Goal: Task Accomplishment & Management: Use online tool/utility

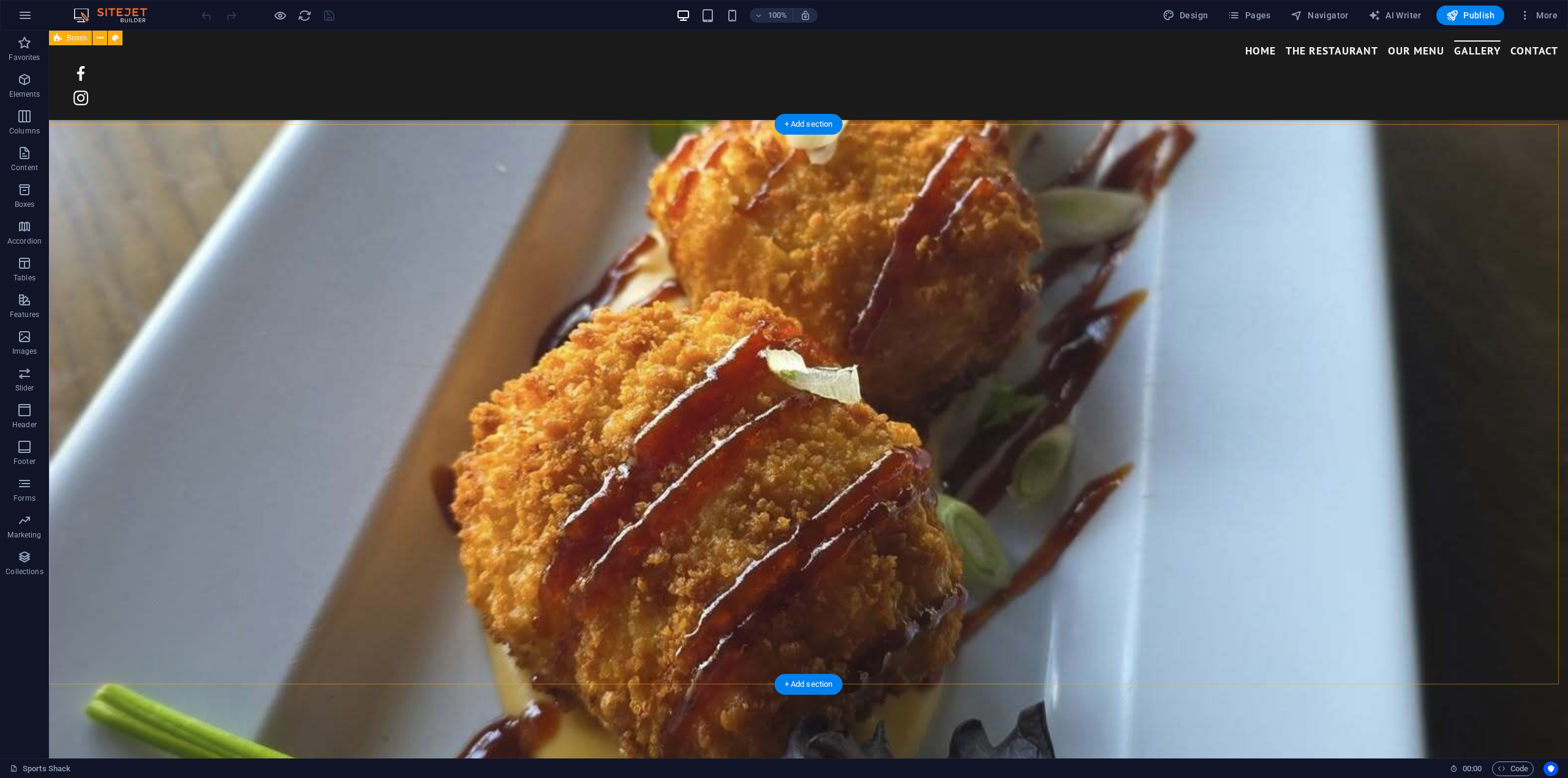
scroll to position [2210, 0]
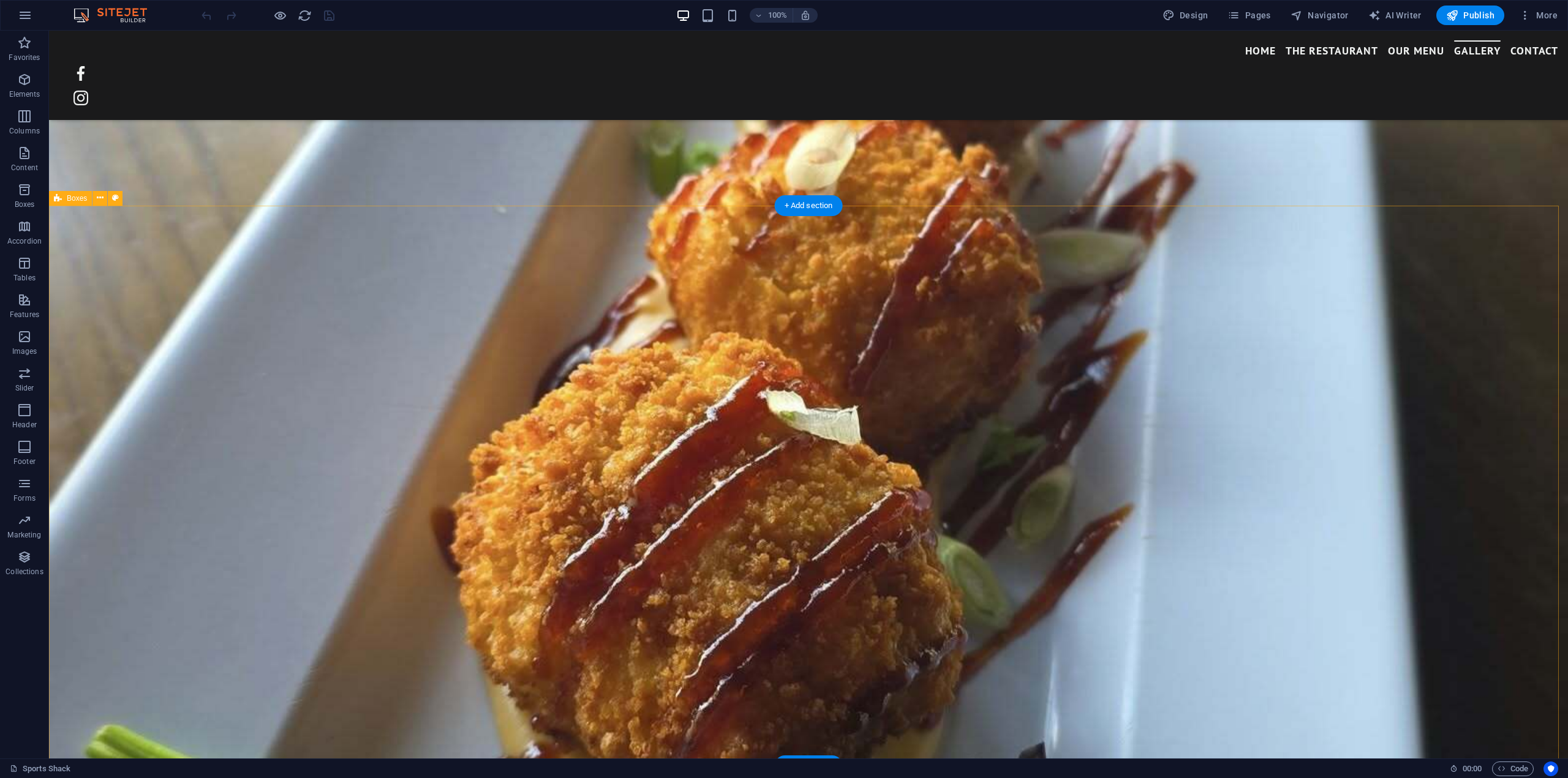
click at [98, 197] on icon at bounding box center [100, 198] width 7 height 13
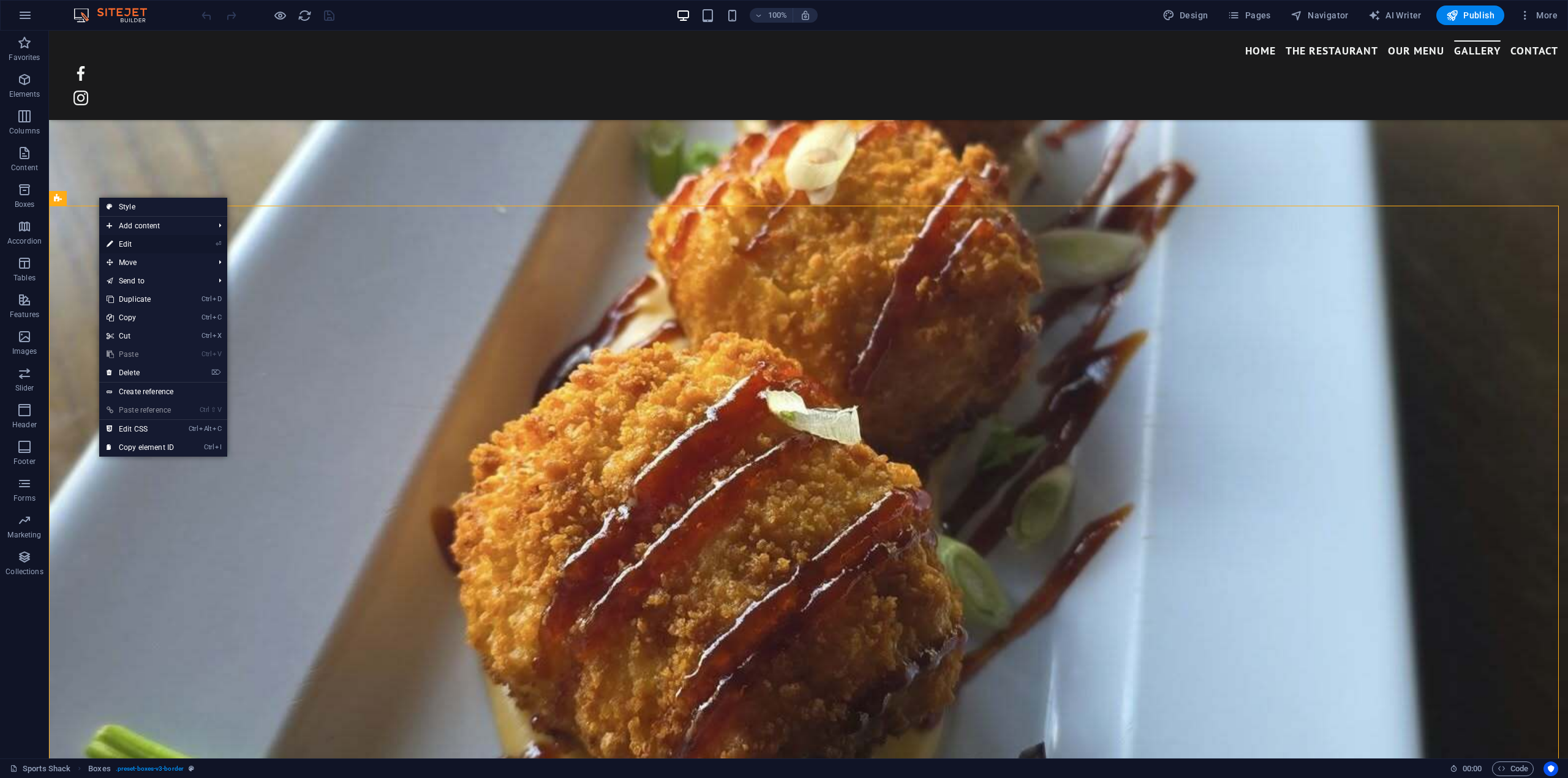
click at [125, 244] on link "⏎ Edit" at bounding box center [140, 244] width 82 height 19
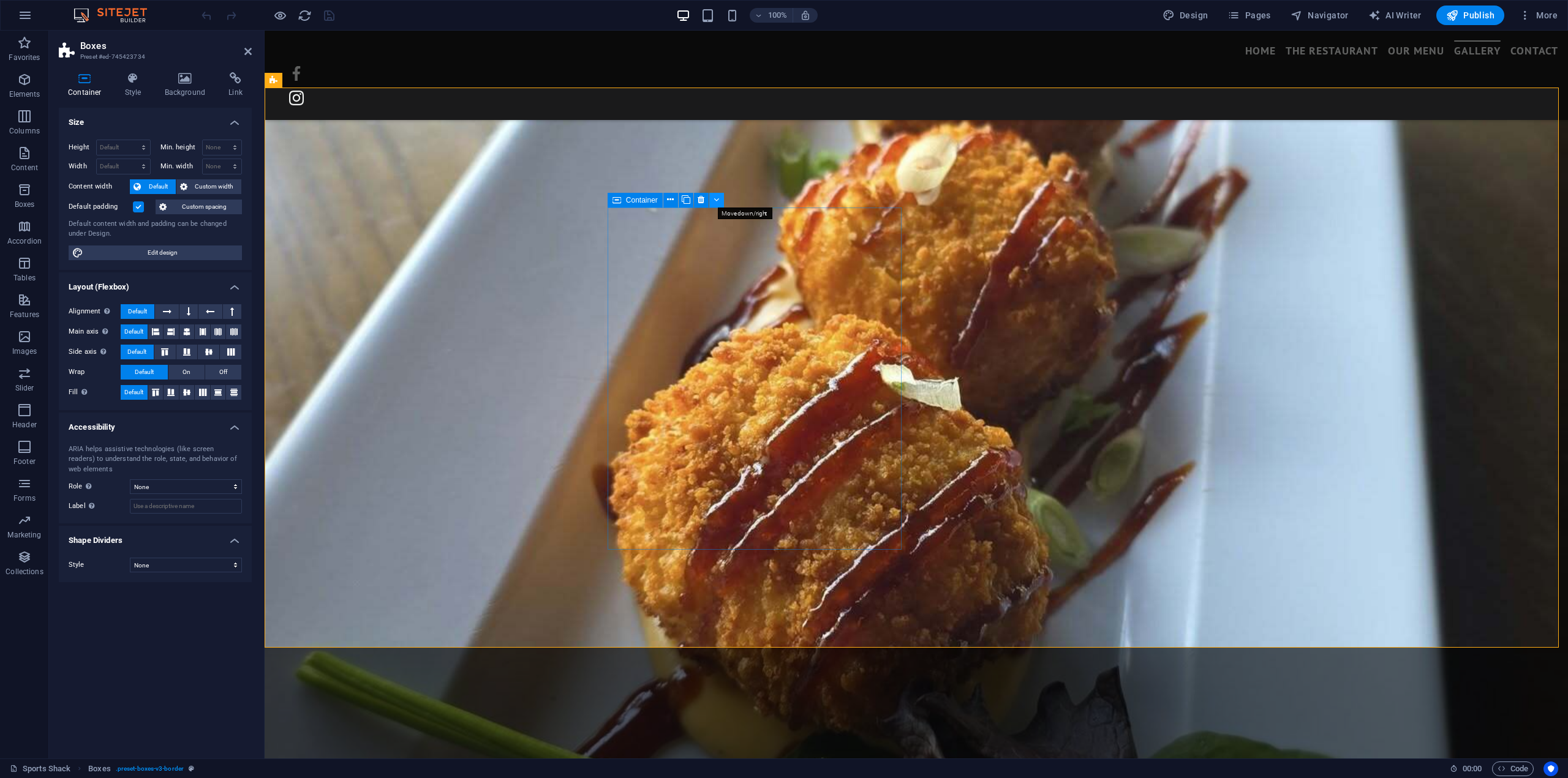
click at [723, 199] on button at bounding box center [717, 200] width 15 height 15
click at [632, 204] on span "Container" at bounding box center [642, 200] width 32 height 7
click at [717, 200] on icon at bounding box center [716, 200] width 5 height 13
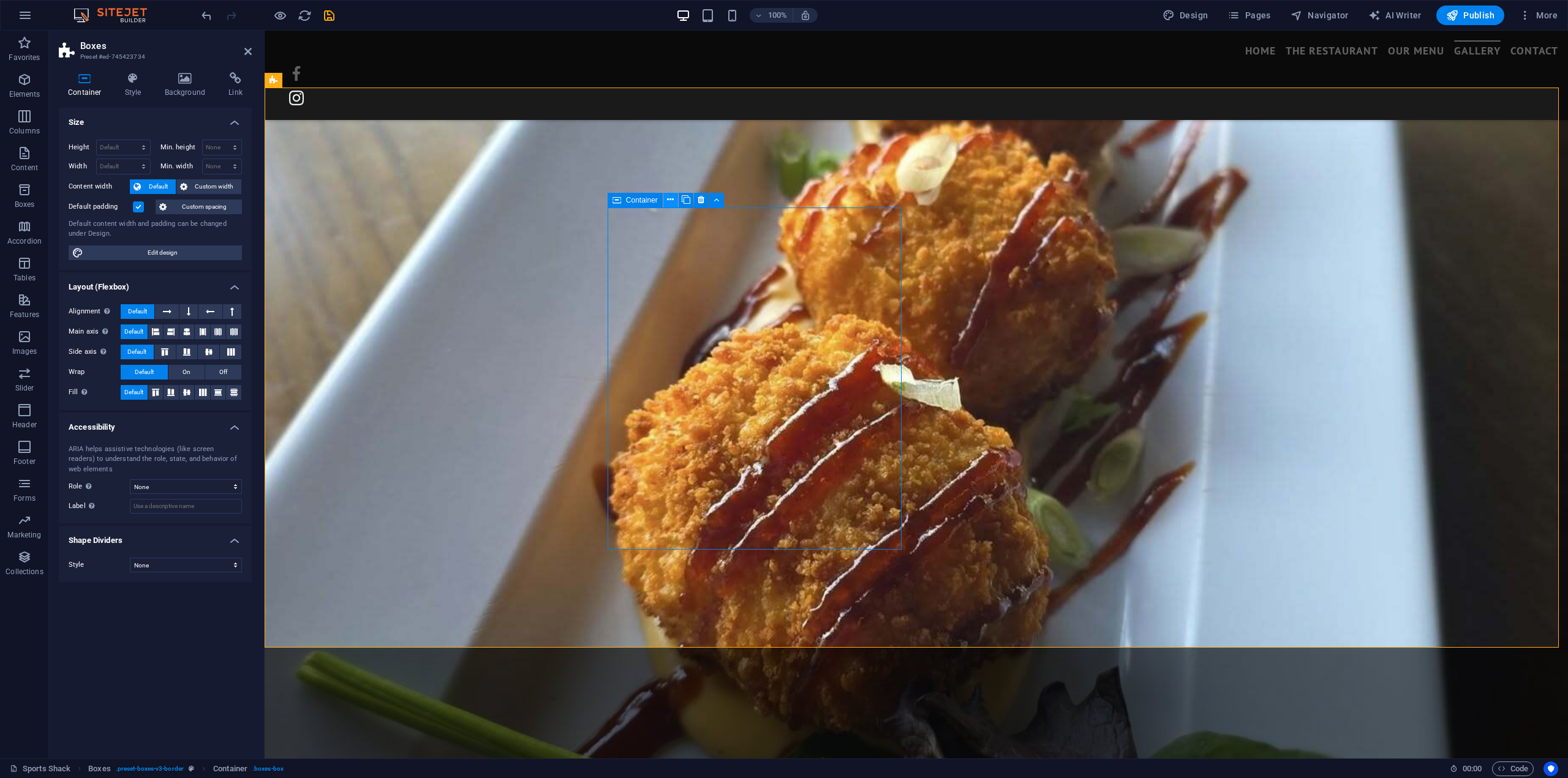
click at [670, 199] on icon at bounding box center [670, 200] width 7 height 13
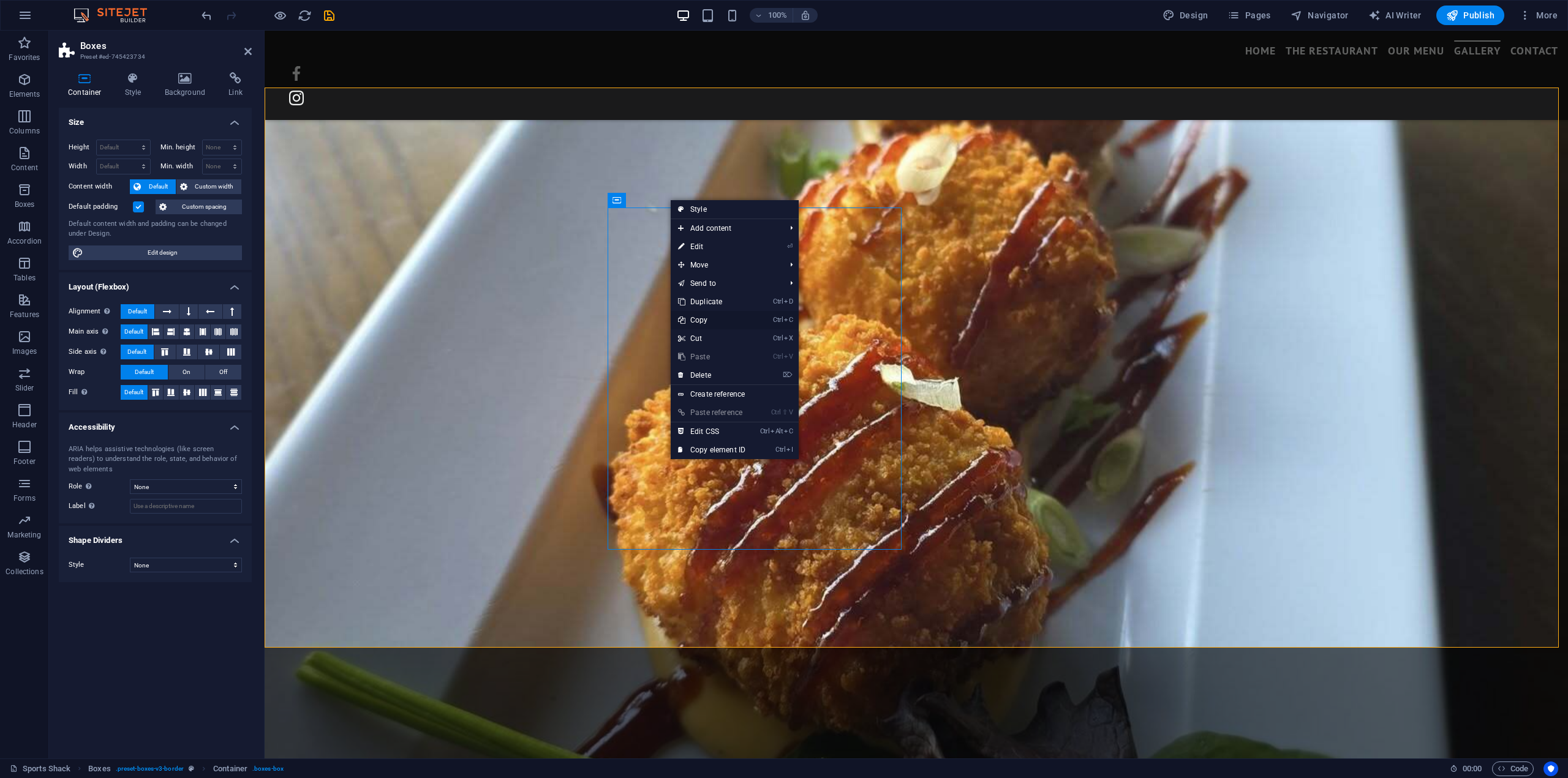
click at [701, 321] on link "Ctrl C Copy" at bounding box center [712, 320] width 82 height 19
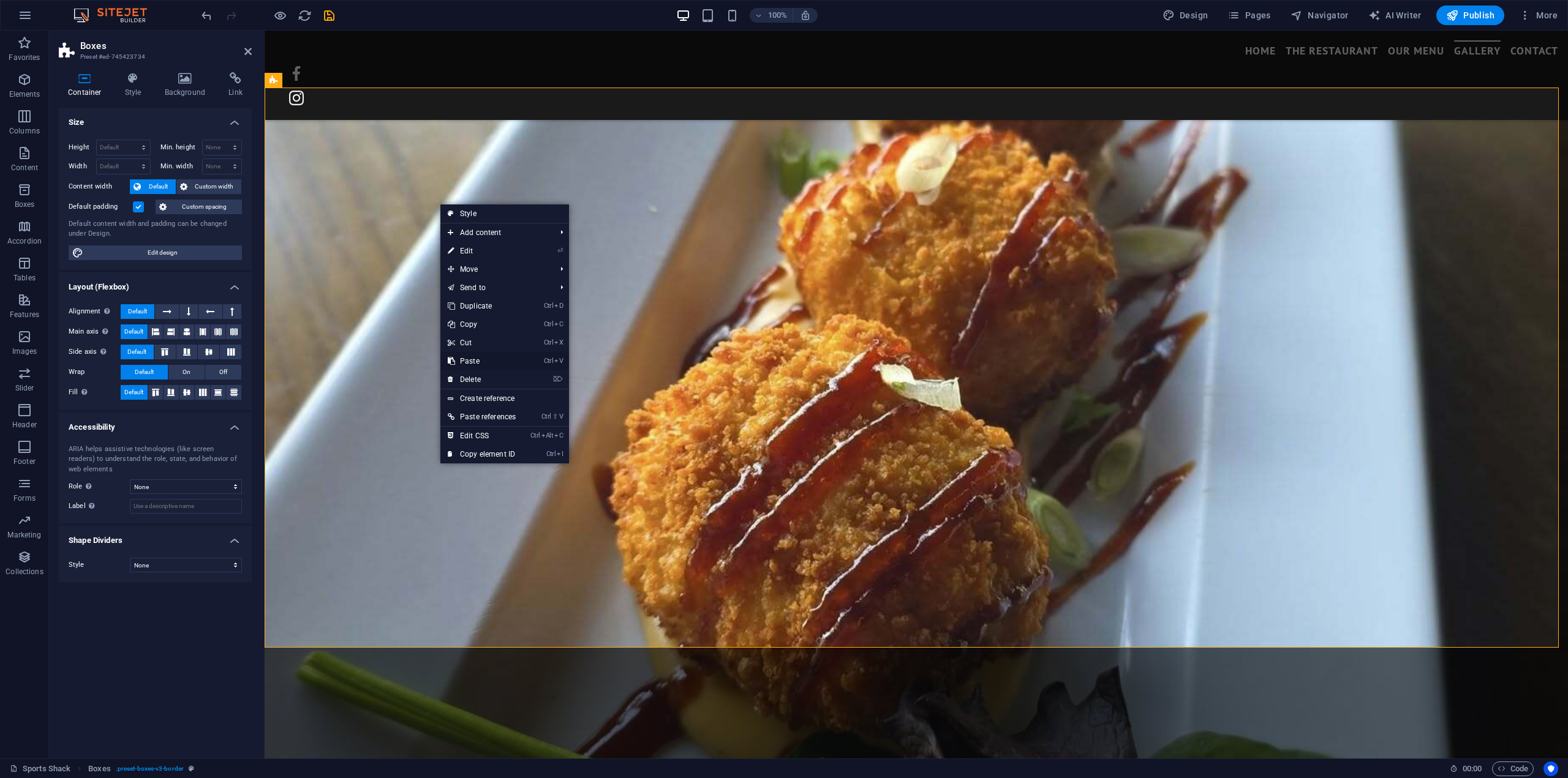
click at [462, 357] on link "Ctrl V Paste" at bounding box center [482, 362] width 83 height 19
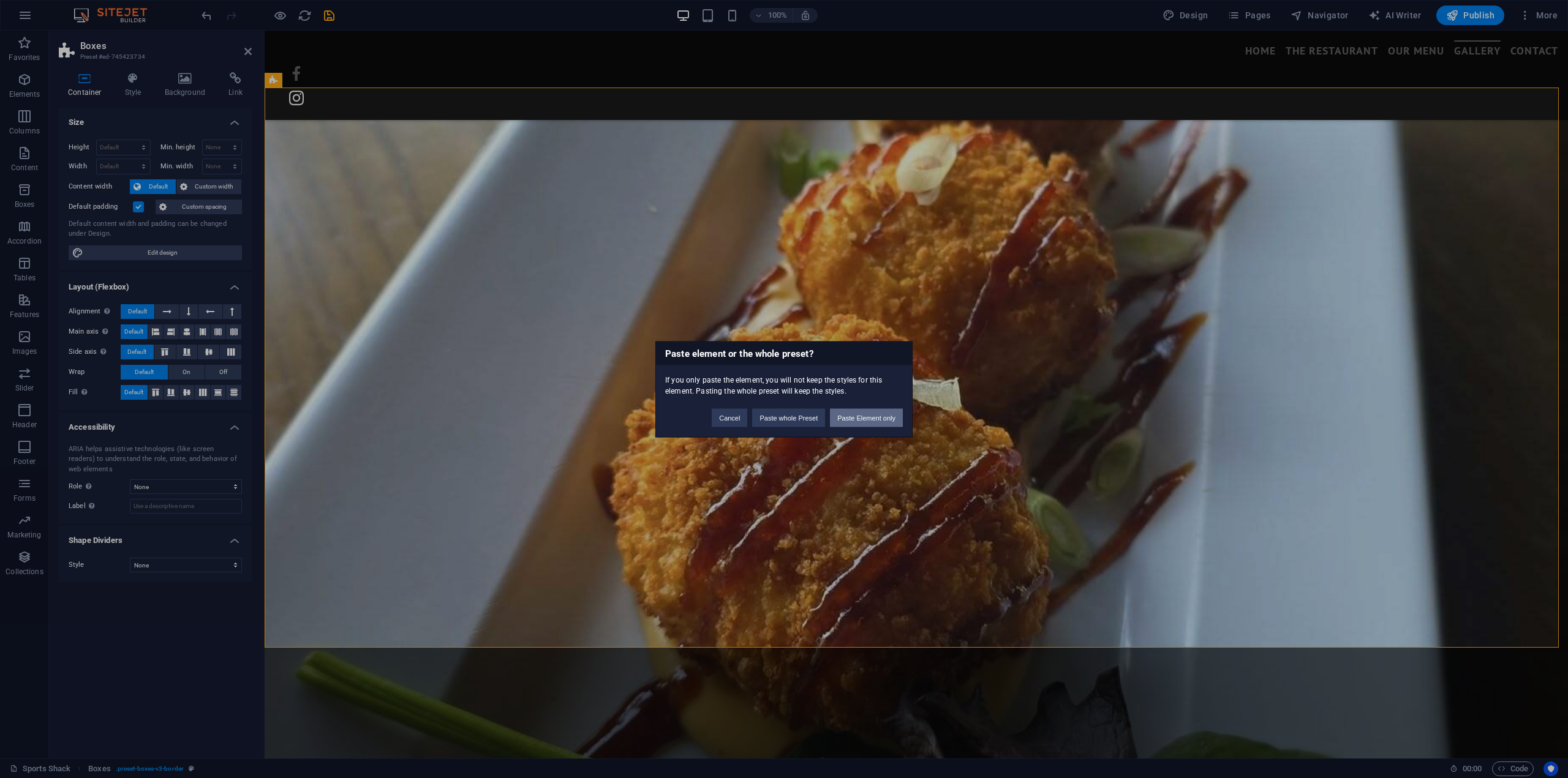
click at [866, 416] on button "Paste Element only" at bounding box center [866, 418] width 73 height 19
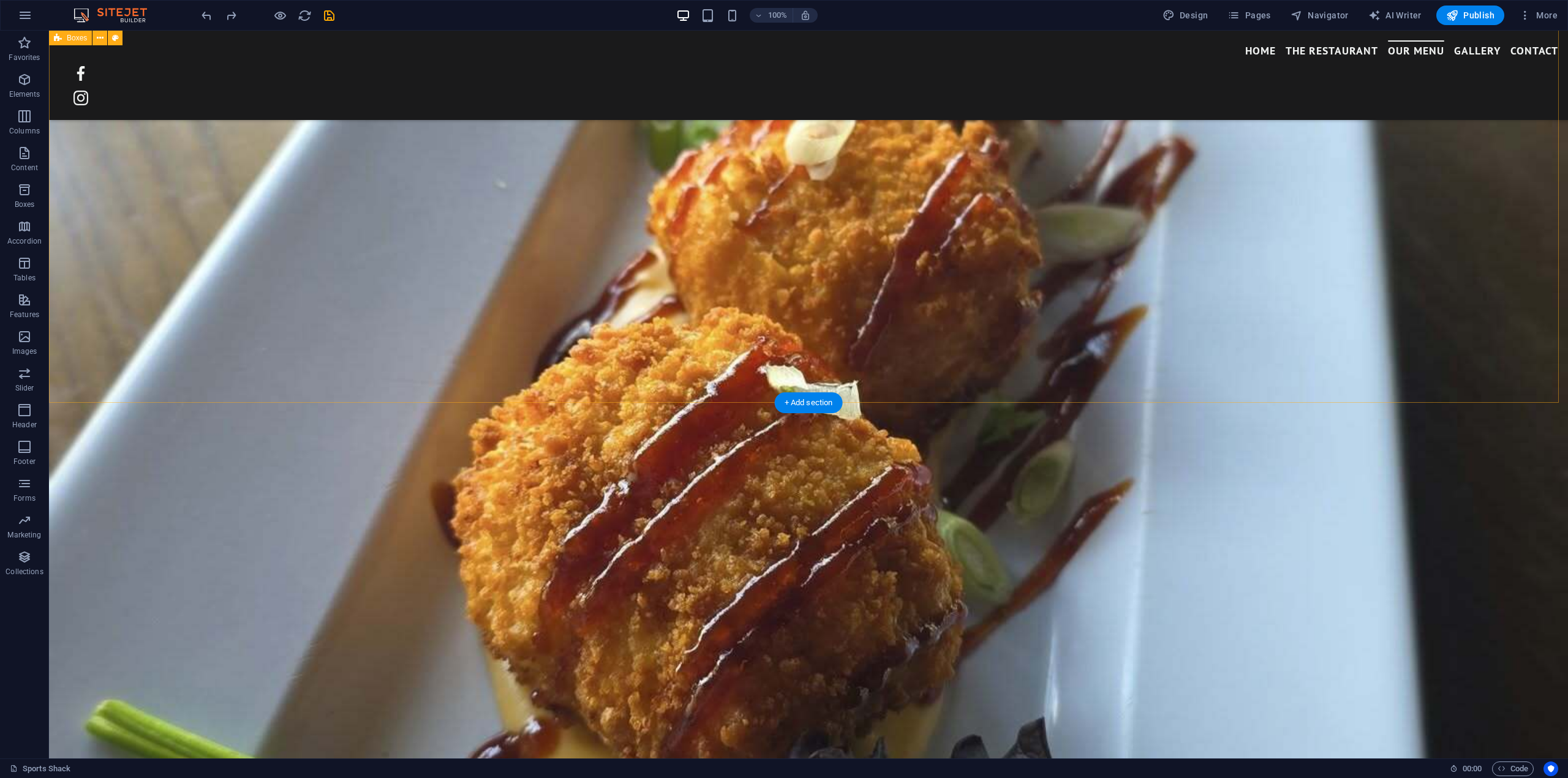
scroll to position [2205, 0]
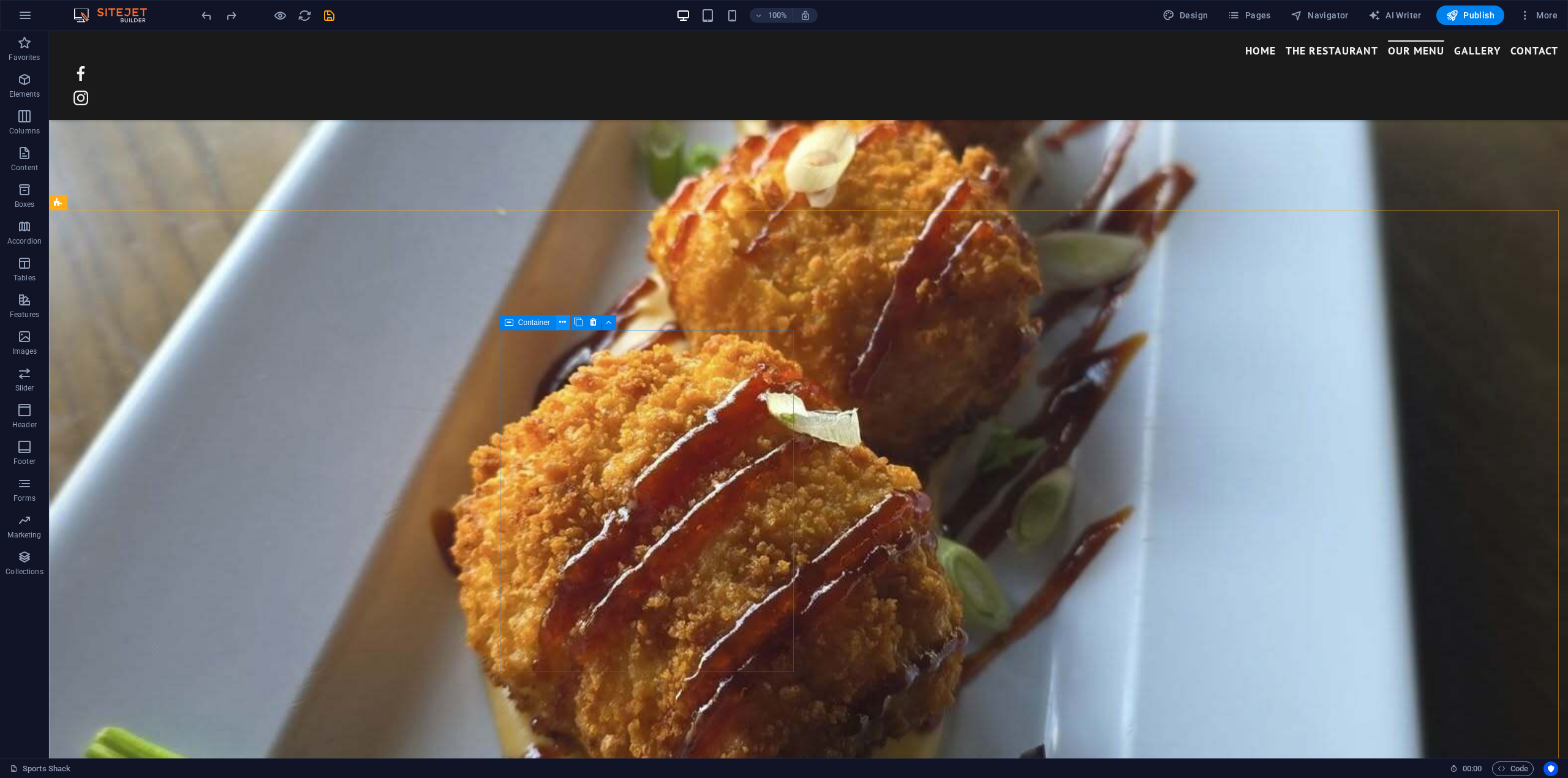
click at [561, 318] on icon at bounding box center [563, 322] width 7 height 13
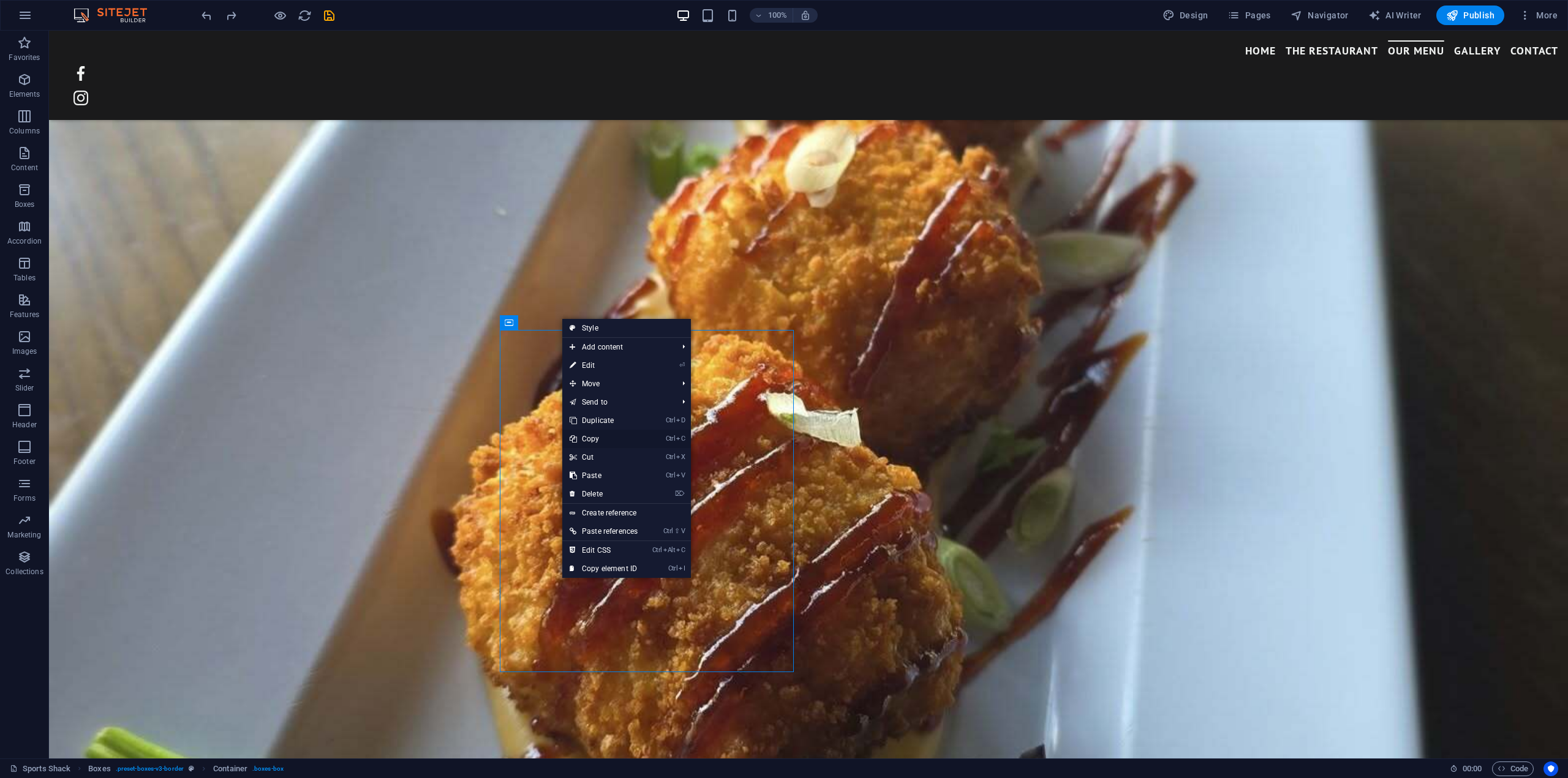
click at [593, 436] on link "Ctrl C Copy" at bounding box center [603, 439] width 83 height 19
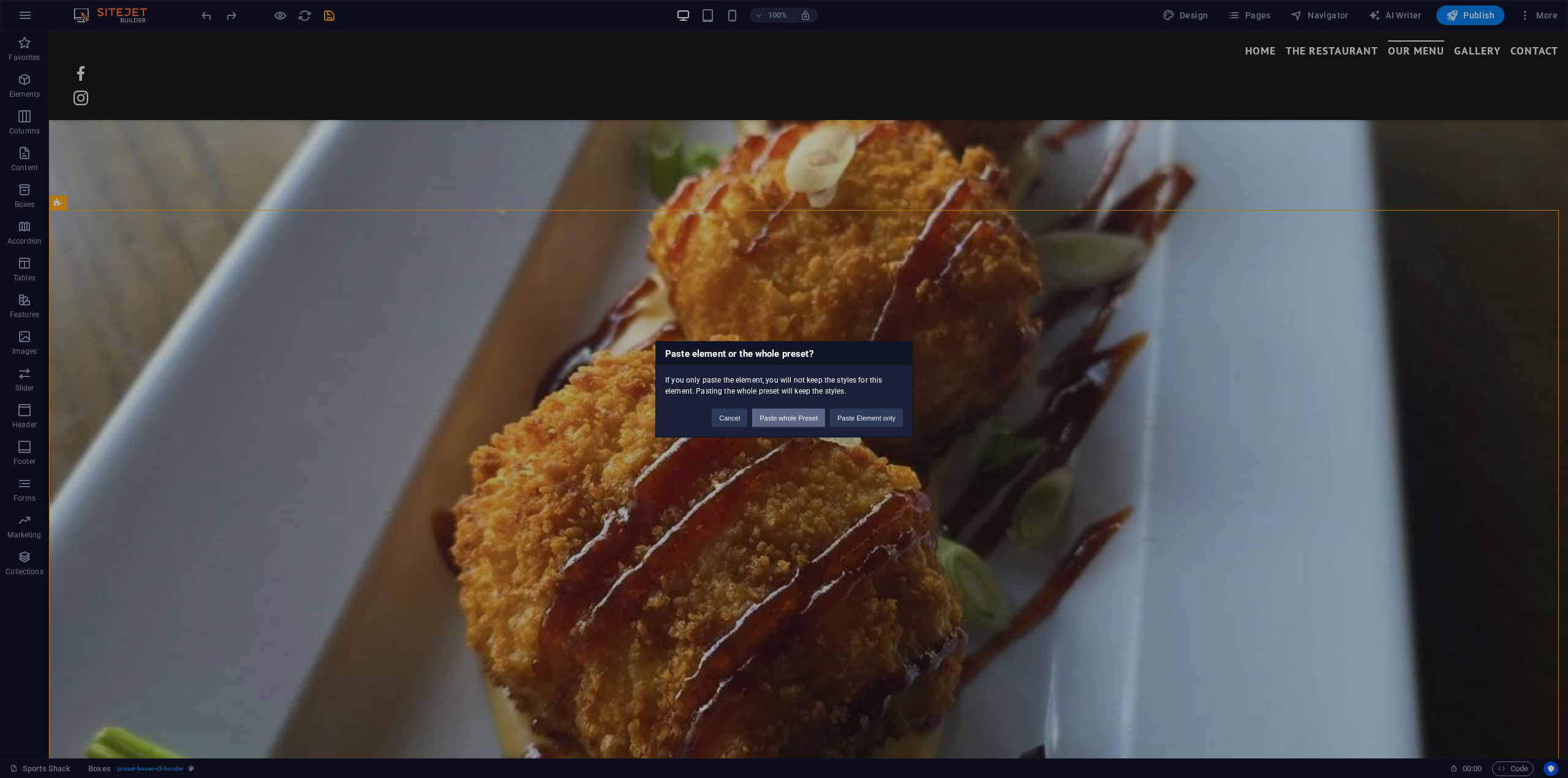
click at [784, 420] on button "Paste whole Preset" at bounding box center [788, 418] width 73 height 19
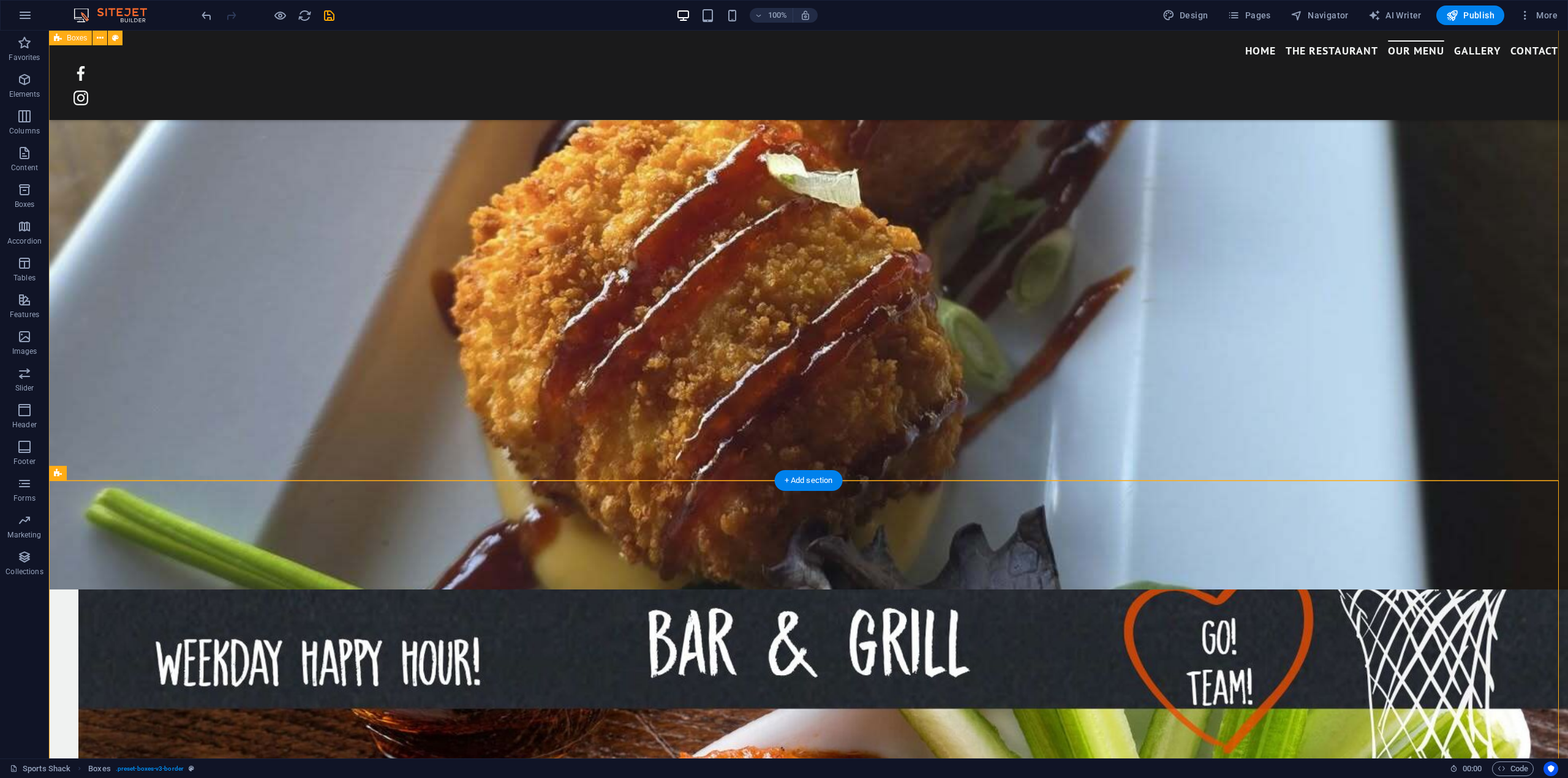
scroll to position [2493, 0]
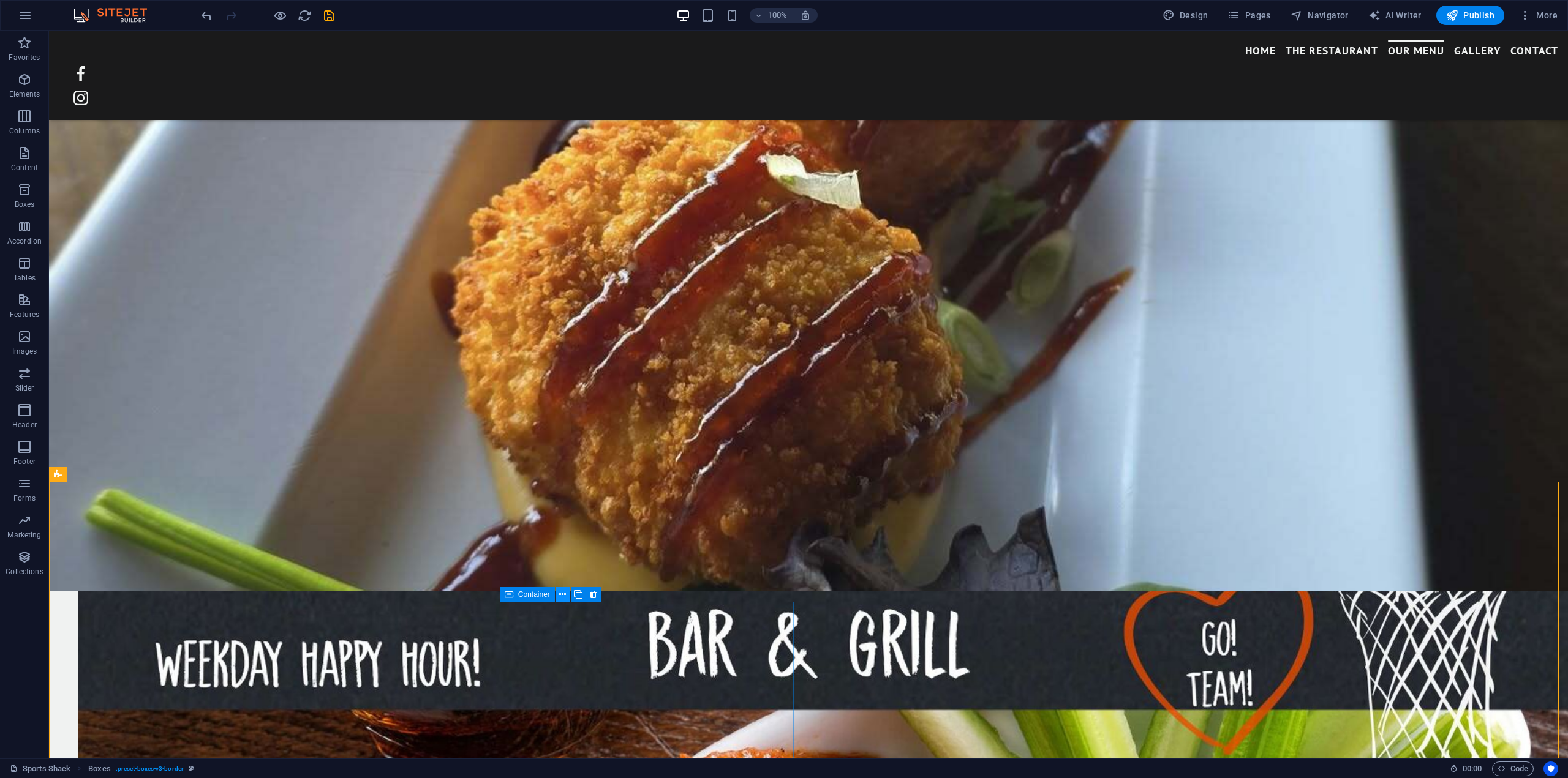
click at [564, 595] on icon at bounding box center [563, 595] width 7 height 13
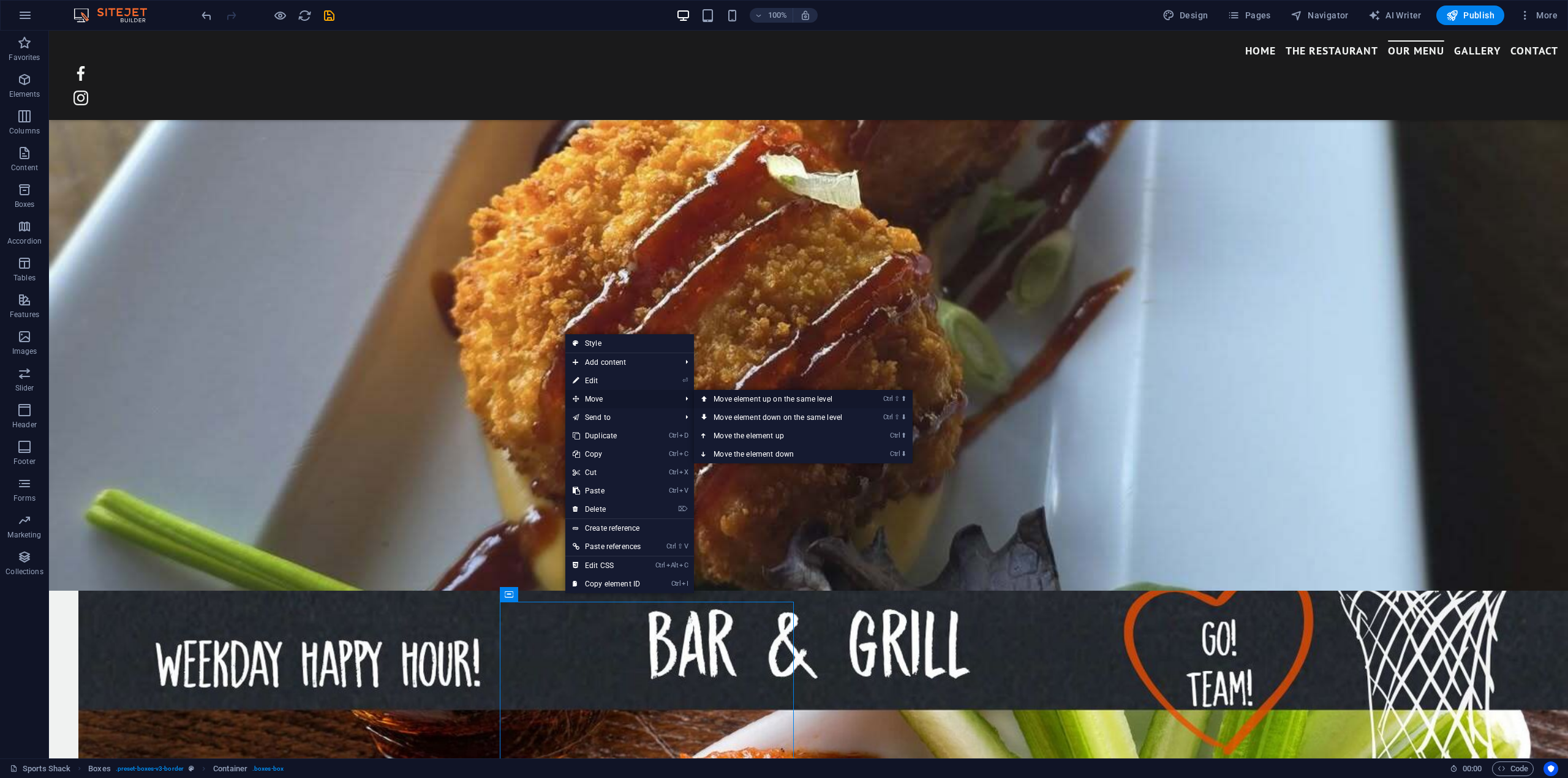
click at [746, 397] on link "Ctrl ⇧ ⬆ Move element up on the same level" at bounding box center [780, 399] width 173 height 19
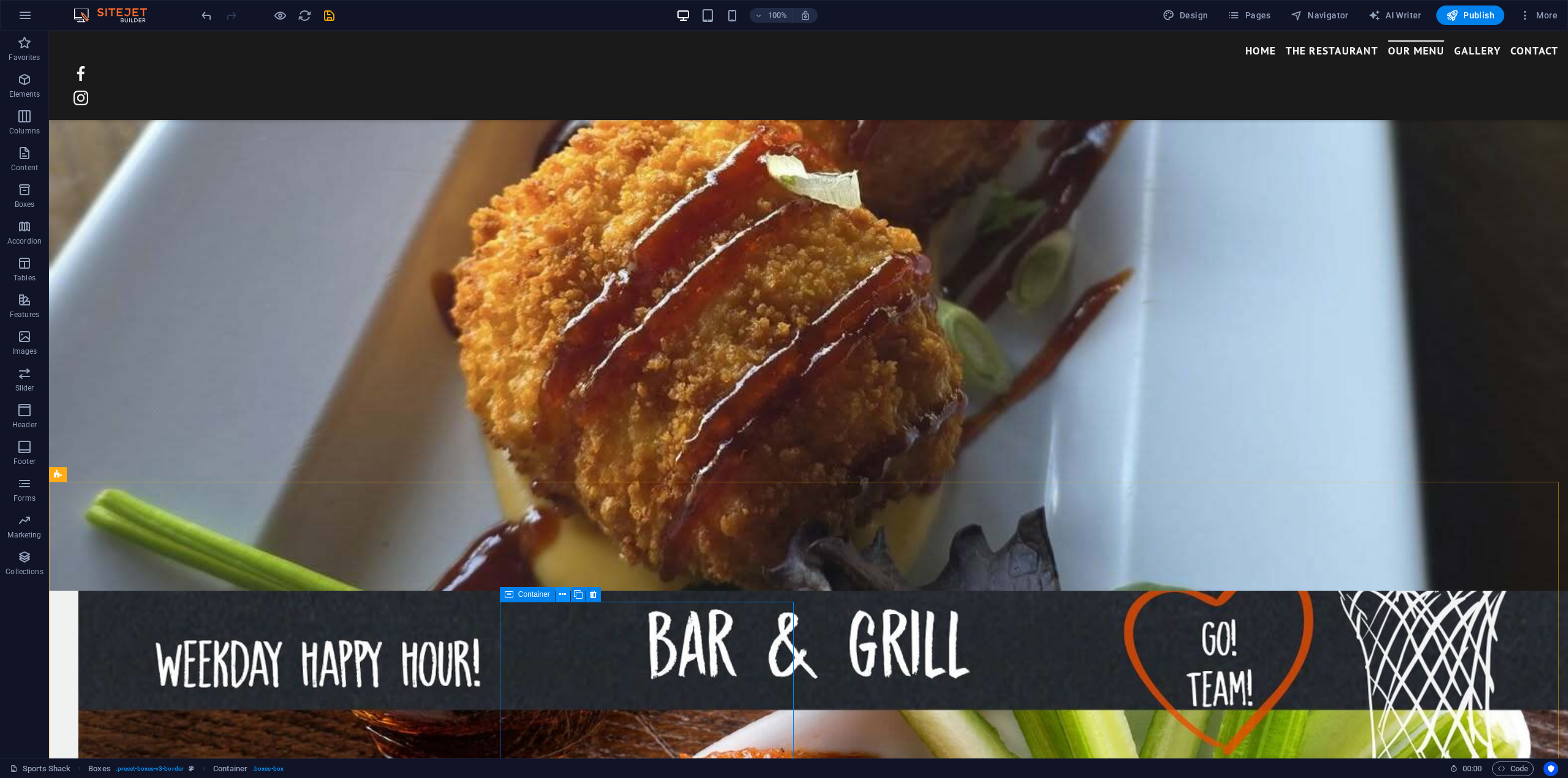
click at [564, 591] on icon at bounding box center [563, 595] width 7 height 13
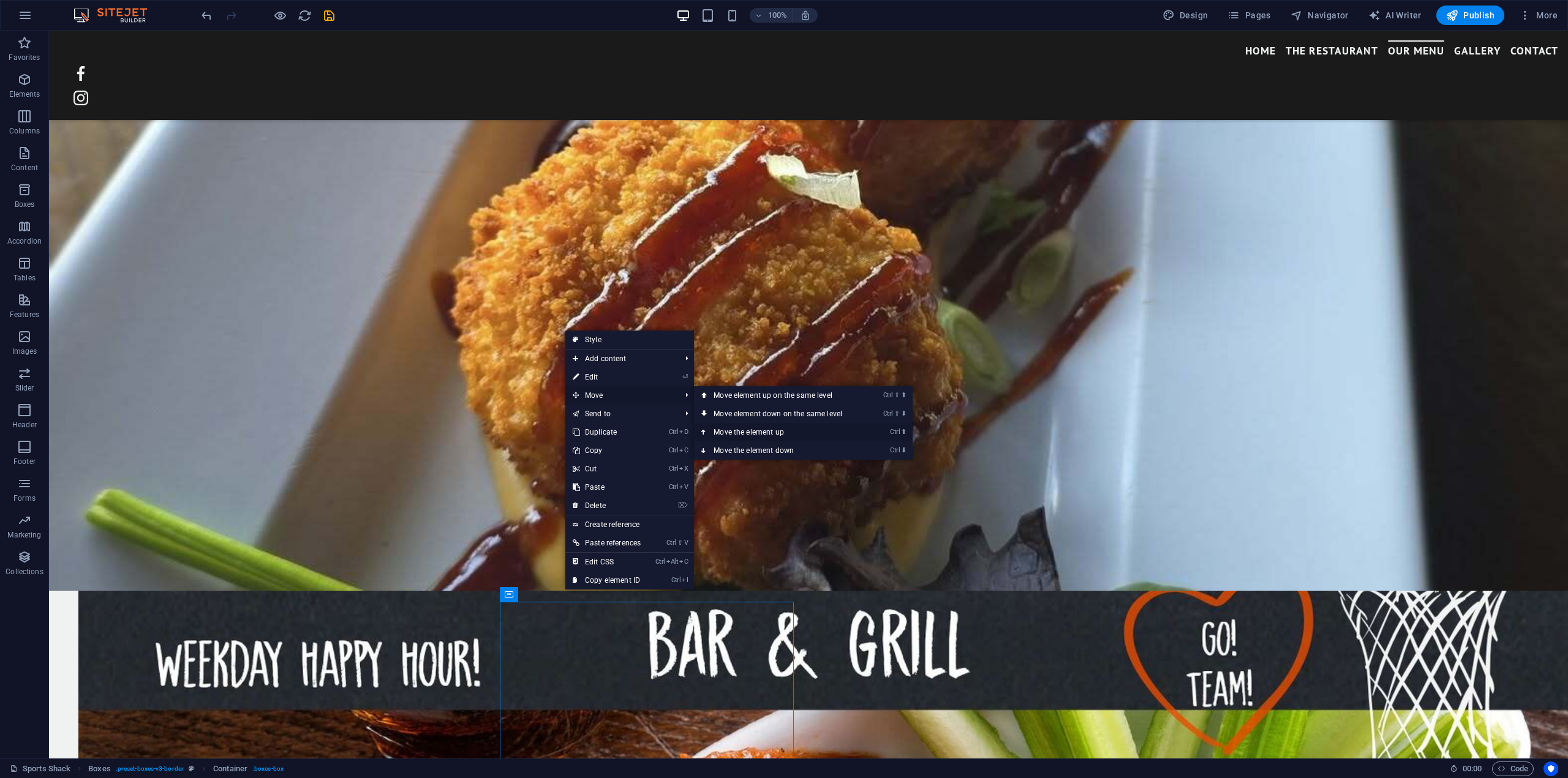
click at [736, 432] on link "Ctrl ⬆ Move the element up" at bounding box center [780, 432] width 173 height 19
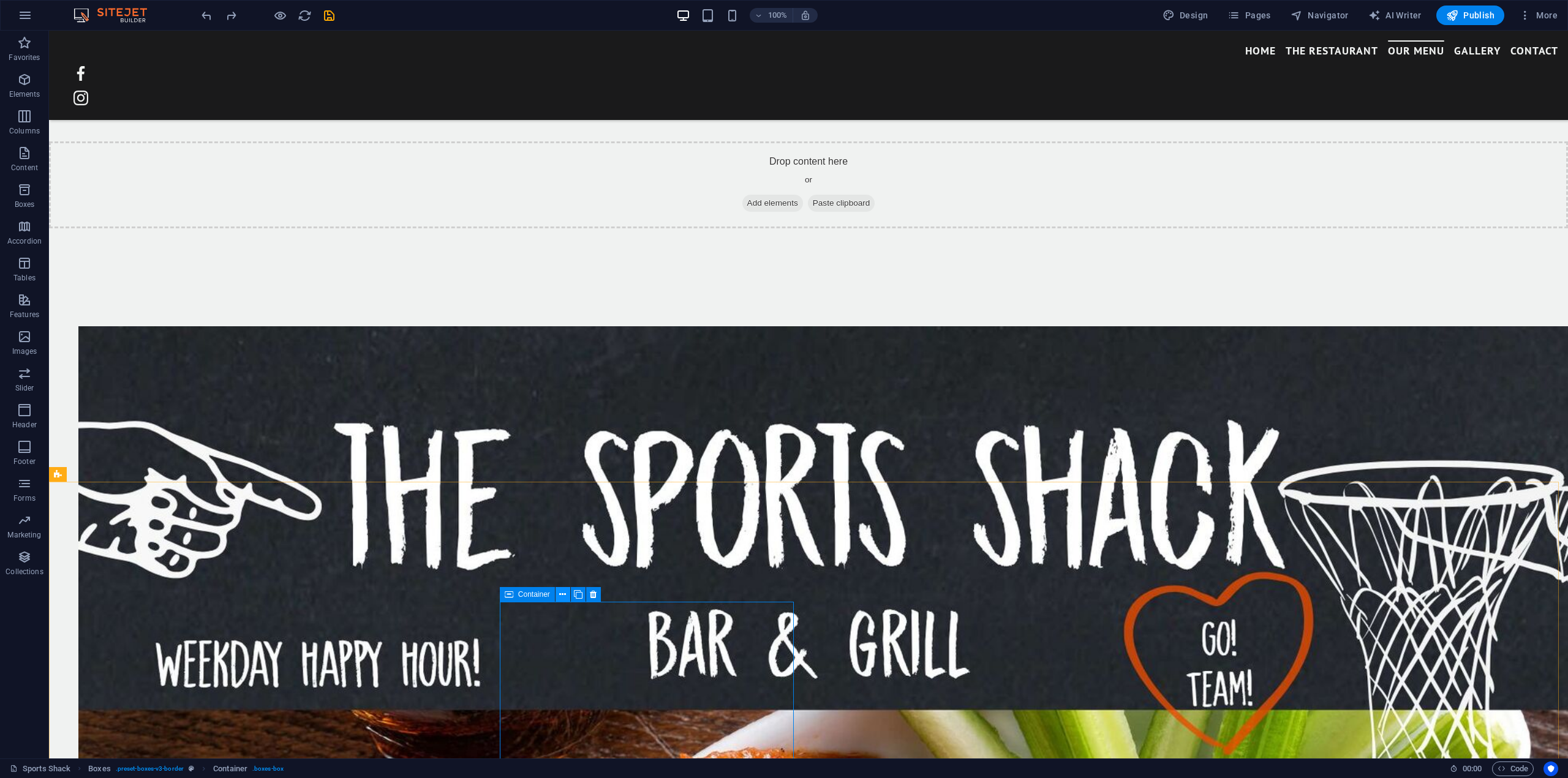
click at [560, 594] on icon at bounding box center [563, 595] width 7 height 13
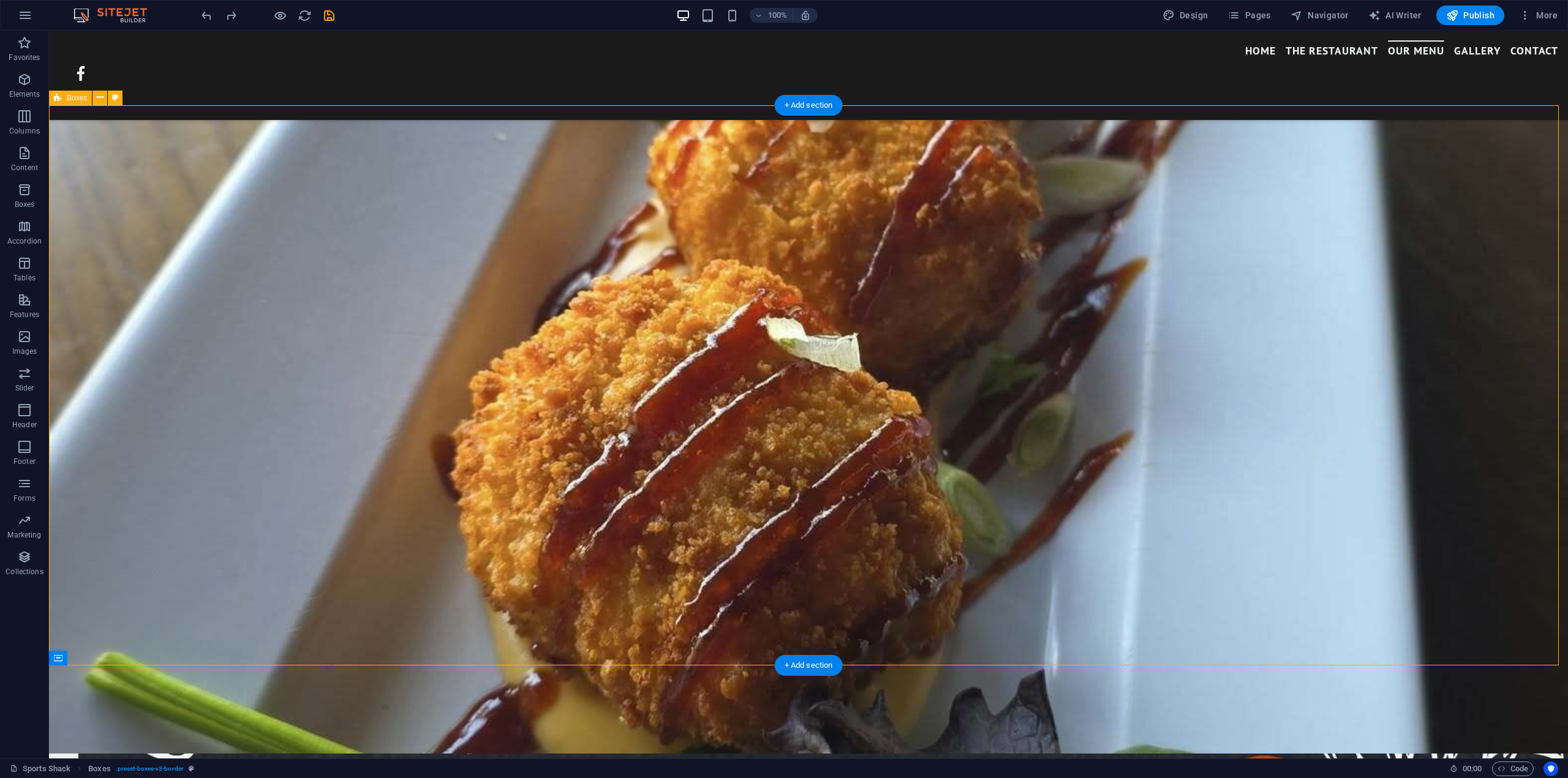
scroll to position [2188, 0]
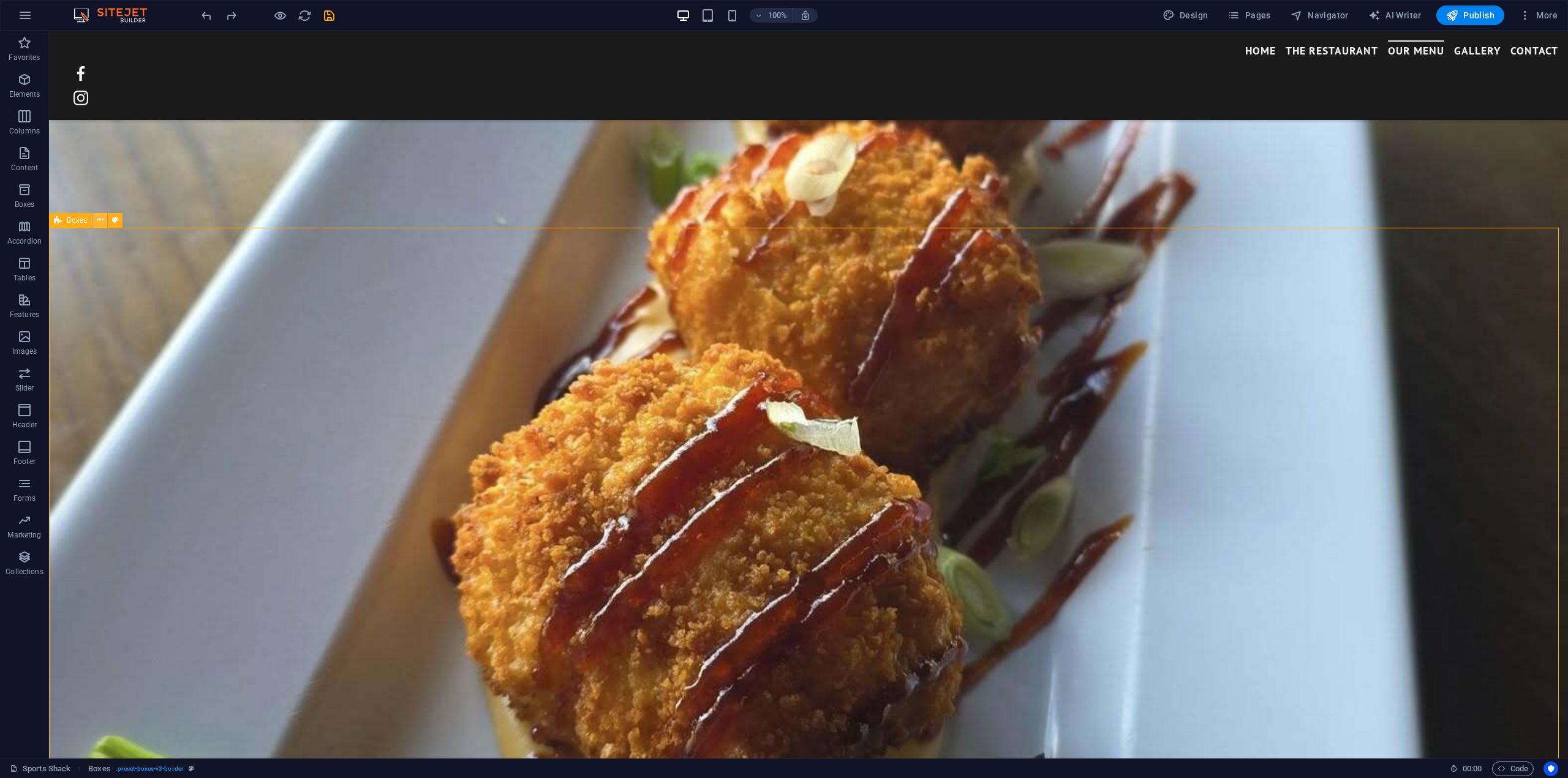
click at [98, 219] on icon at bounding box center [100, 220] width 7 height 13
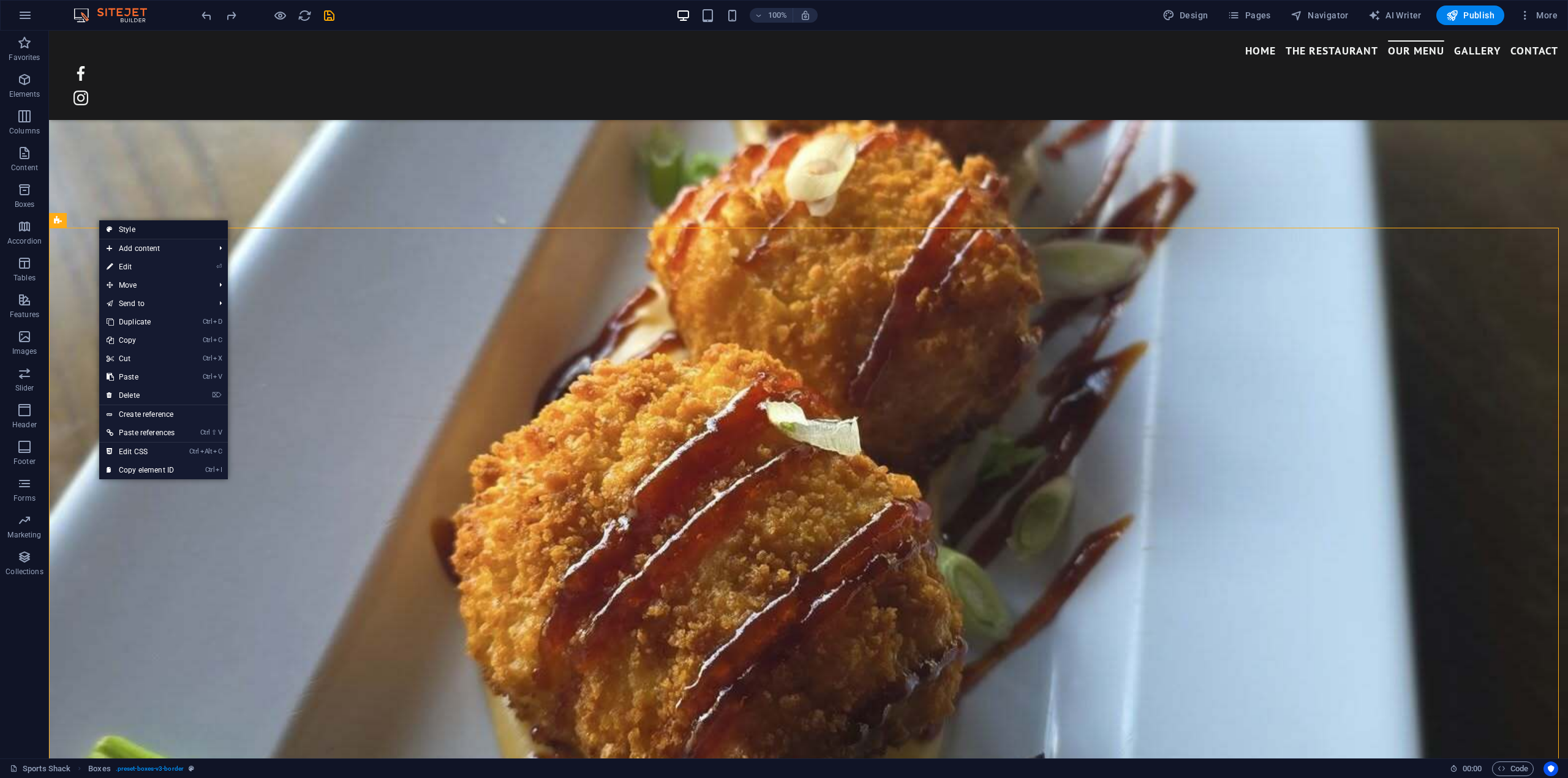
click at [132, 227] on link "Style" at bounding box center [164, 230] width 129 height 19
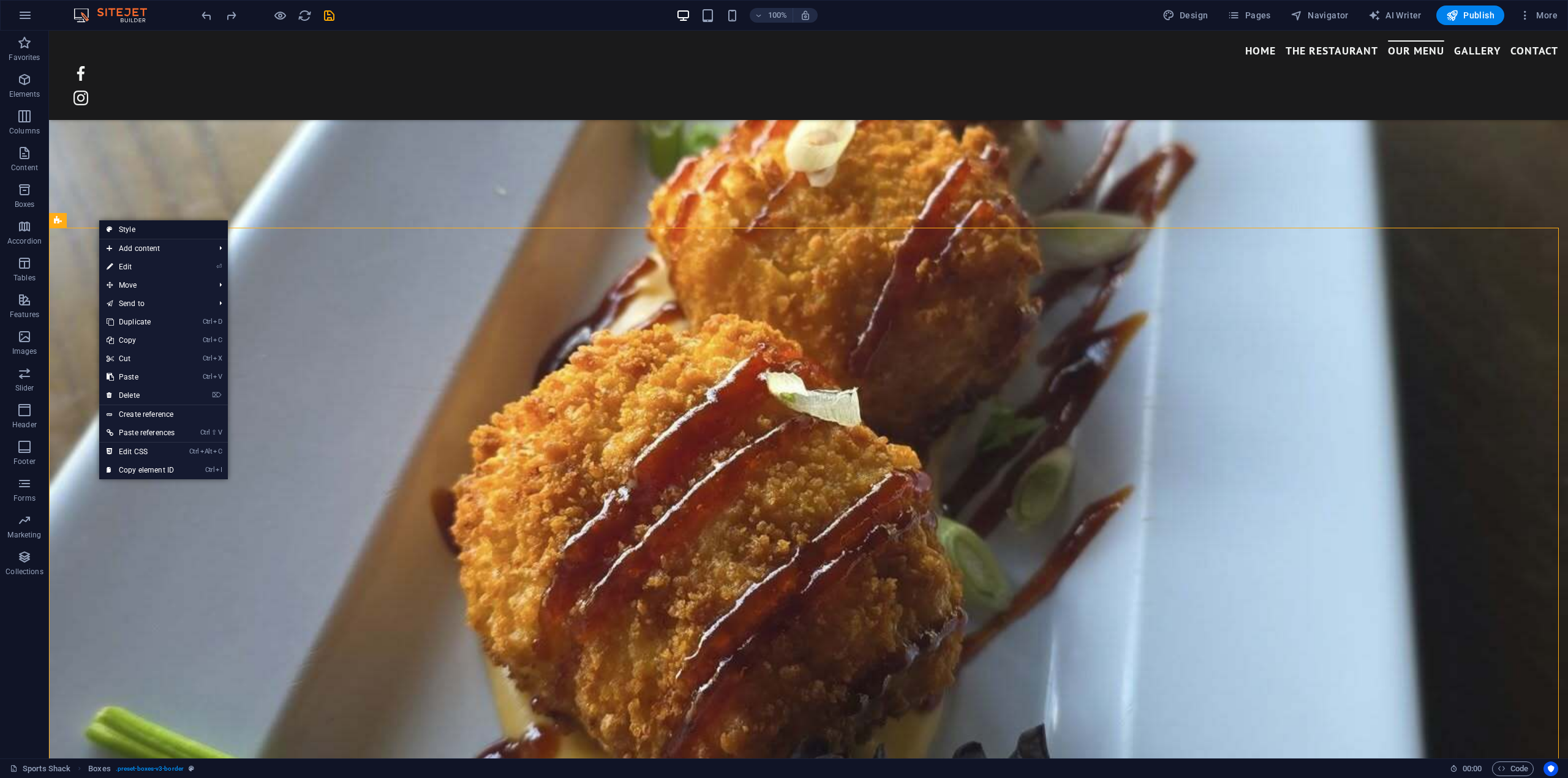
select select "rem"
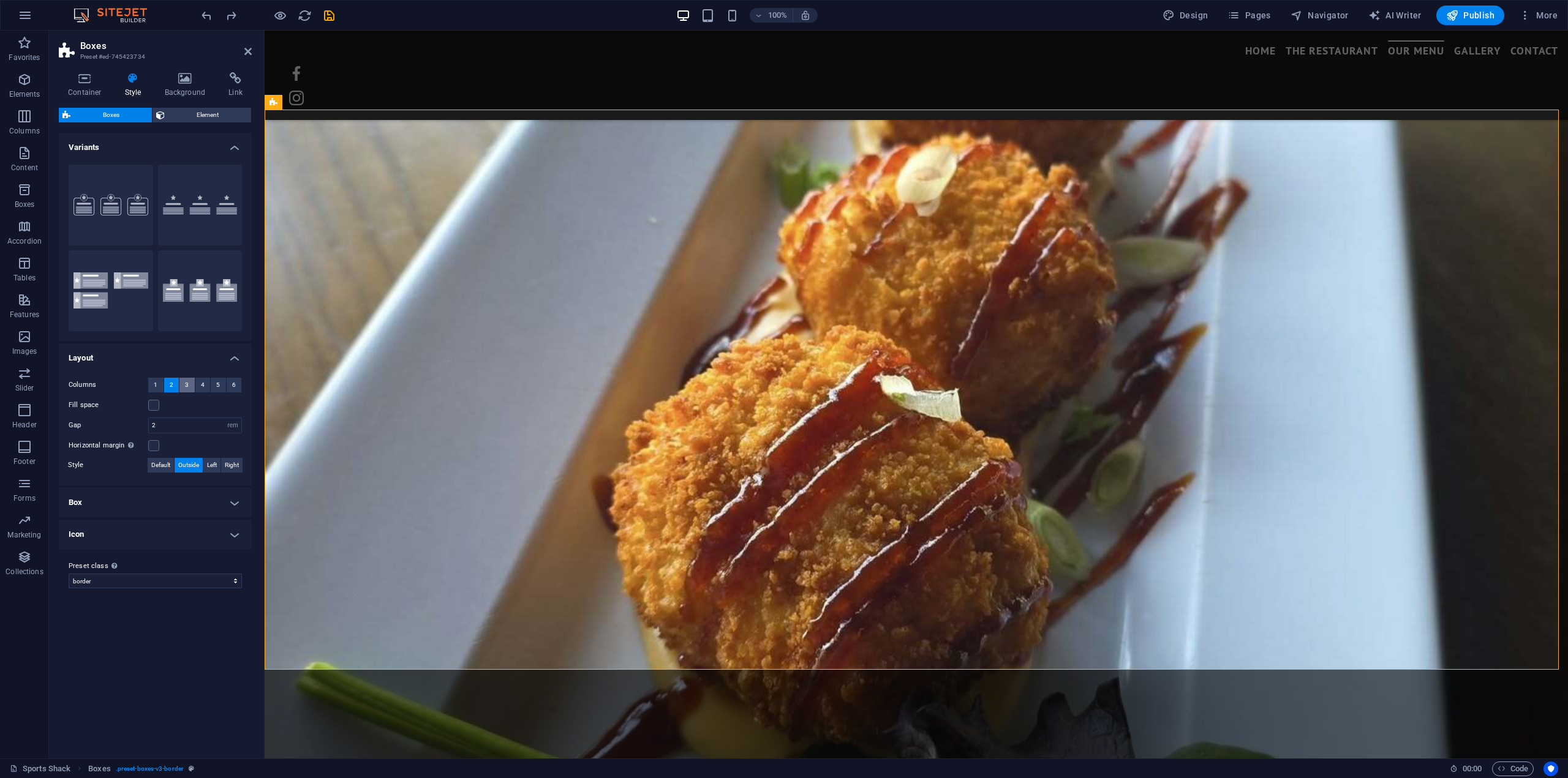
click at [188, 384] on span "3" at bounding box center [187, 385] width 4 height 15
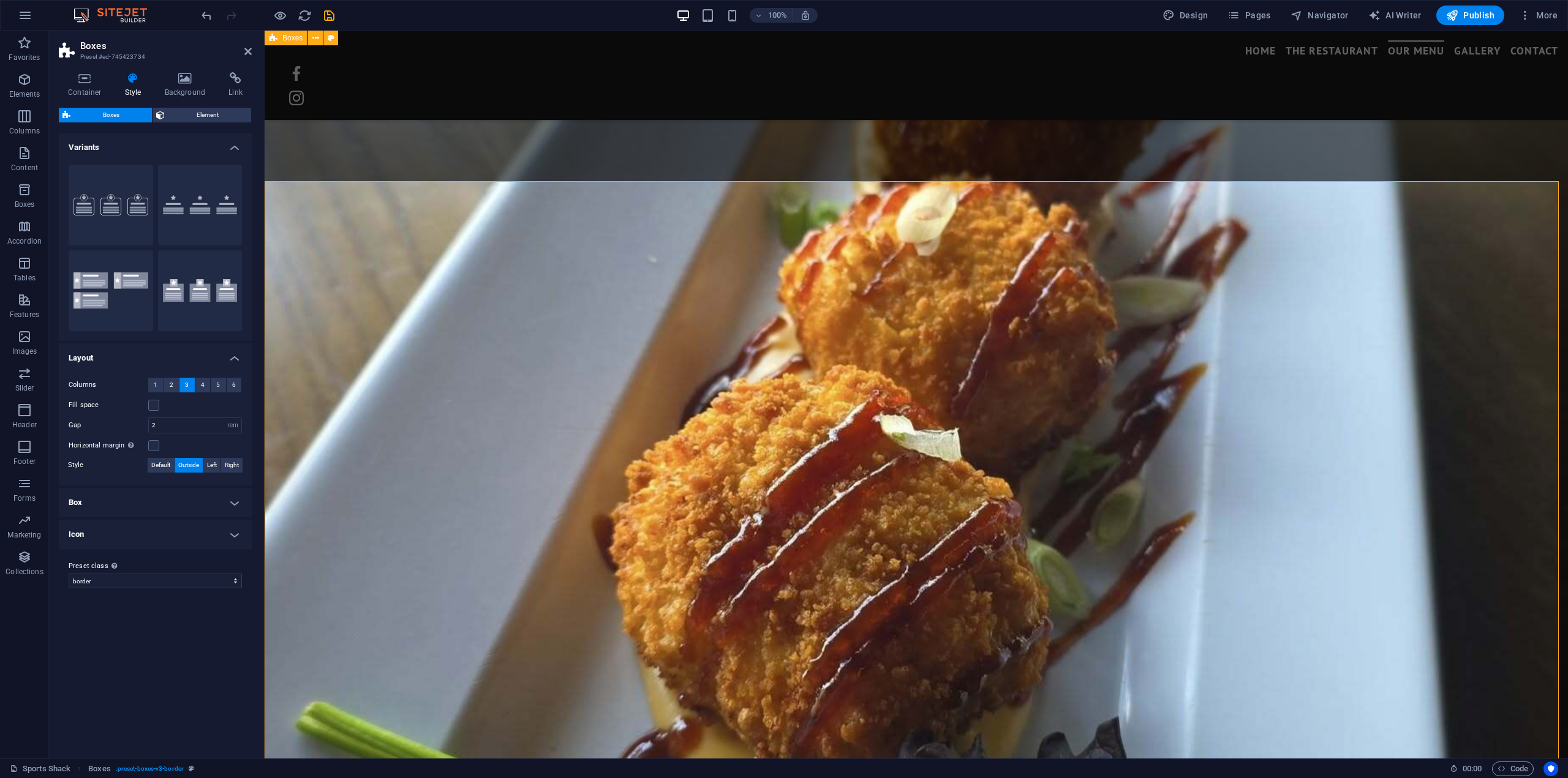
scroll to position [2065, 0]
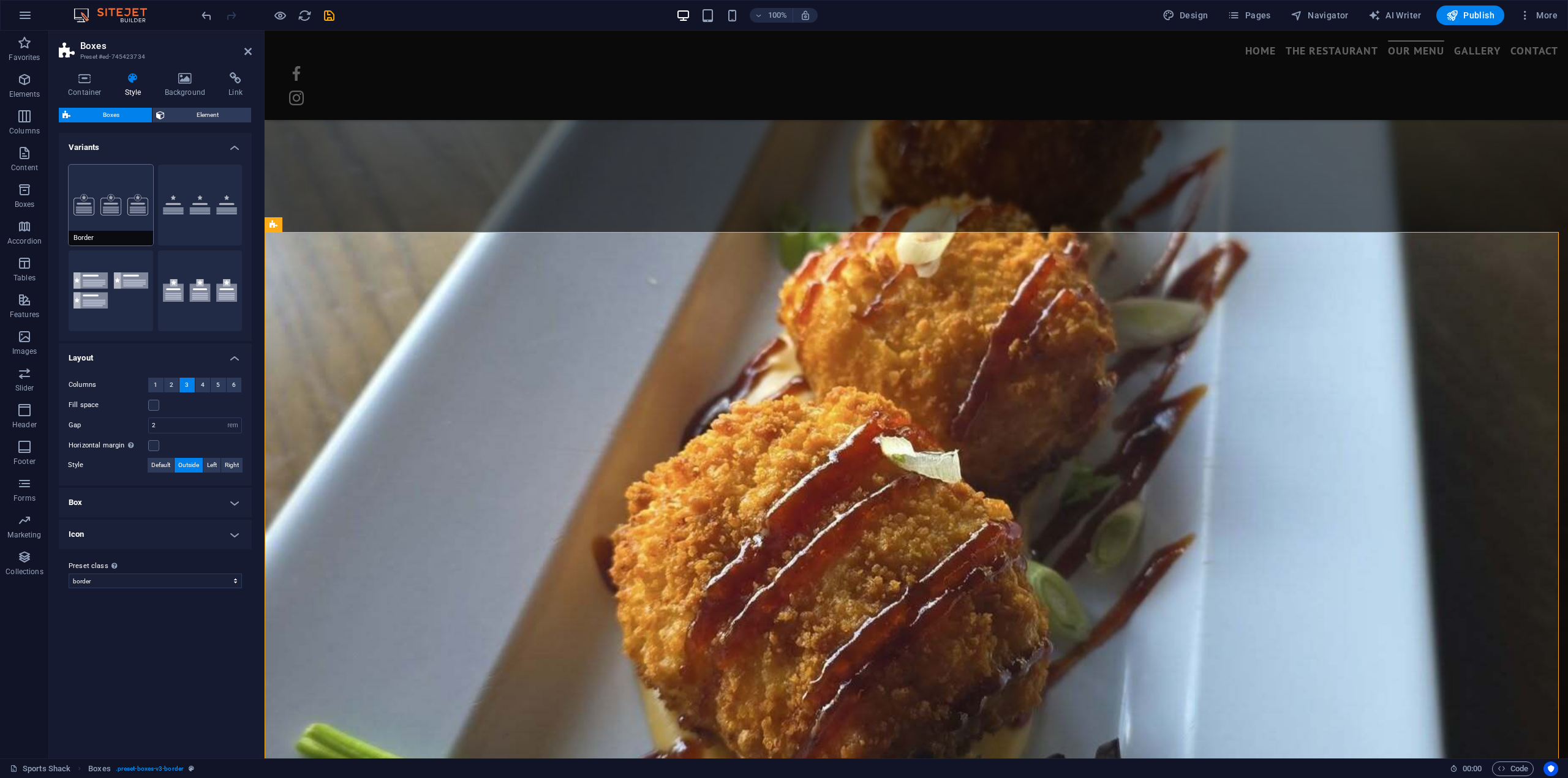
click at [103, 192] on button "Border" at bounding box center [111, 205] width 85 height 81
click at [198, 114] on span "Element" at bounding box center [208, 115] width 79 height 15
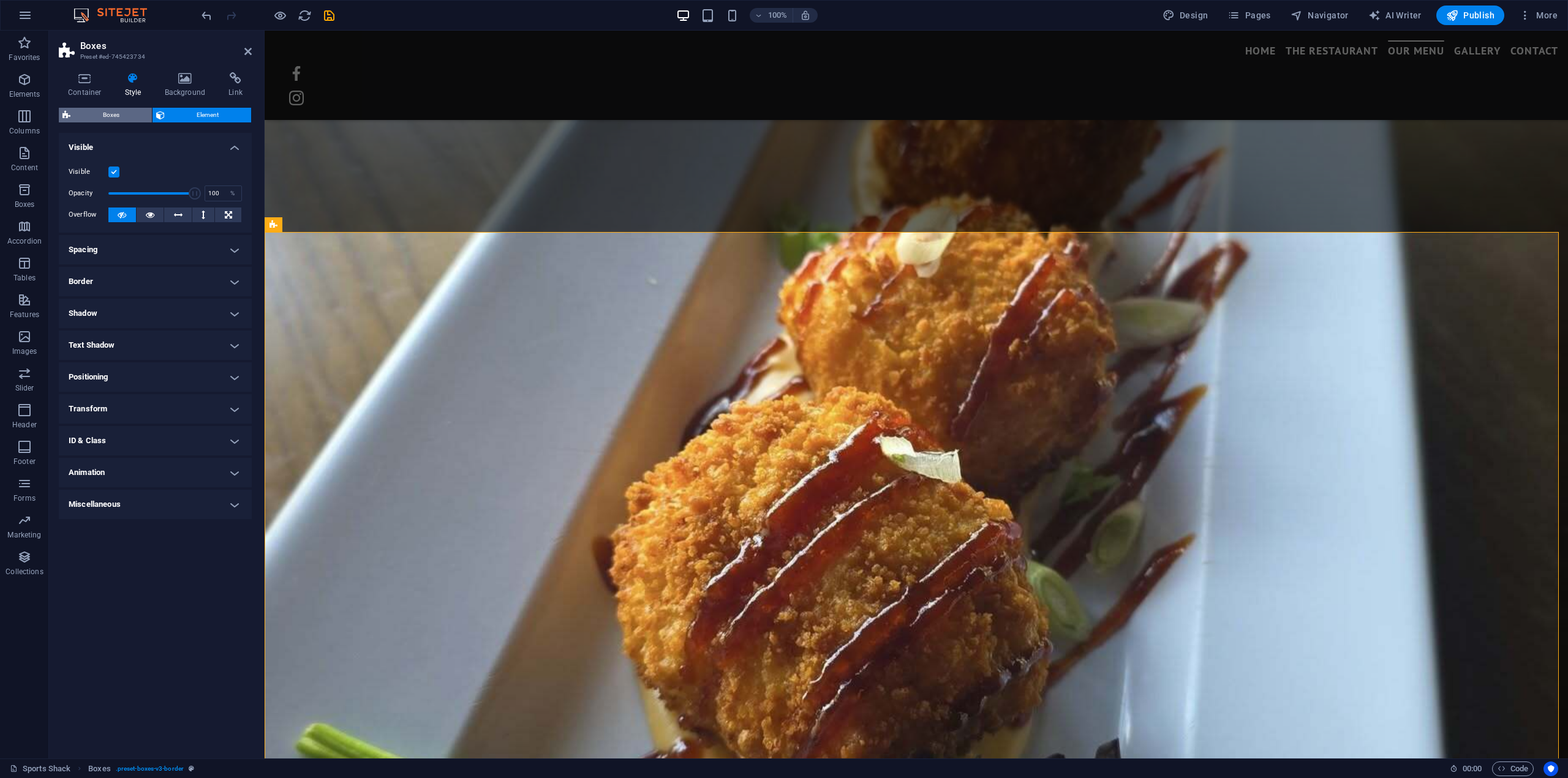
click at [95, 116] on span "Boxes" at bounding box center [111, 115] width 74 height 15
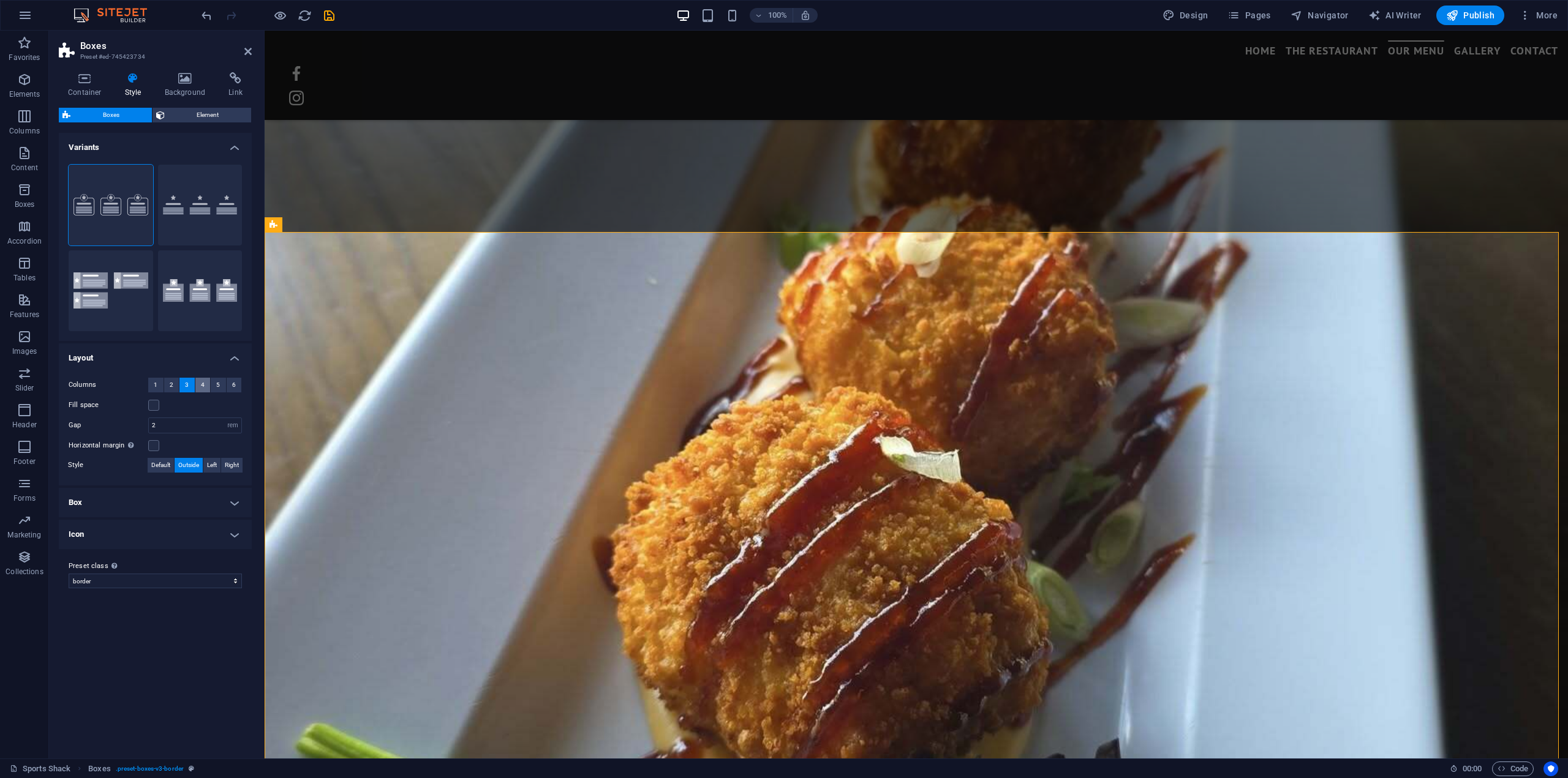
click at [204, 386] on button "4" at bounding box center [203, 385] width 15 height 15
click at [155, 385] on span "1" at bounding box center [156, 385] width 4 height 15
click at [172, 383] on span "2" at bounding box center [172, 385] width 4 height 15
click at [220, 382] on button "5" at bounding box center [218, 385] width 15 height 15
click at [189, 384] on span "3" at bounding box center [187, 385] width 4 height 15
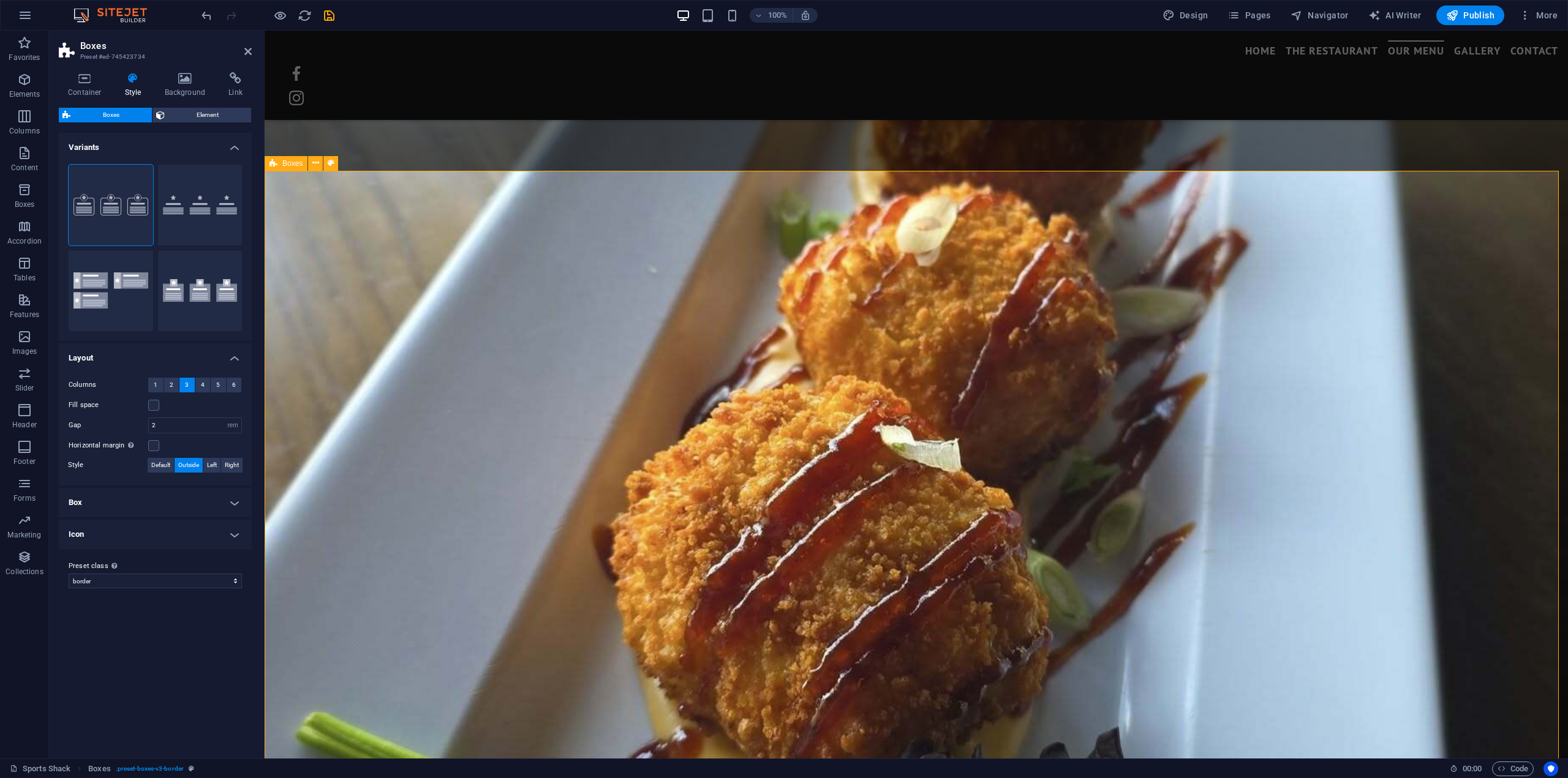
scroll to position [2126, 0]
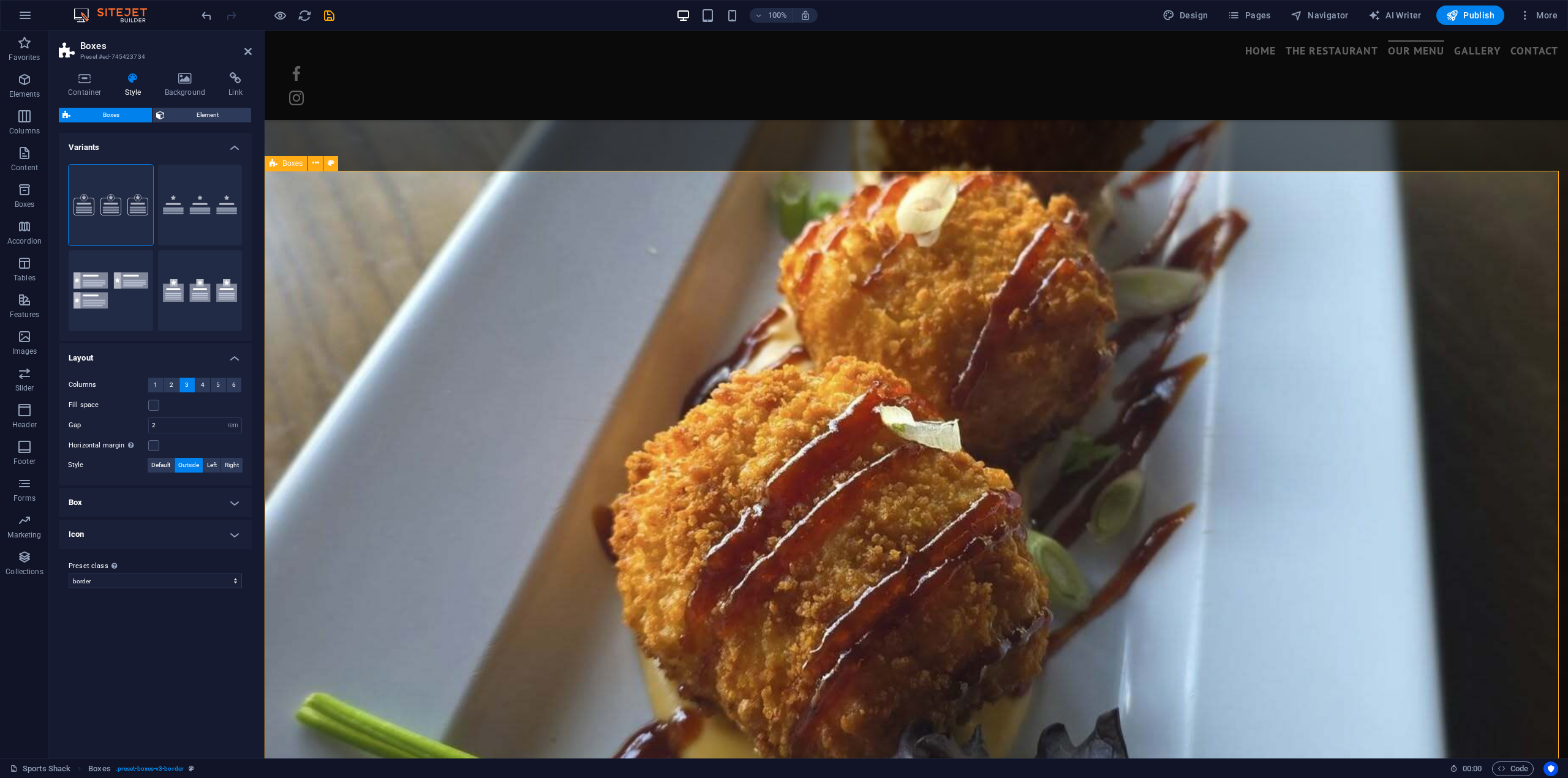
click at [228, 498] on h4 "Box" at bounding box center [155, 502] width 193 height 29
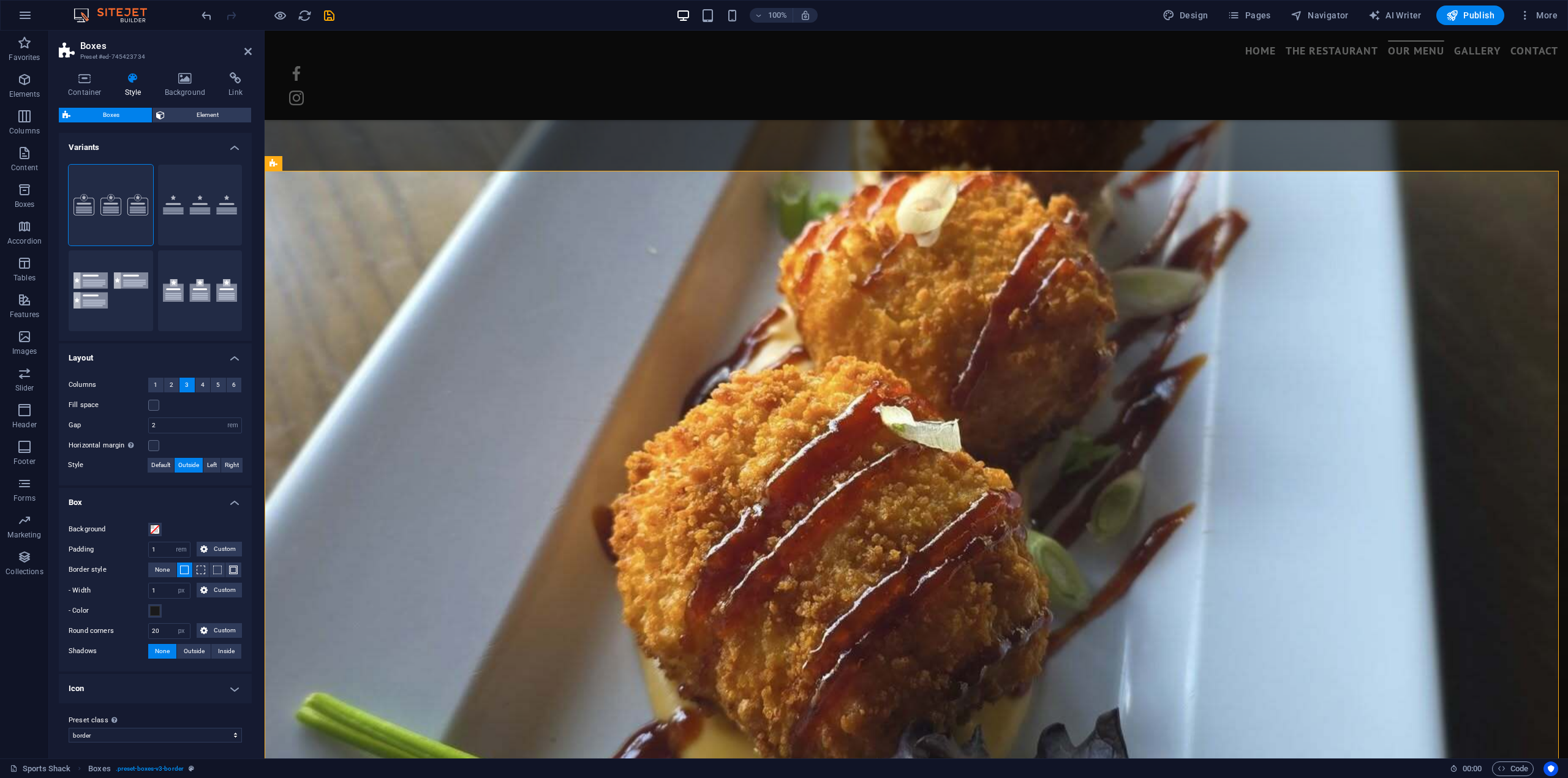
scroll to position [1, 0]
click at [236, 687] on h4 "Icon" at bounding box center [155, 687] width 193 height 29
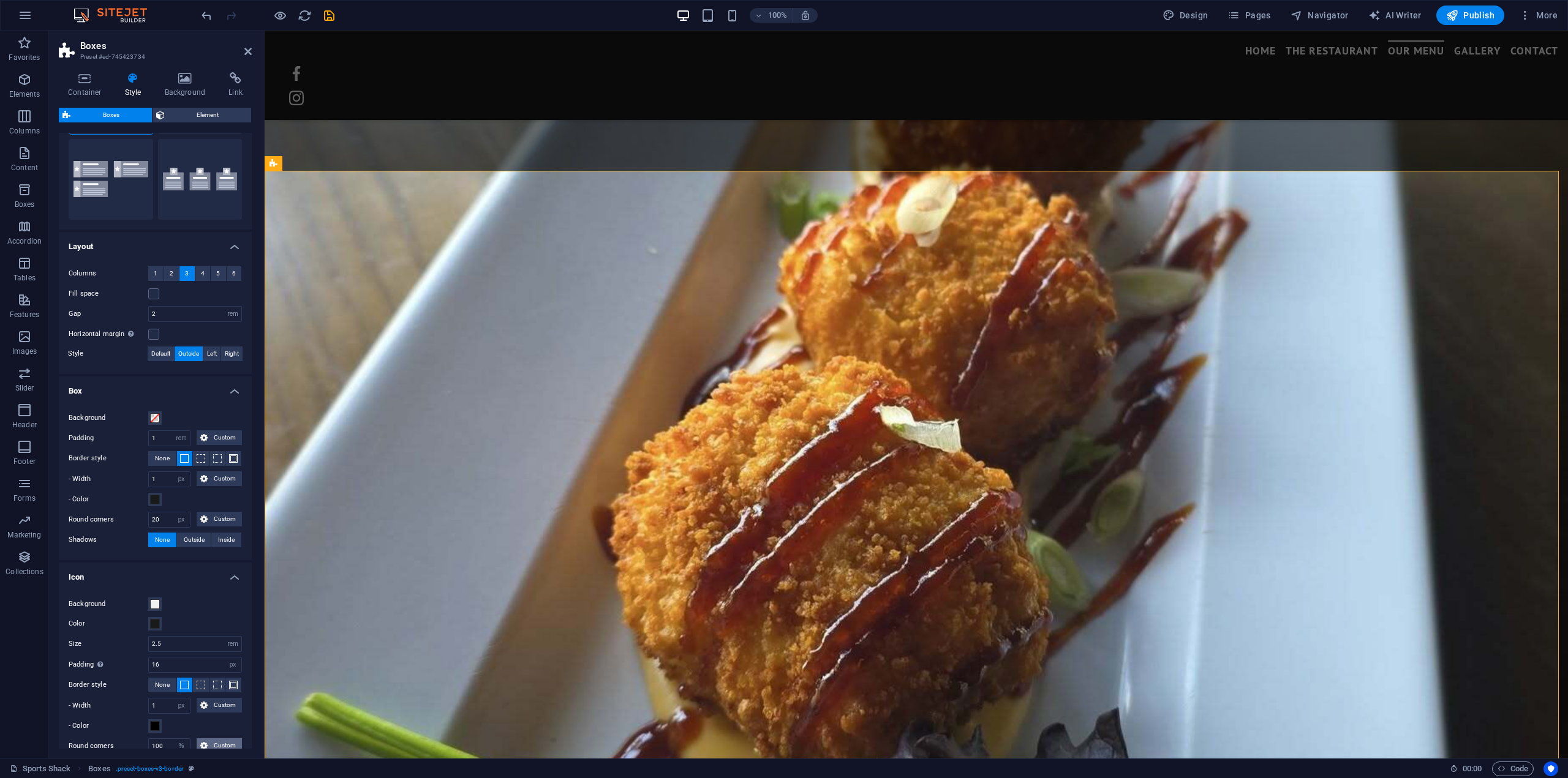
scroll to position [185, 0]
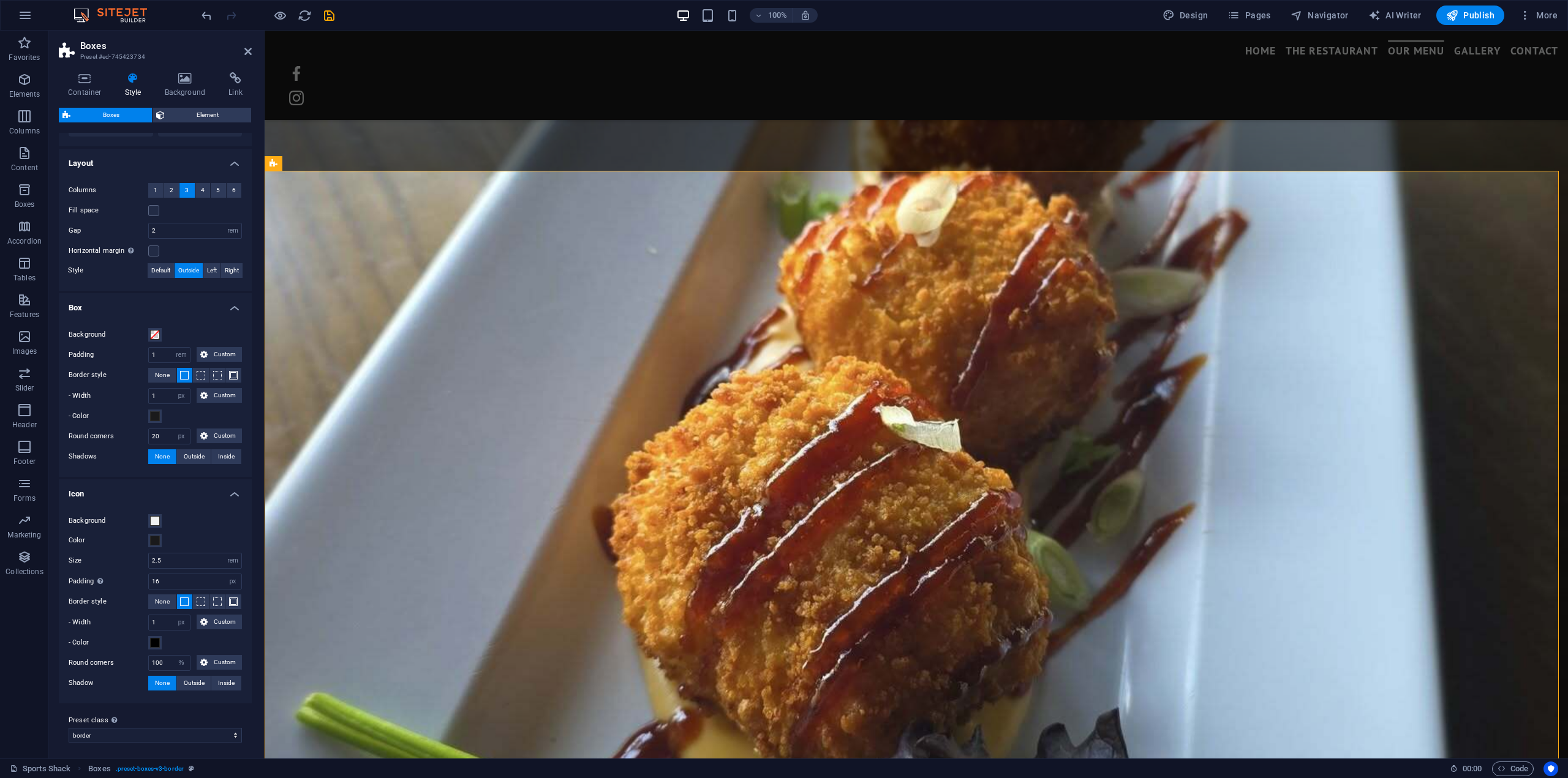
click at [233, 491] on h4 "Icon" at bounding box center [155, 490] width 193 height 22
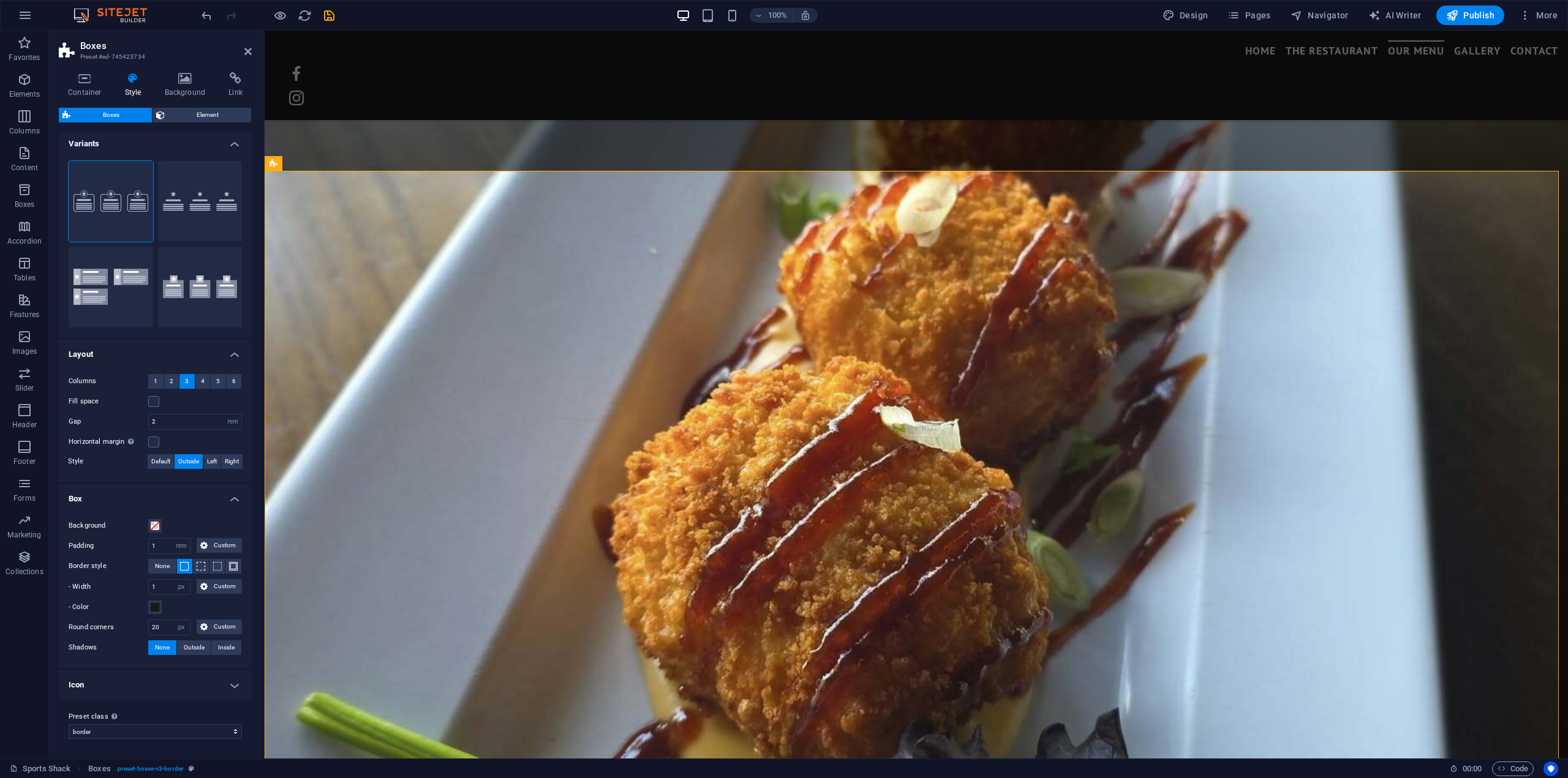
scroll to position [1, 0]
click at [232, 360] on h4 "Layout" at bounding box center [155, 353] width 193 height 22
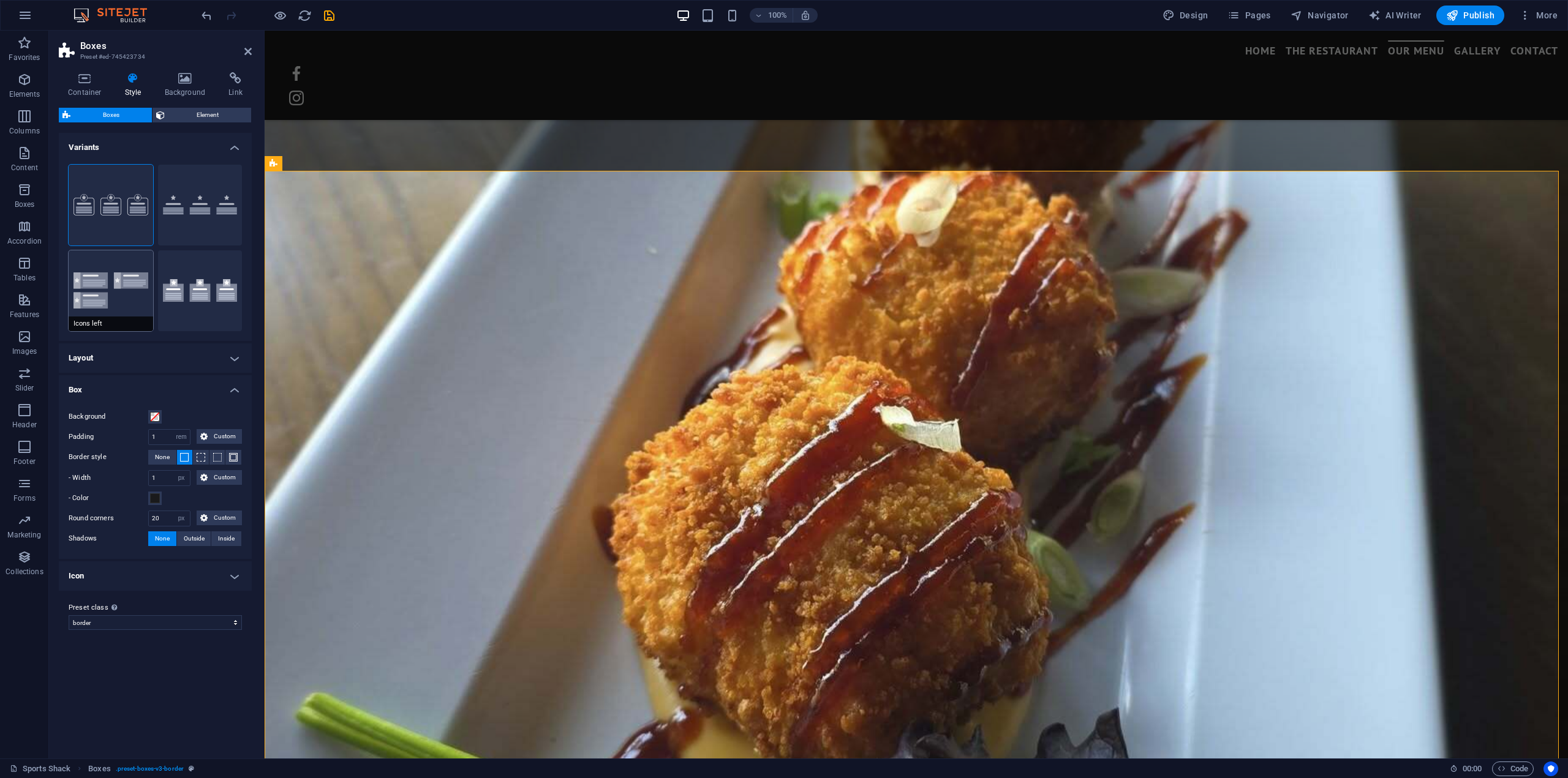
click at [116, 292] on button "Icons left" at bounding box center [111, 290] width 85 height 81
type input "1"
type input "0"
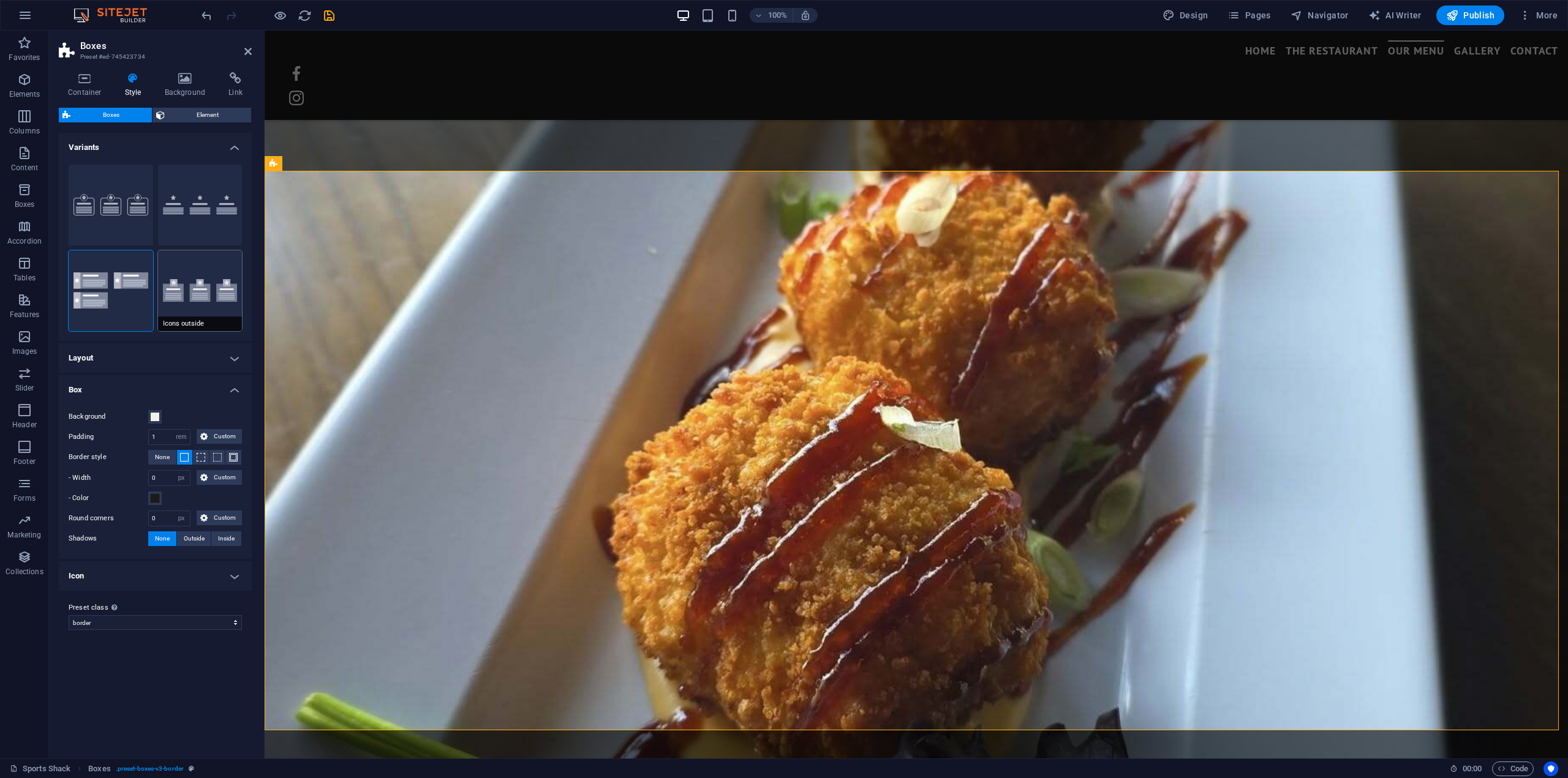
click at [209, 290] on button "Icons outside" at bounding box center [200, 290] width 85 height 81
type input "1"
type input "0"
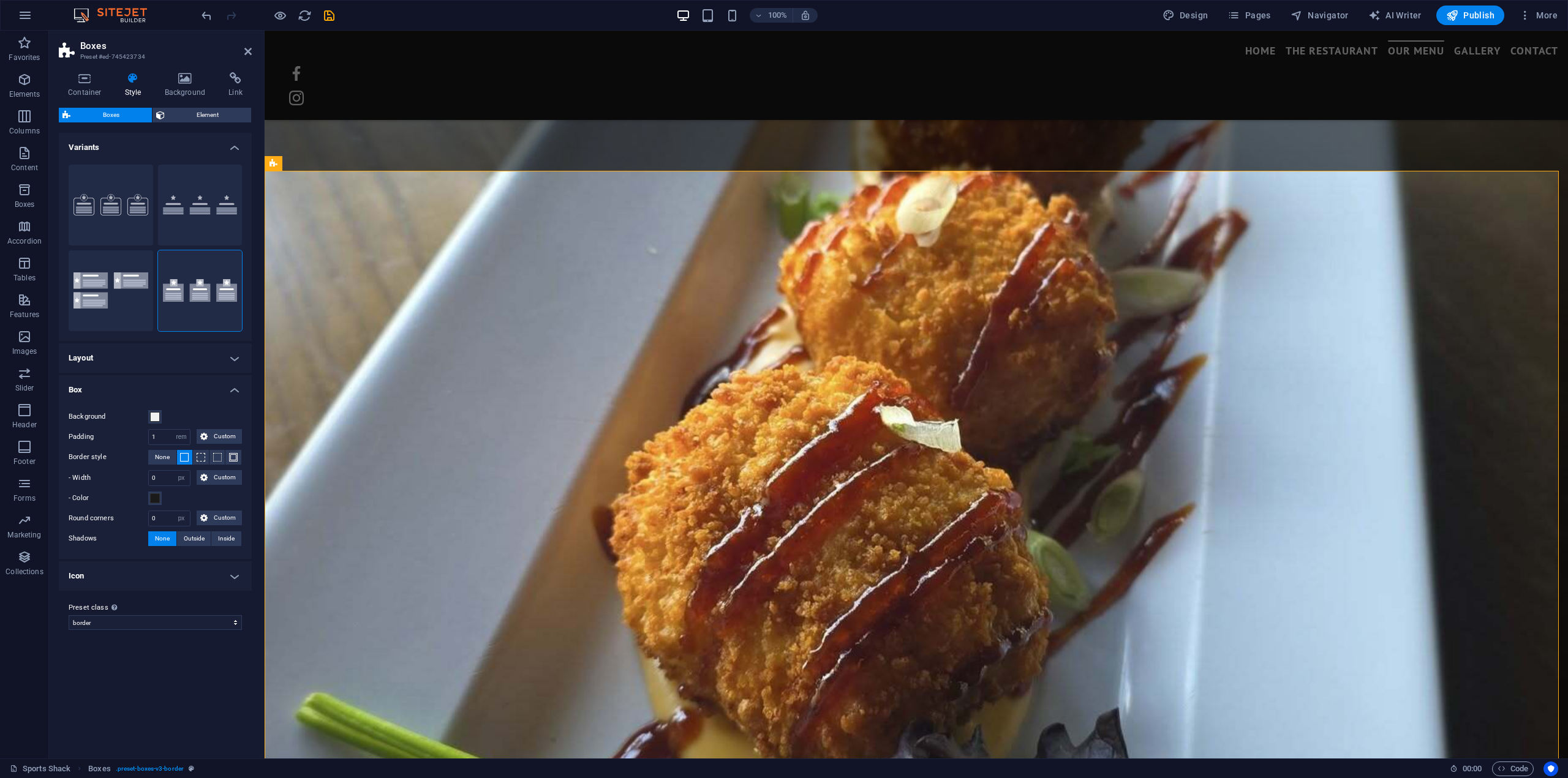
click at [227, 358] on h4 "Layout" at bounding box center [155, 358] width 193 height 29
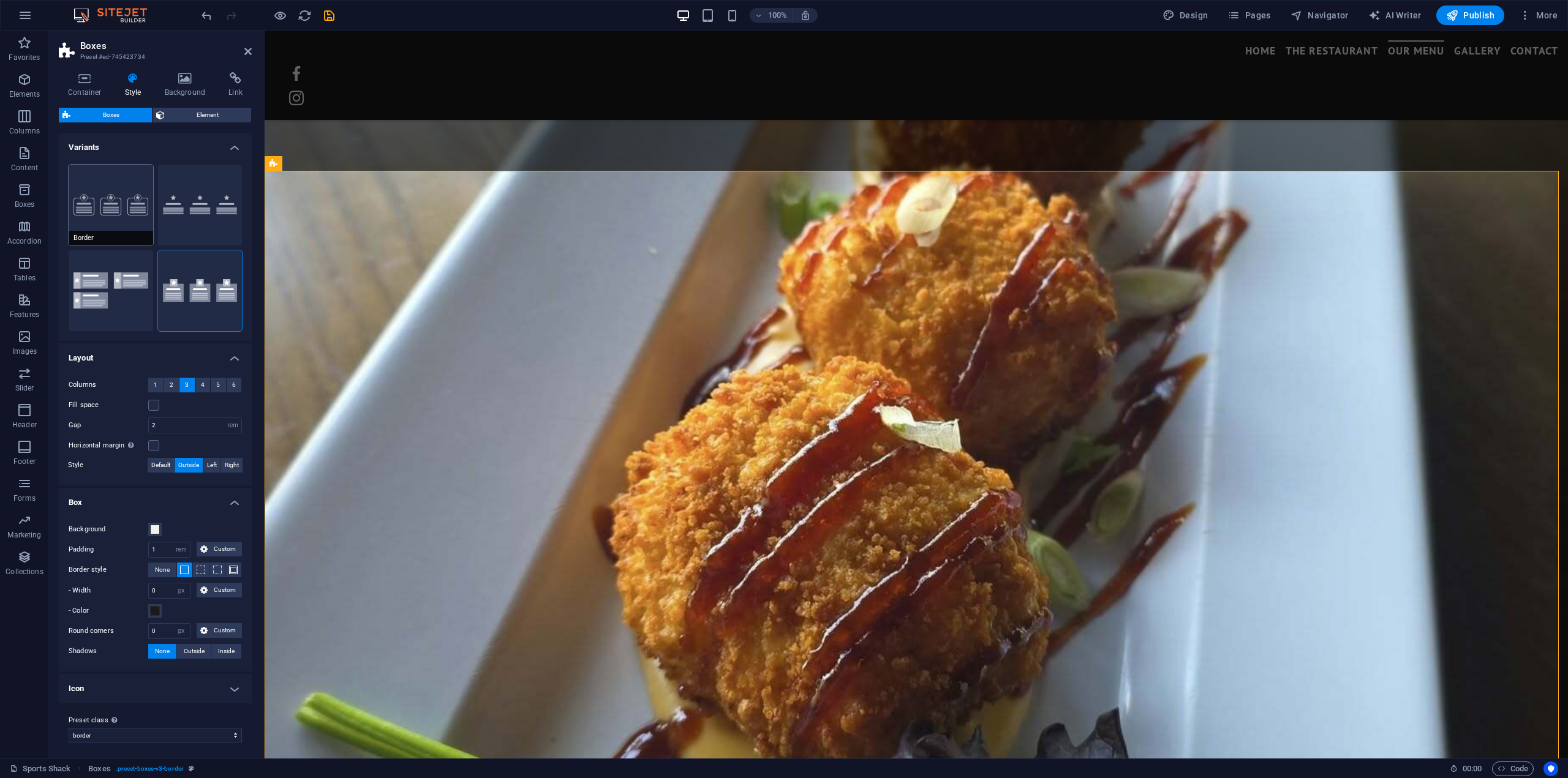
click at [94, 195] on button "Border" at bounding box center [111, 205] width 85 height 81
type input "1"
type input "20"
click at [195, 113] on span "Element" at bounding box center [208, 115] width 79 height 15
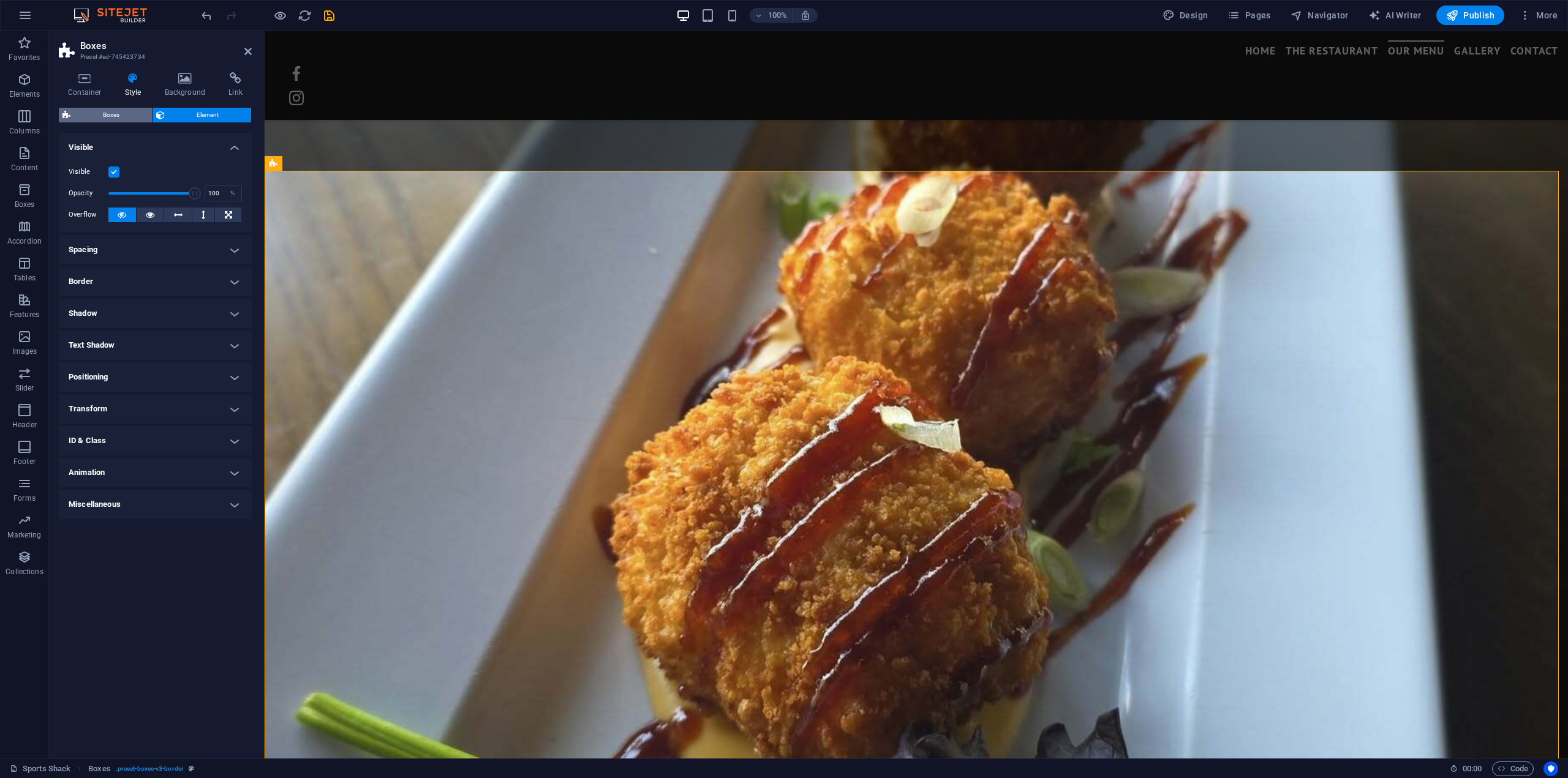
click at [123, 117] on span "Boxes" at bounding box center [111, 115] width 74 height 15
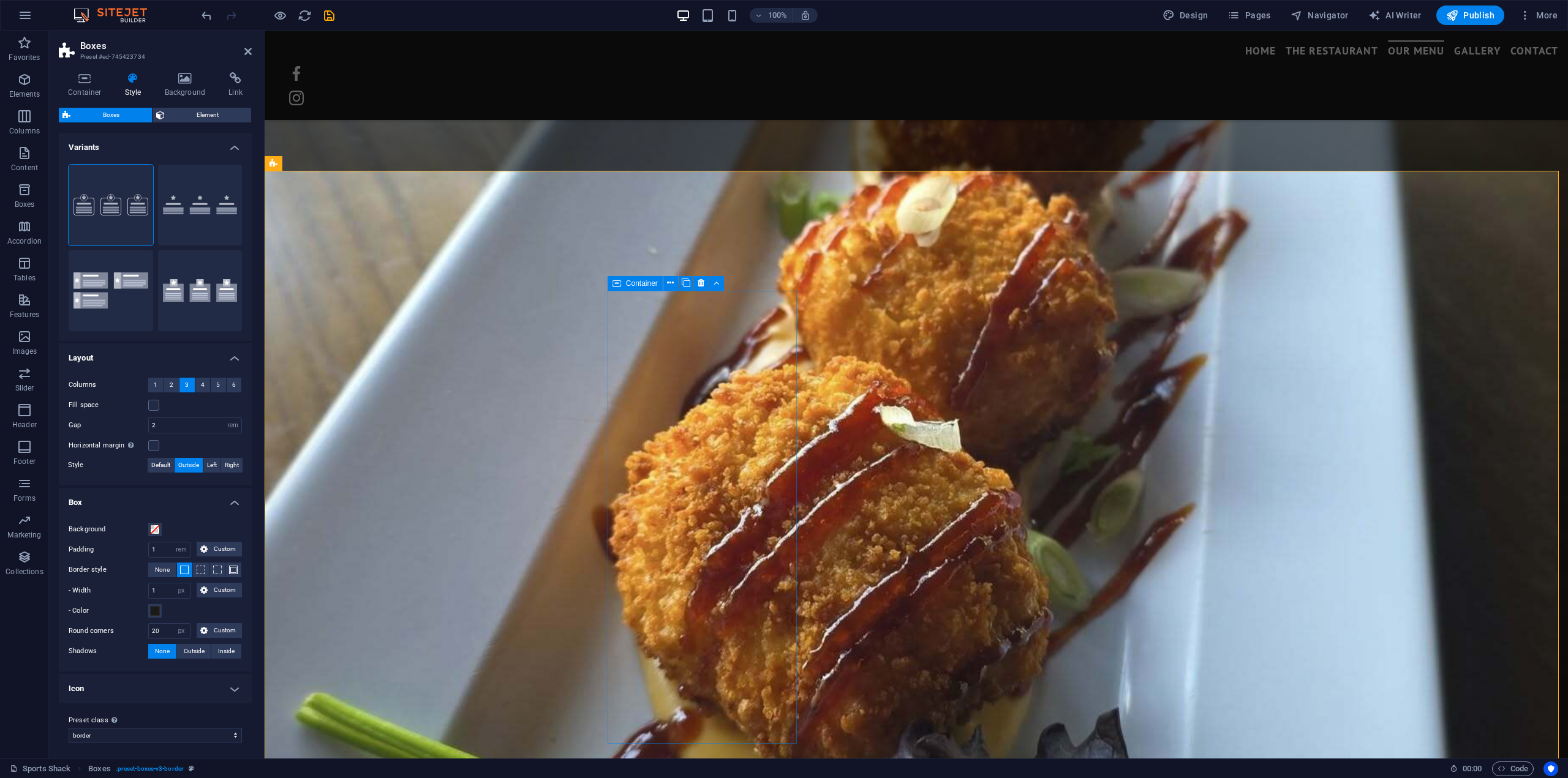
click at [647, 283] on span "Container" at bounding box center [642, 283] width 32 height 7
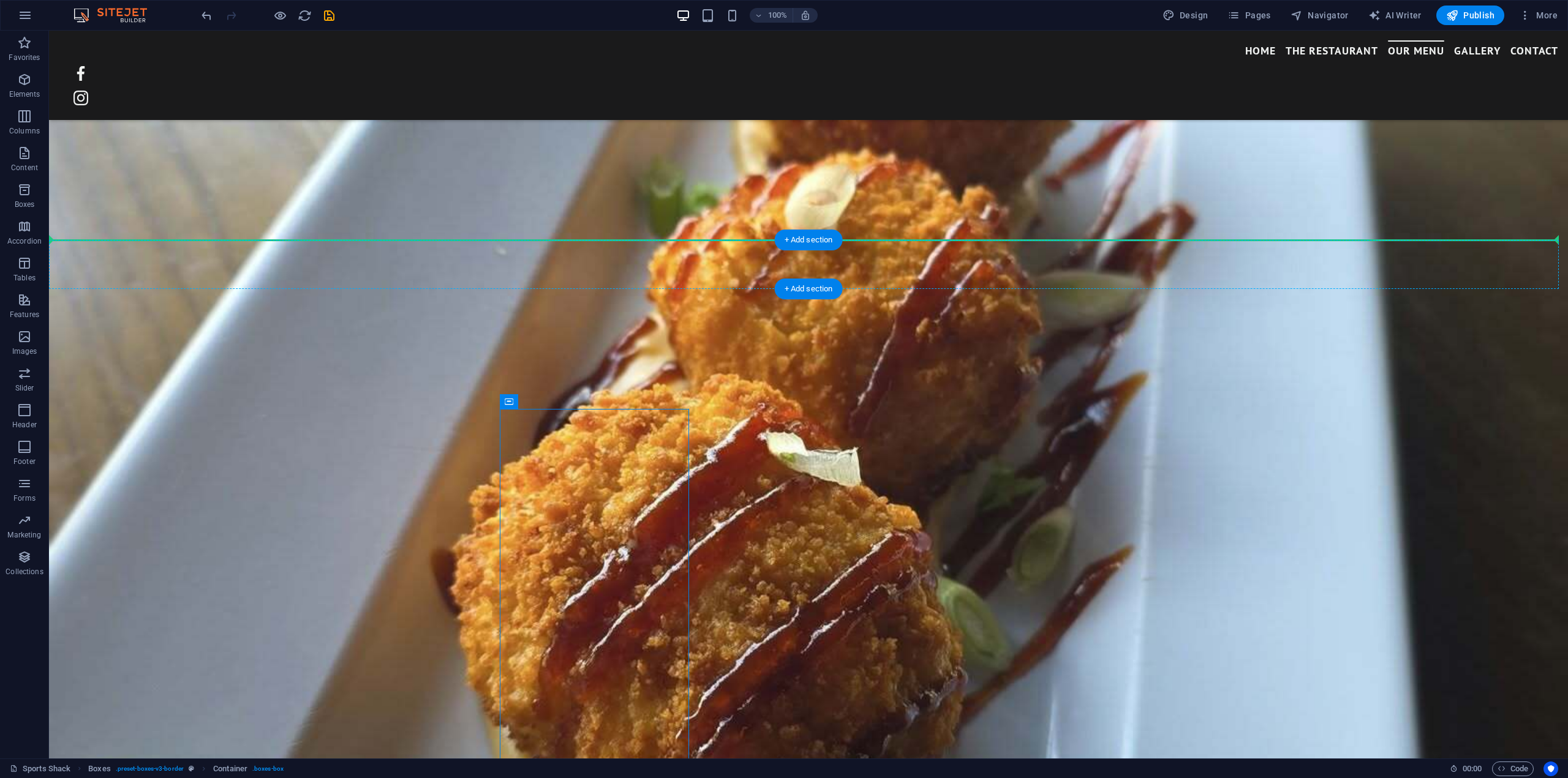
drag, startPoint x: 696, startPoint y: 316, endPoint x: 621, endPoint y: 268, distance: 89.0
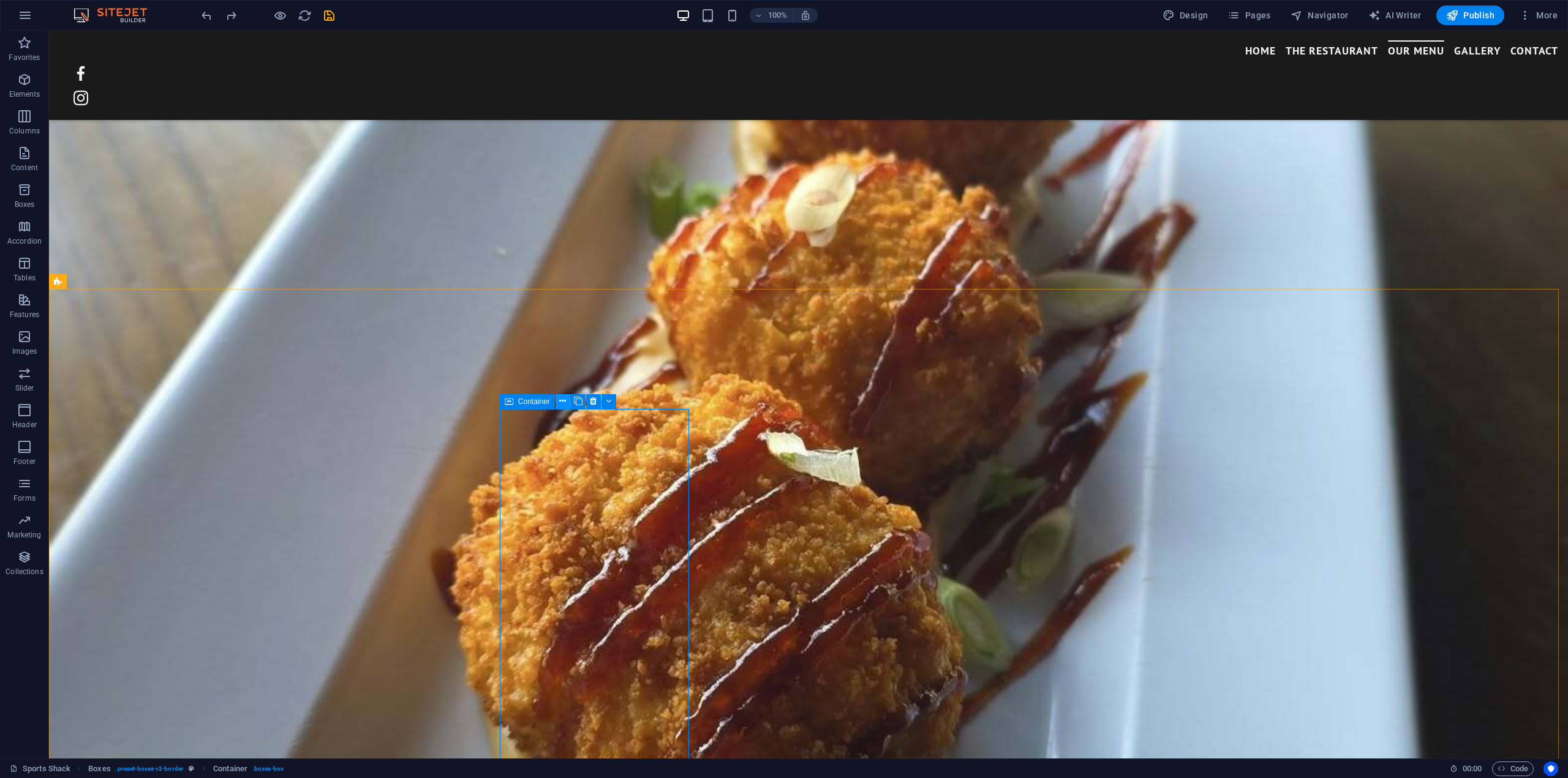
click at [561, 398] on icon at bounding box center [563, 401] width 7 height 13
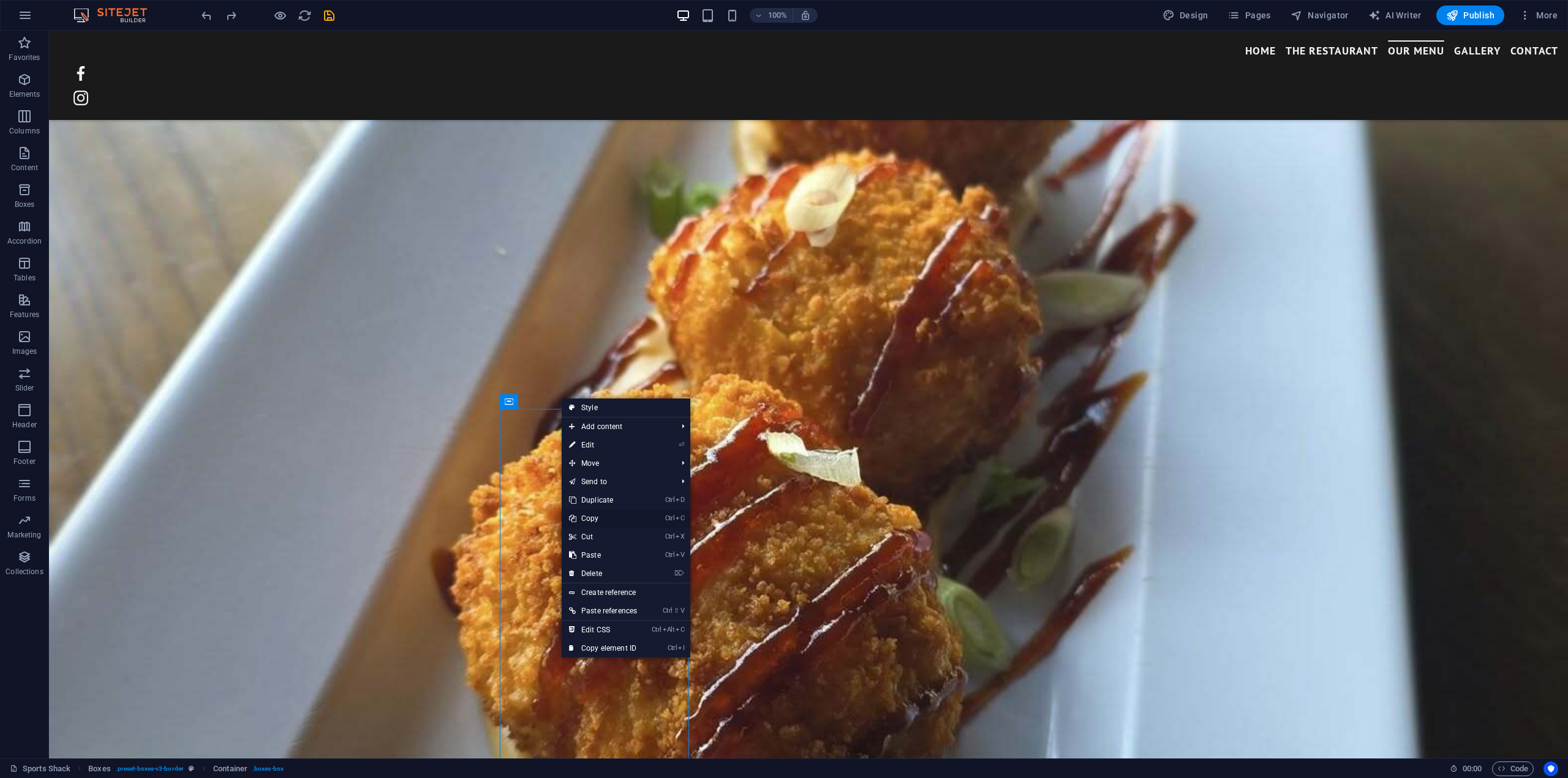
click at [591, 517] on link "Ctrl C Copy" at bounding box center [603, 518] width 83 height 19
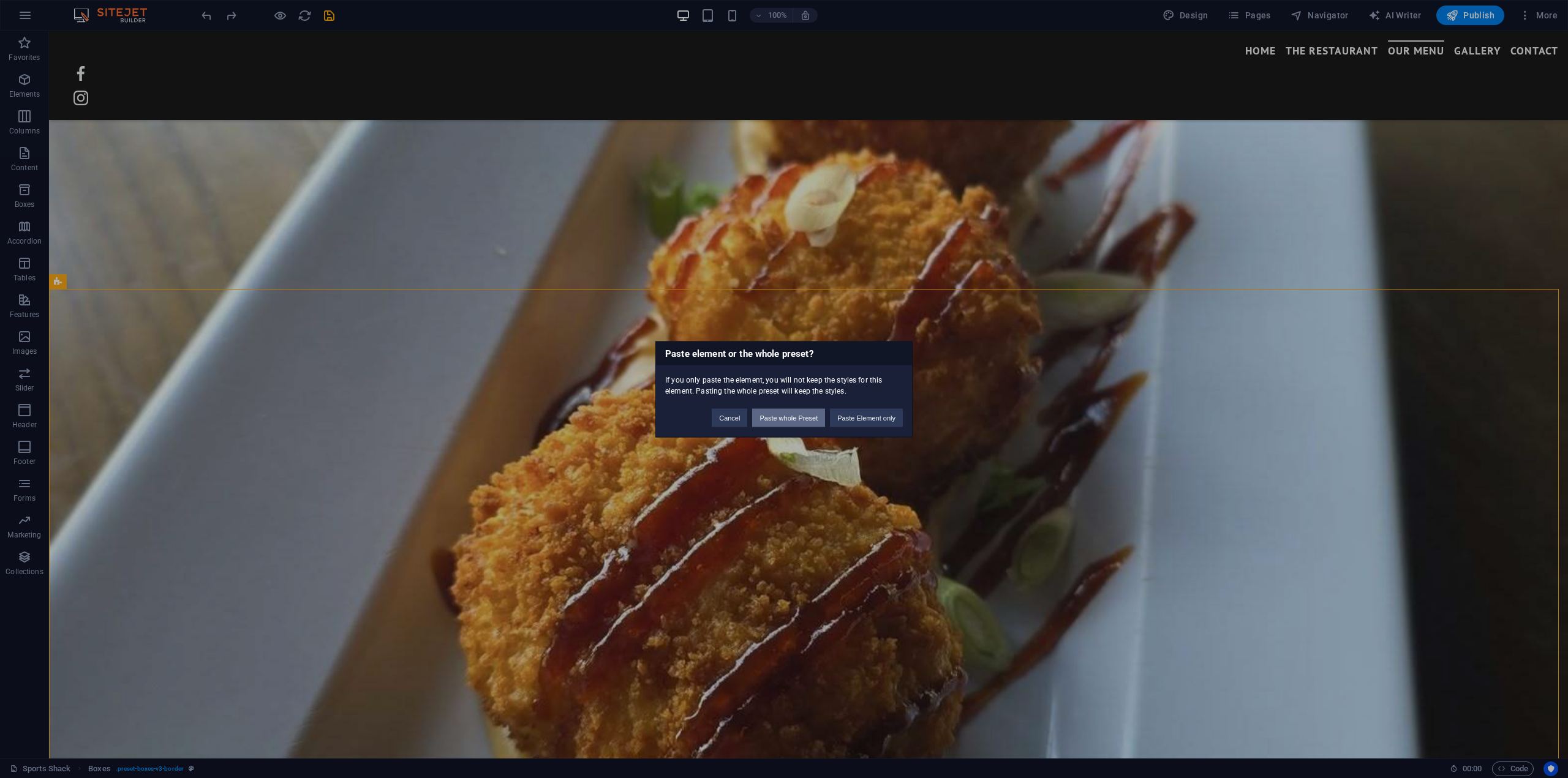
click at [802, 420] on button "Paste whole Preset" at bounding box center [788, 418] width 73 height 19
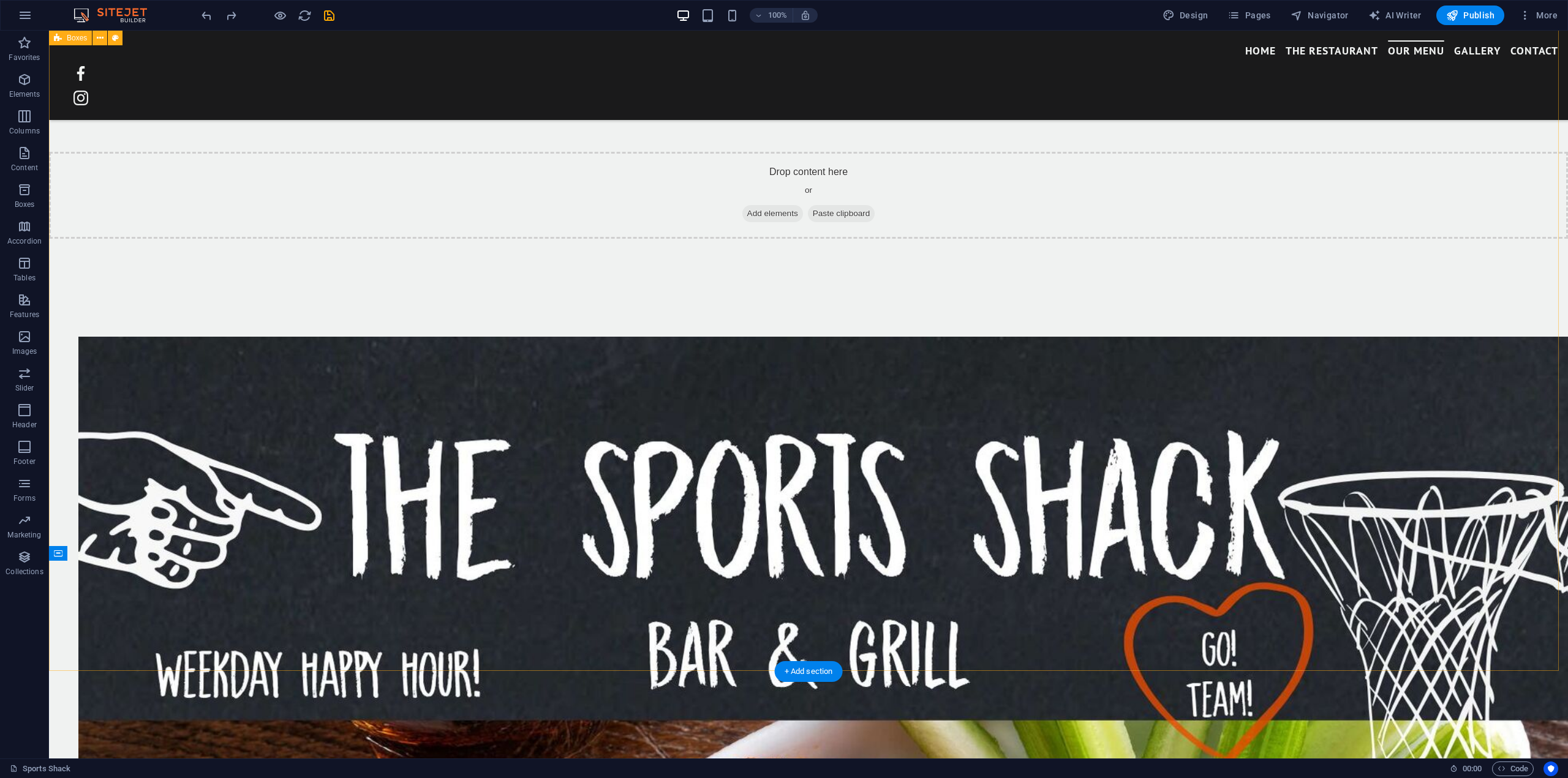
scroll to position [2415, 0]
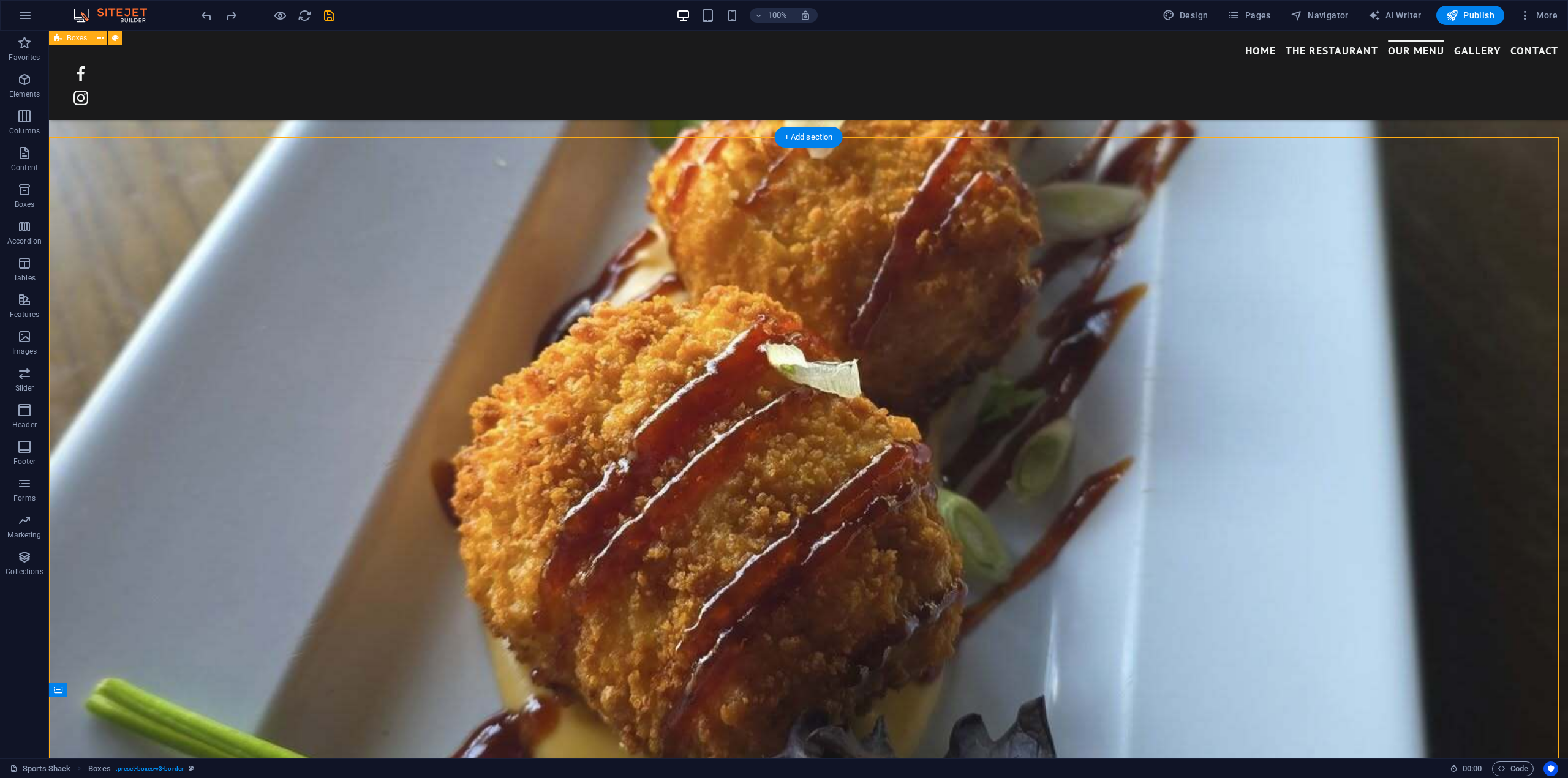
scroll to position [2170, 0]
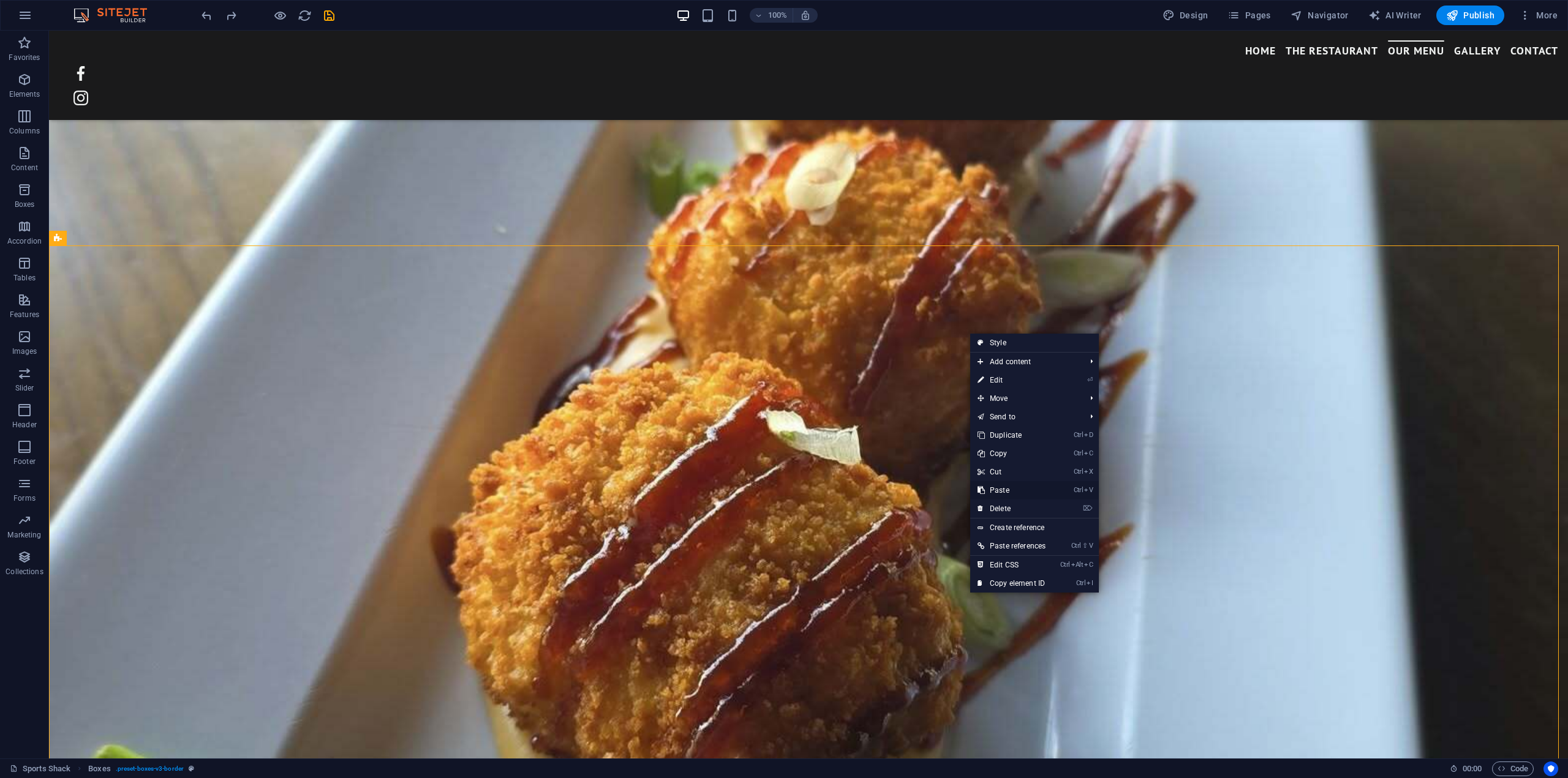
click at [1003, 488] on link "Ctrl V Paste" at bounding box center [1011, 490] width 83 height 19
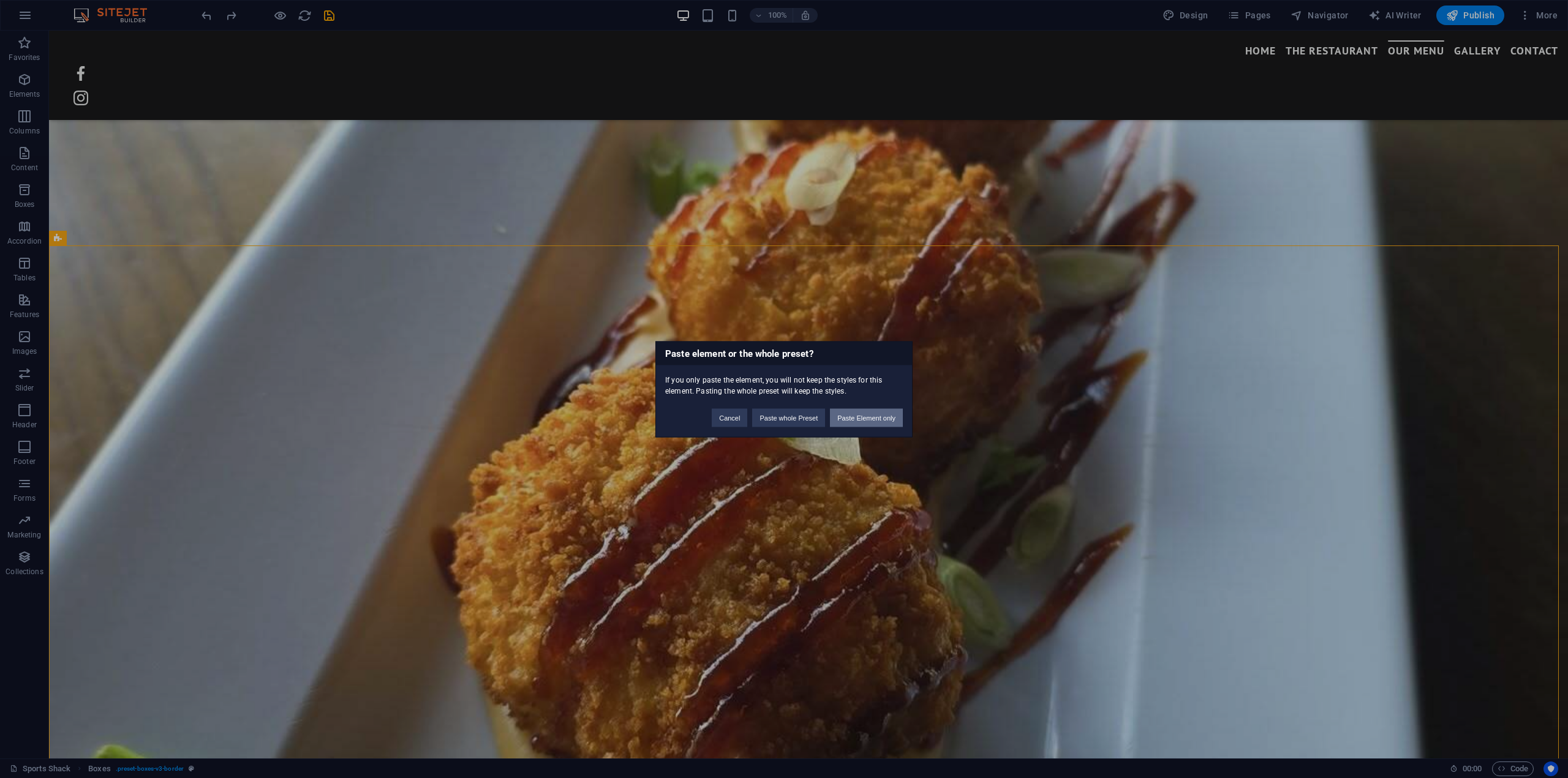
click at [886, 420] on button "Paste Element only" at bounding box center [866, 418] width 73 height 19
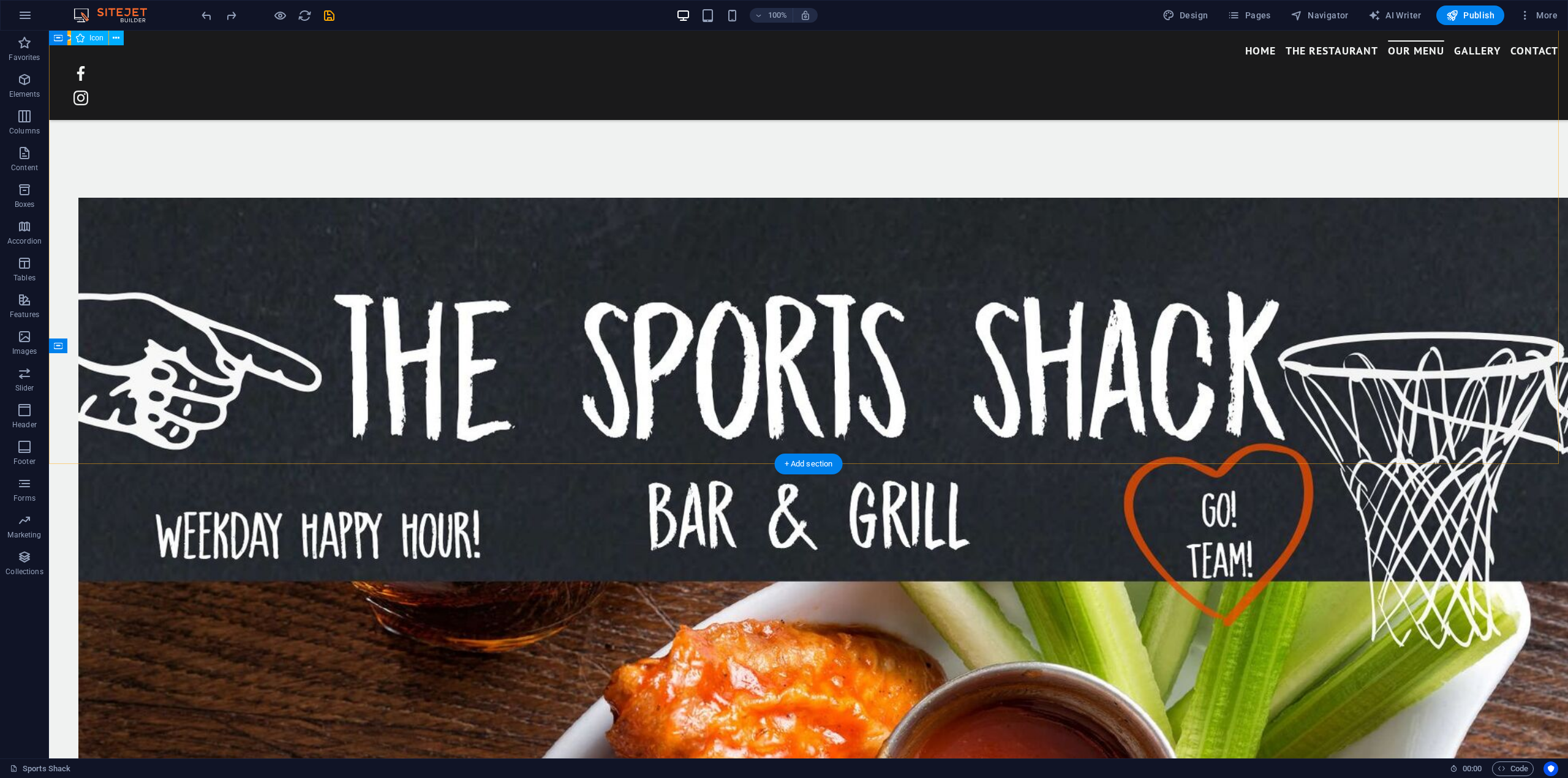
scroll to position [2316, 0]
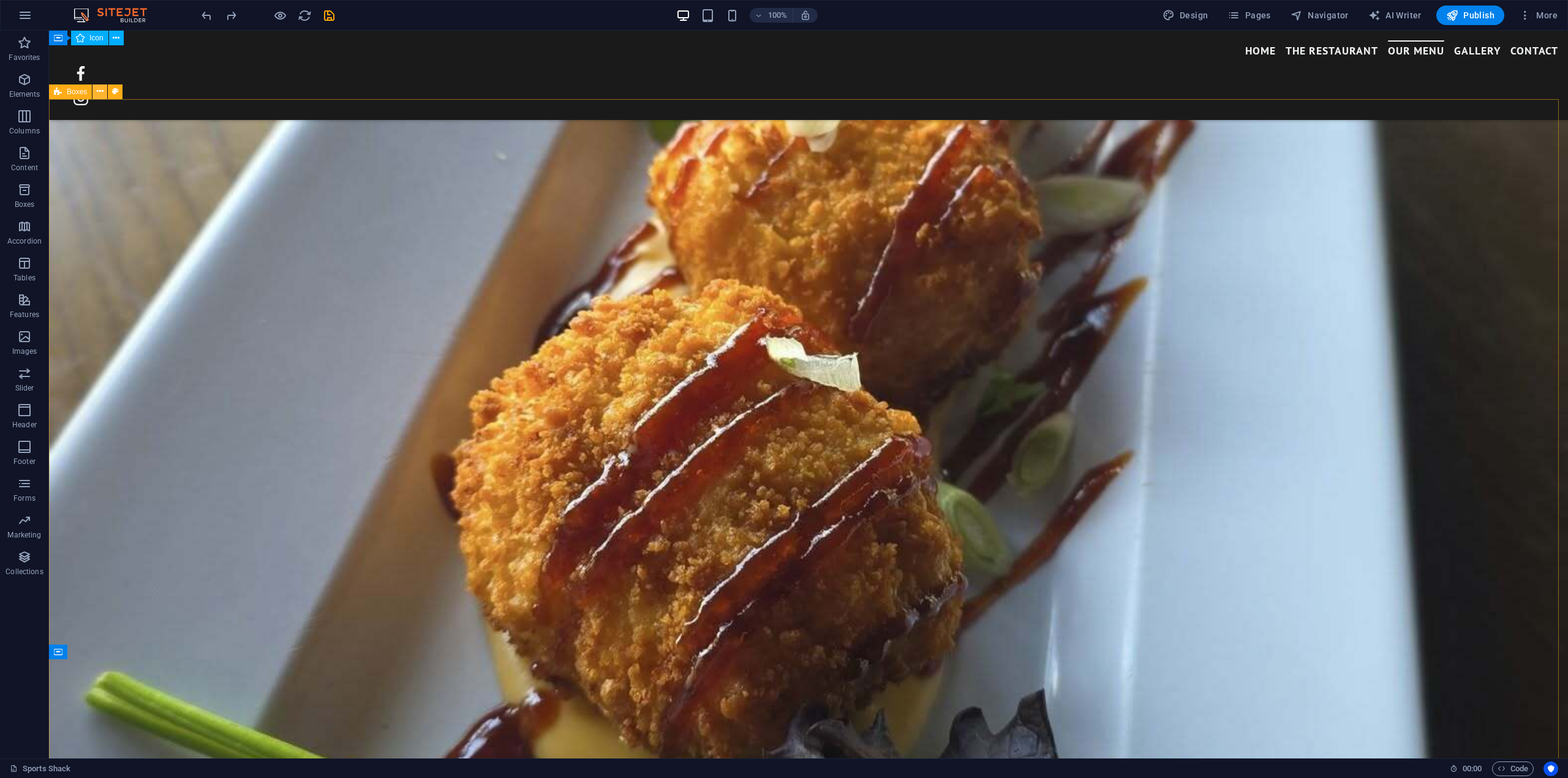
click at [98, 94] on icon at bounding box center [100, 91] width 7 height 13
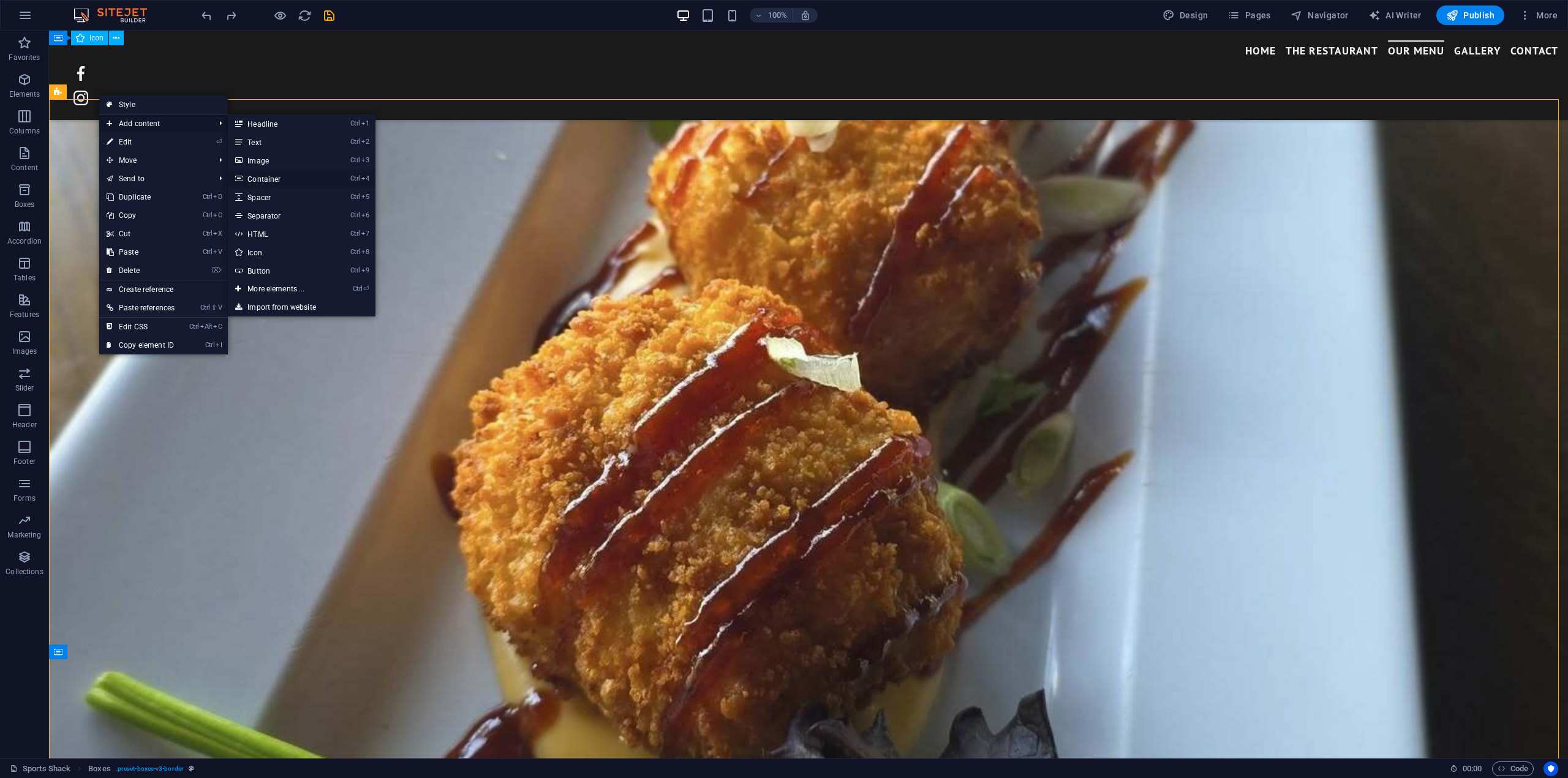
click at [267, 178] on link "Ctrl 4 Container" at bounding box center [278, 179] width 101 height 19
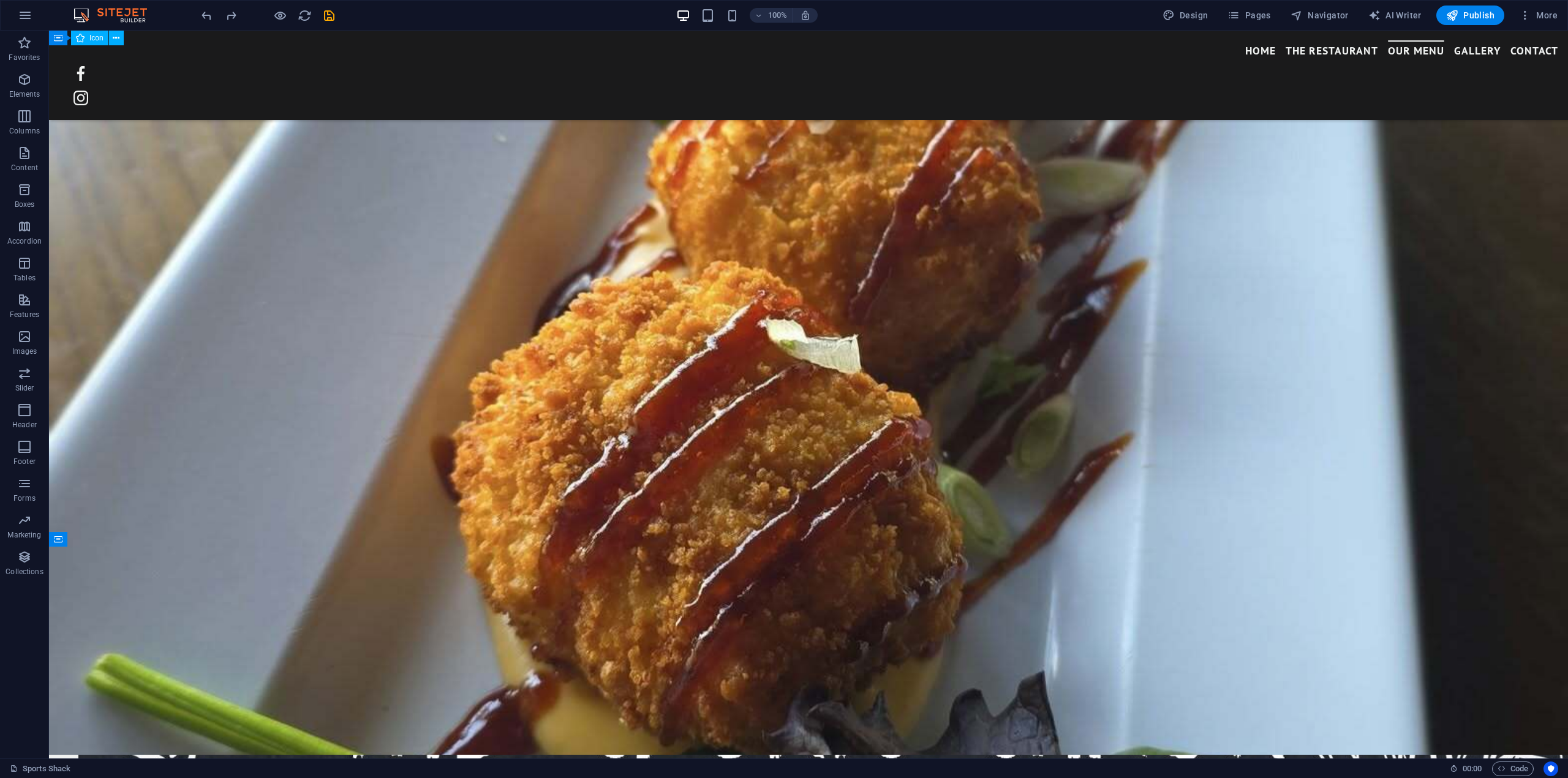
scroll to position [2251, 0]
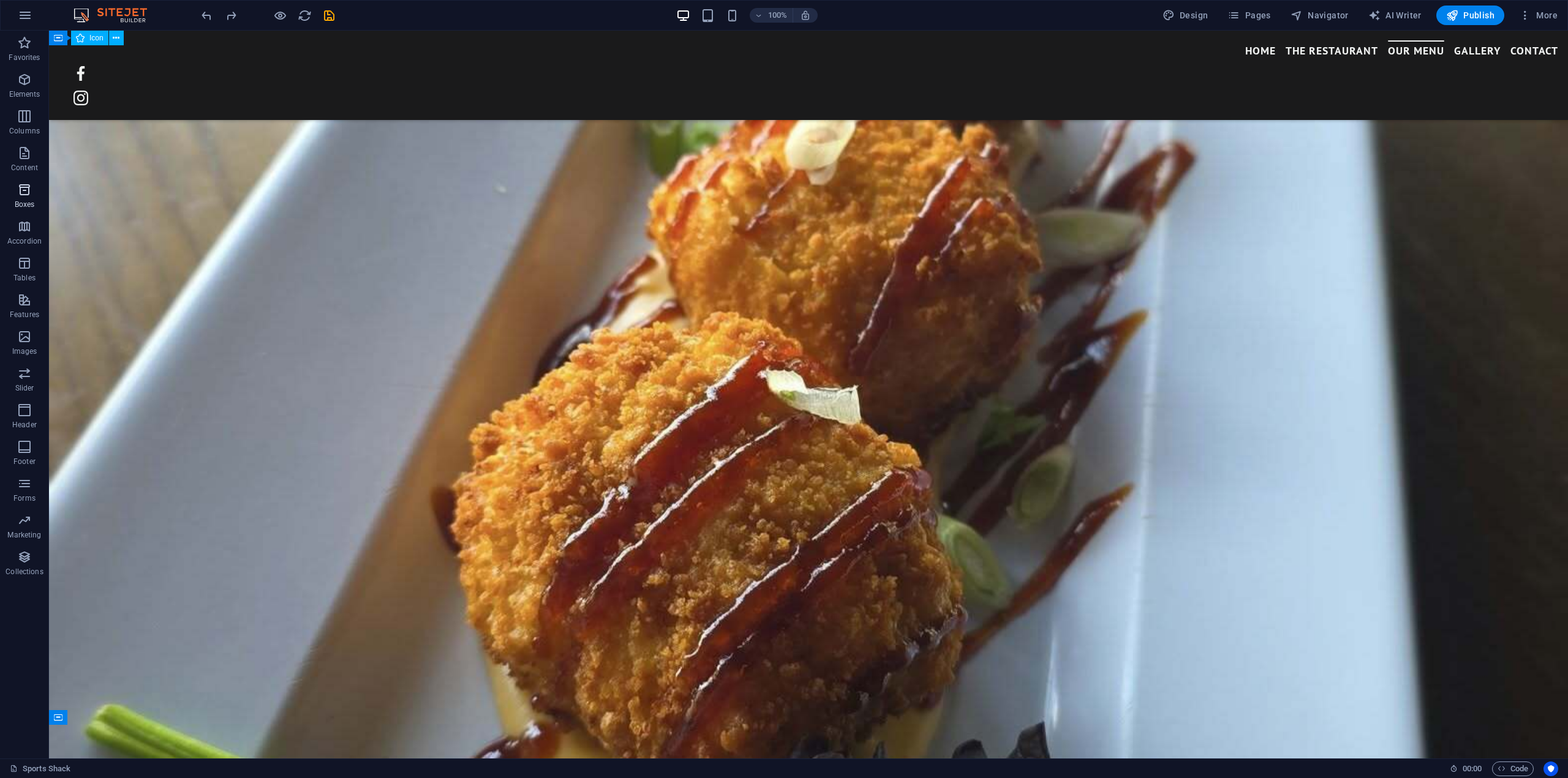
click at [23, 192] on icon "button" at bounding box center [25, 189] width 15 height 15
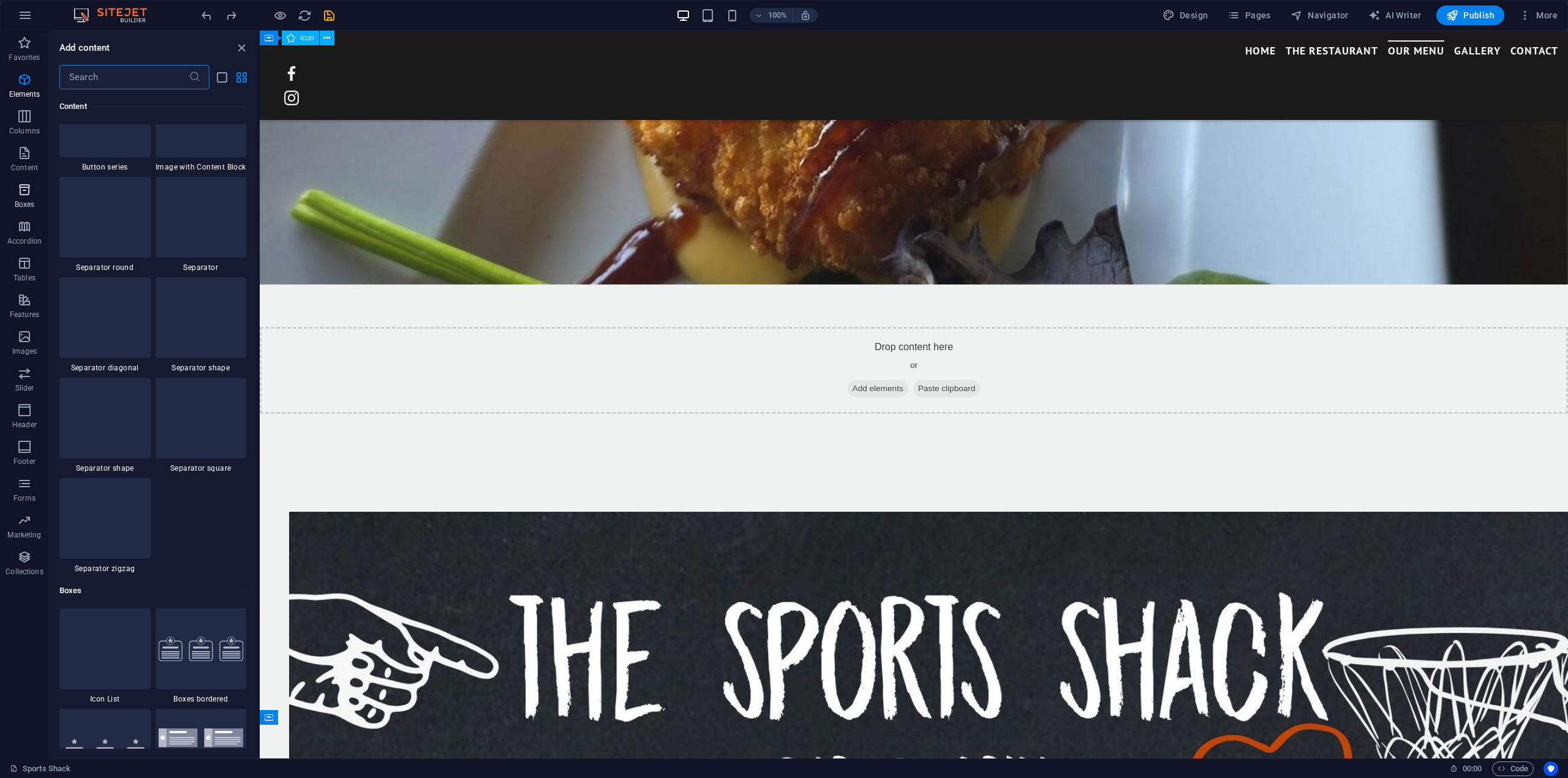
scroll to position [3377, 0]
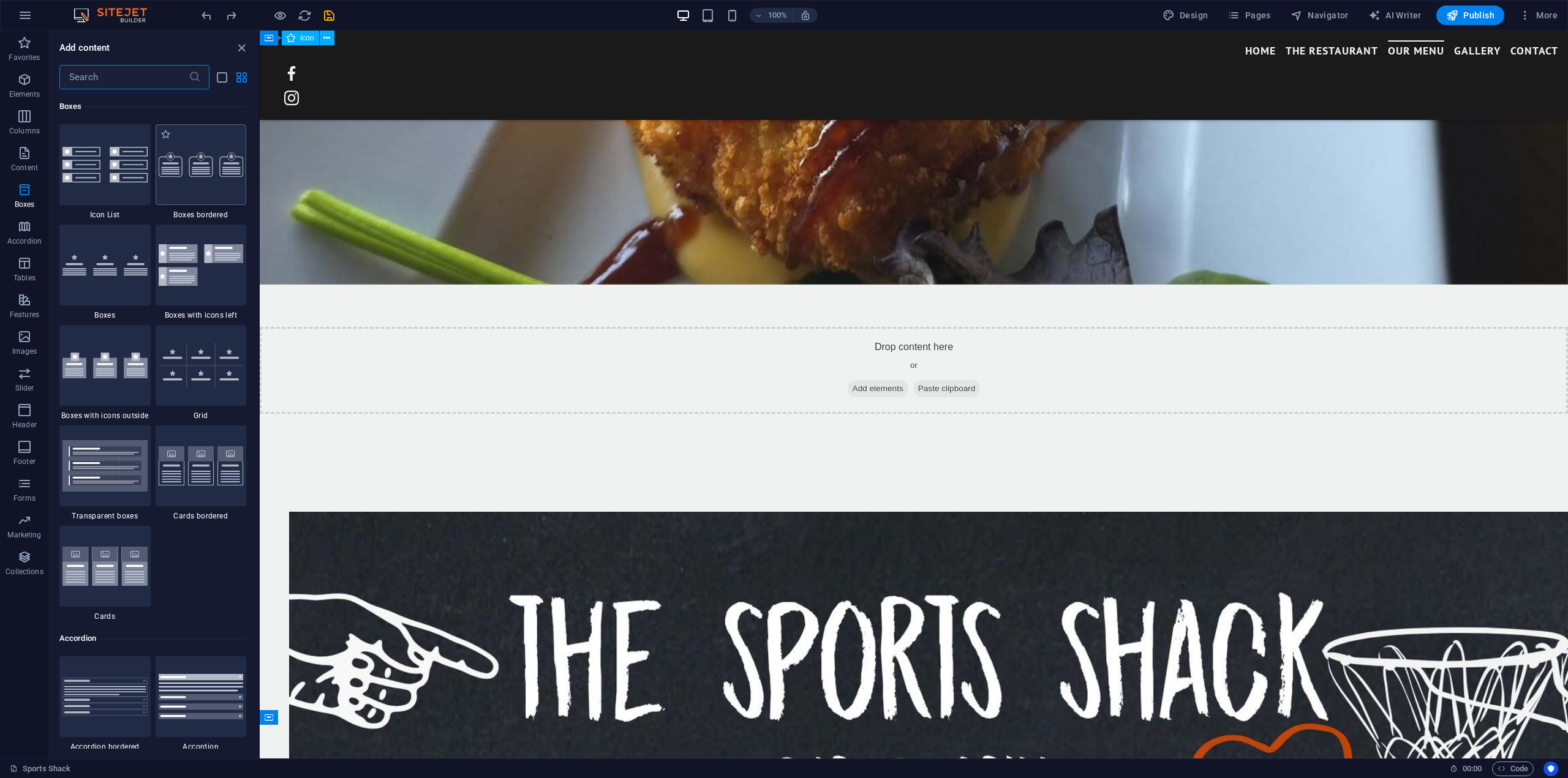
click at [210, 175] on img at bounding box center [202, 164] width 85 height 25
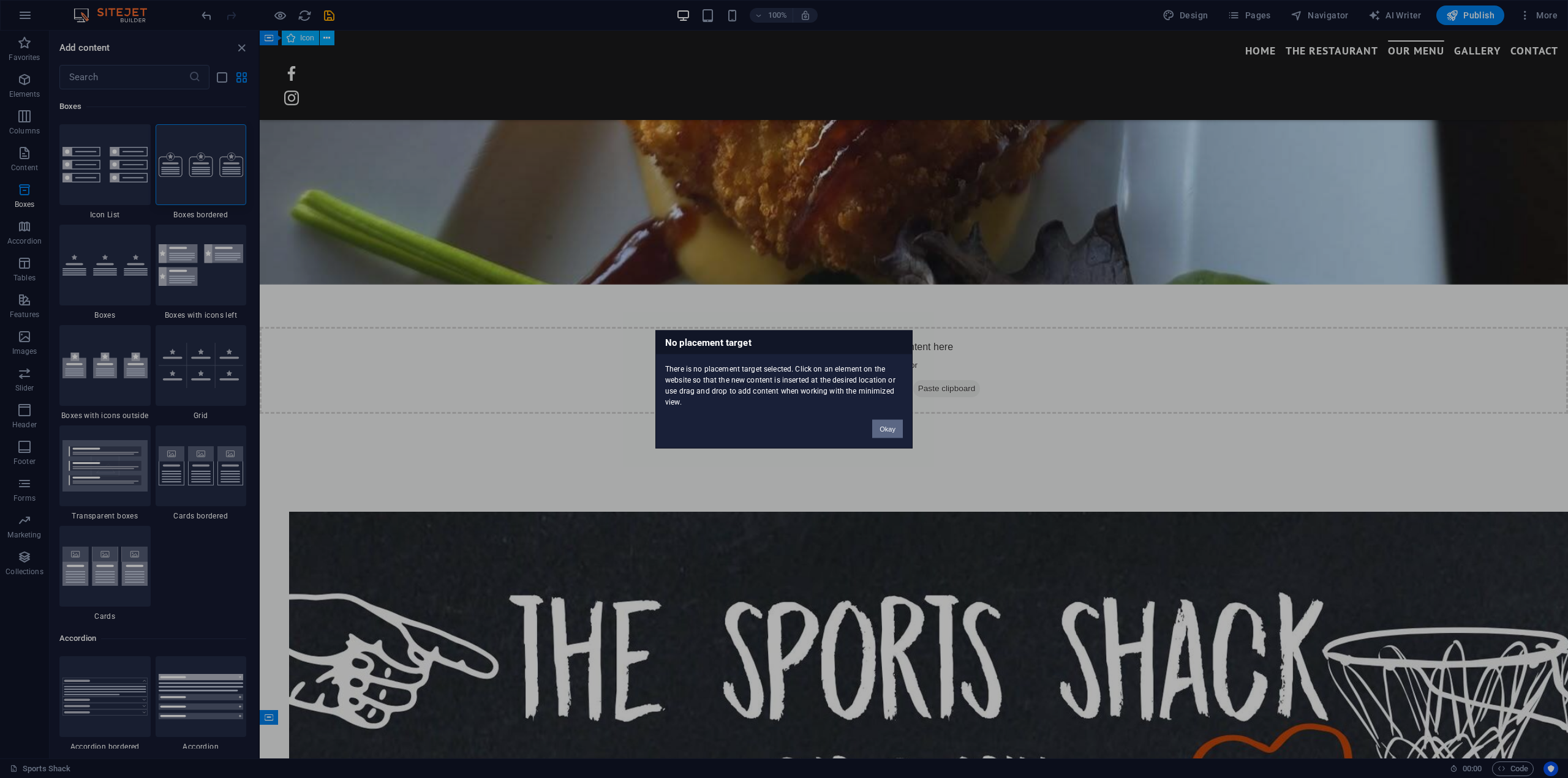
click at [886, 431] on button "Okay" at bounding box center [888, 429] width 31 height 19
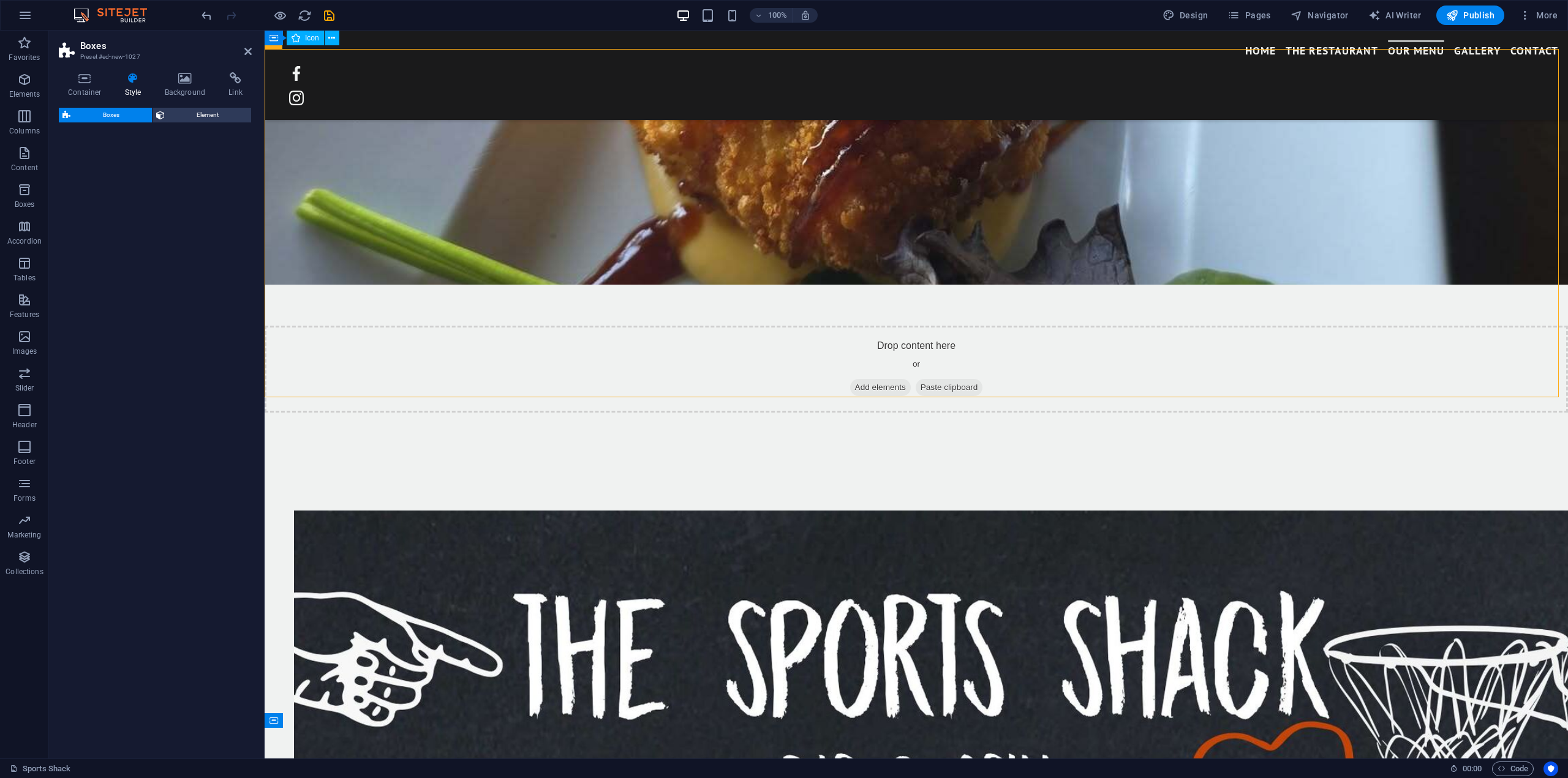
select select "rem"
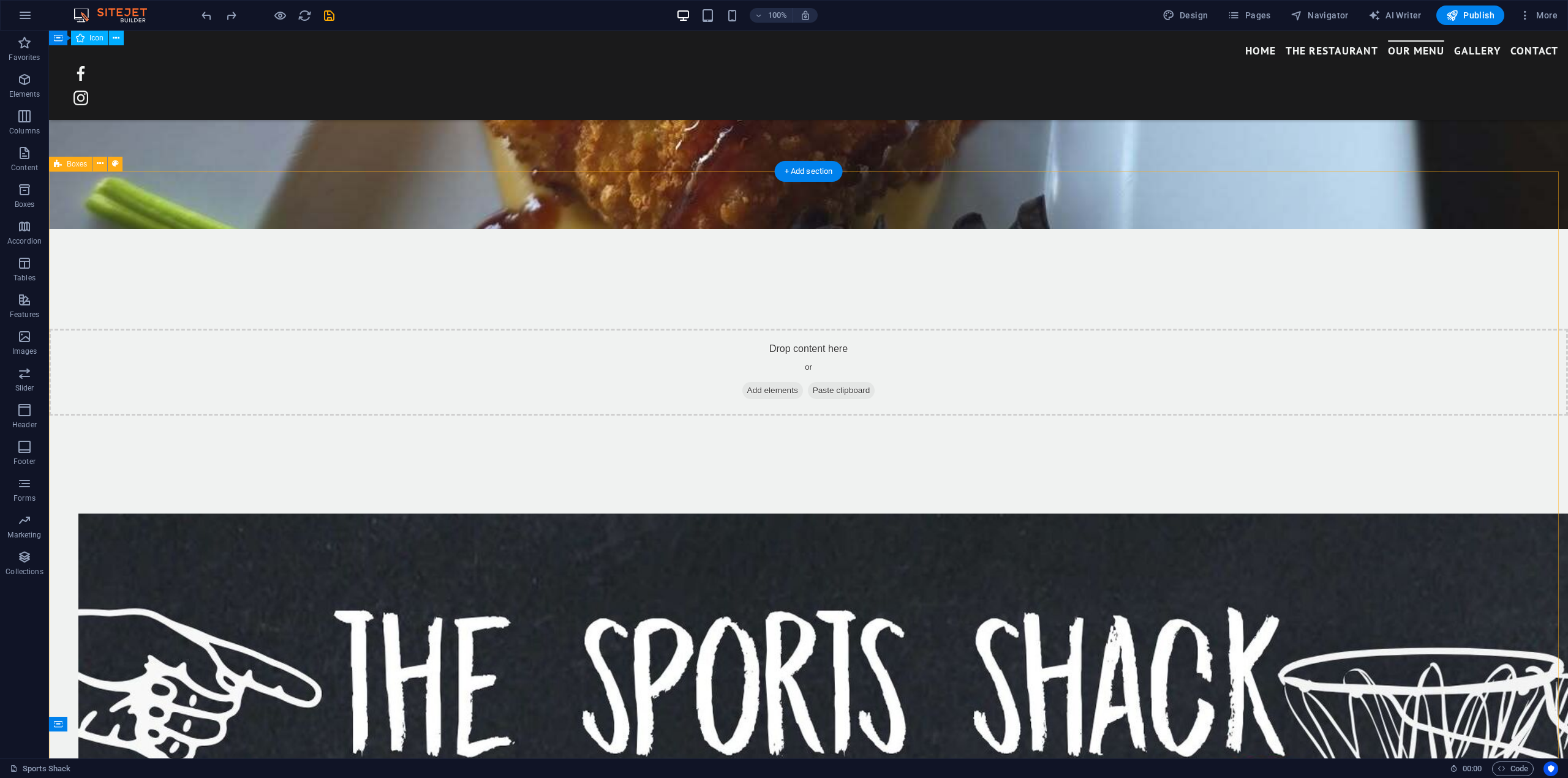
scroll to position [2244, 0]
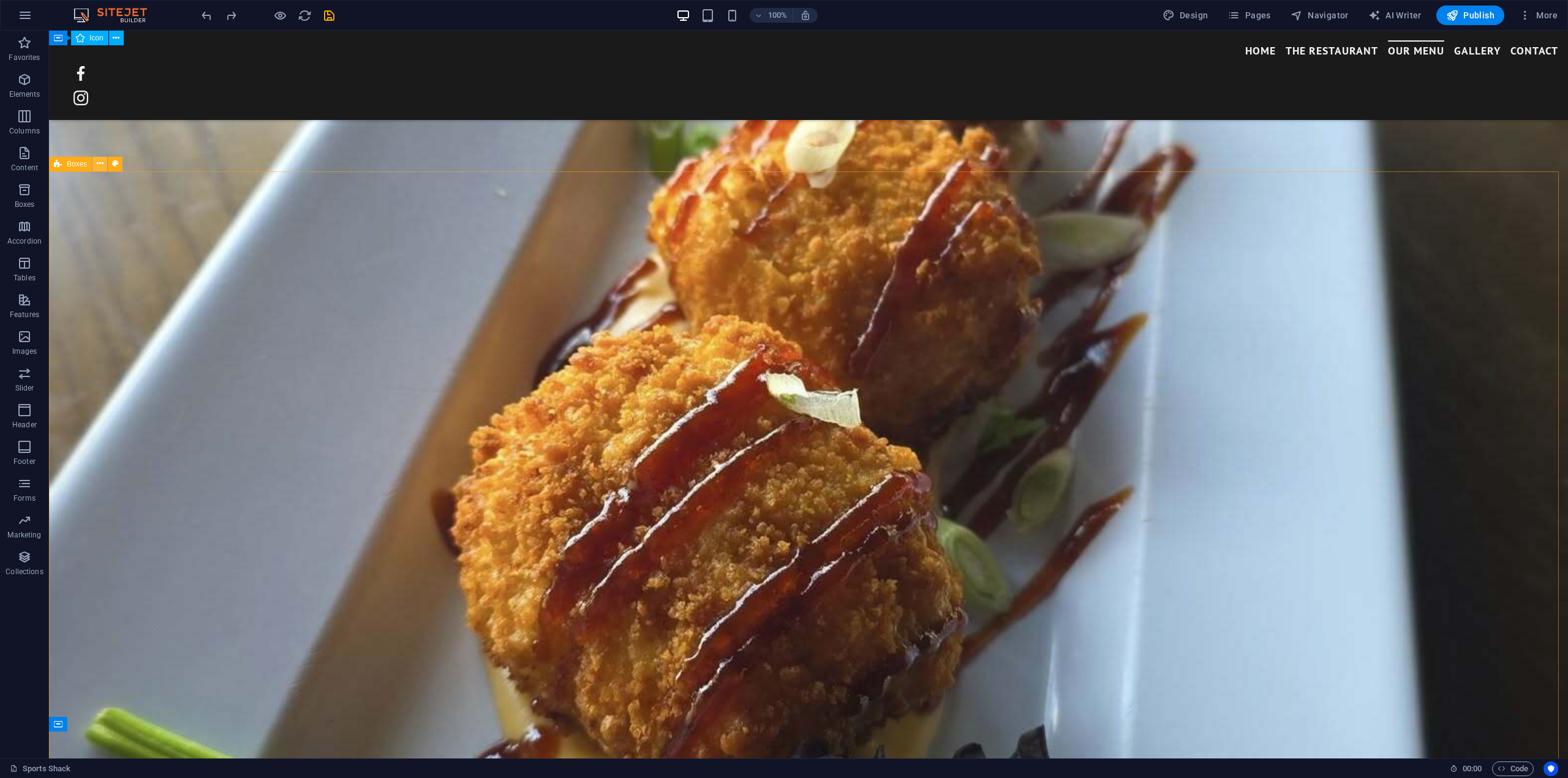
click at [98, 162] on icon at bounding box center [100, 163] width 7 height 13
click at [22, 194] on icon "button" at bounding box center [25, 189] width 15 height 15
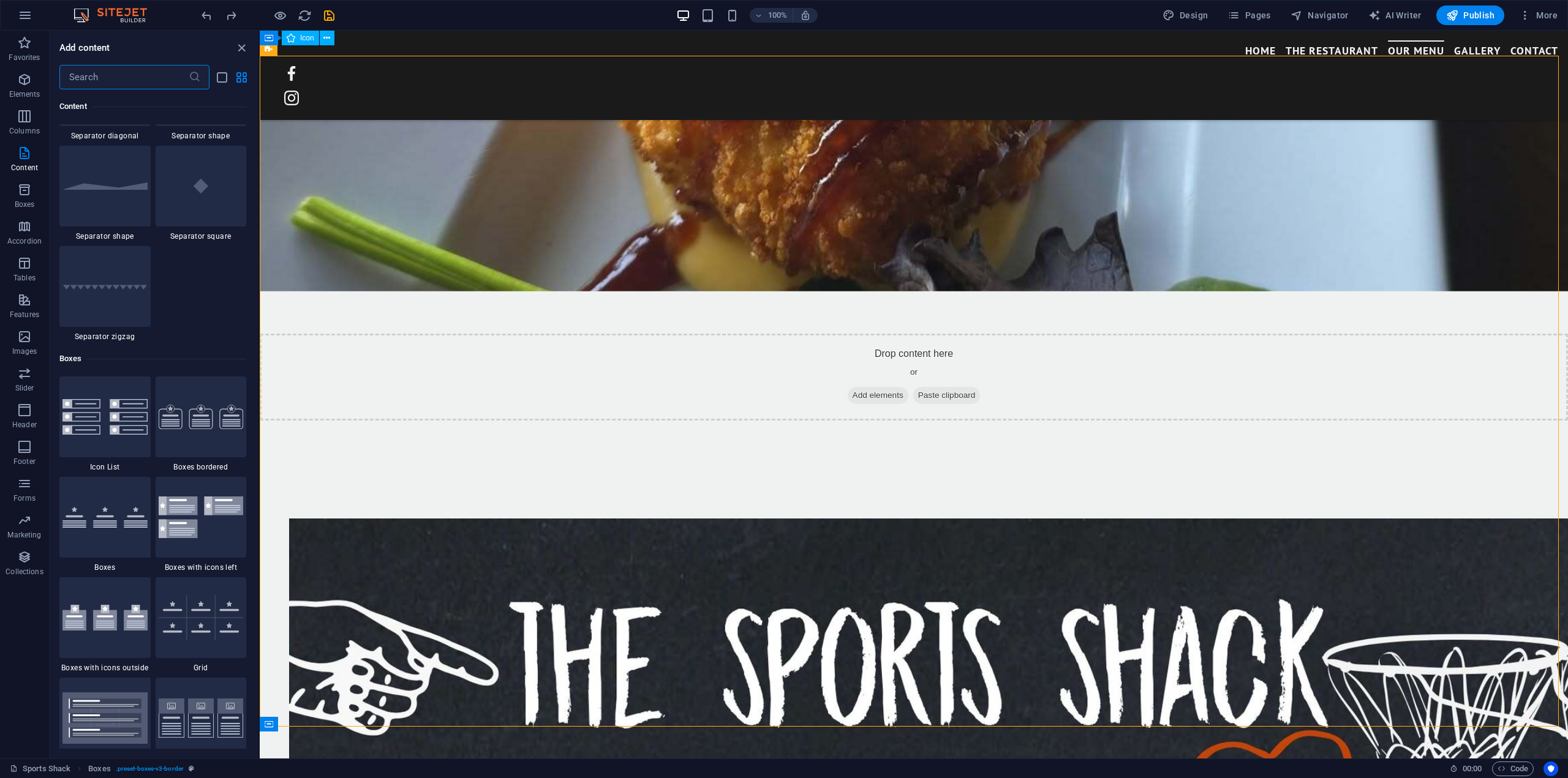
scroll to position [3132, 0]
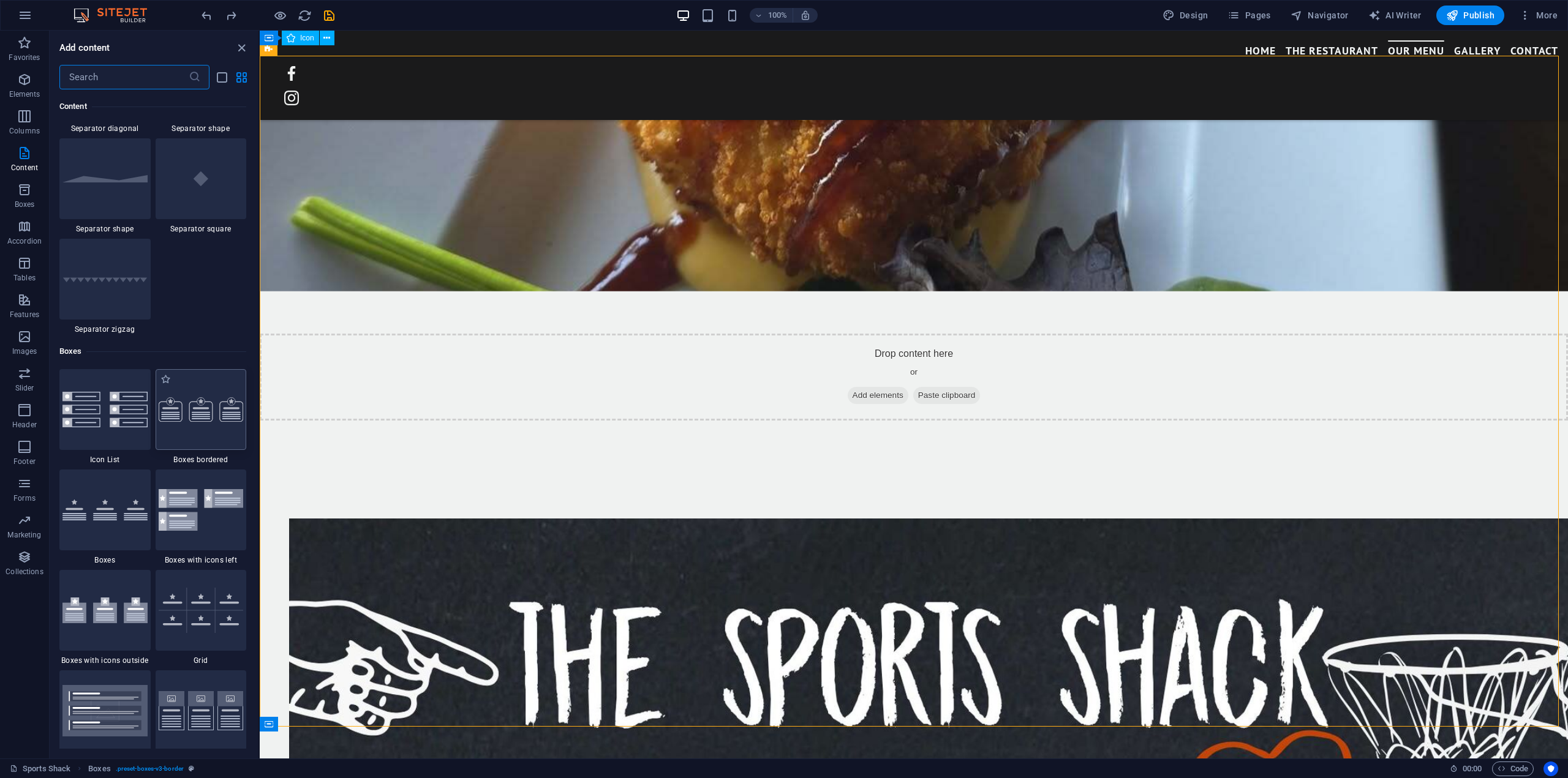
click at [190, 410] on img at bounding box center [202, 410] width 85 height 25
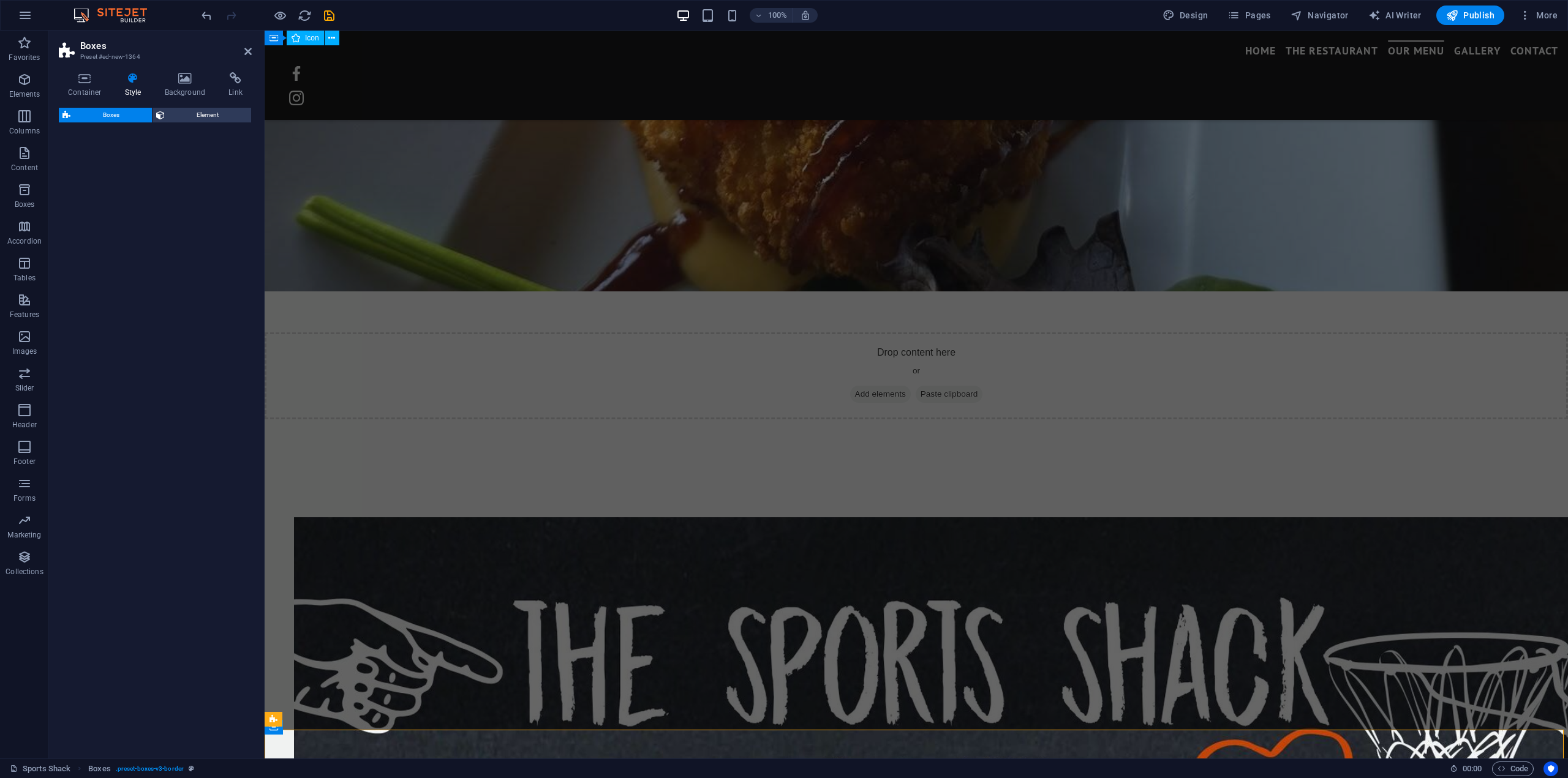
select select "rem"
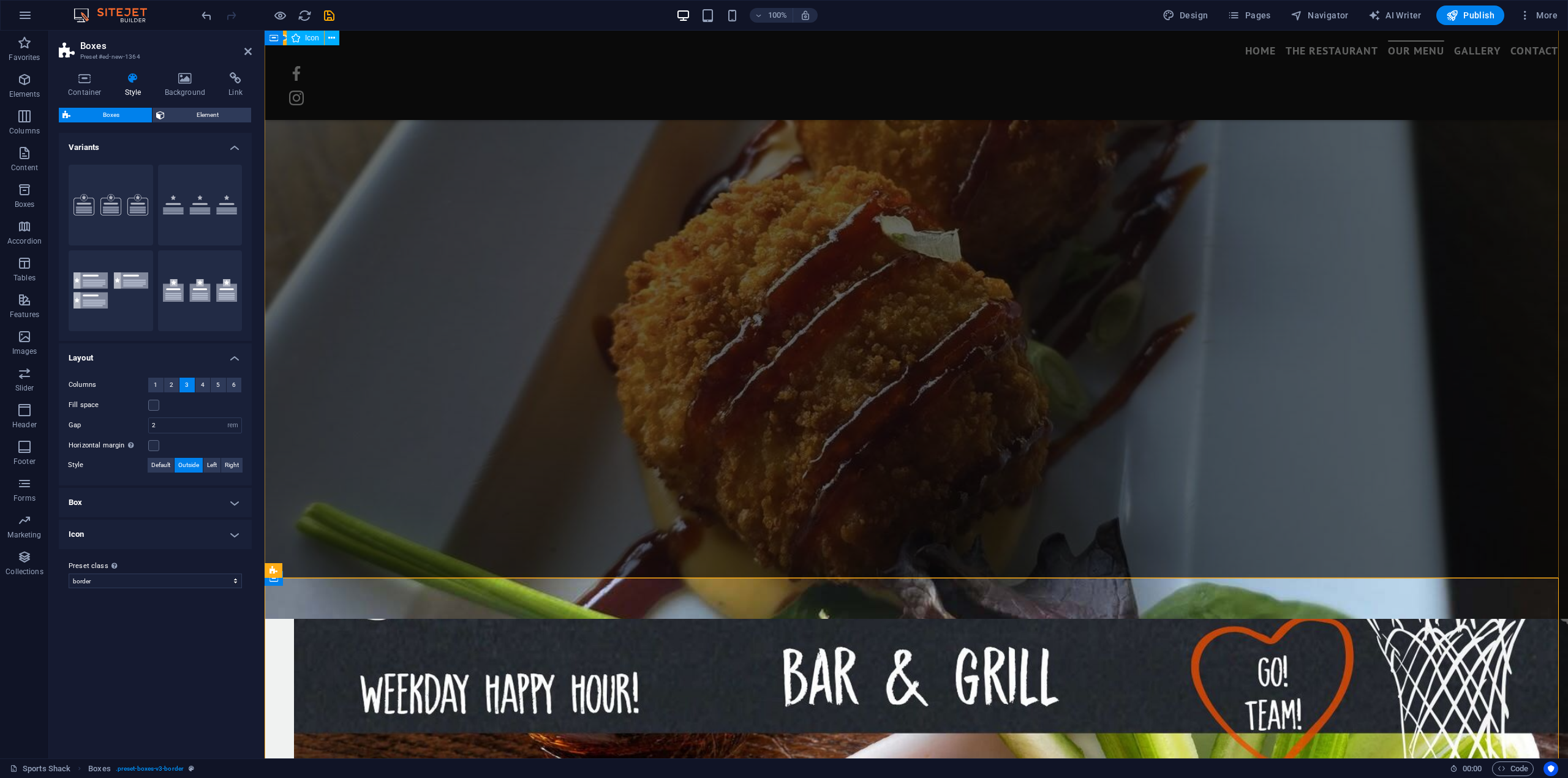
scroll to position [2425, 0]
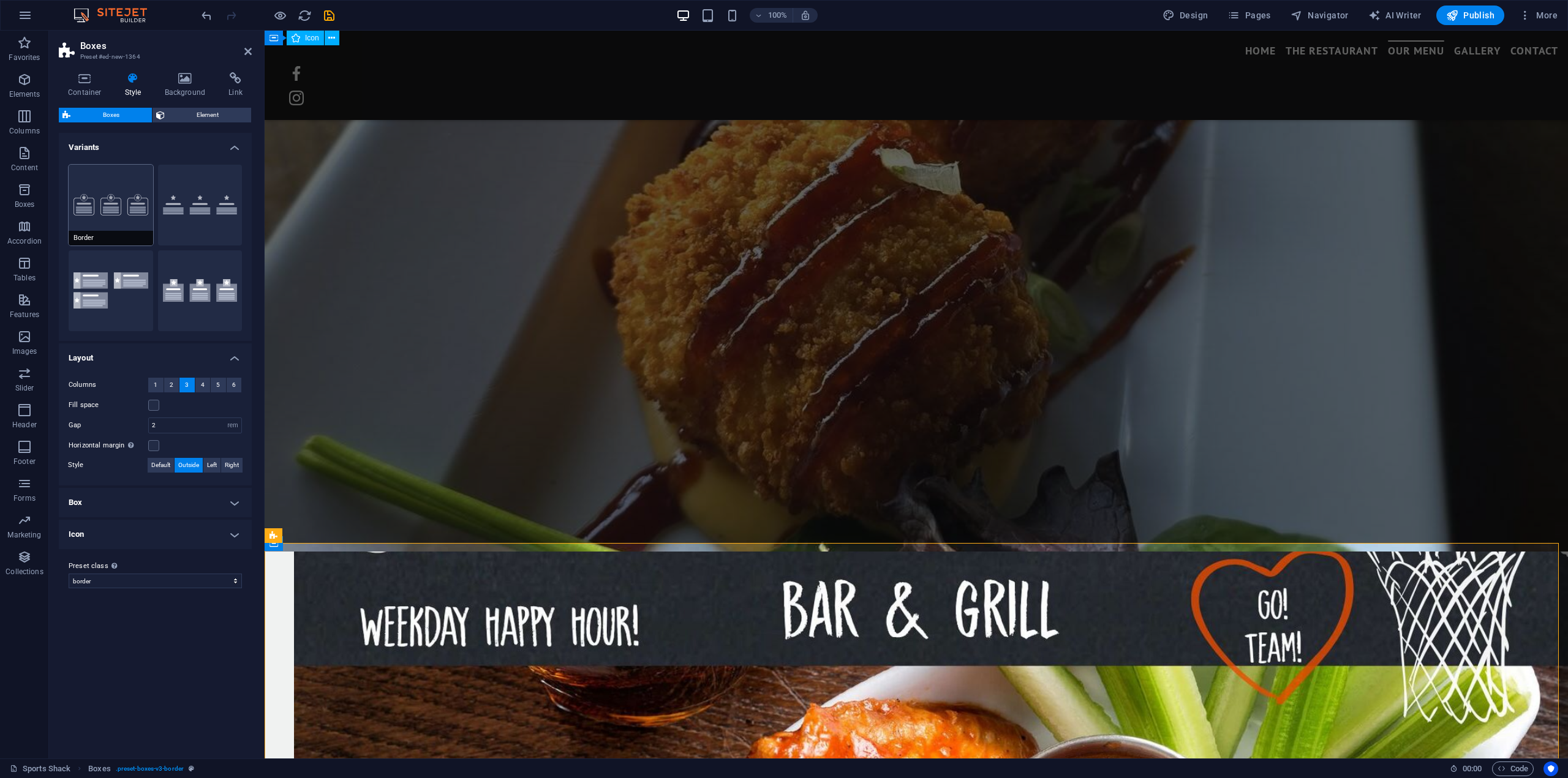
click at [104, 204] on button "Border" at bounding box center [111, 205] width 85 height 81
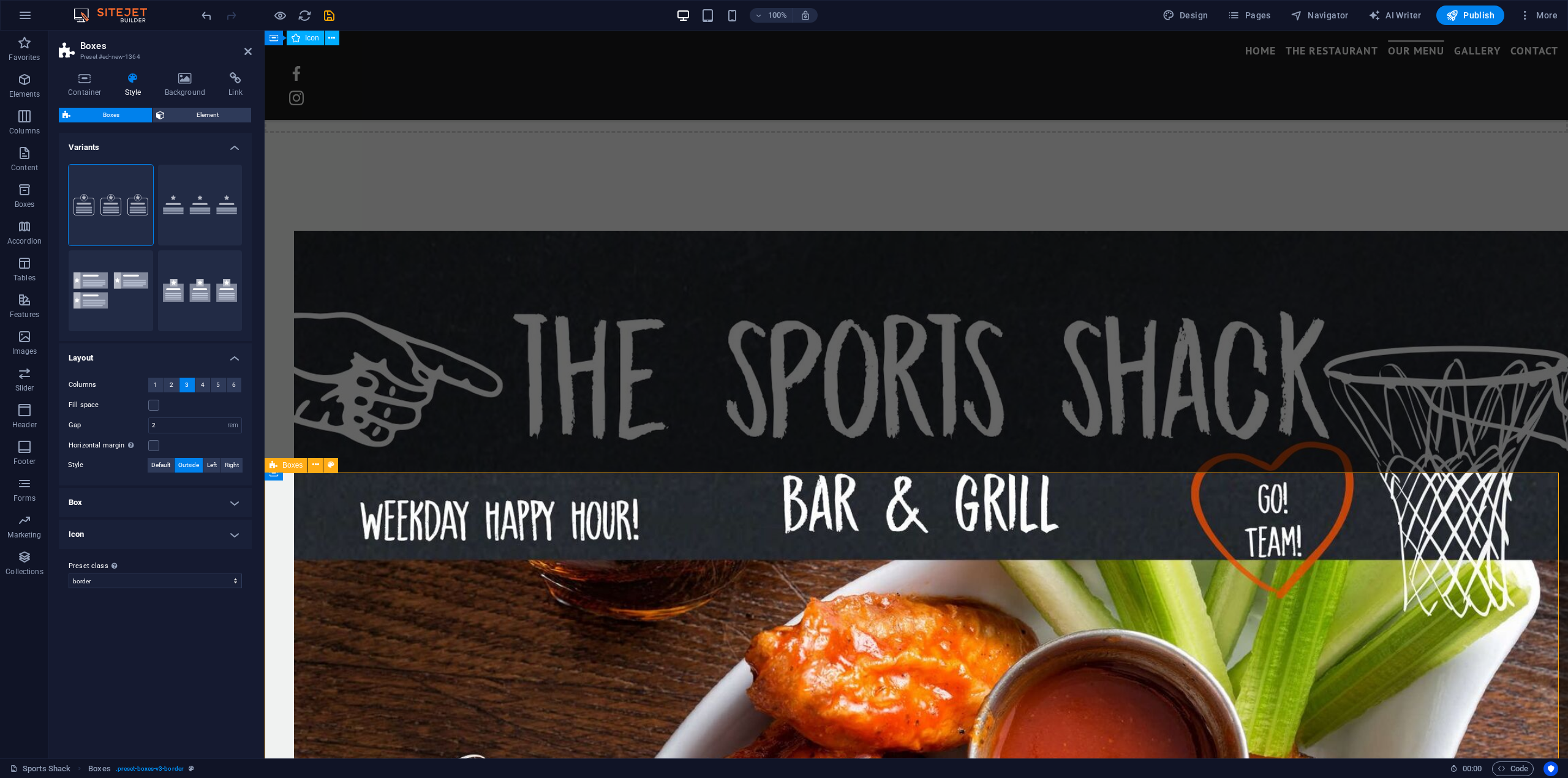
scroll to position [2547, 0]
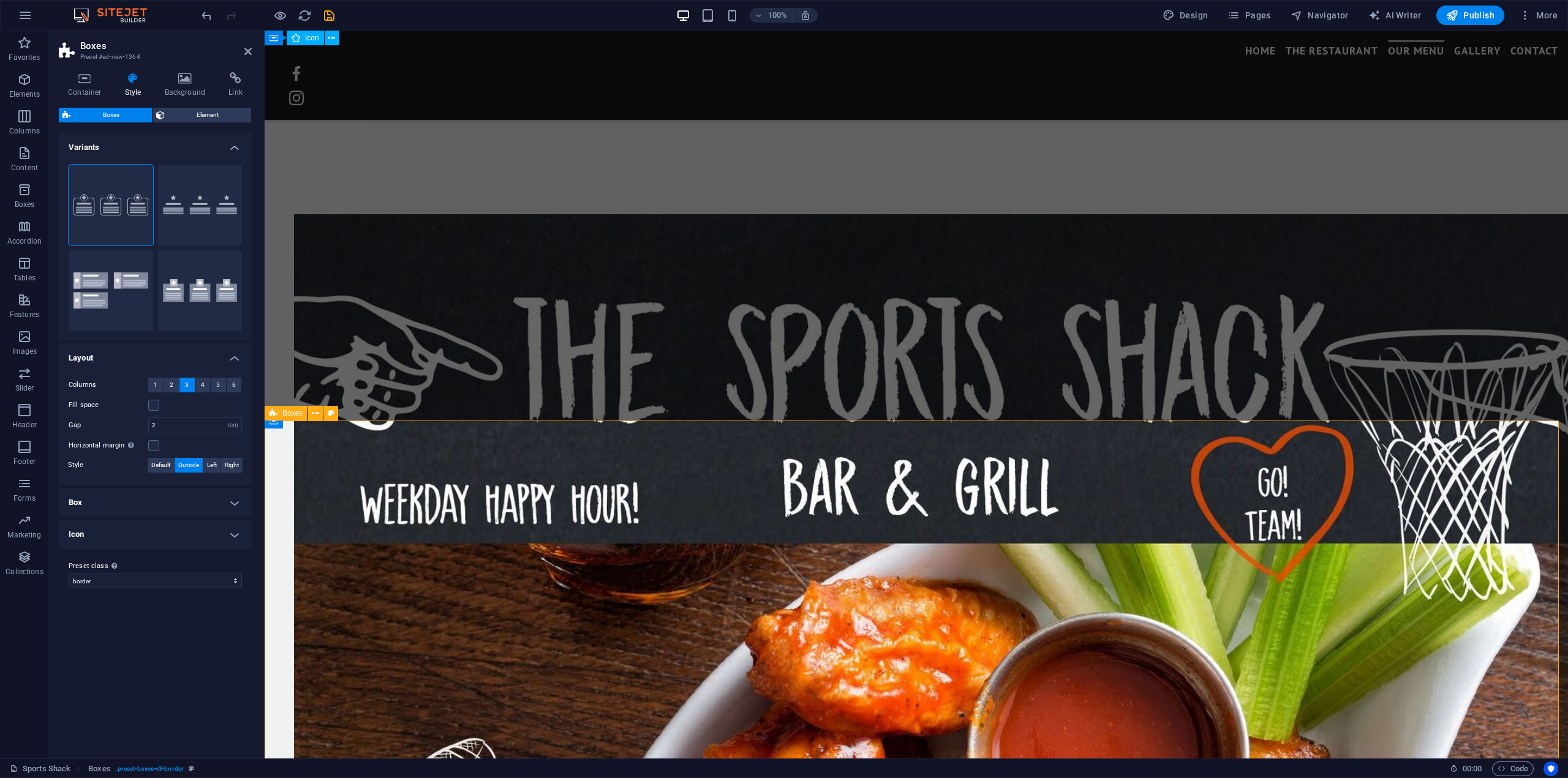
click at [247, 48] on icon at bounding box center [248, 51] width 7 height 10
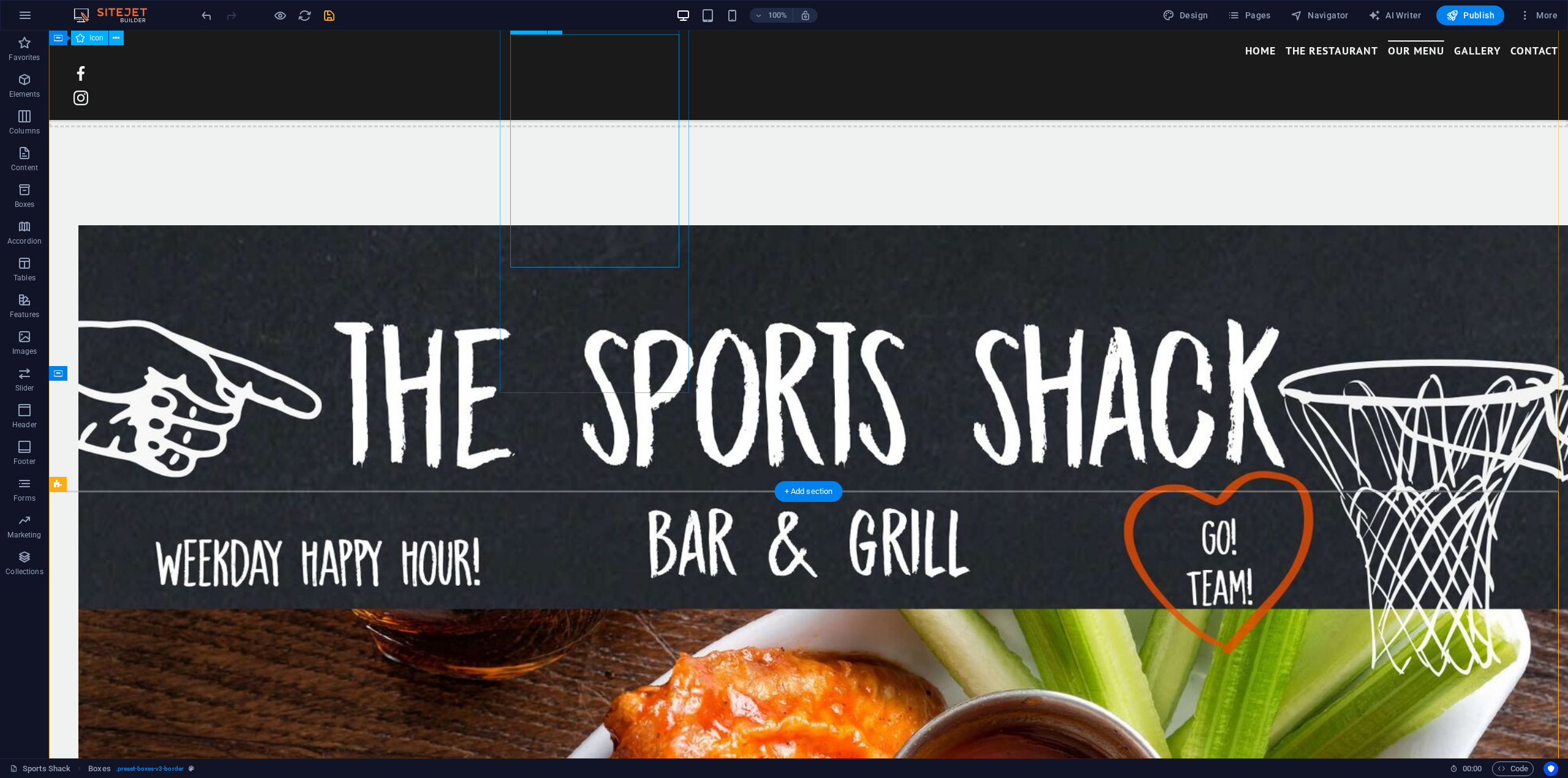
scroll to position [2666, 0]
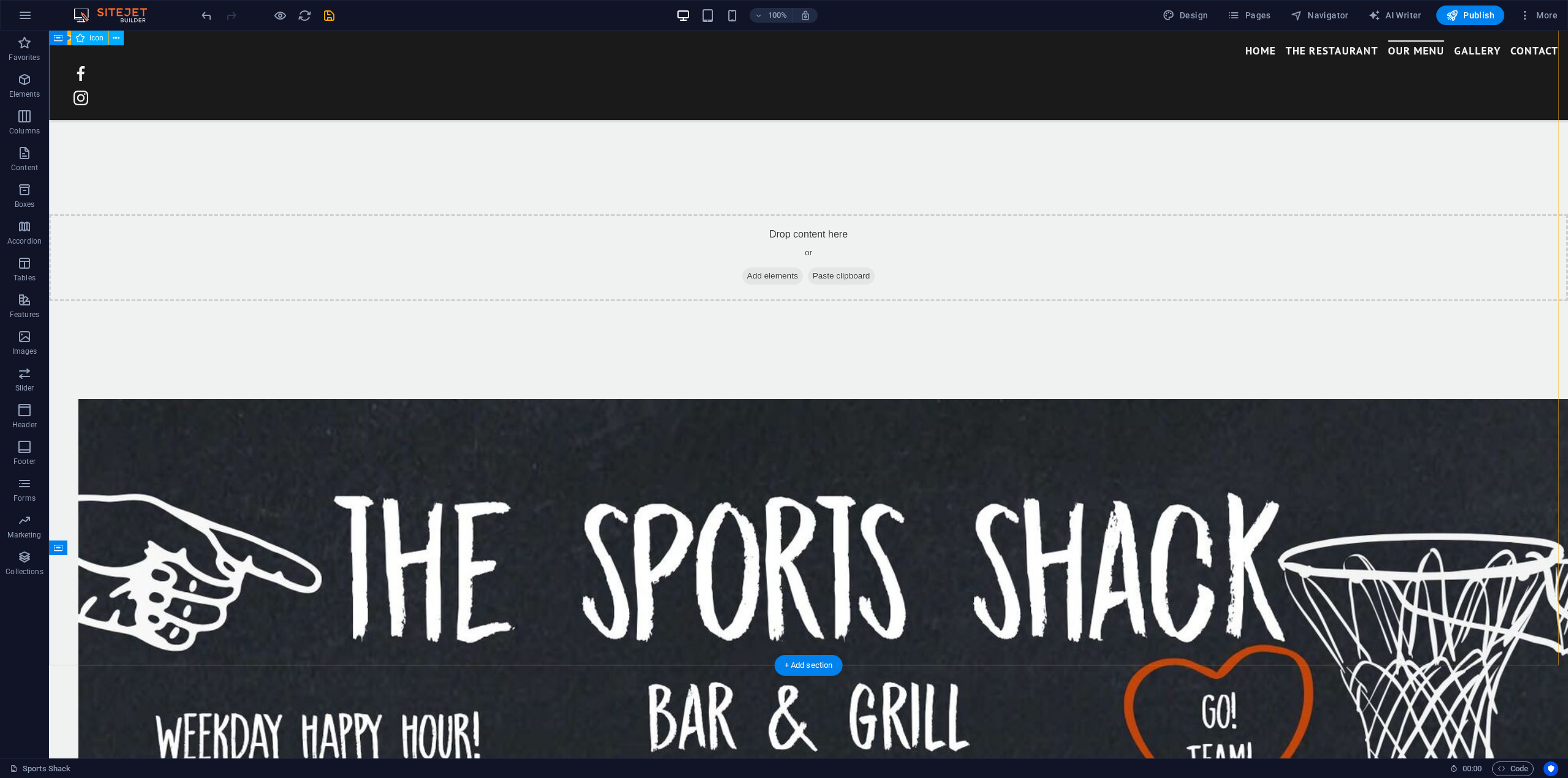
scroll to position [2604, 0]
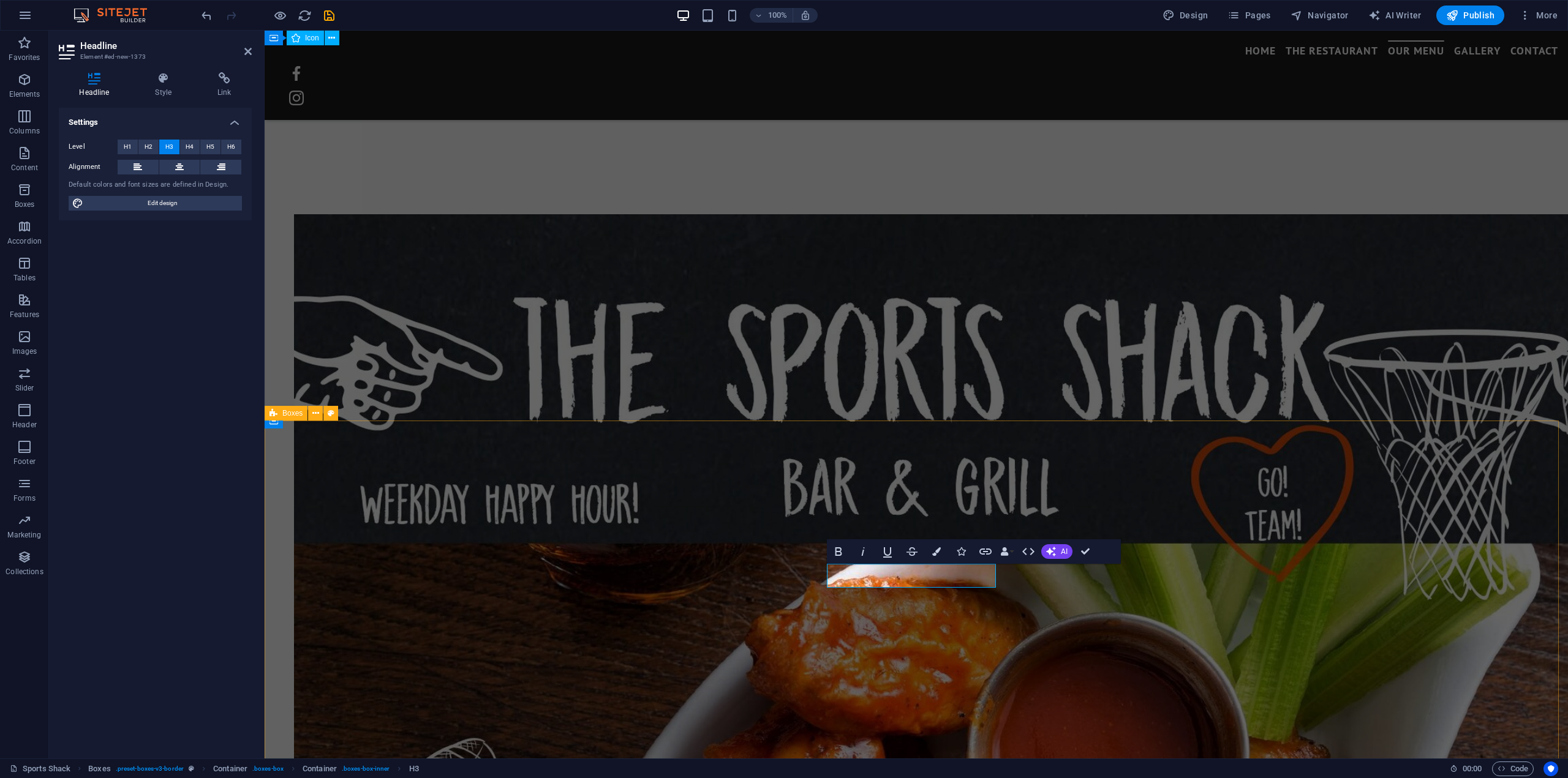
scroll to position [2547, 0]
drag, startPoint x: 951, startPoint y: 572, endPoint x: 868, endPoint y: 578, distance: 83.2
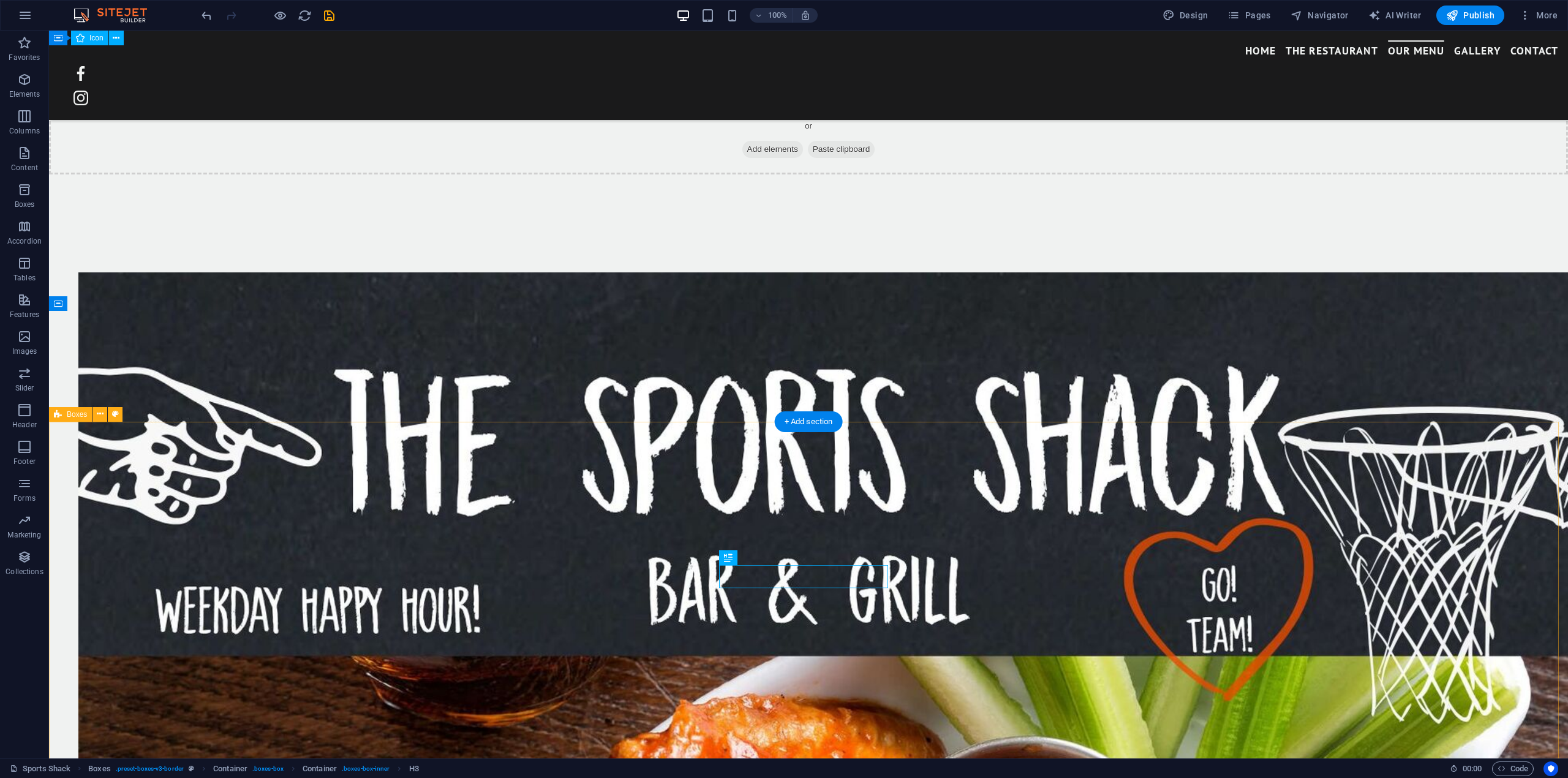
scroll to position [2666, 0]
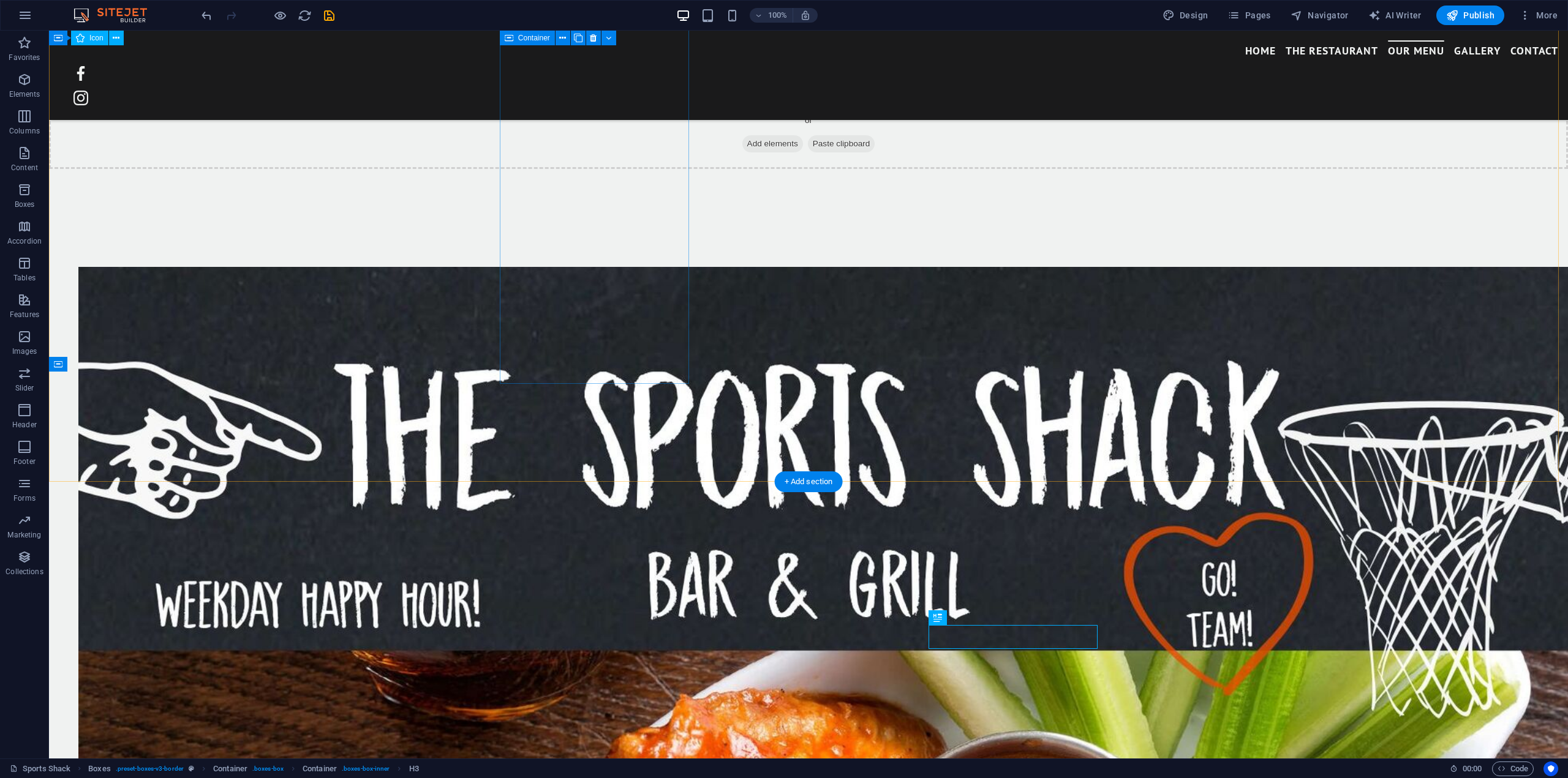
scroll to position [2482, 0]
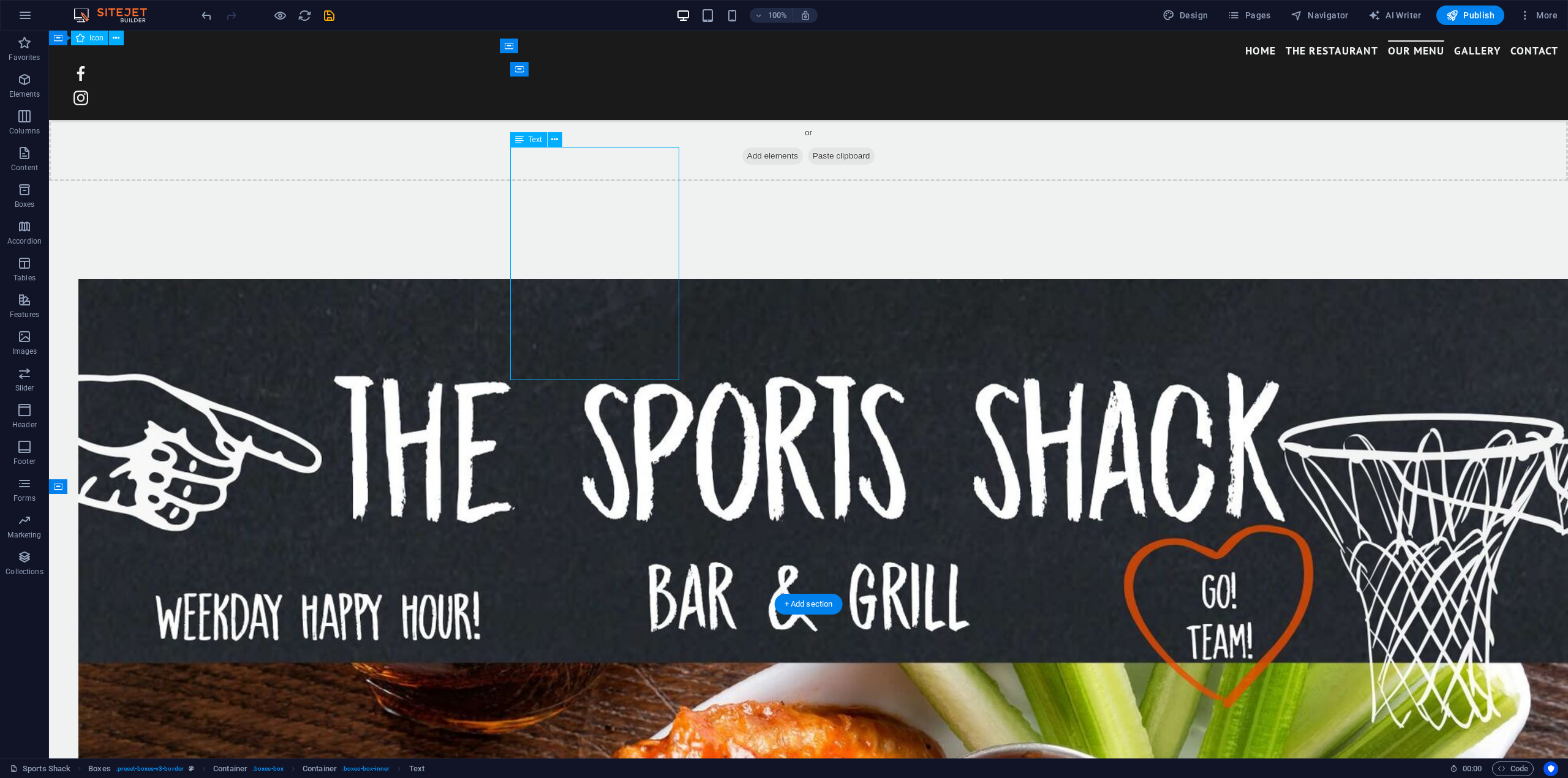
scroll to position [2363, 0]
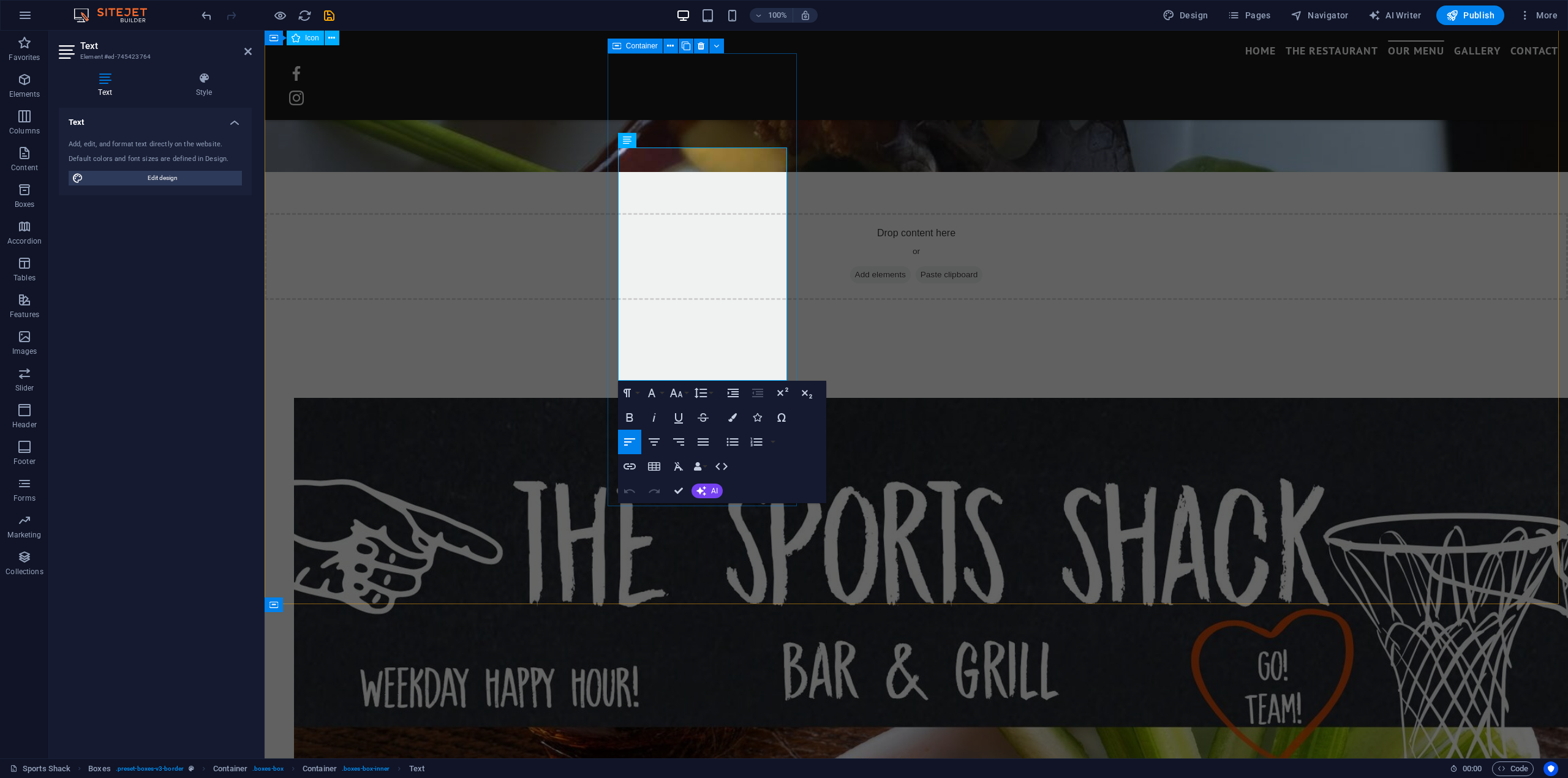
drag, startPoint x: 764, startPoint y: 375, endPoint x: 614, endPoint y: 175, distance: 250.0
copy div "[DATE]: Service [DATE]! 20% off [DATE]: Tacos and Tequila [DATE]: Music Bingo 7…"
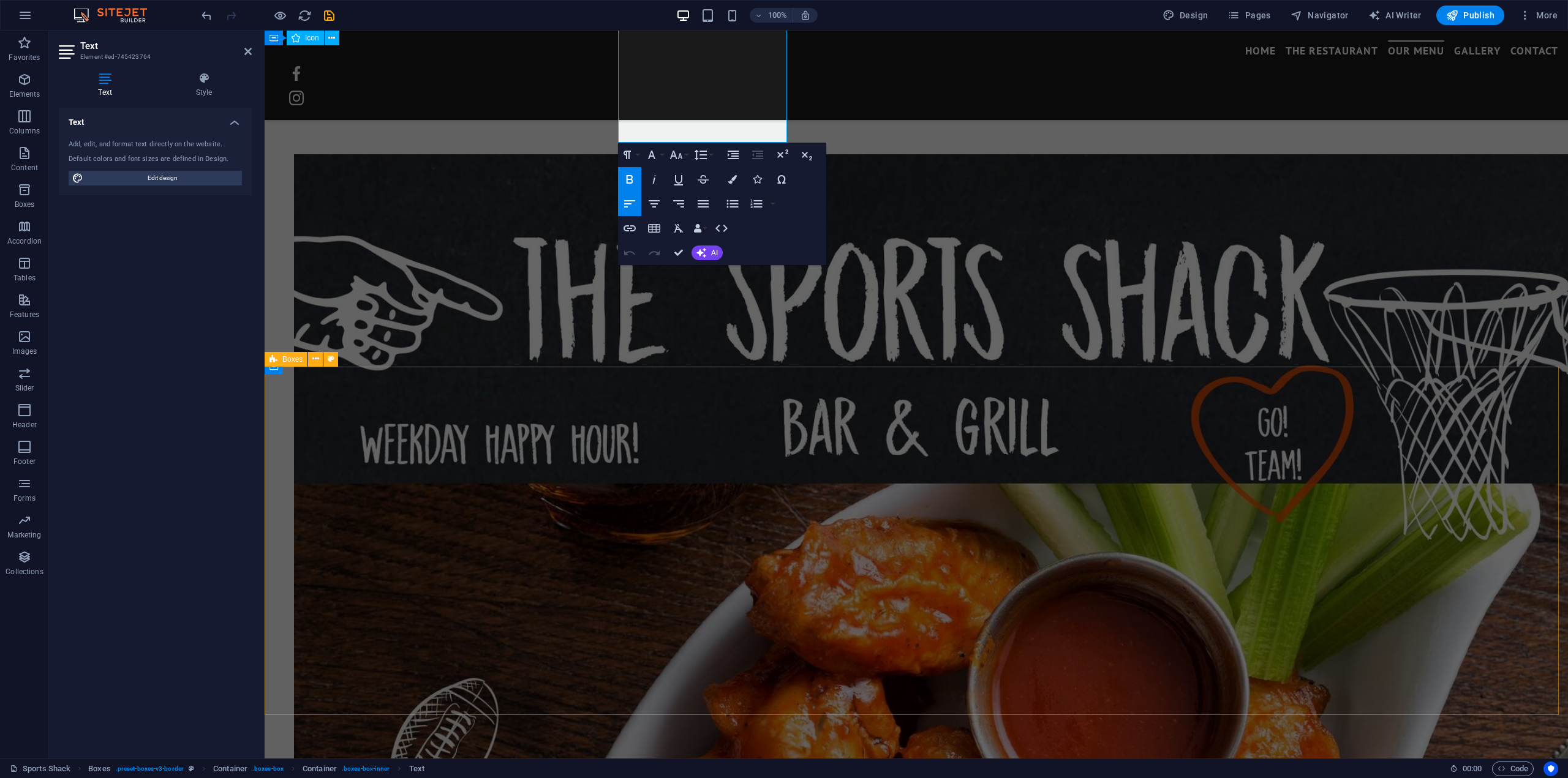
scroll to position [2608, 0]
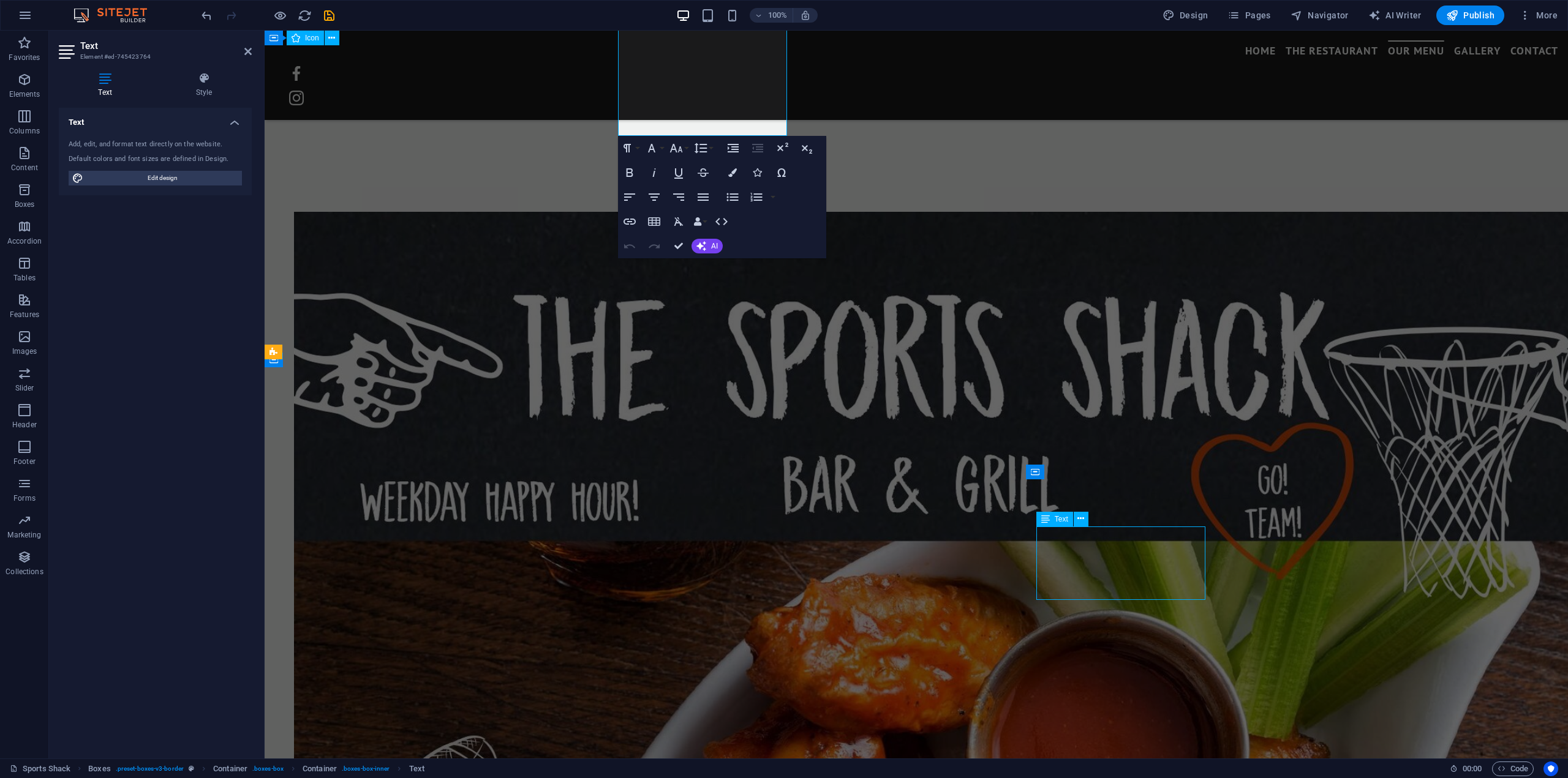
scroll to position [2727, 0]
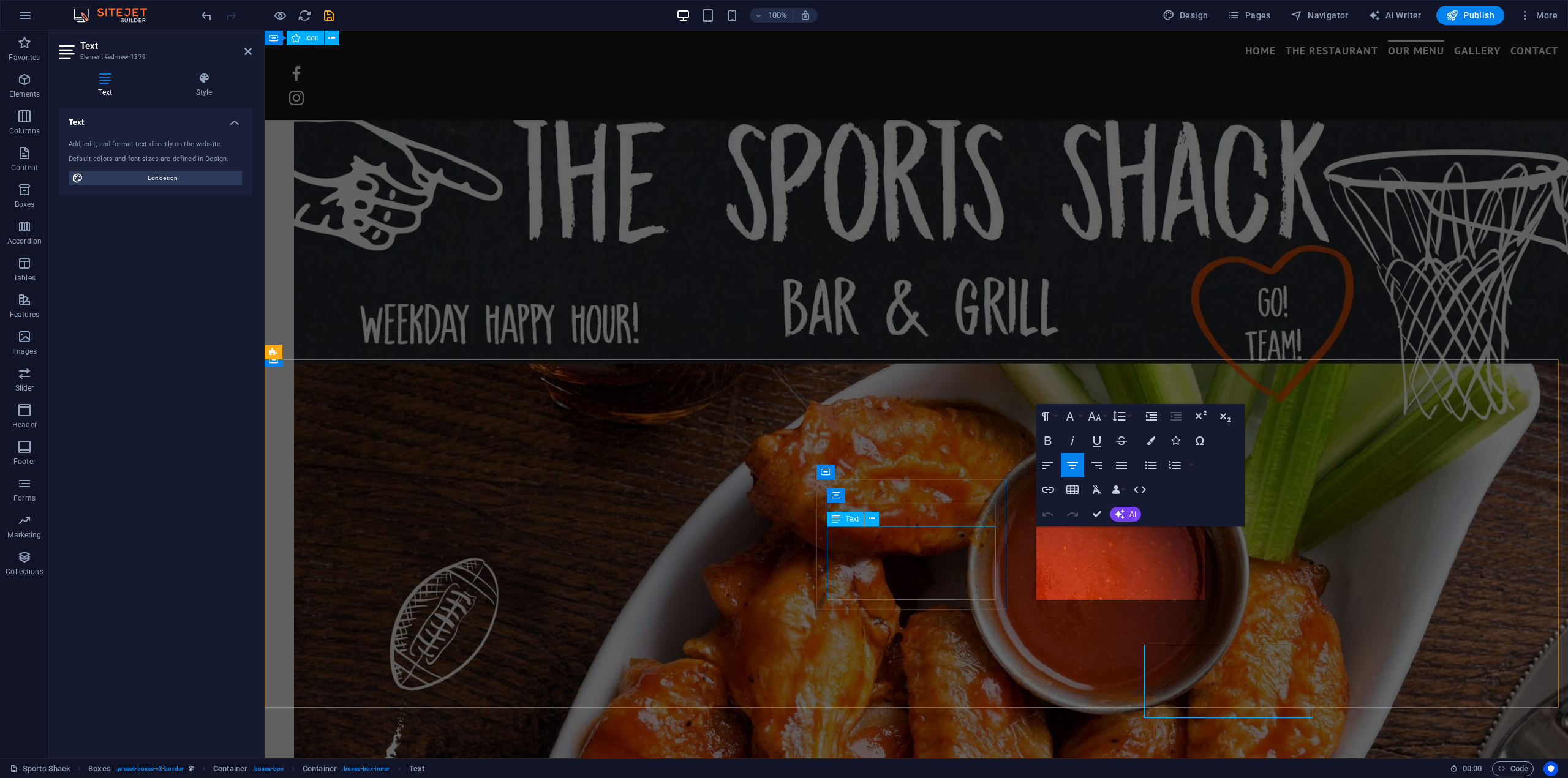
scroll to position [2608, 0]
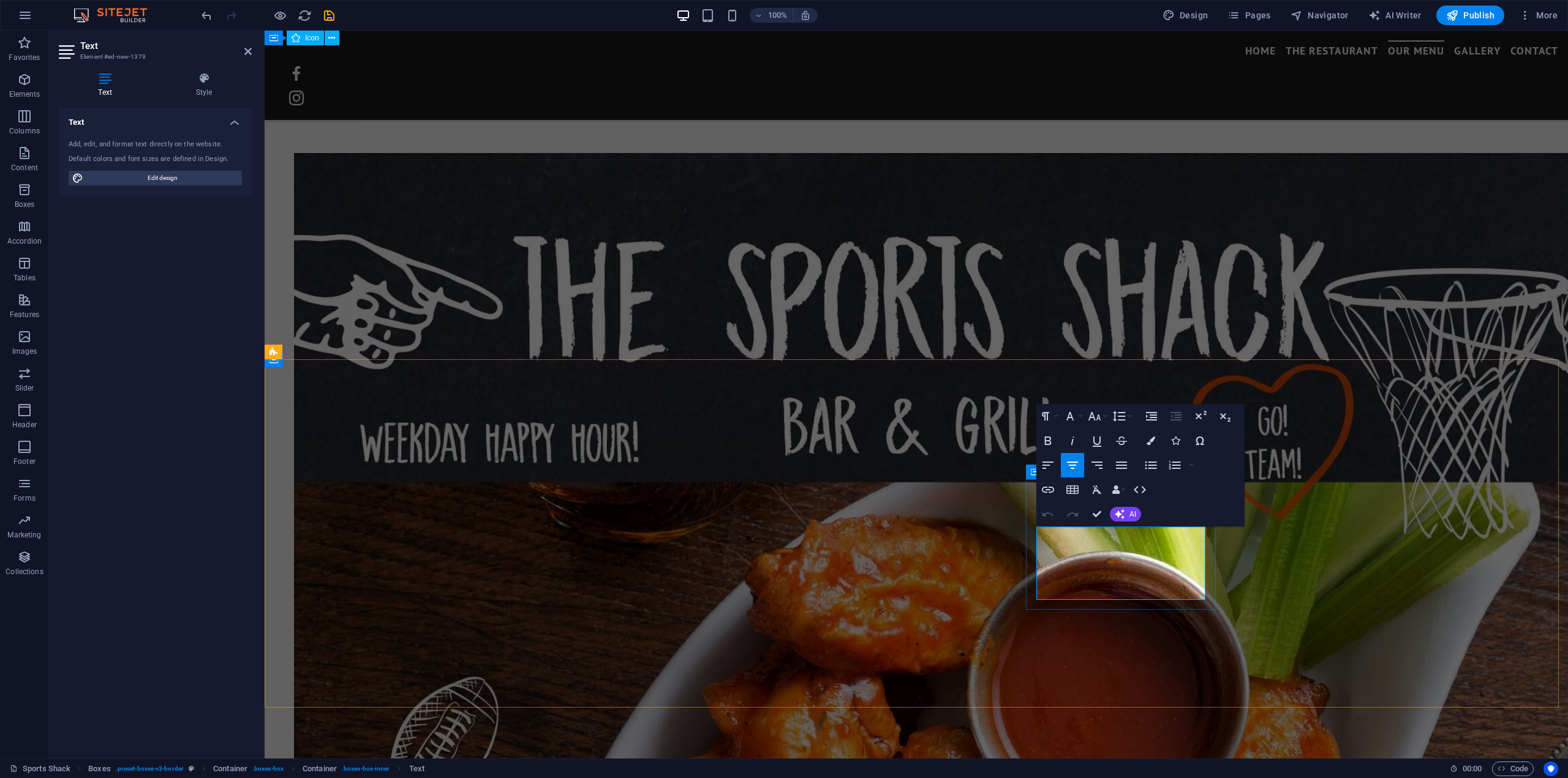
drag, startPoint x: 1180, startPoint y: 592, endPoint x: 1049, endPoint y: 531, distance: 144.5
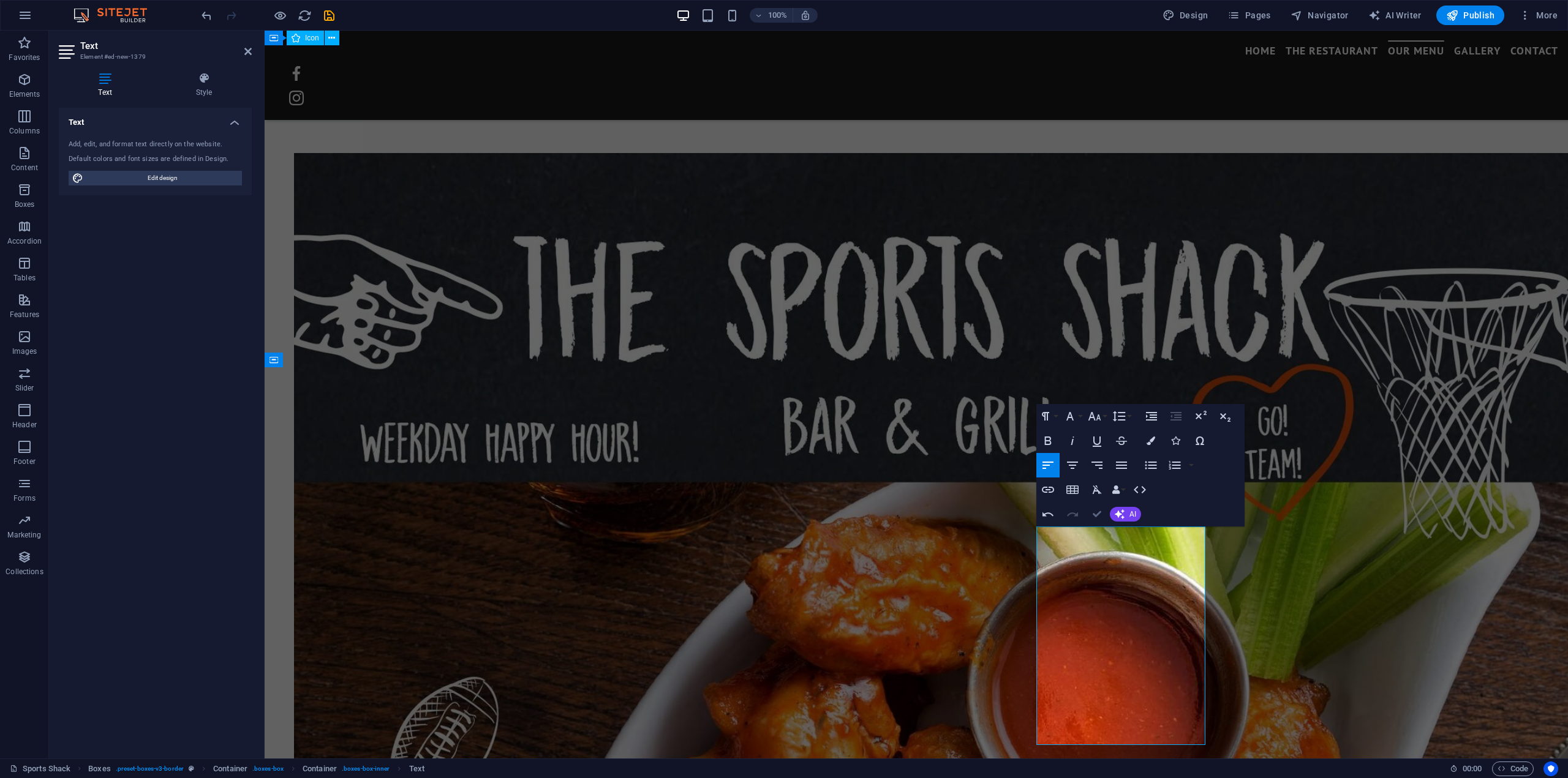
scroll to position [2727, 0]
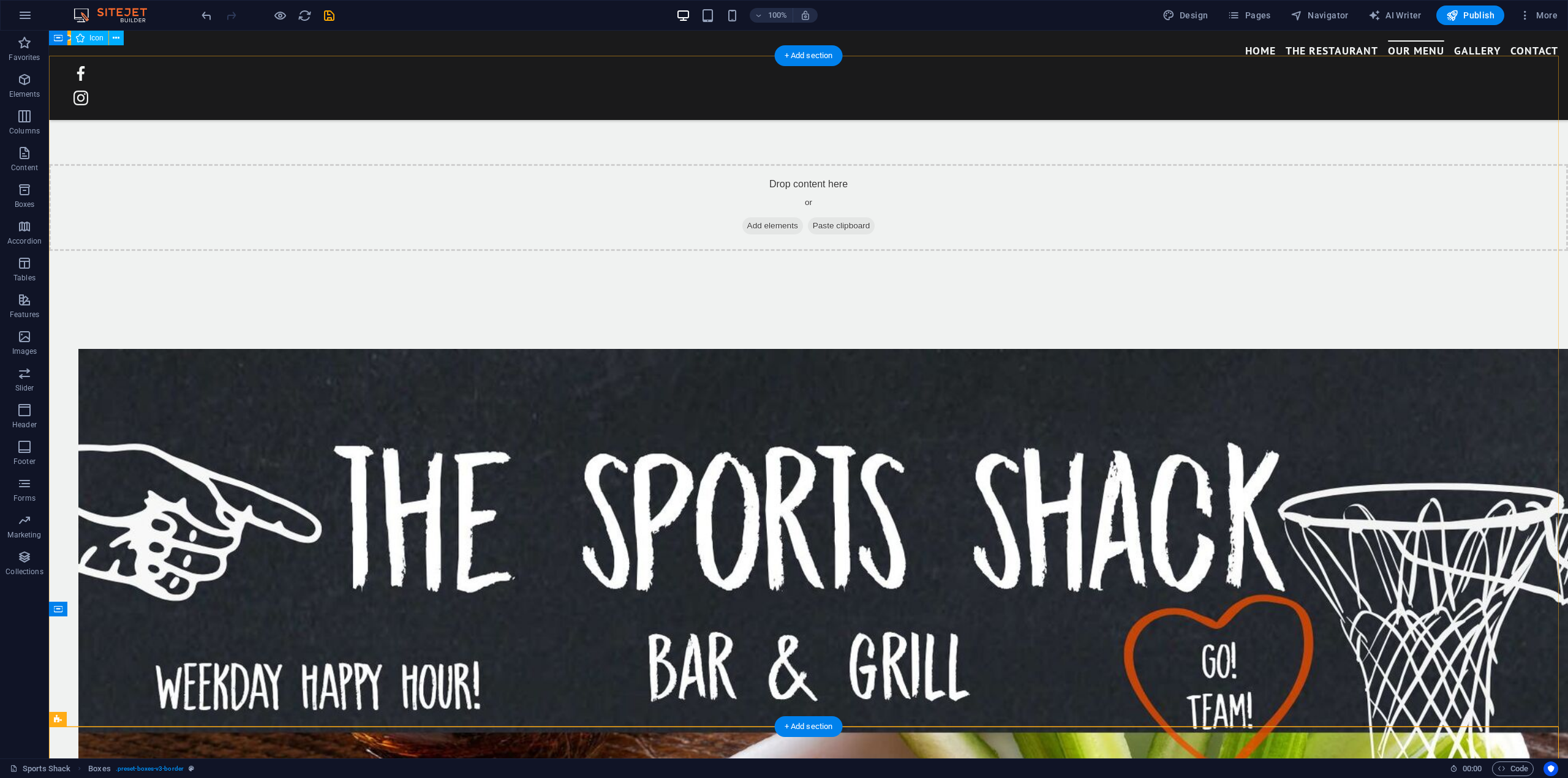
scroll to position [2359, 0]
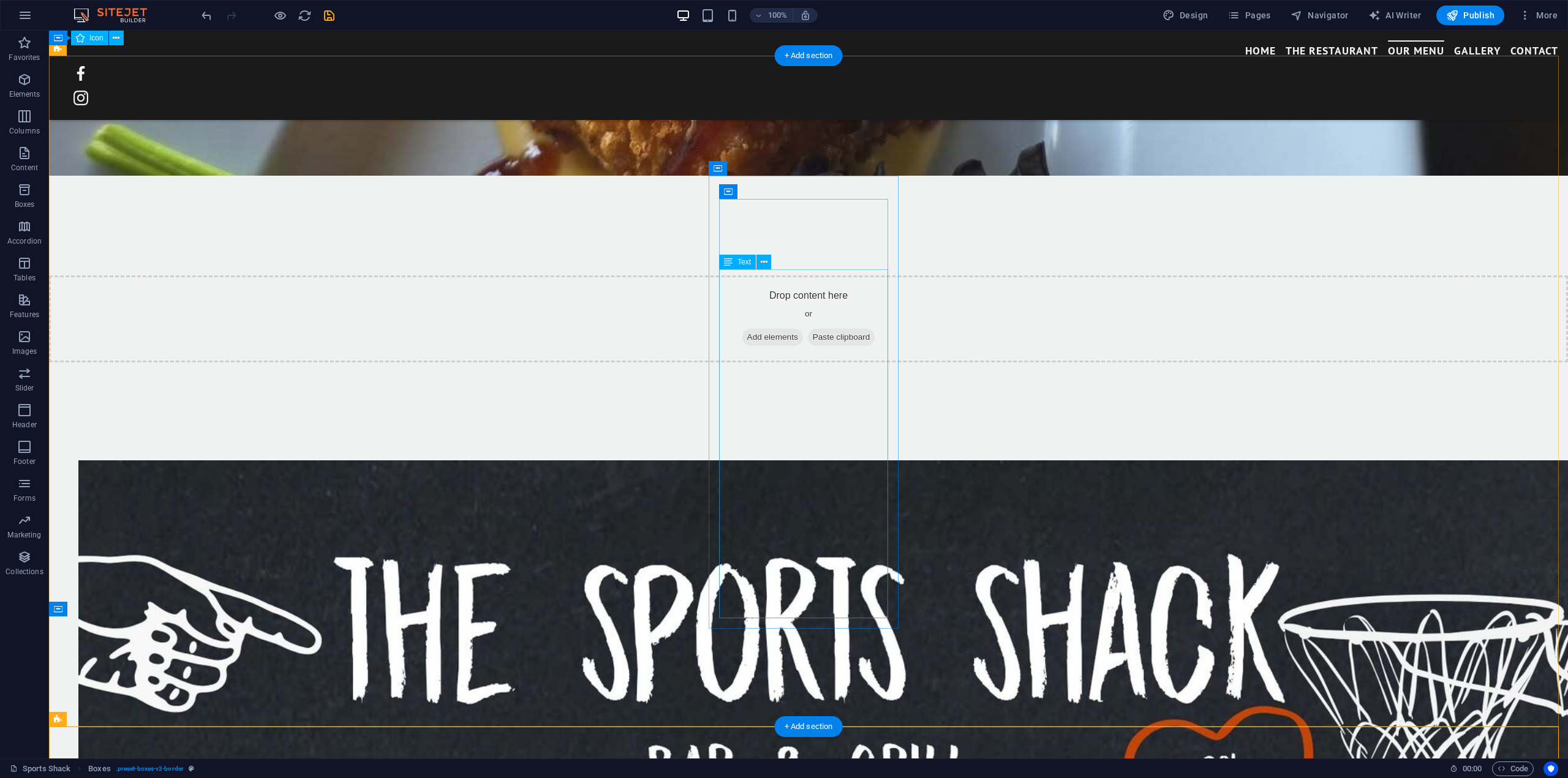
drag, startPoint x: 768, startPoint y: 603, endPoint x: 725, endPoint y: 408, distance: 199.7
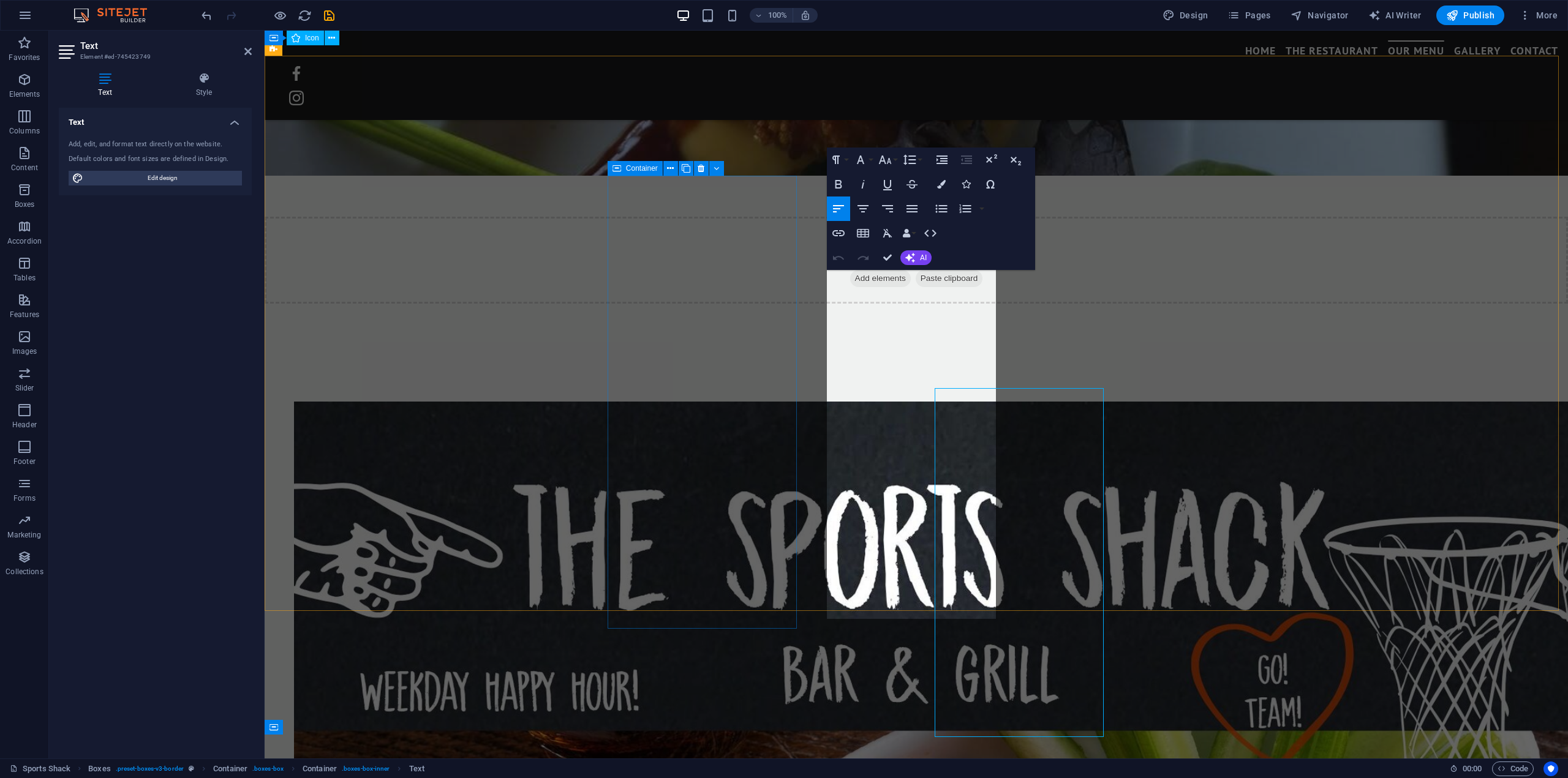
scroll to position [2241, 0]
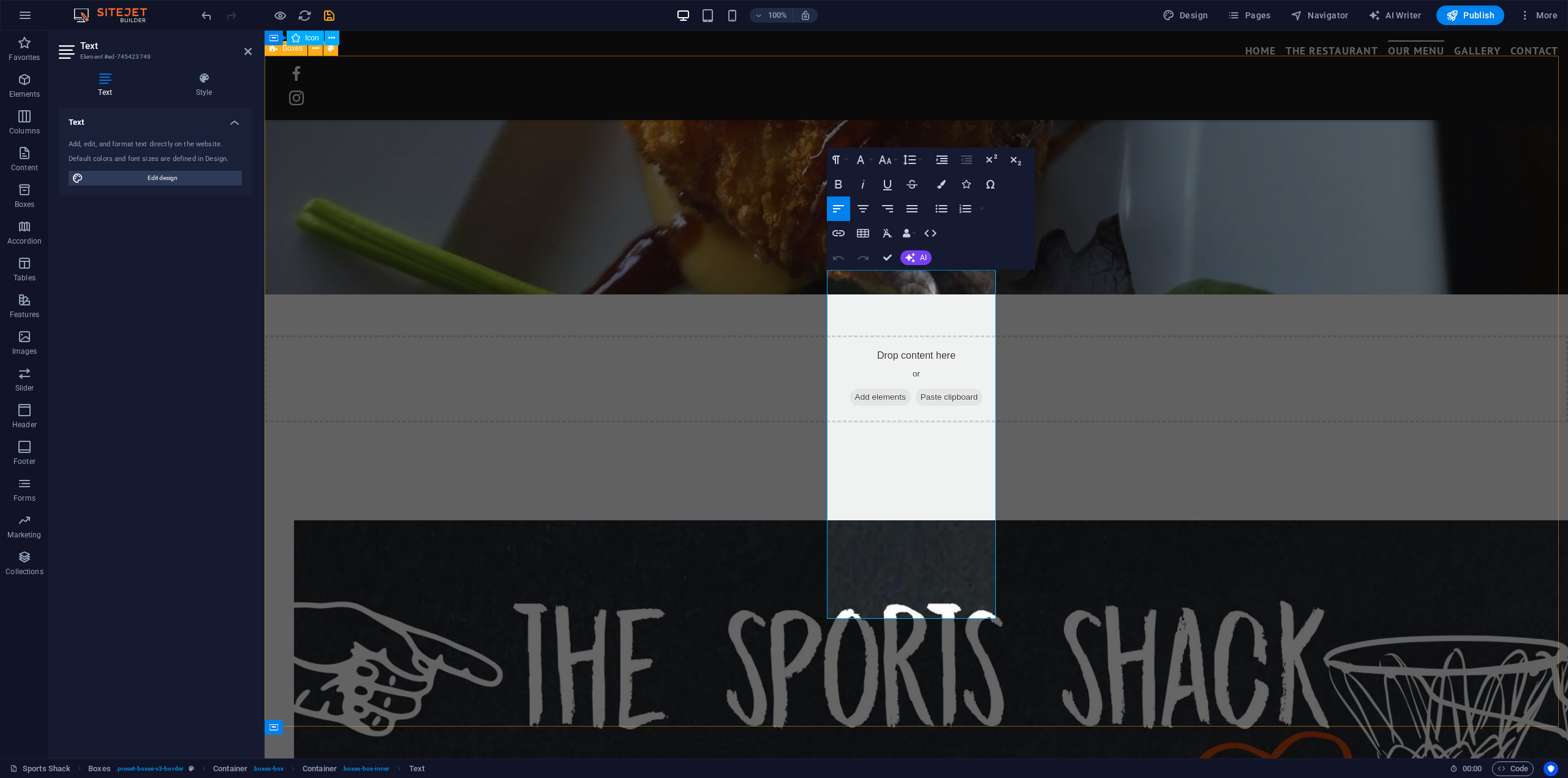
drag, startPoint x: 865, startPoint y: 597, endPoint x: 811, endPoint y: 294, distance: 307.8
copy div "[DATE] Burger Special - $10.00 1/2 [PERSON_NAME] served with LTOP, your choice …"
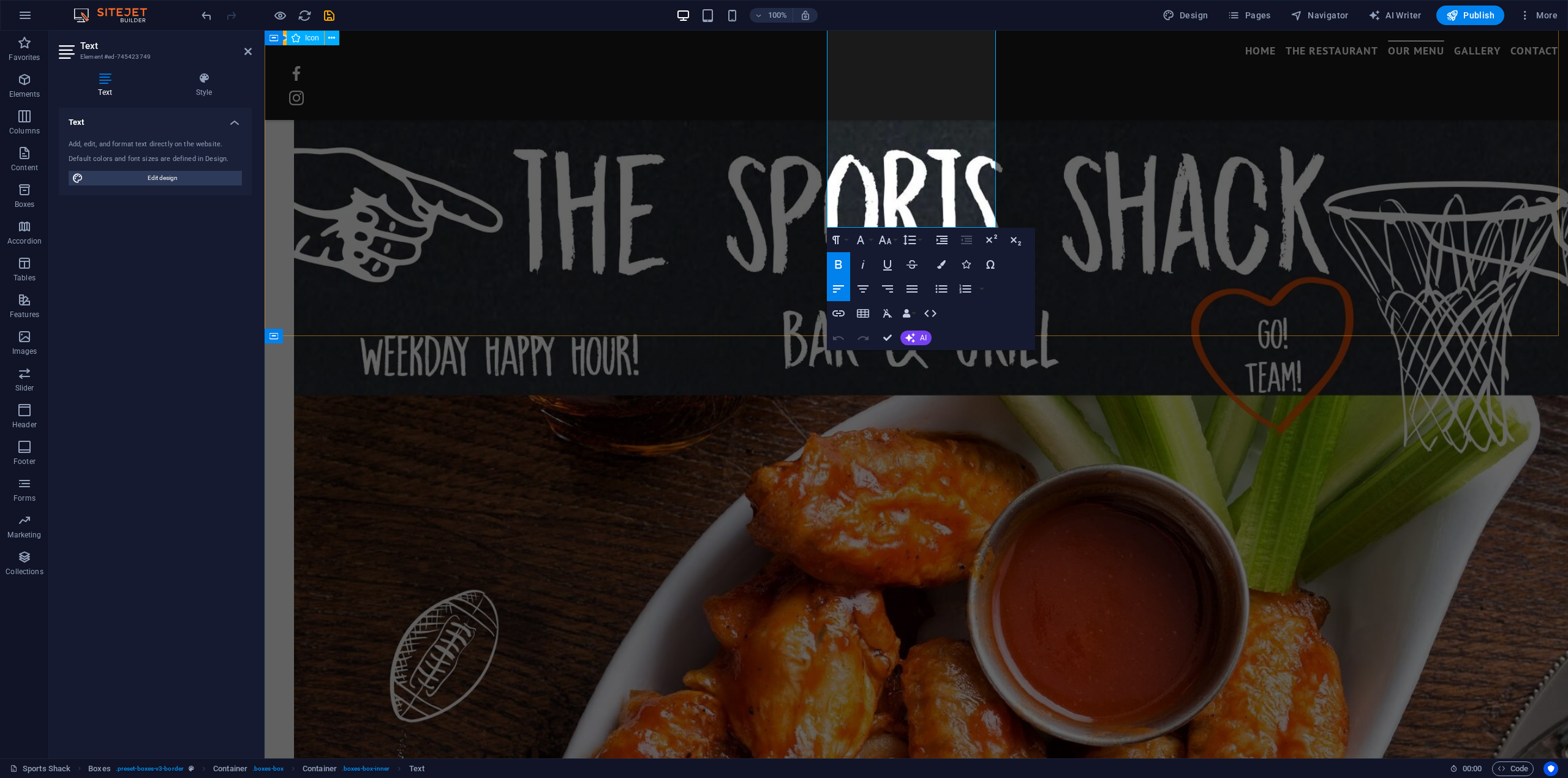
scroll to position [2730, 0]
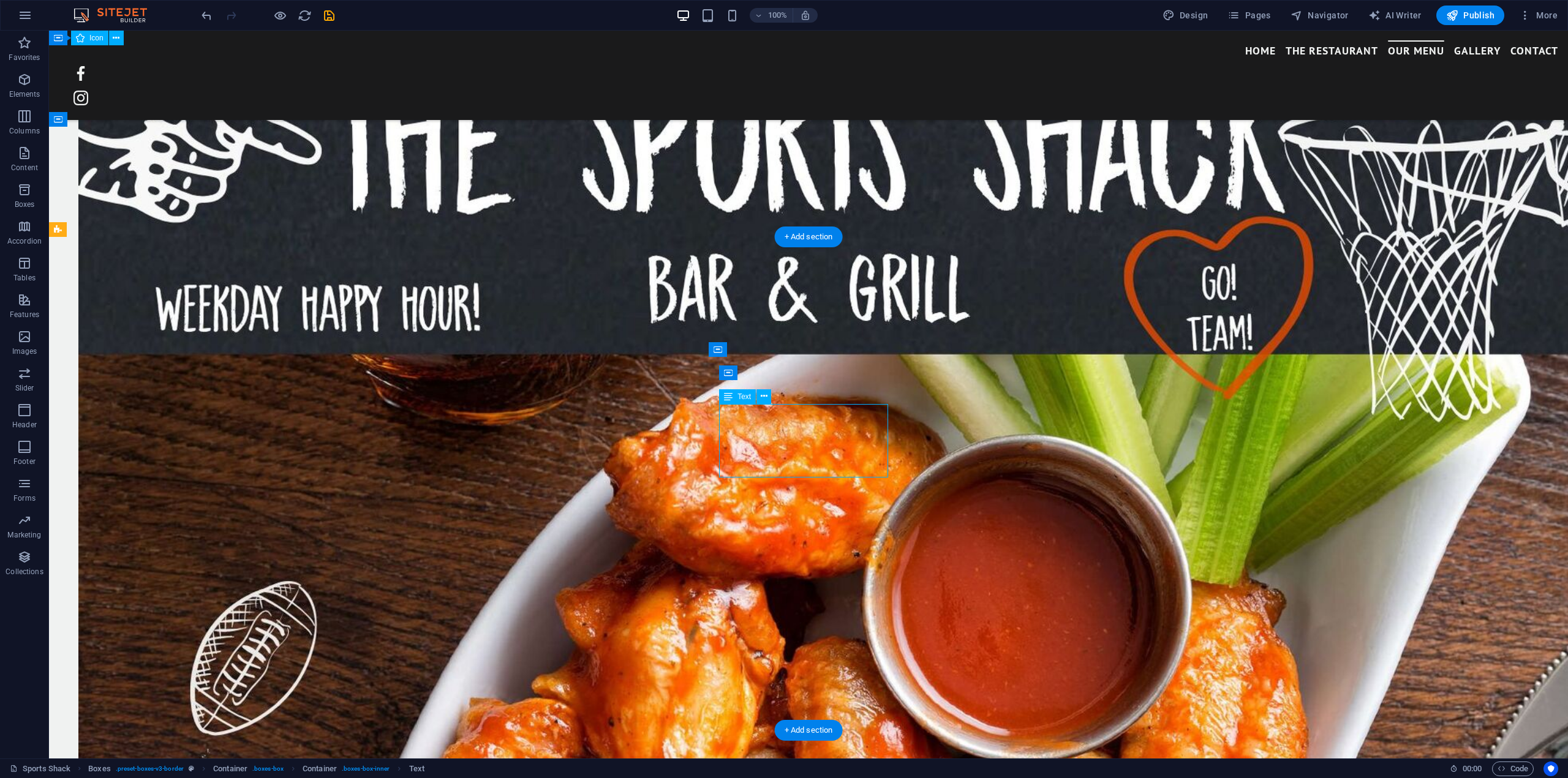
drag, startPoint x: 865, startPoint y: 473, endPoint x: 764, endPoint y: 436, distance: 107.6
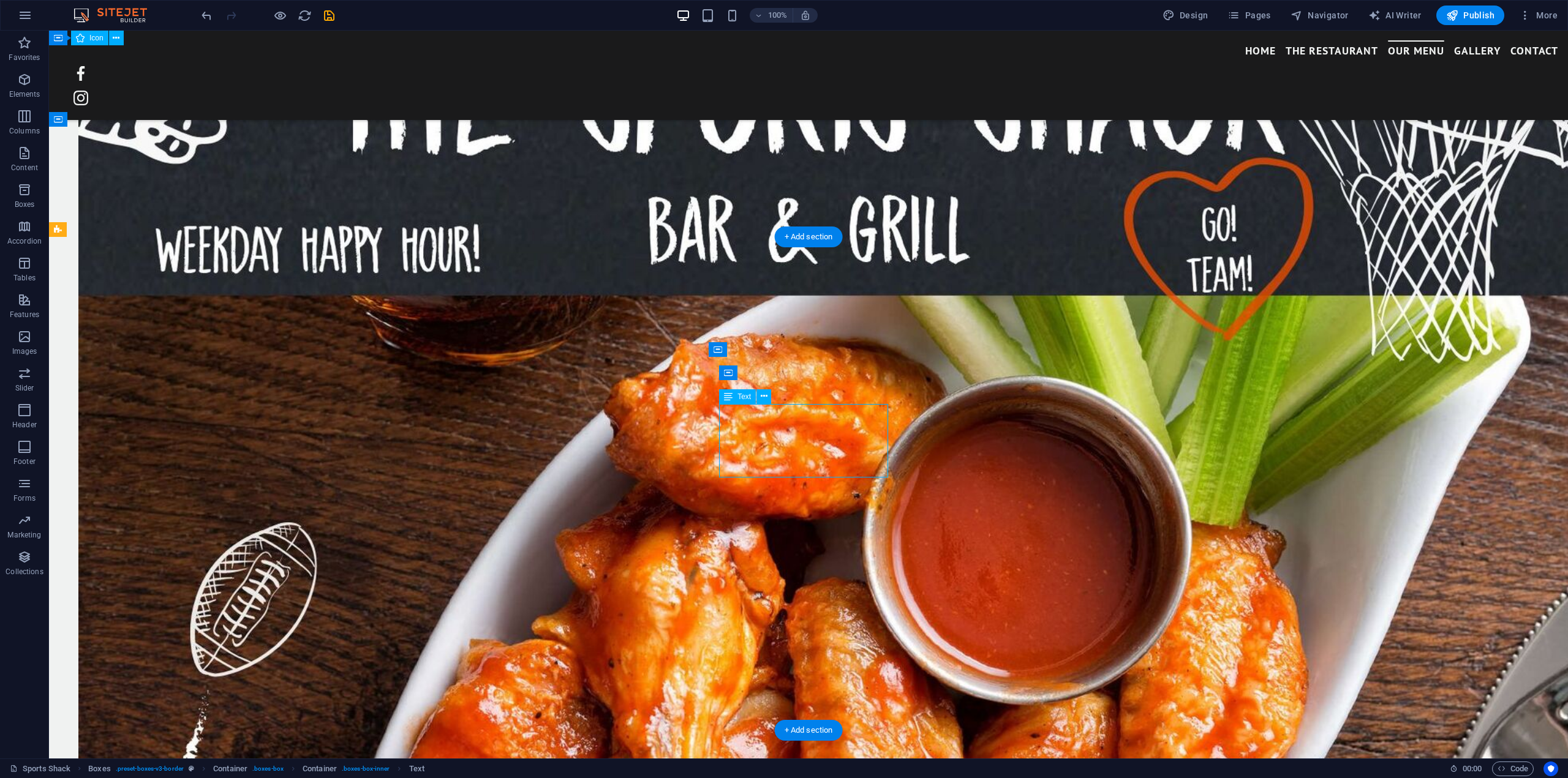
scroll to position [2730, 0]
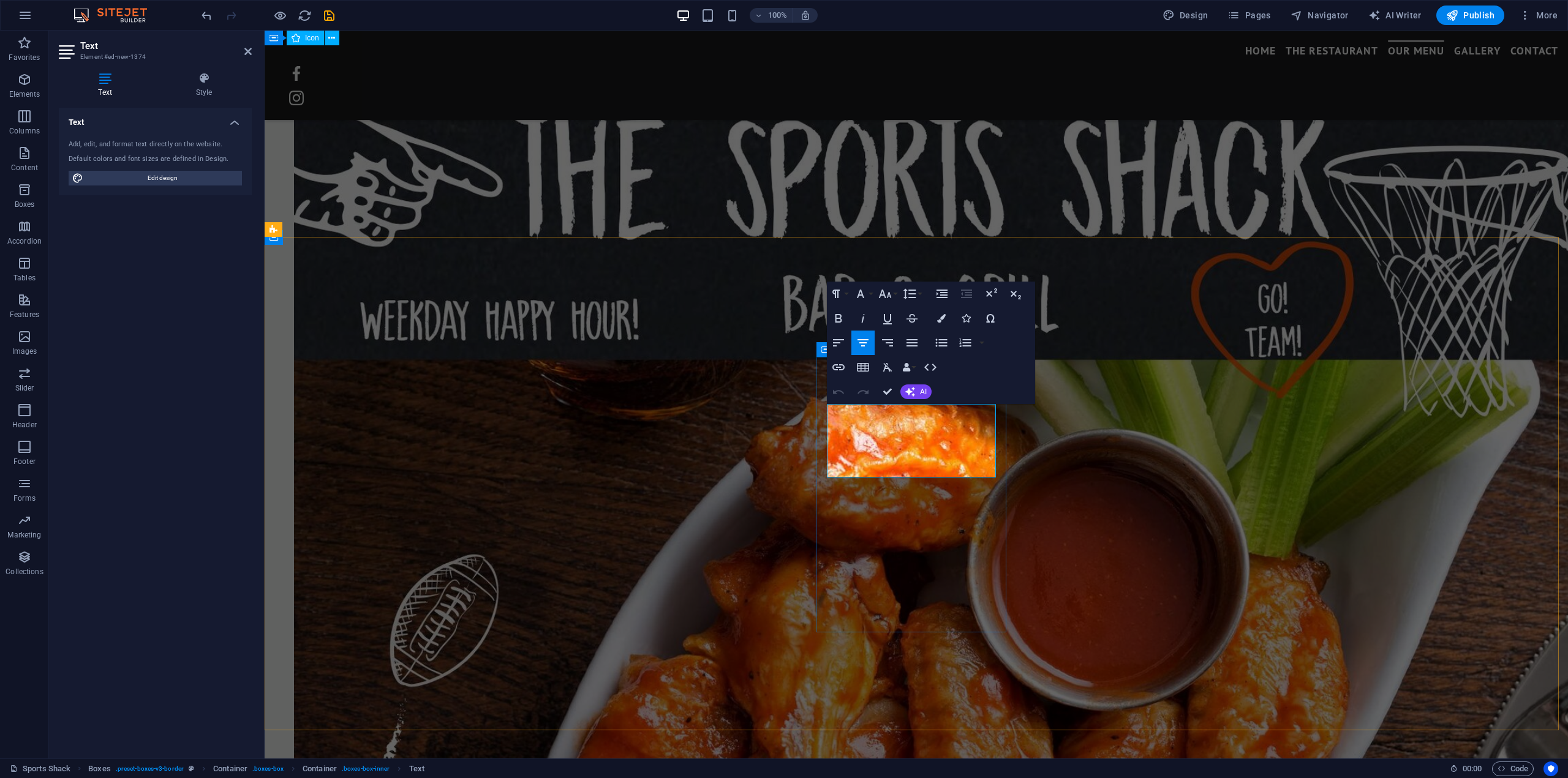
drag, startPoint x: 973, startPoint y: 470, endPoint x: 844, endPoint y: 416, distance: 139.8
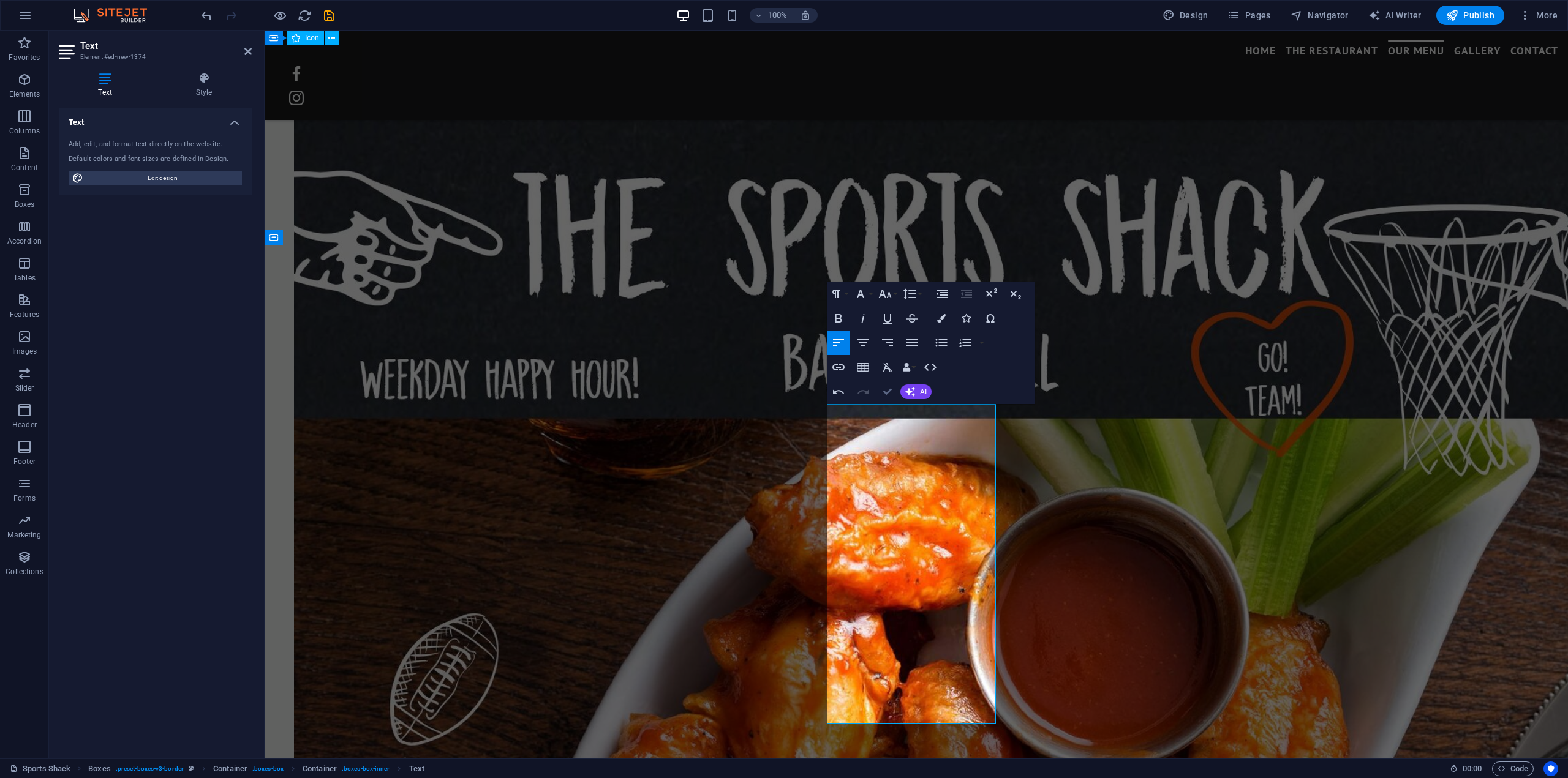
scroll to position [2849, 0]
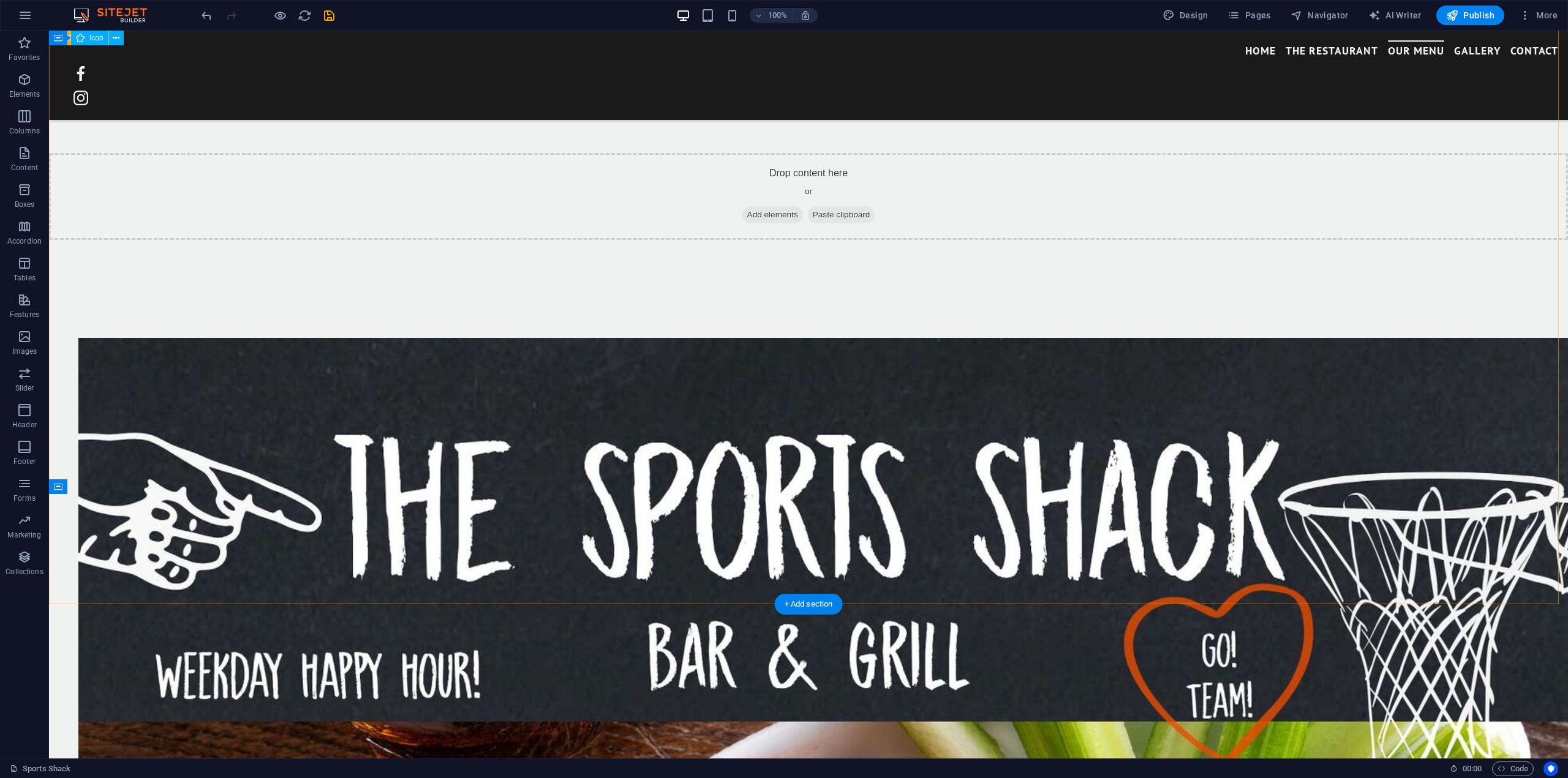
scroll to position [2666, 0]
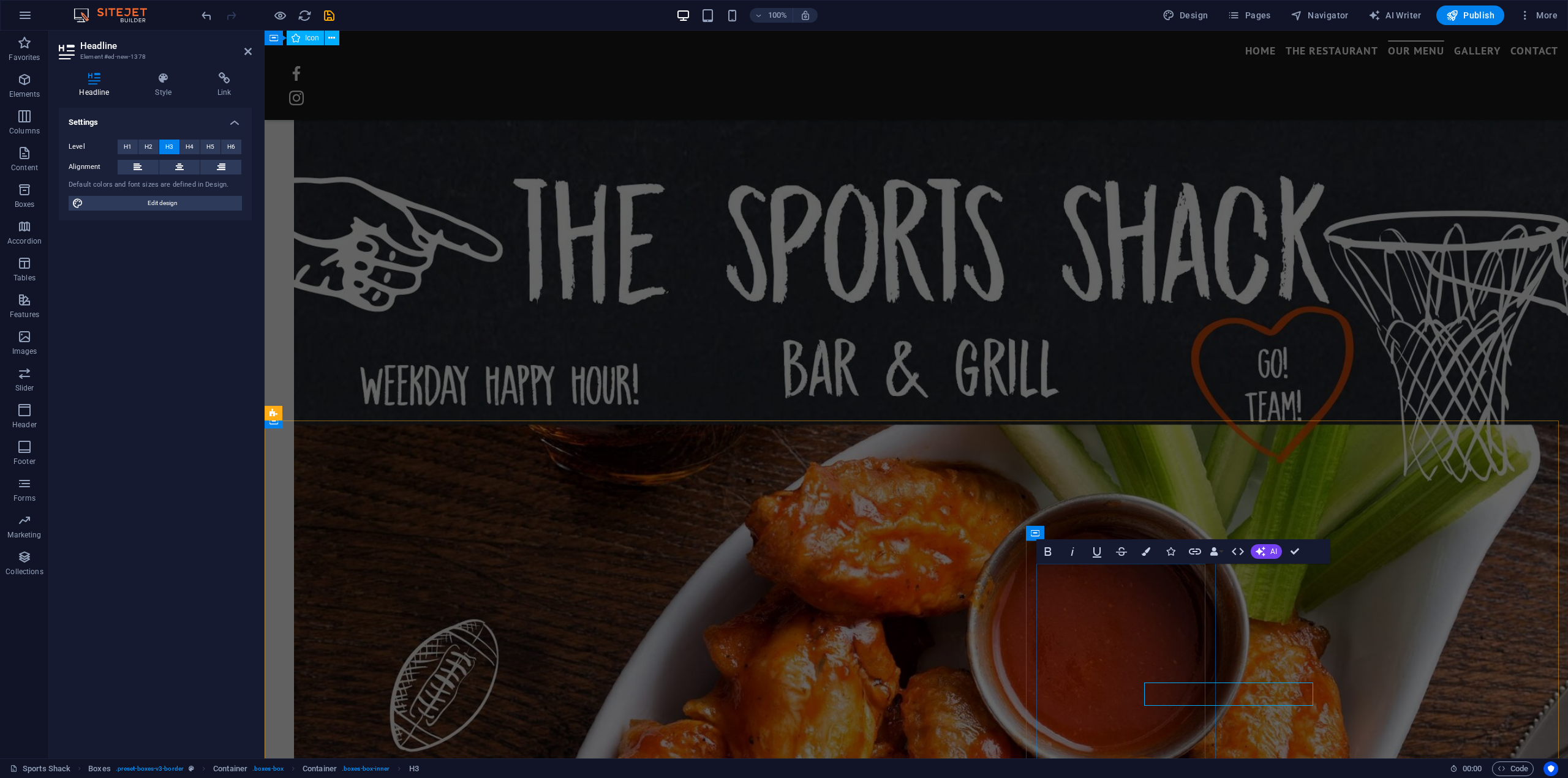
scroll to position [2547, 0]
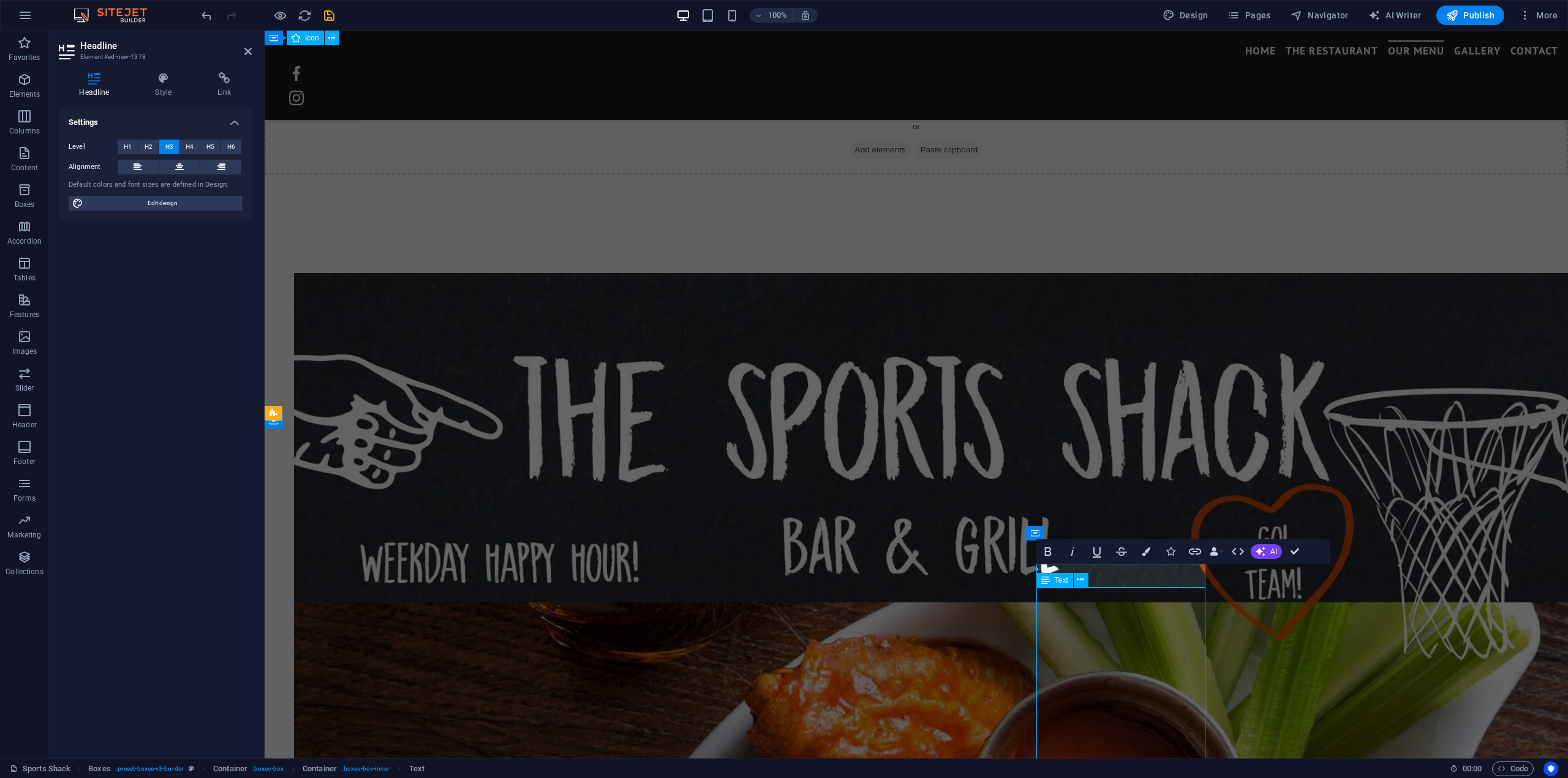
scroll to position [2666, 0]
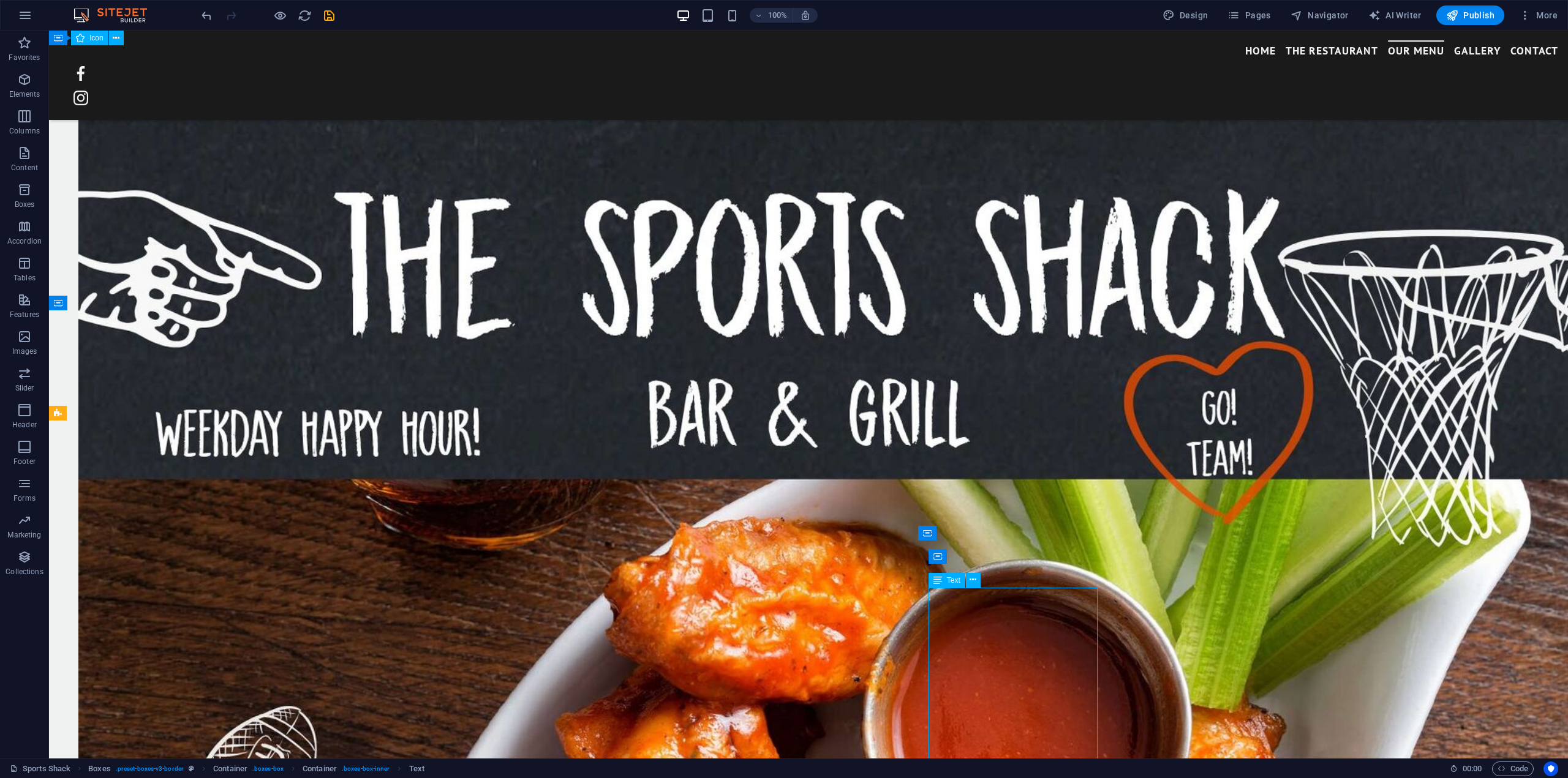
scroll to position [2547, 0]
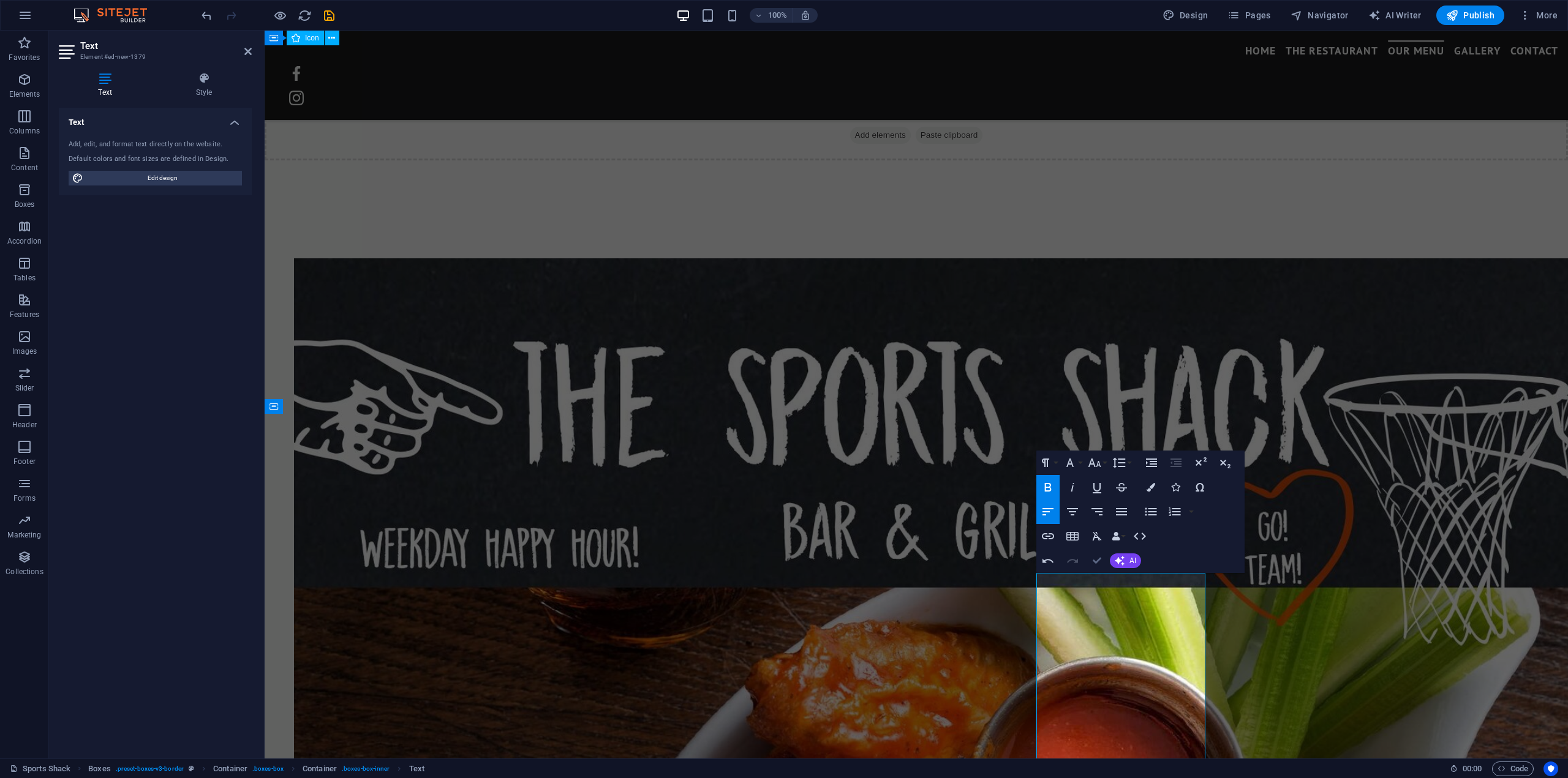
scroll to position [2680, 0]
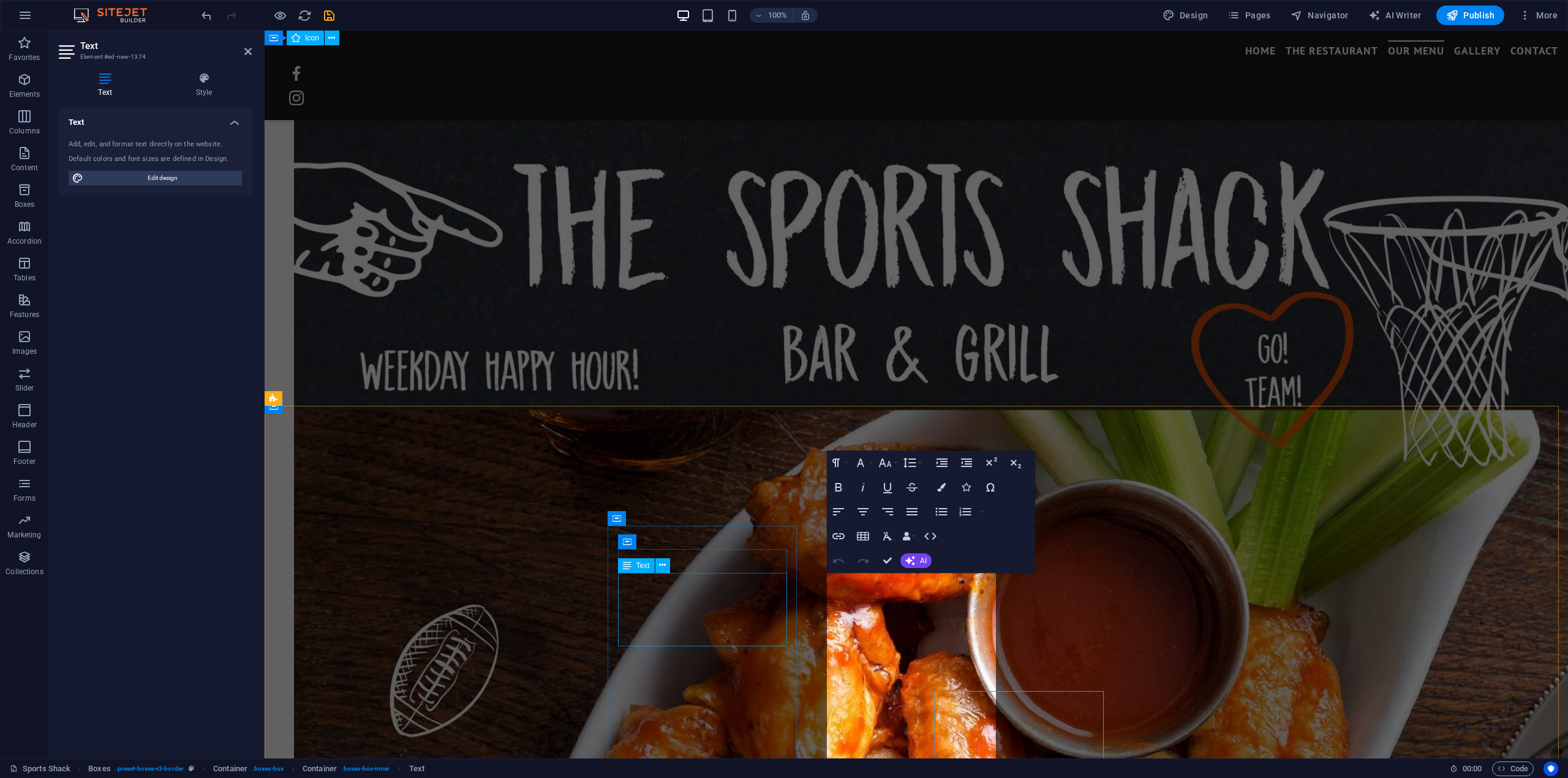
scroll to position [2562, 0]
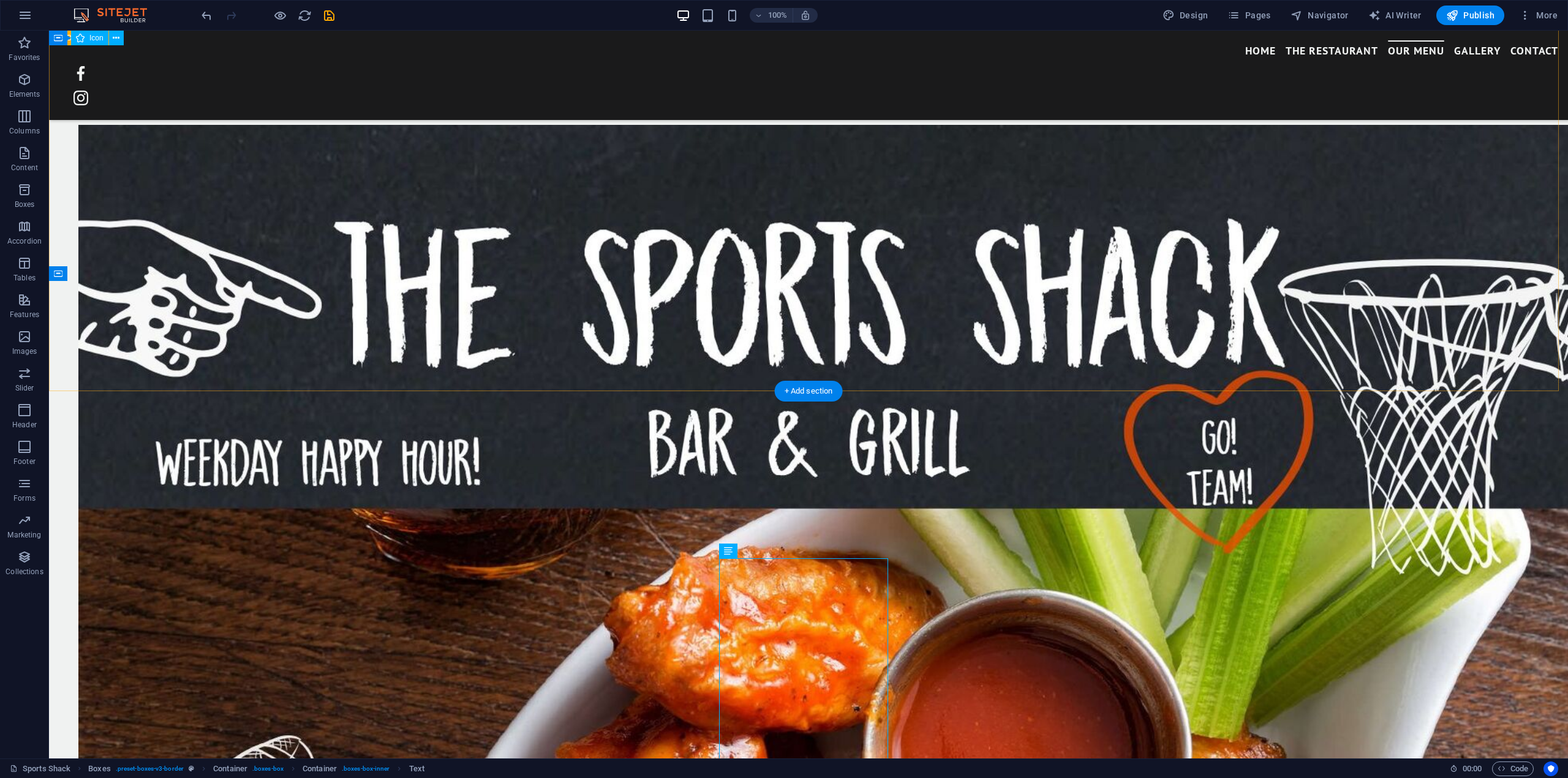
scroll to position [2878, 0]
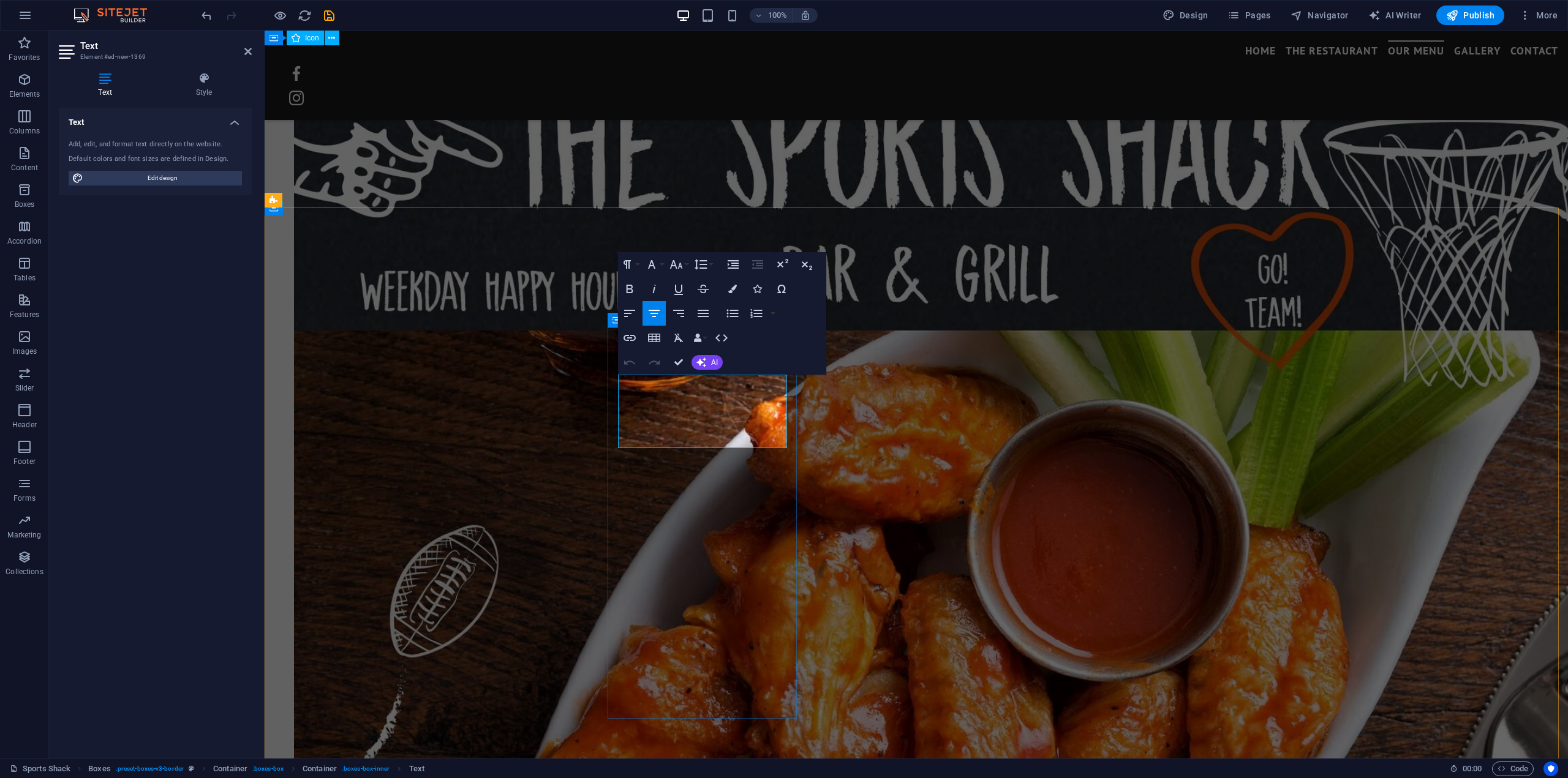
drag, startPoint x: 763, startPoint y: 439, endPoint x: 642, endPoint y: 384, distance: 132.9
click at [628, 314] on icon "button" at bounding box center [629, 313] width 11 height 7
drag, startPoint x: 754, startPoint y: 456, endPoint x: 576, endPoint y: 401, distance: 186.3
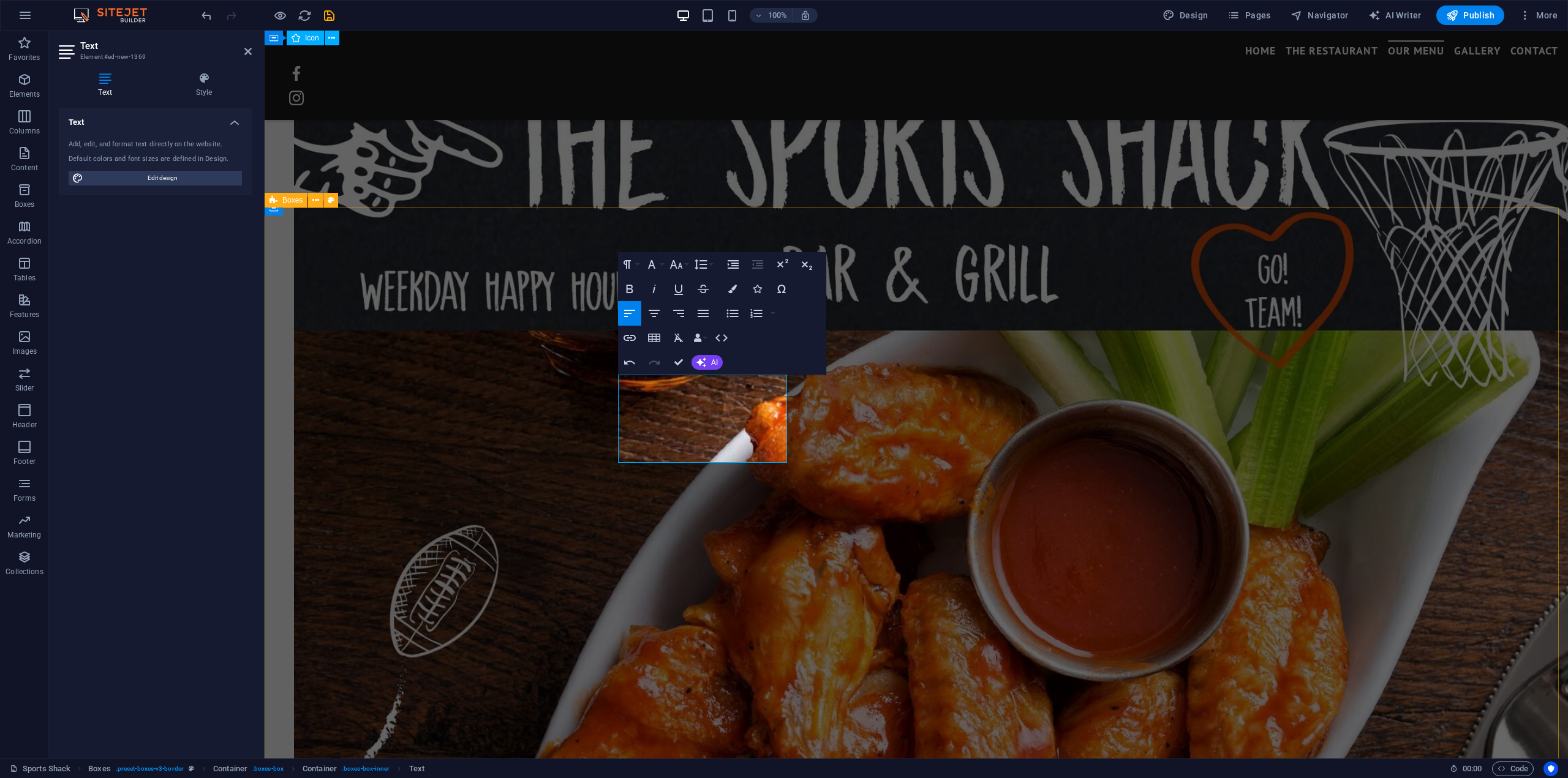
click at [754, 312] on icon "button" at bounding box center [756, 314] width 15 height 15
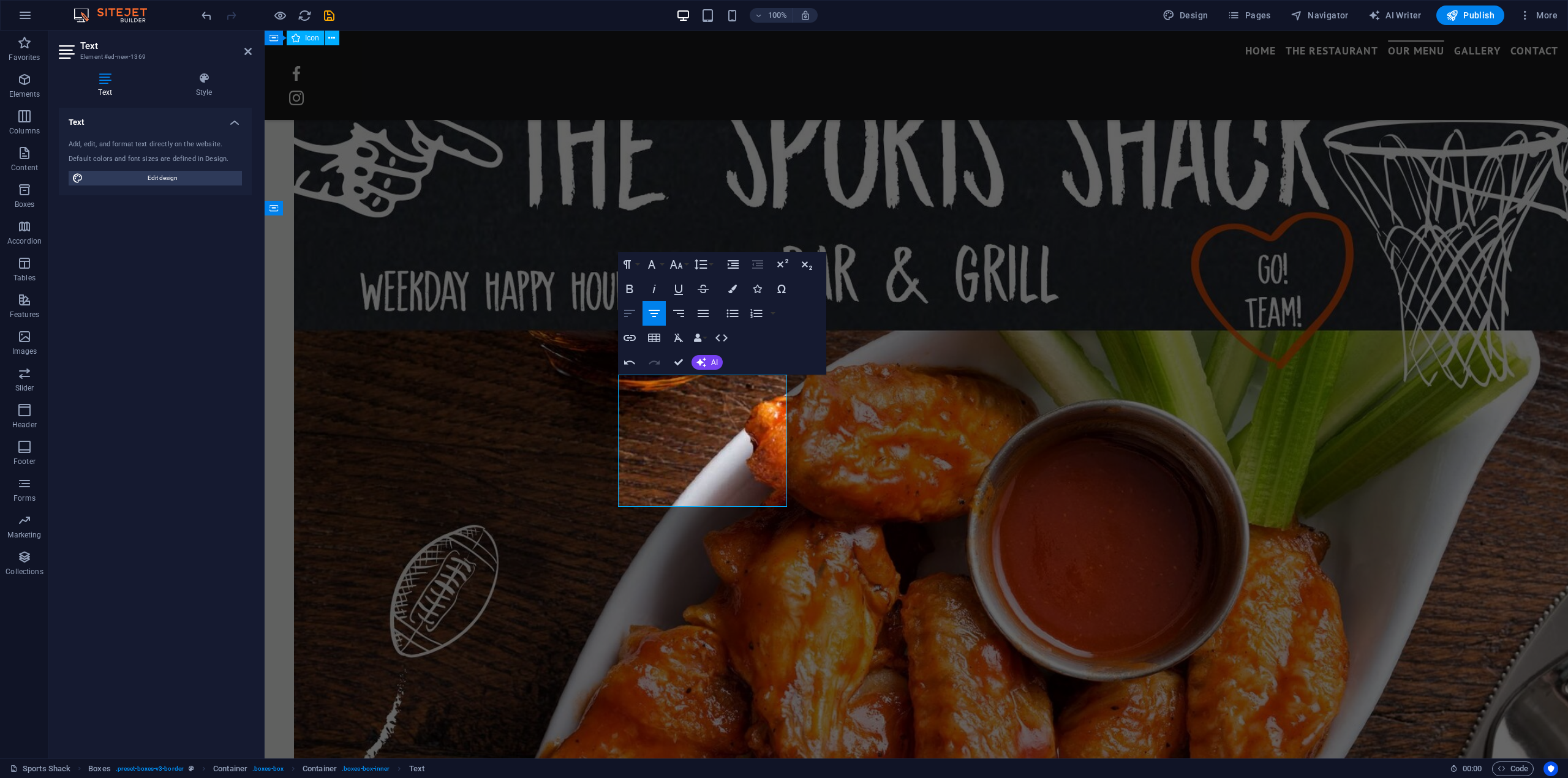
click at [627, 310] on icon "button" at bounding box center [629, 313] width 11 height 7
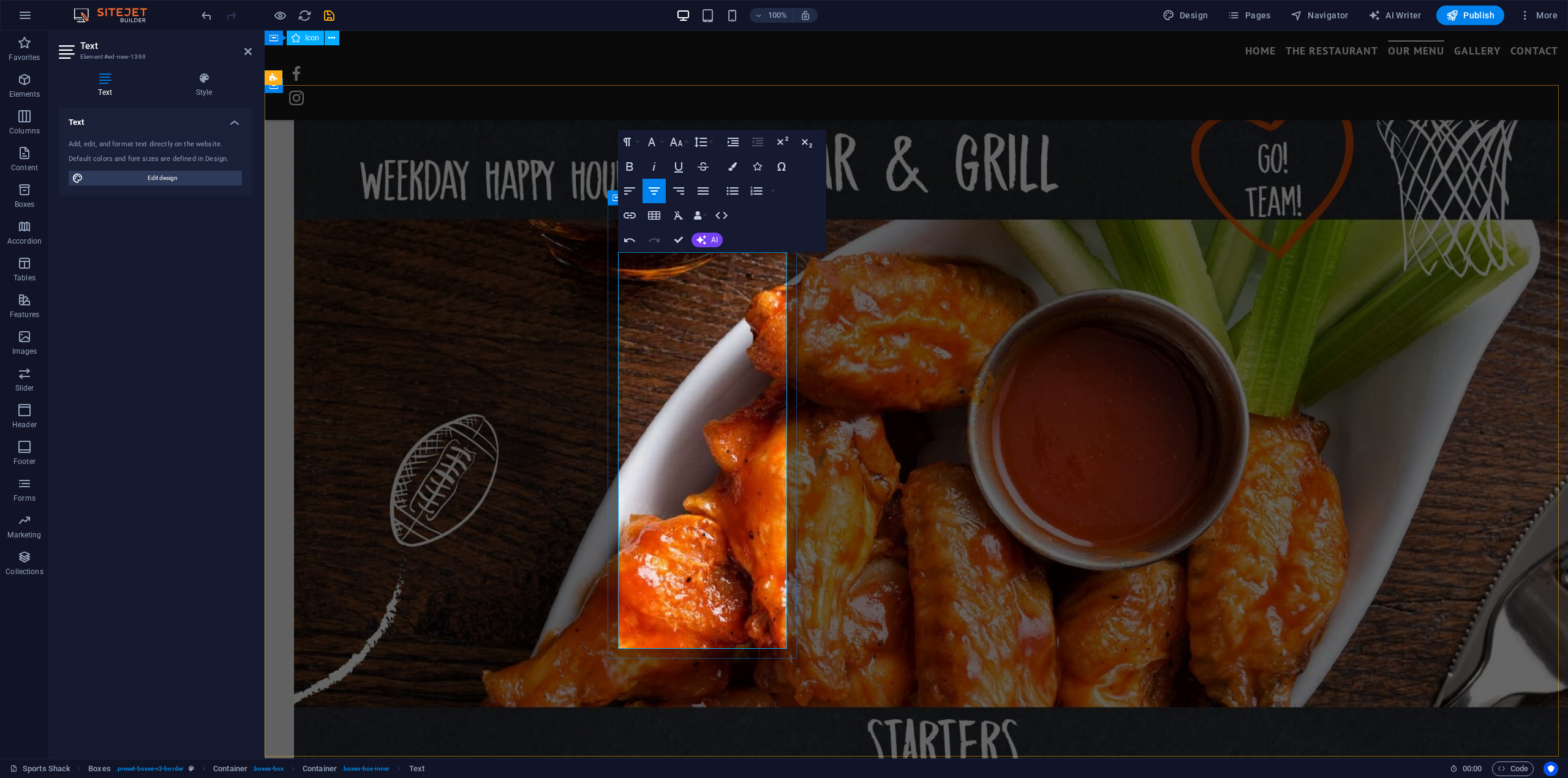
scroll to position [2882, 0]
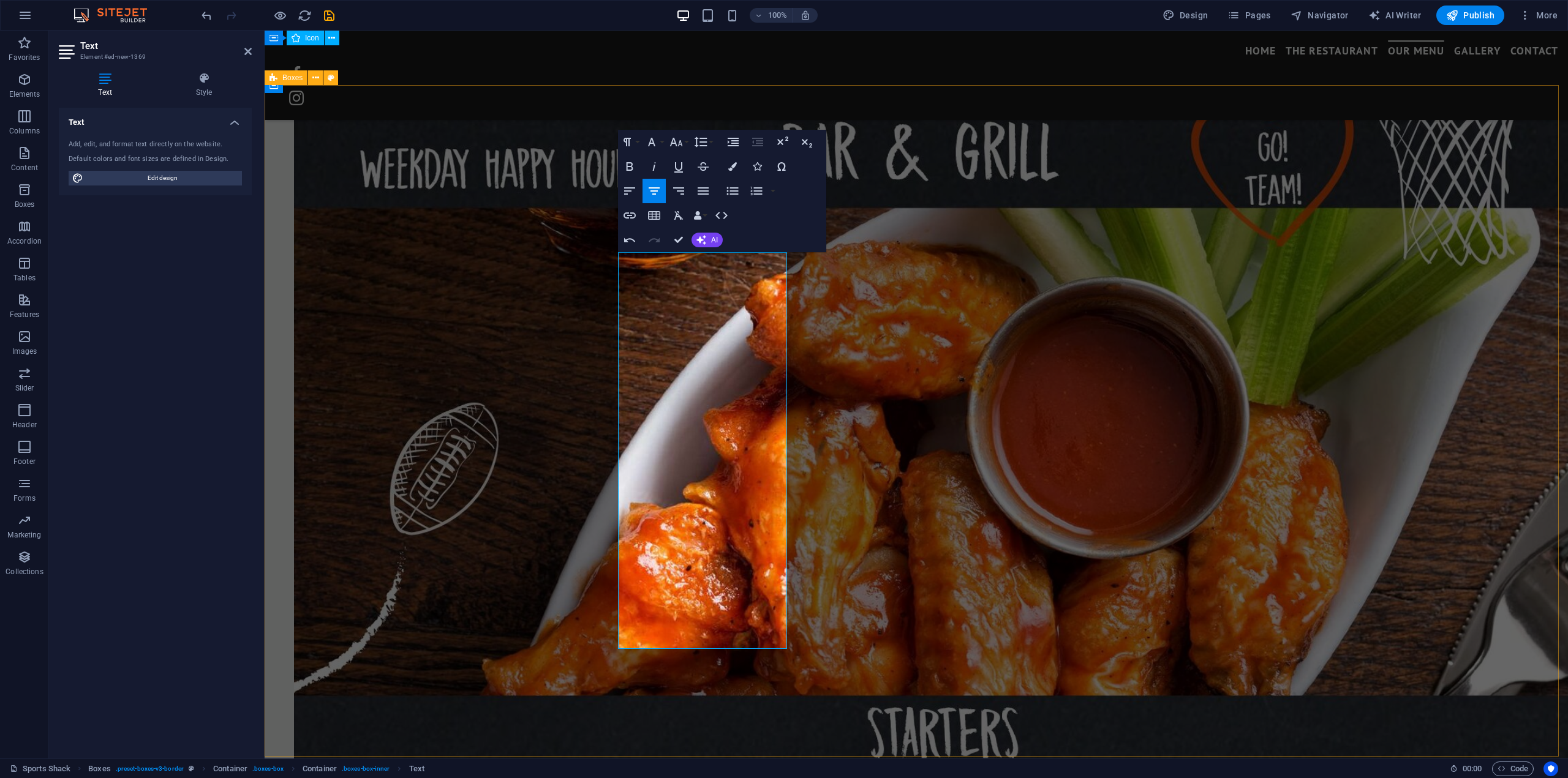
drag, startPoint x: 747, startPoint y: 643, endPoint x: 597, endPoint y: 382, distance: 301.0
click at [629, 191] on icon "button" at bounding box center [629, 191] width 15 height 15
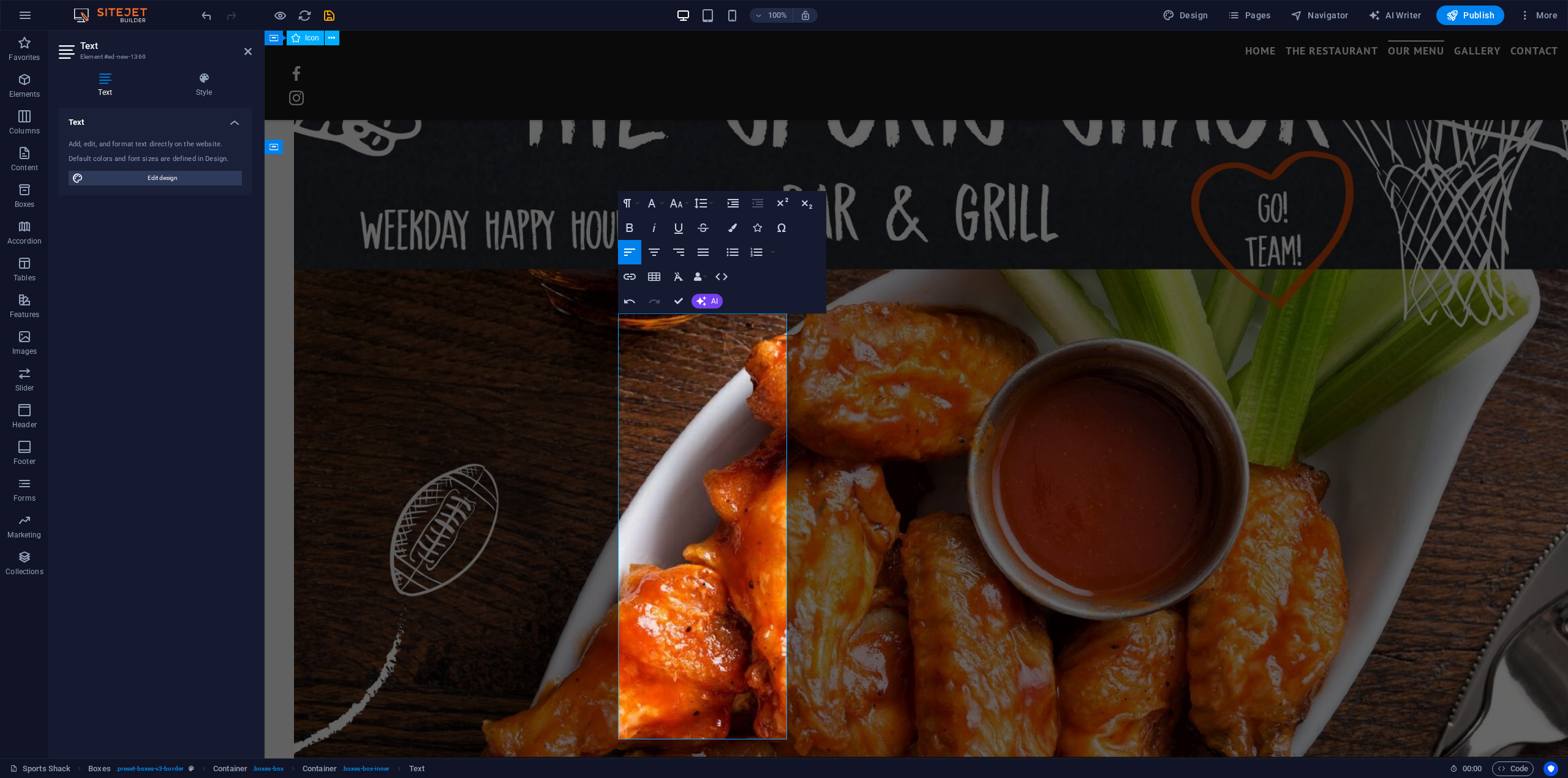
scroll to position [2940, 0]
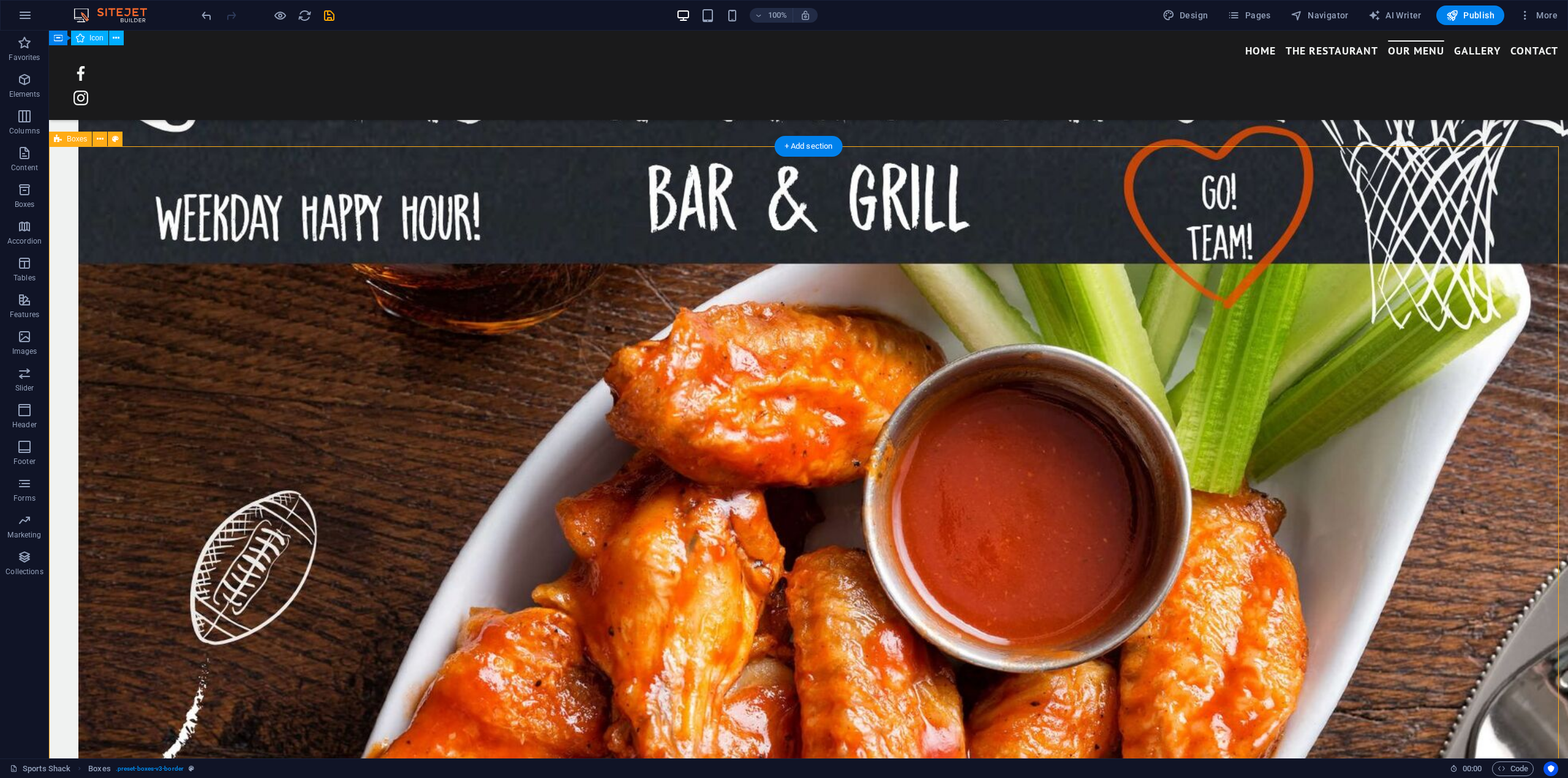
scroll to position [3001, 0]
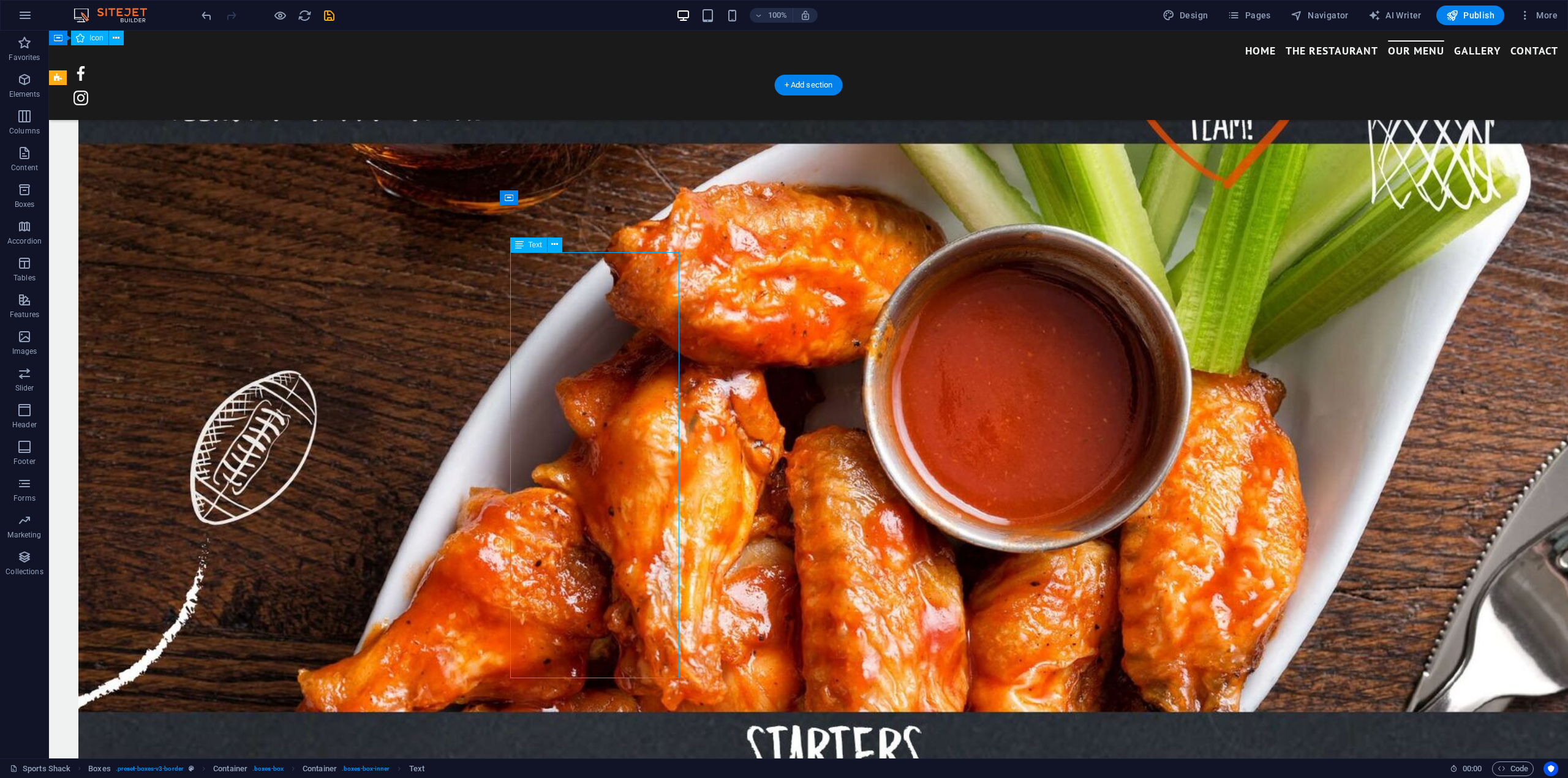
scroll to position [2882, 0]
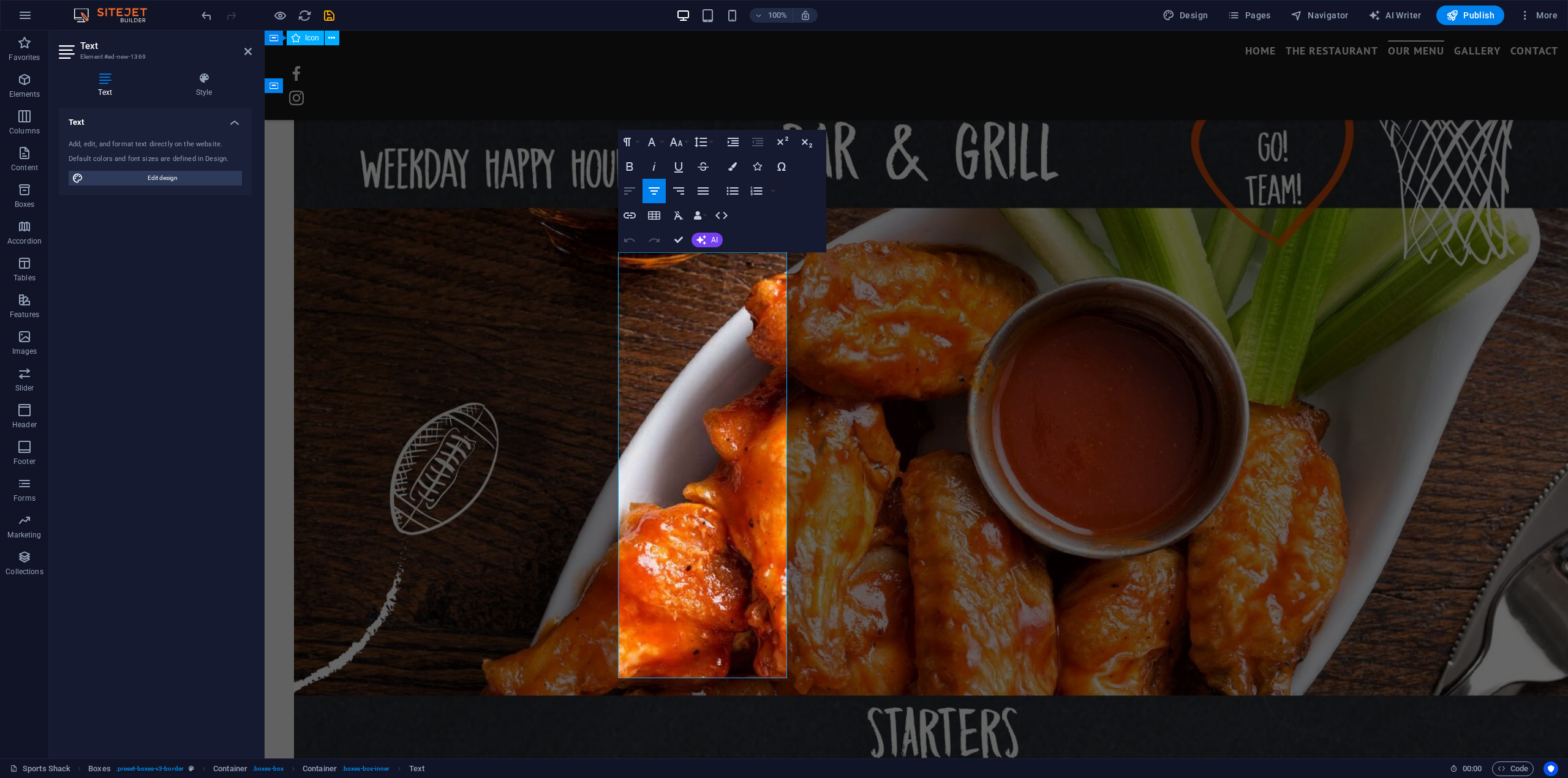
click at [630, 194] on icon "button" at bounding box center [629, 191] width 15 height 15
drag, startPoint x: 718, startPoint y: 262, endPoint x: 616, endPoint y: 262, distance: 102.0
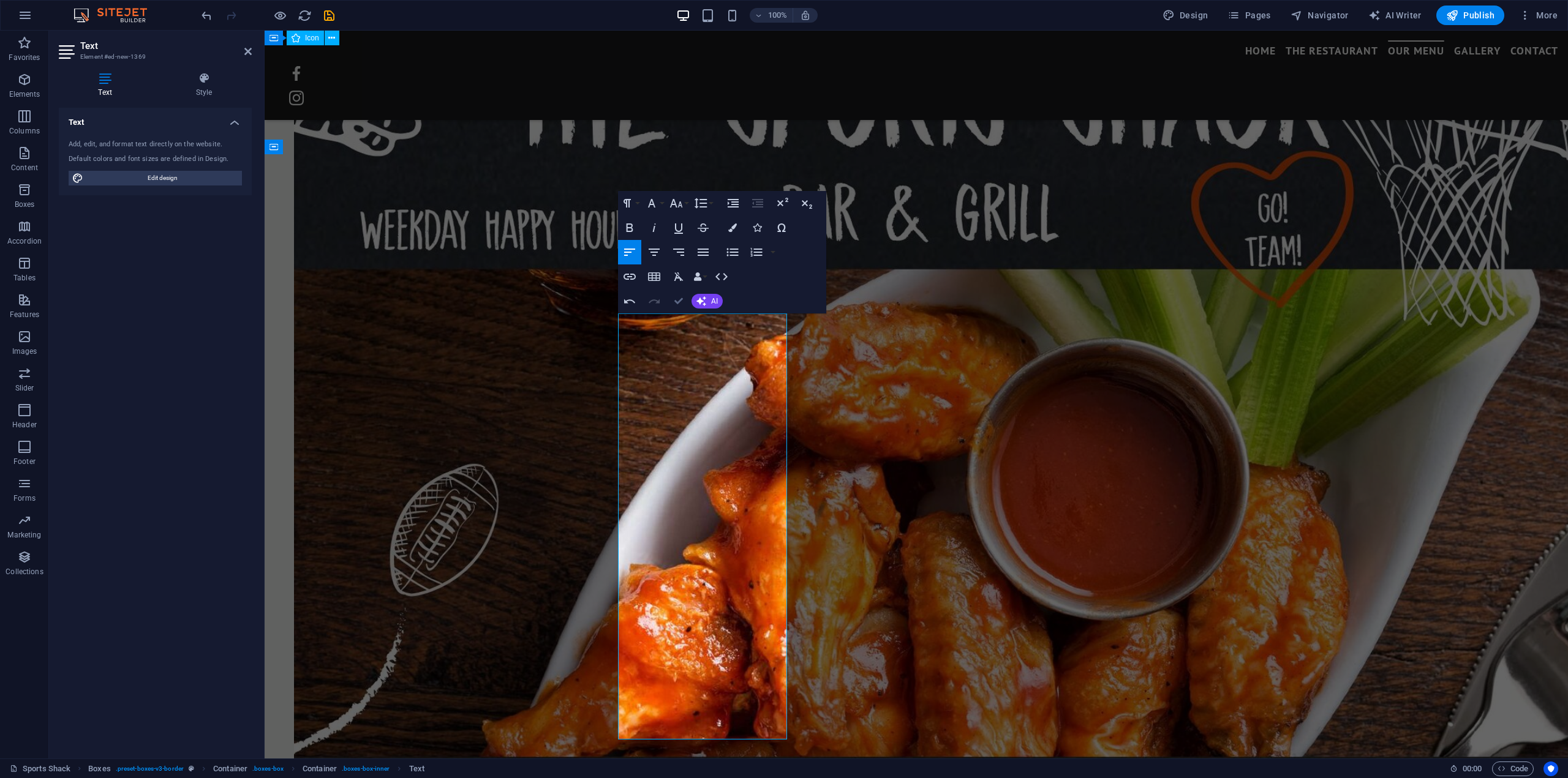
drag, startPoint x: 628, startPoint y: 266, endPoint x: 678, endPoint y: 297, distance: 58.8
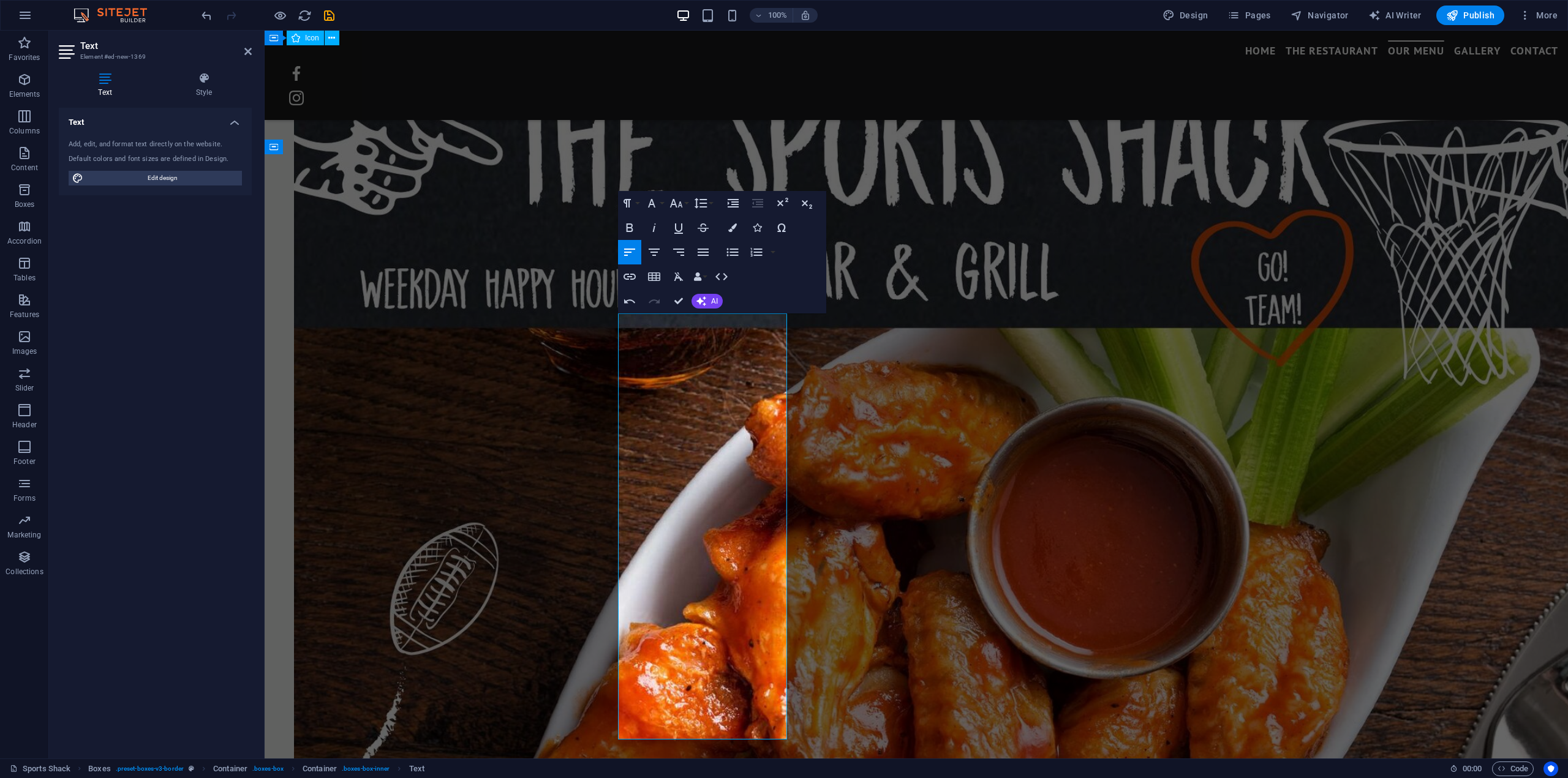
scroll to position [2940, 0]
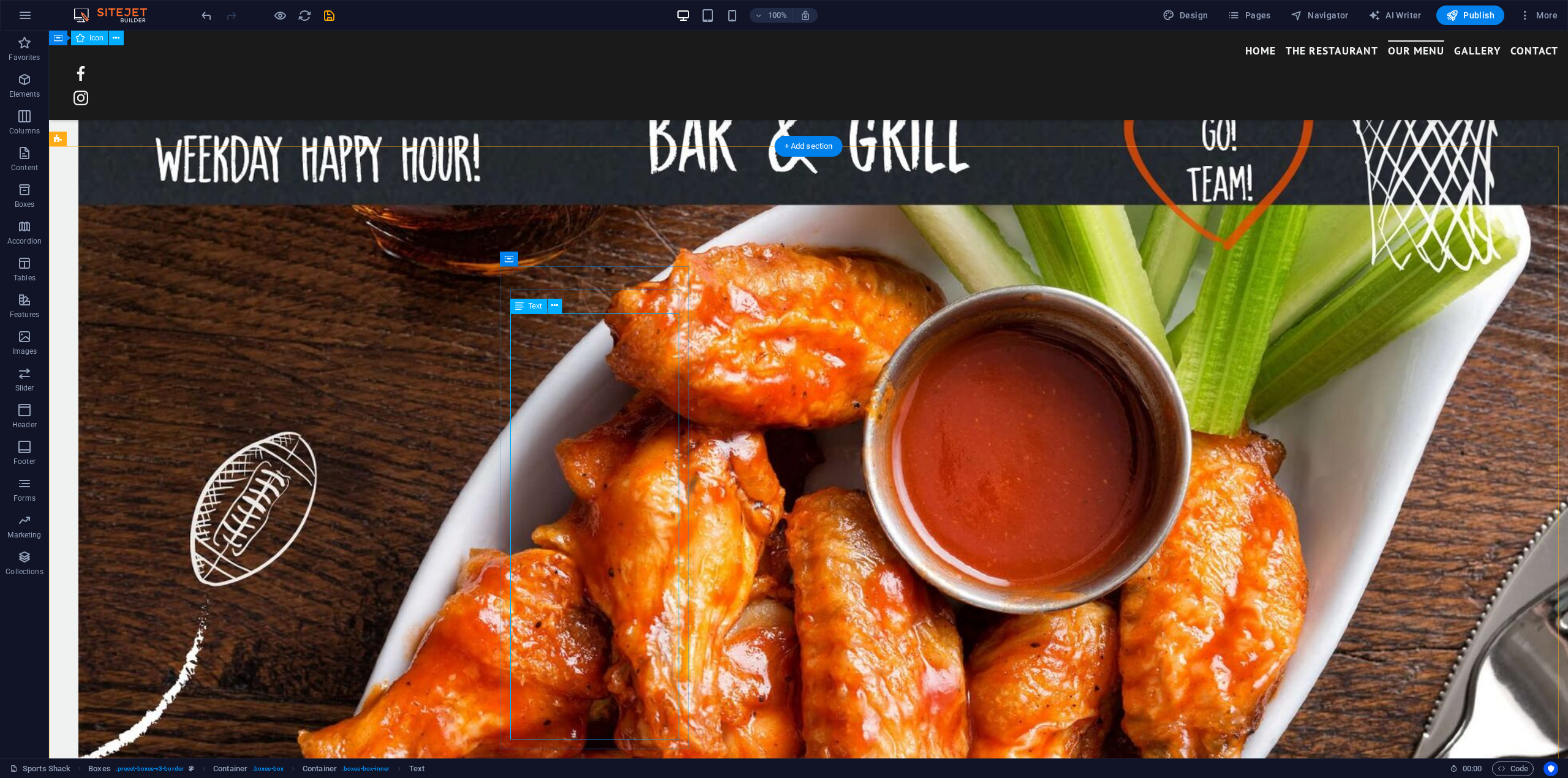
scroll to position [2821, 0]
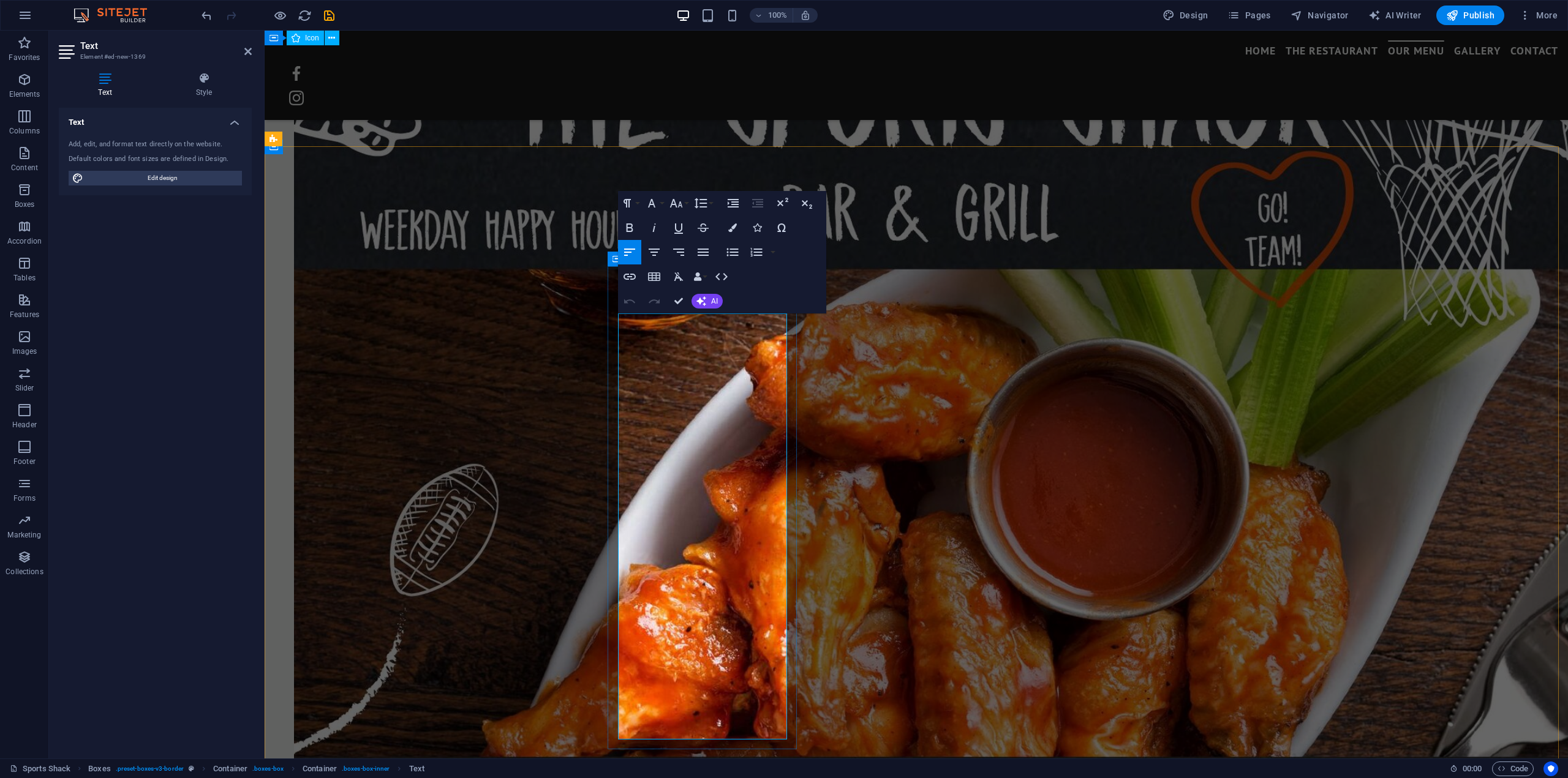
drag, startPoint x: 739, startPoint y: 338, endPoint x: 617, endPoint y: 337, distance: 122.0
click at [633, 228] on icon "button" at bounding box center [629, 228] width 15 height 15
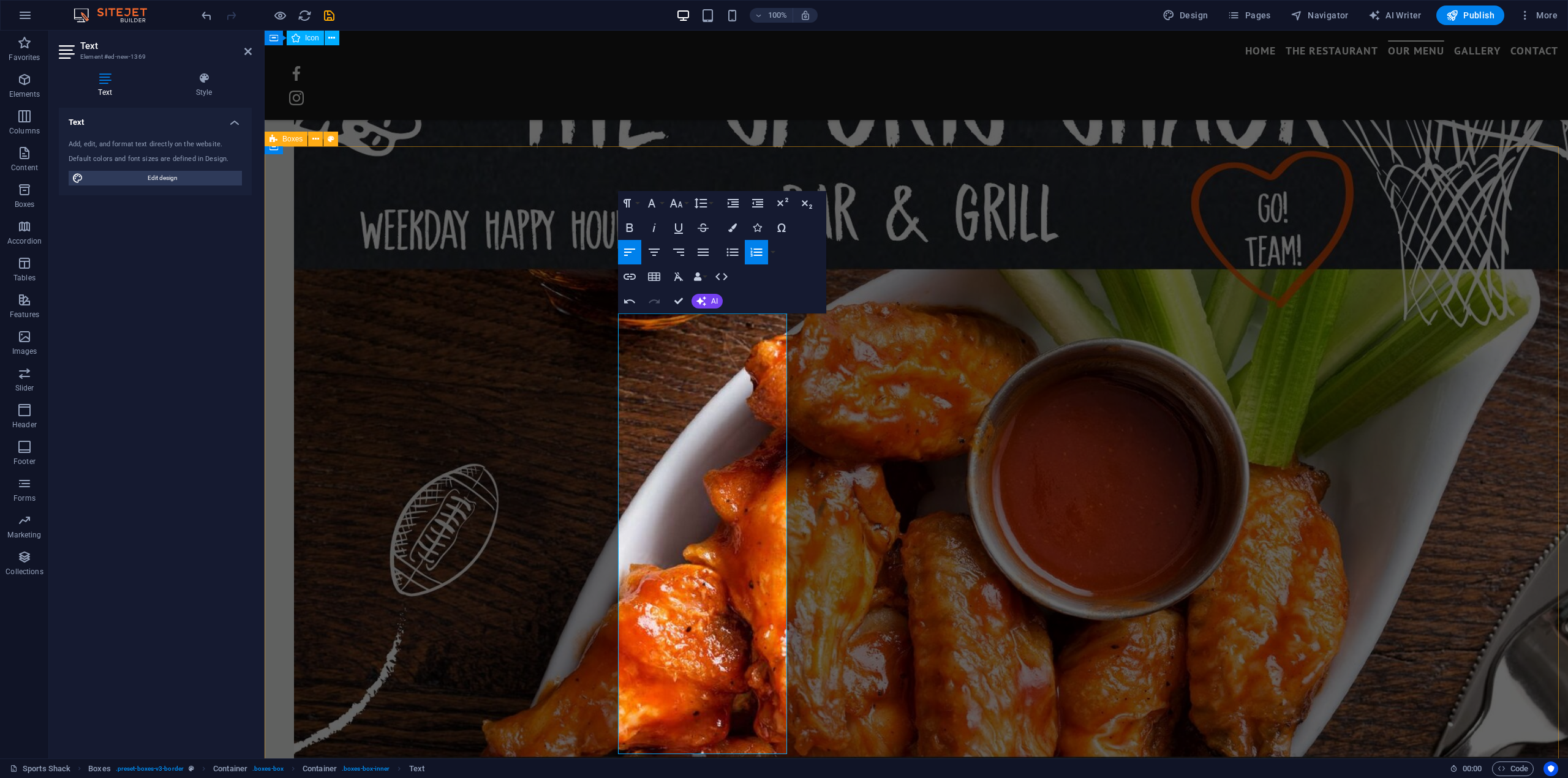
drag, startPoint x: 744, startPoint y: 332, endPoint x: 601, endPoint y: 336, distance: 143.1
click at [660, 202] on button "Font Family" at bounding box center [654, 203] width 23 height 25
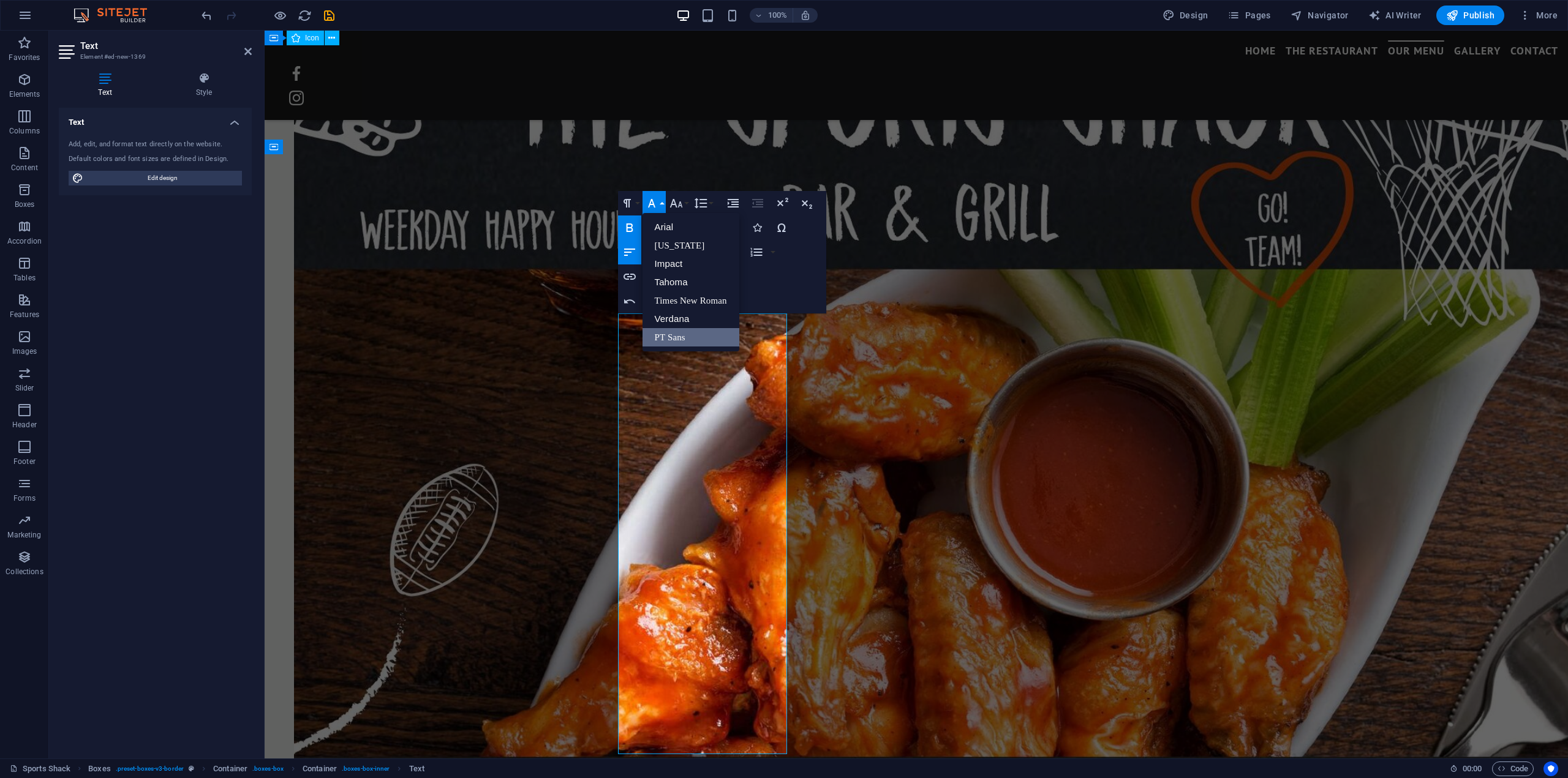
scroll to position [0, 0]
click at [682, 203] on icon "button" at bounding box center [676, 204] width 15 height 15
click at [684, 266] on link "10" at bounding box center [689, 264] width 44 height 19
click at [682, 200] on icon "button" at bounding box center [676, 204] width 15 height 15
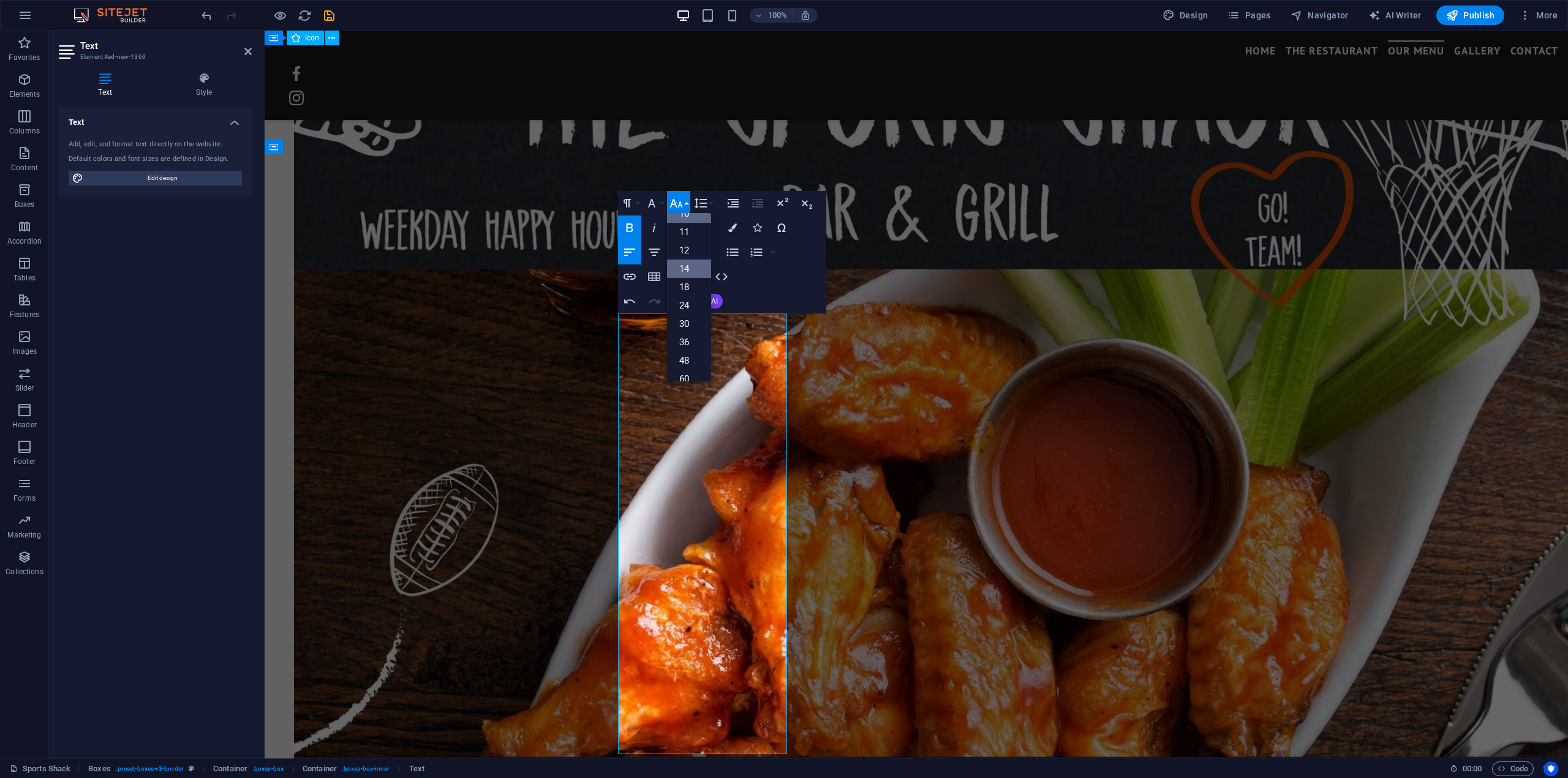
click at [692, 269] on link "14" at bounding box center [689, 269] width 44 height 19
click at [679, 204] on icon "button" at bounding box center [676, 203] width 13 height 9
click at [688, 262] on link "24" at bounding box center [689, 258] width 44 height 19
click at [676, 200] on icon "button" at bounding box center [676, 204] width 15 height 15
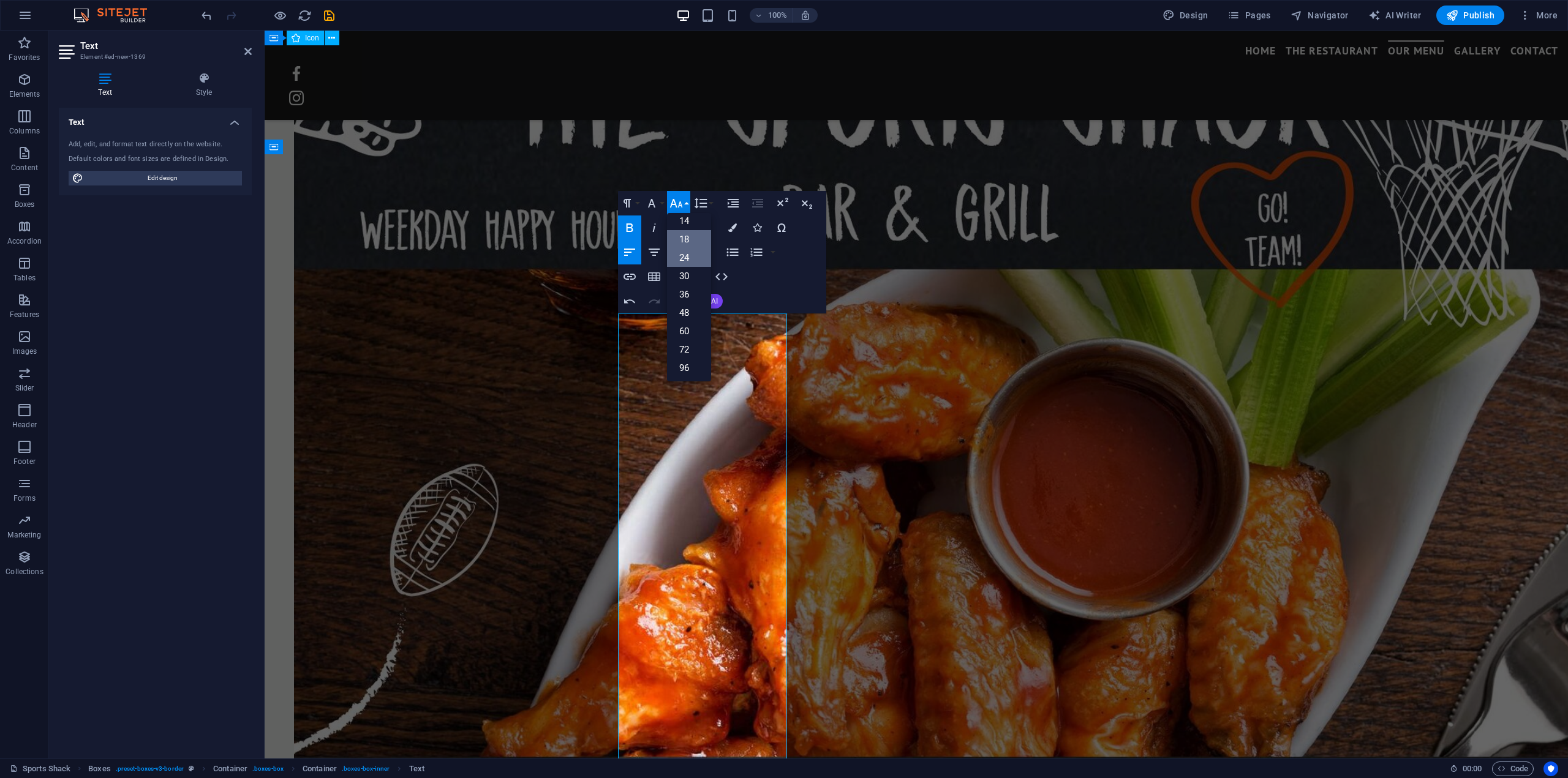
click at [687, 238] on link "18" at bounding box center [689, 240] width 44 height 19
drag, startPoint x: 632, startPoint y: 266, endPoint x: 681, endPoint y: 296, distance: 57.5
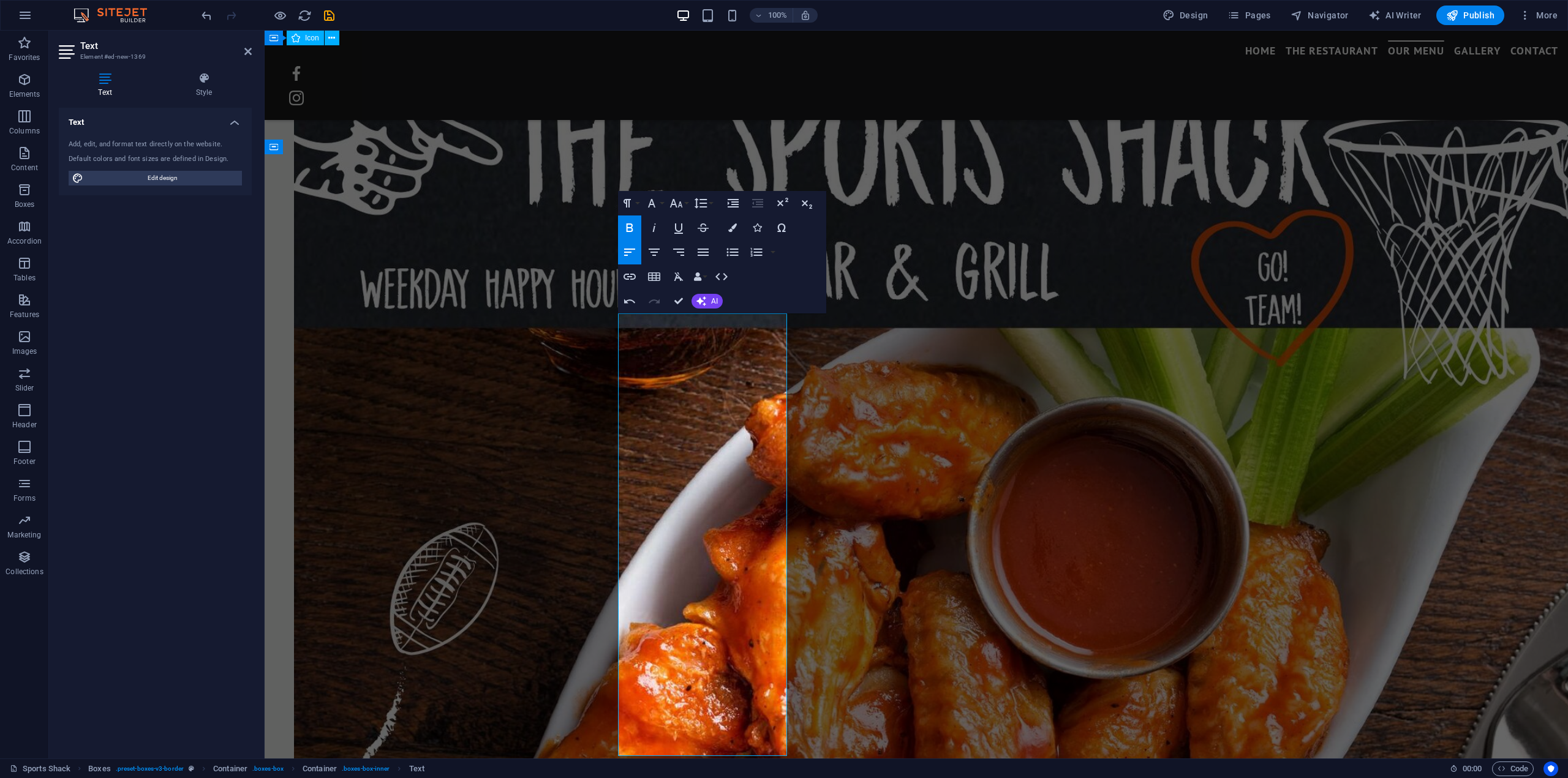
scroll to position [2940, 0]
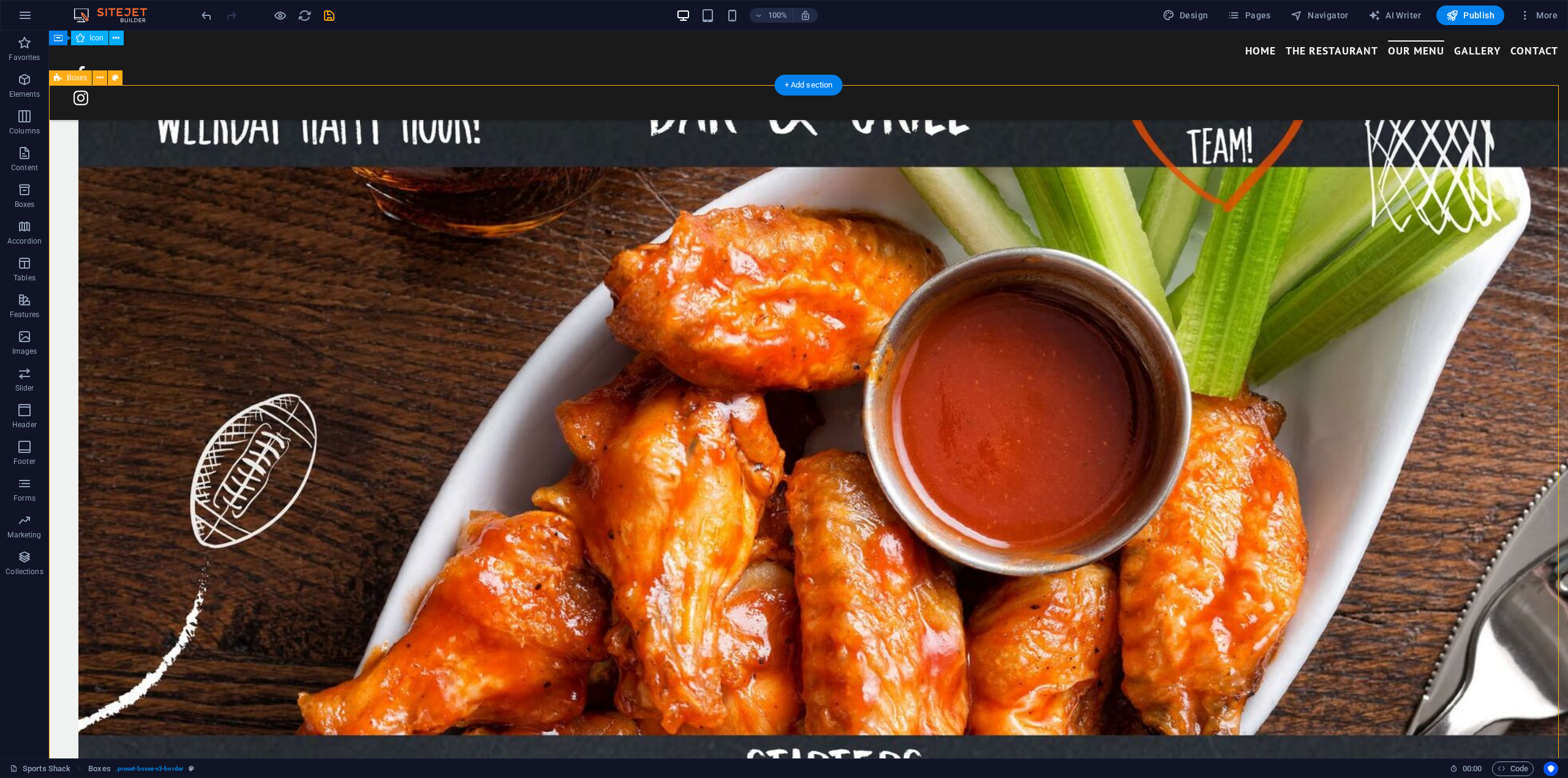
scroll to position [3063, 0]
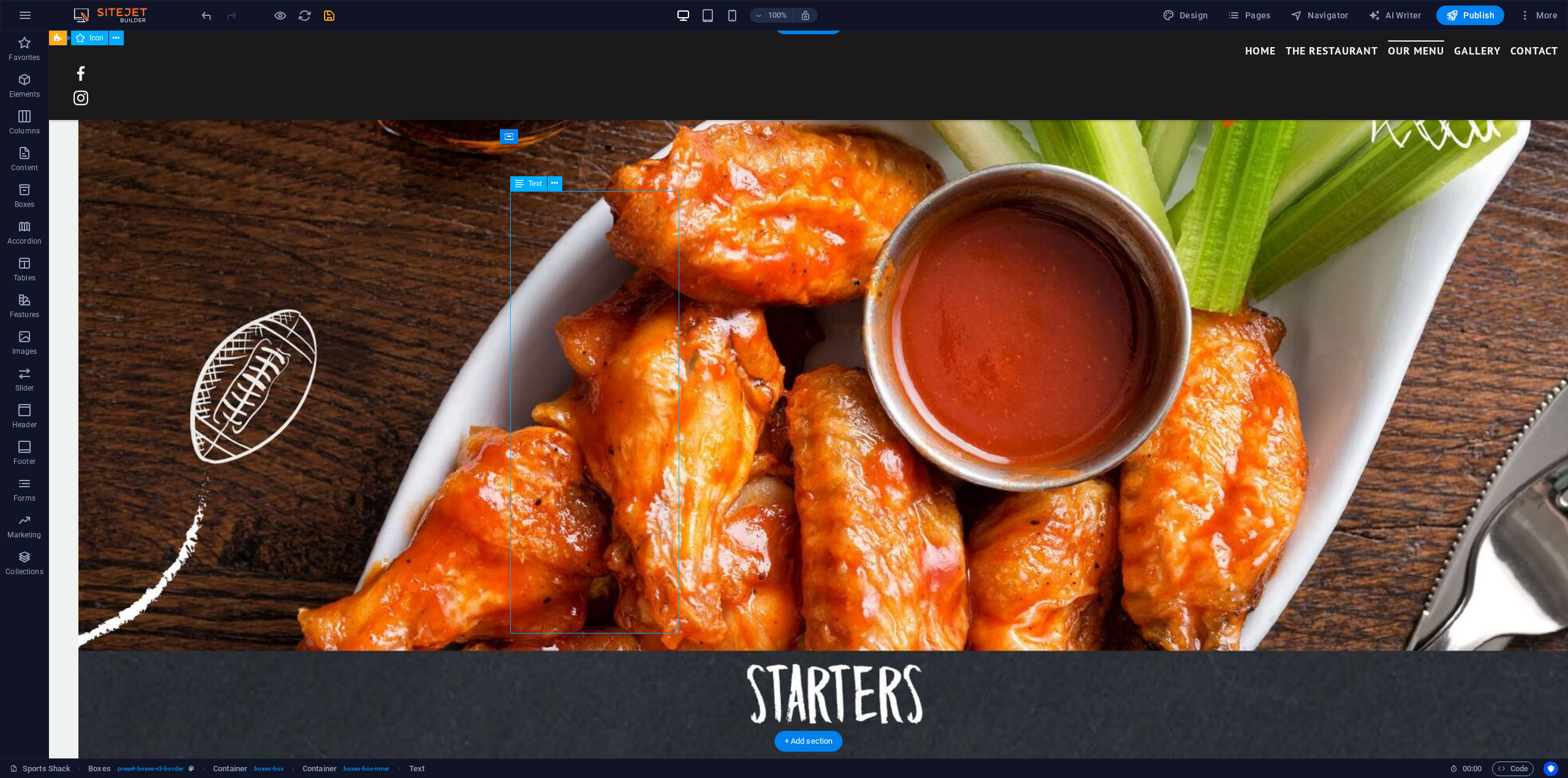
scroll to position [2944, 0]
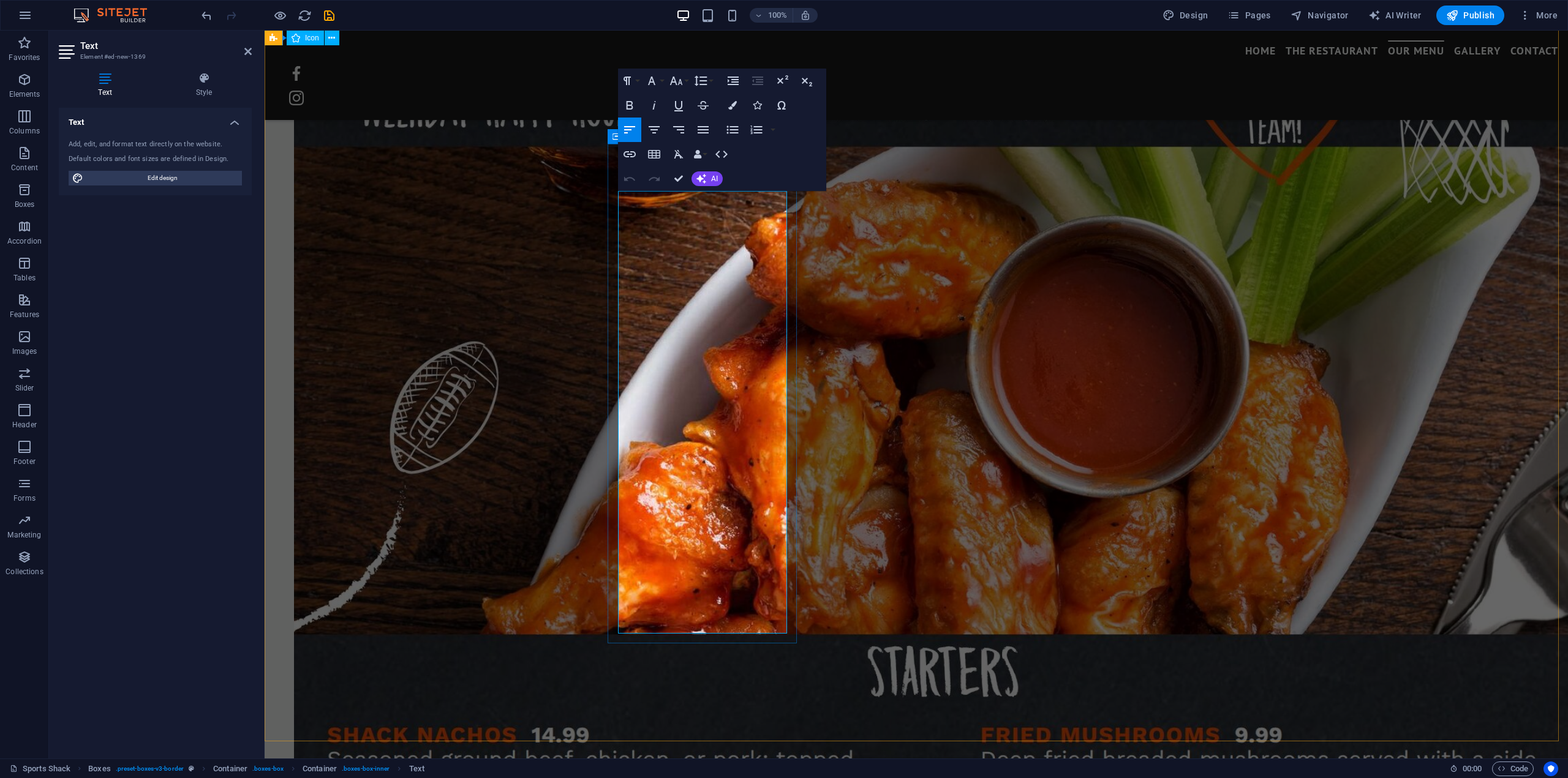
drag, startPoint x: 750, startPoint y: 331, endPoint x: 607, endPoint y: 334, distance: 143.0
click at [621, 107] on button "Bold" at bounding box center [629, 105] width 23 height 25
drag, startPoint x: 724, startPoint y: 420, endPoint x: 620, endPoint y: 426, distance: 104.2
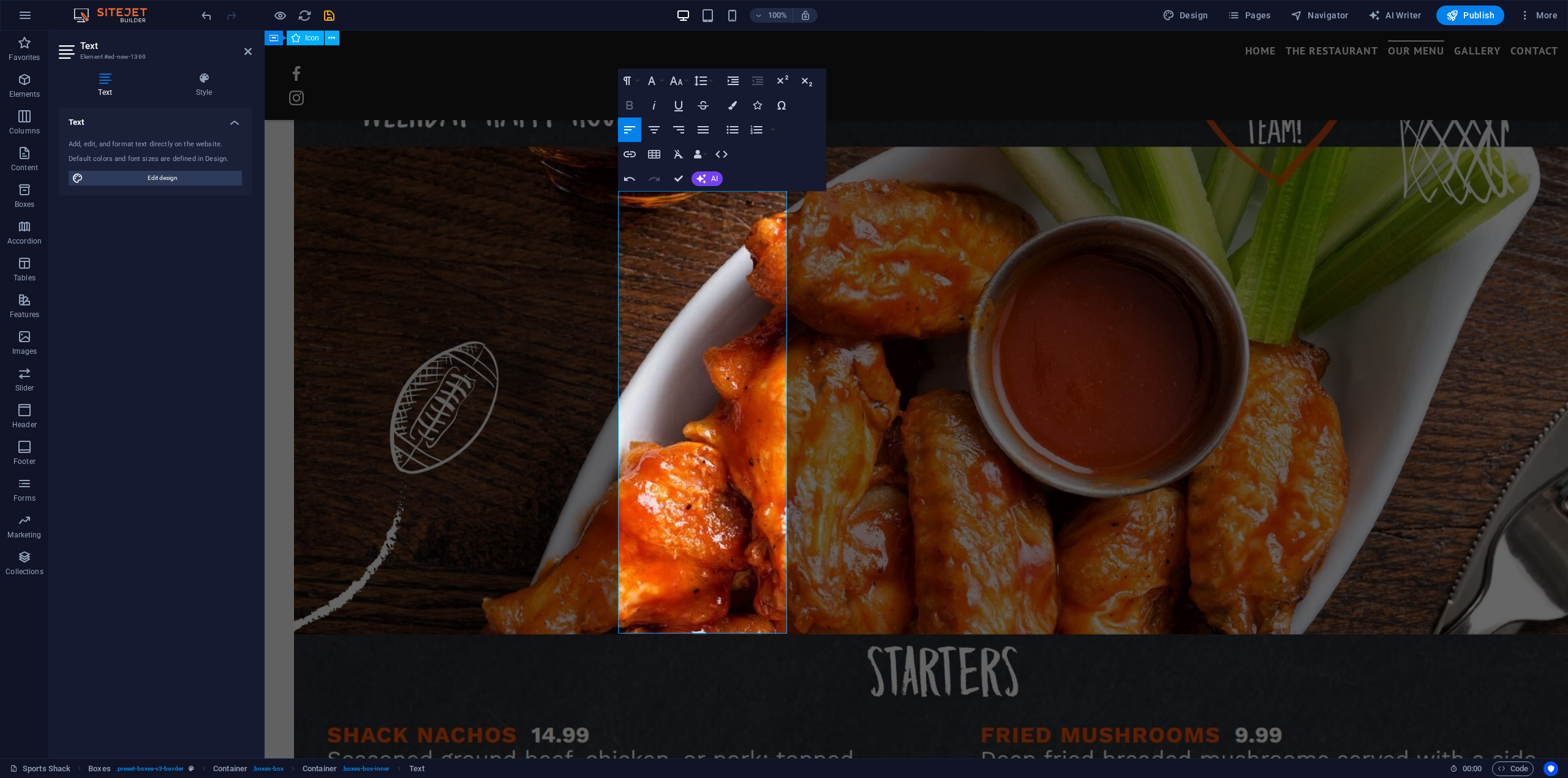
click at [630, 106] on icon "button" at bounding box center [629, 105] width 15 height 15
drag, startPoint x: 710, startPoint y: 506, endPoint x: 609, endPoint y: 510, distance: 101.1
click at [624, 103] on icon "button" at bounding box center [629, 105] width 15 height 15
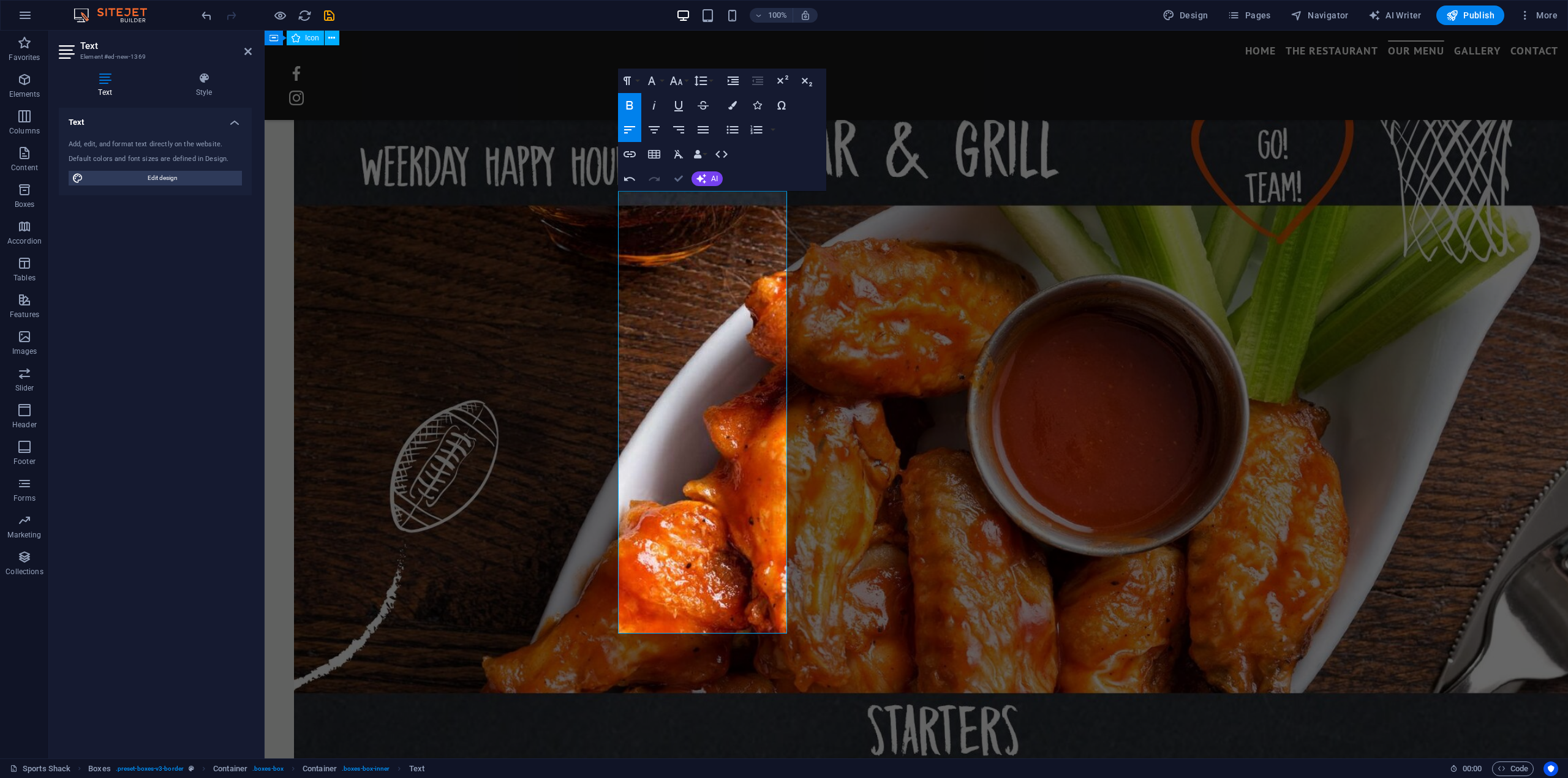
scroll to position [3063, 0]
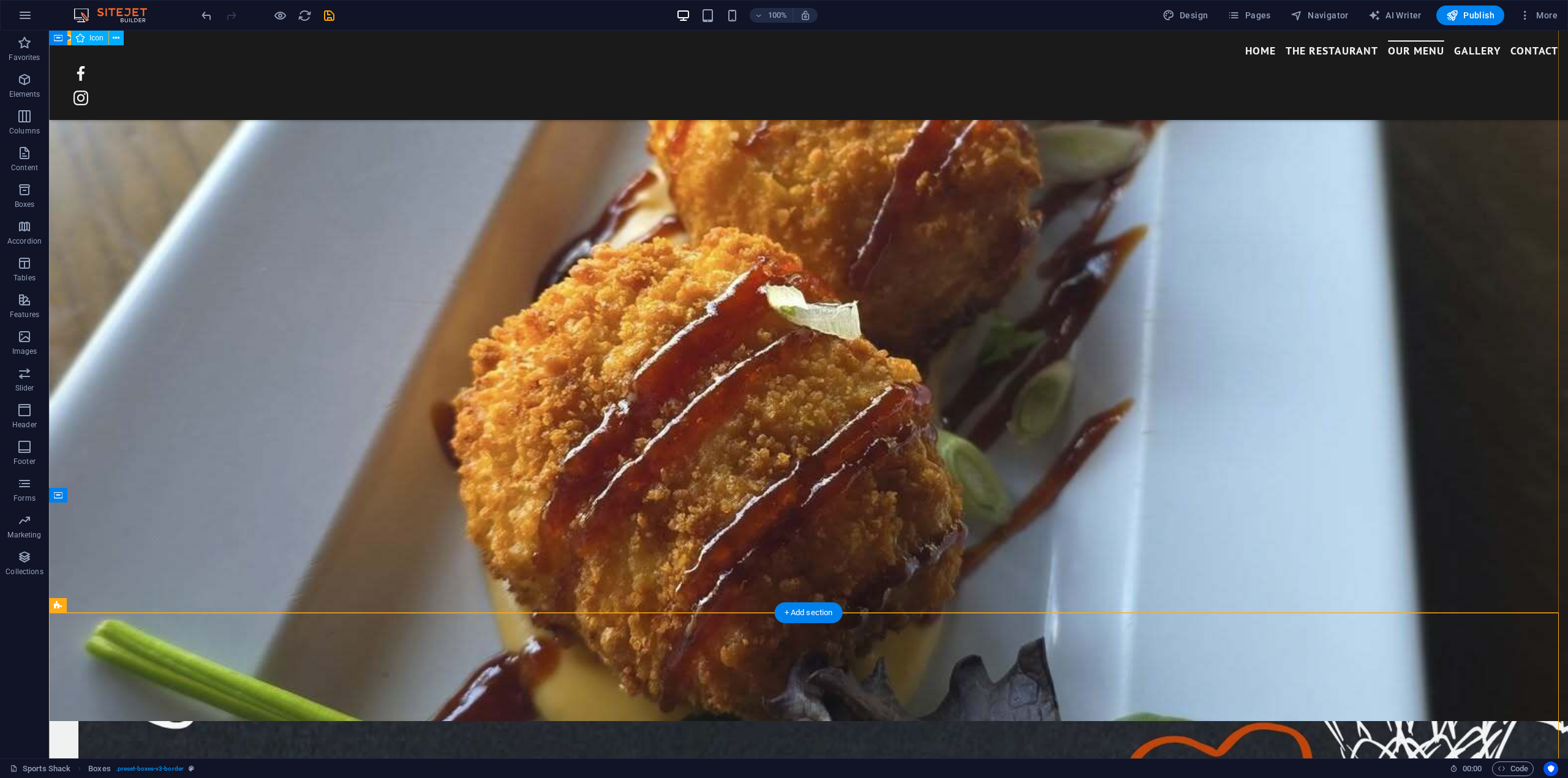
scroll to position [2267, 0]
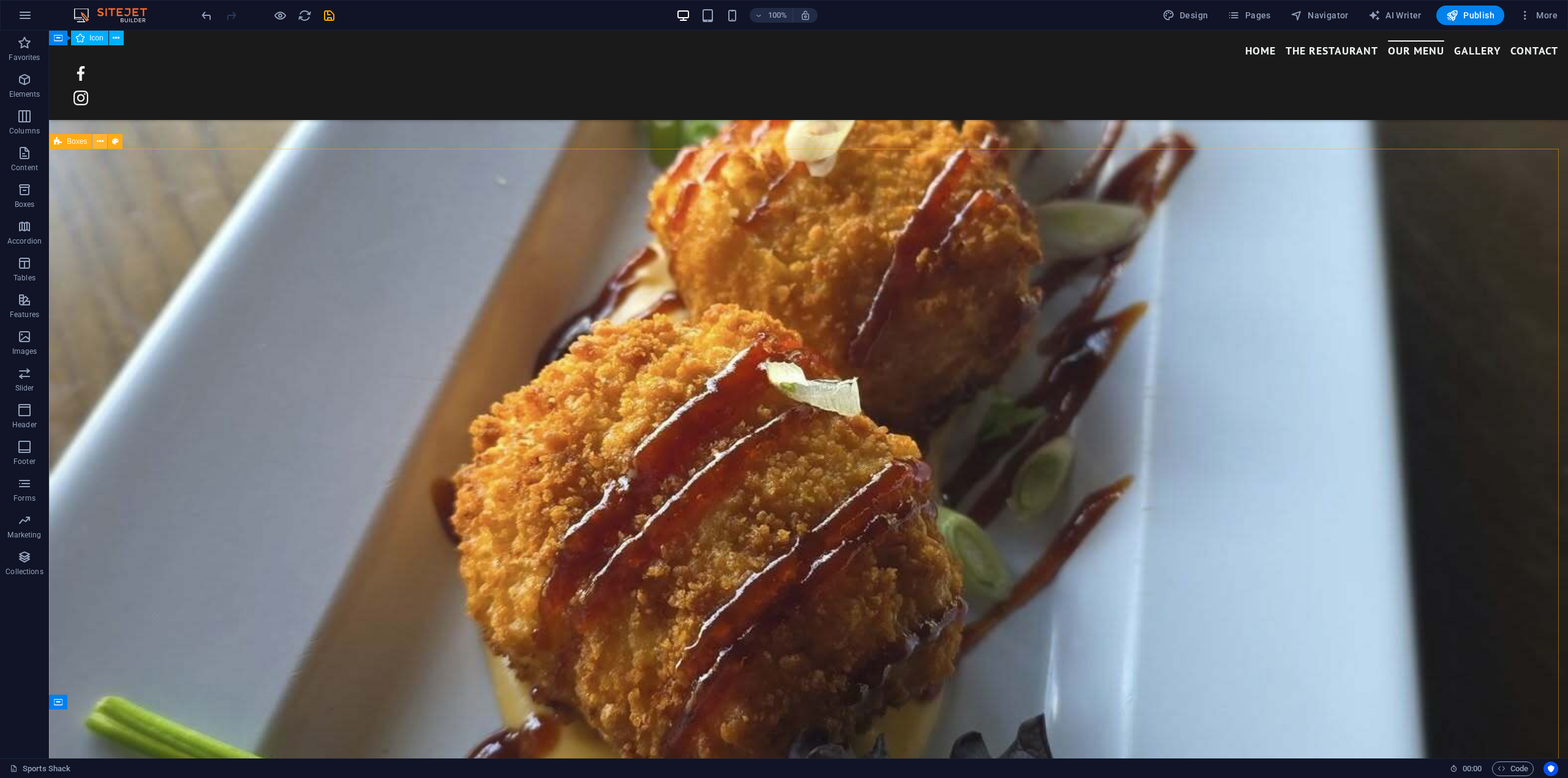
click at [101, 143] on icon at bounding box center [100, 141] width 7 height 13
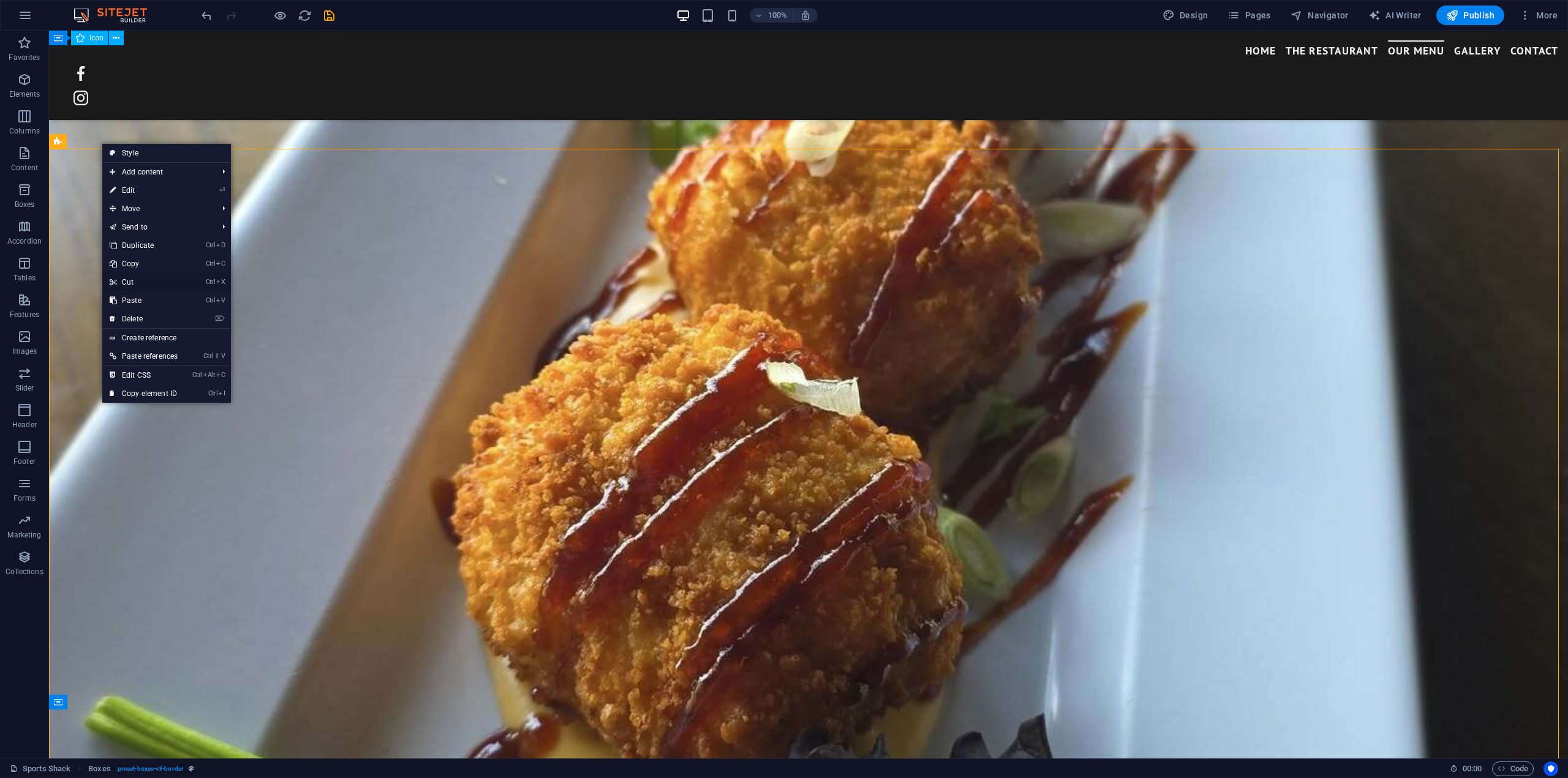
click at [123, 278] on link "Ctrl X Cut" at bounding box center [144, 282] width 83 height 19
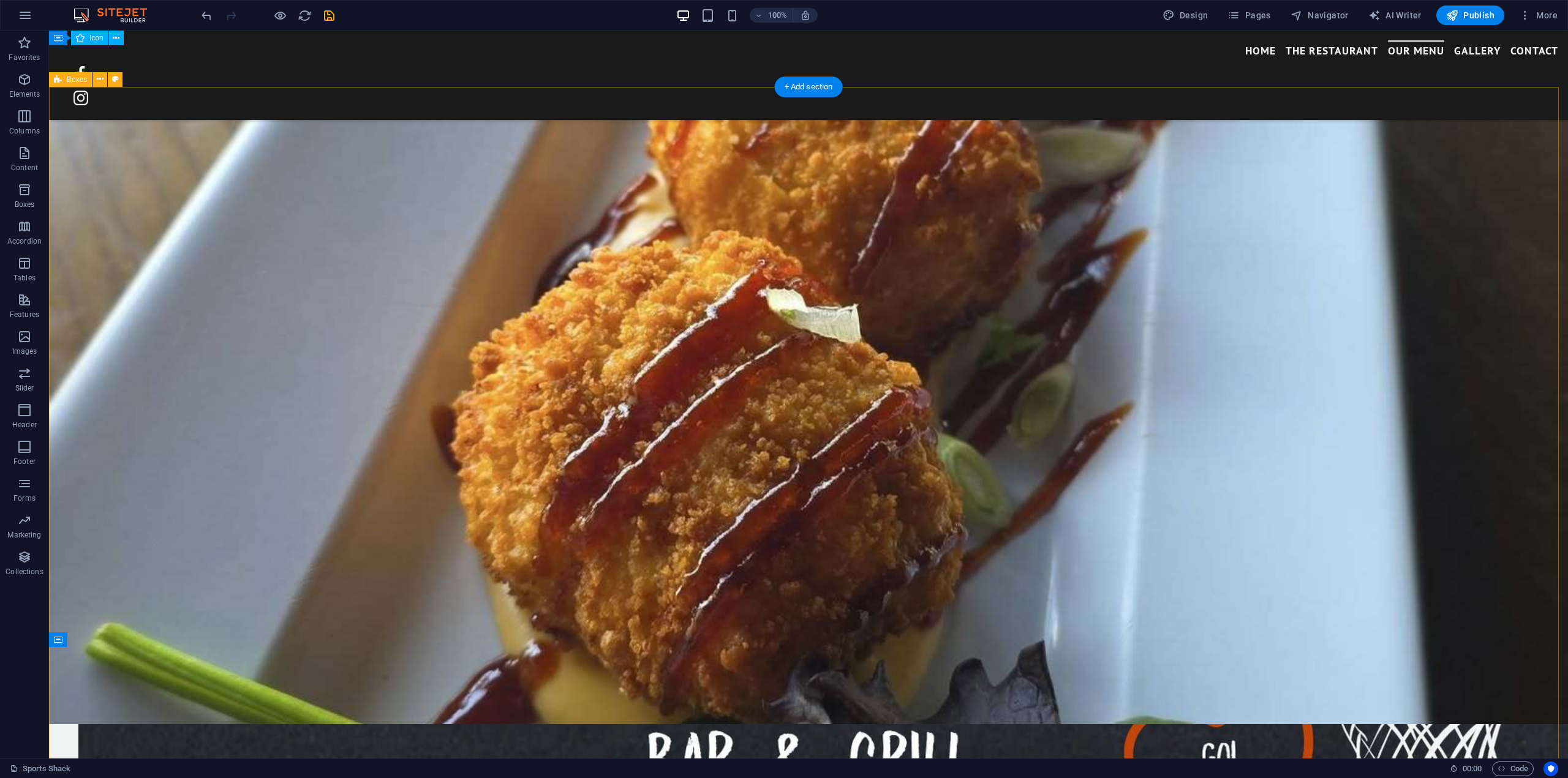
scroll to position [2389, 0]
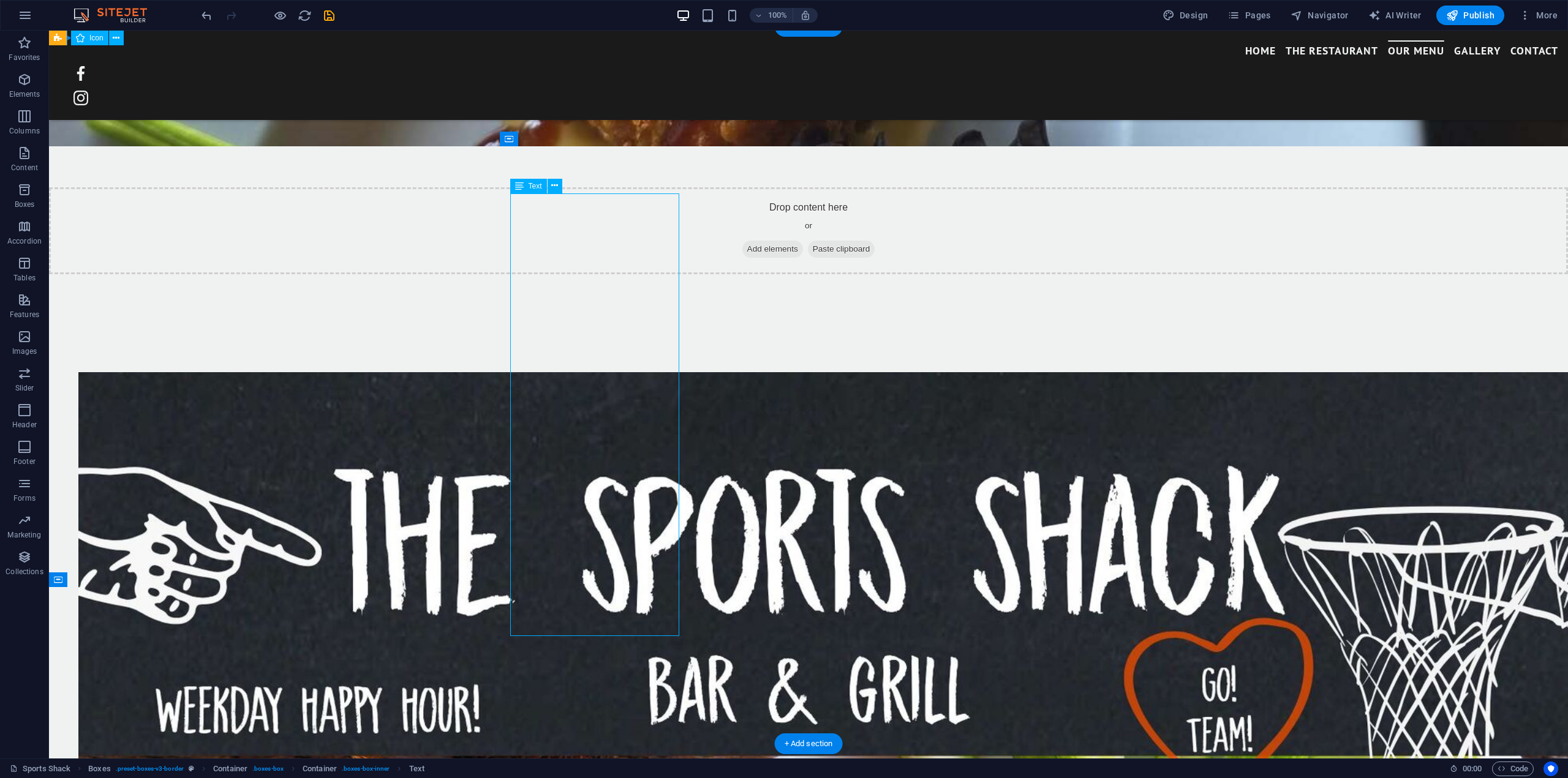
scroll to position [2270, 0]
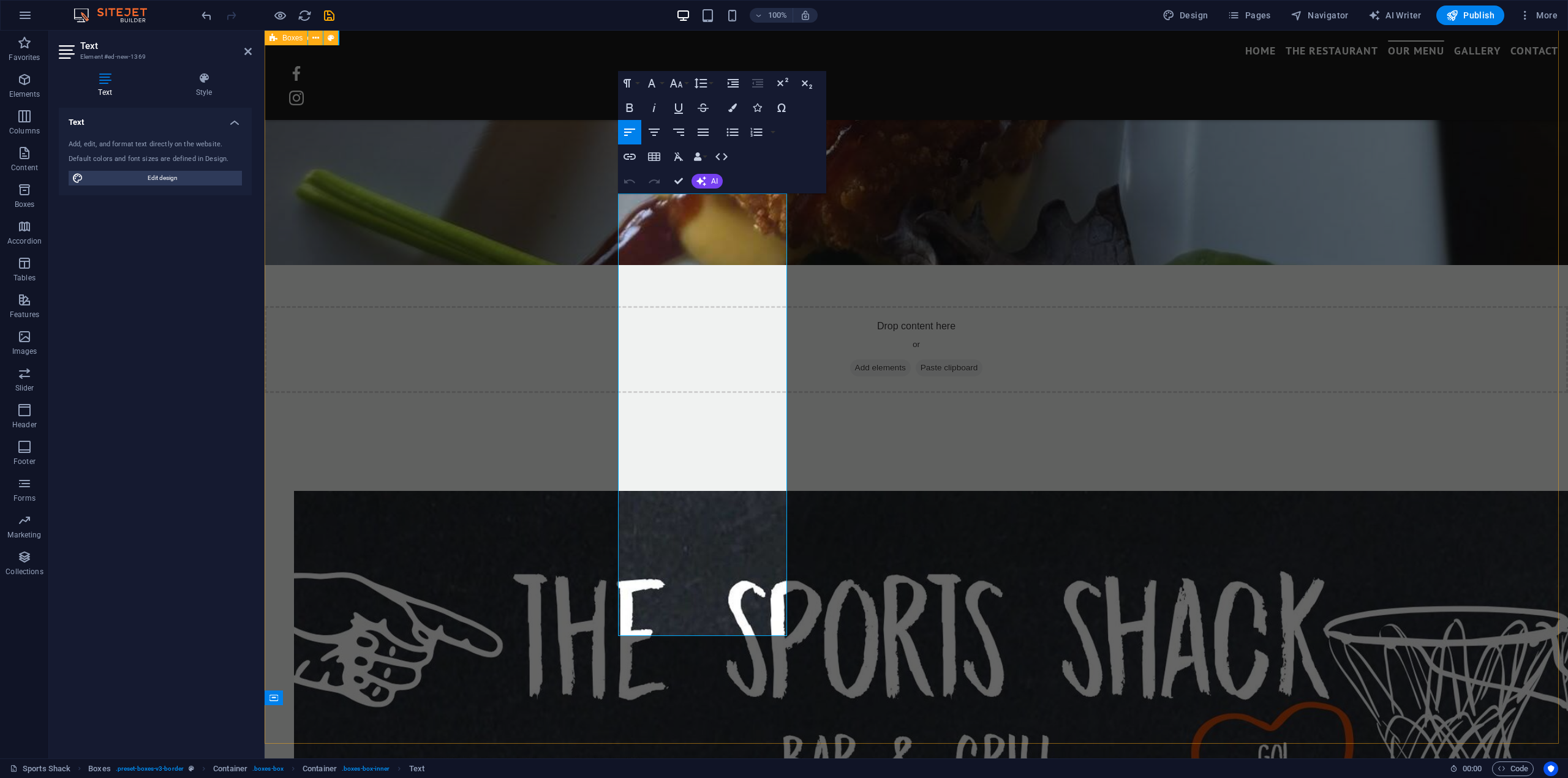
drag, startPoint x: 674, startPoint y: 629, endPoint x: 573, endPoint y: 213, distance: 428.1
copy div "Five Lunch Specials for $5.99 Hot Dog & Fries 4oz Hanburger & Fries Side Salad …"
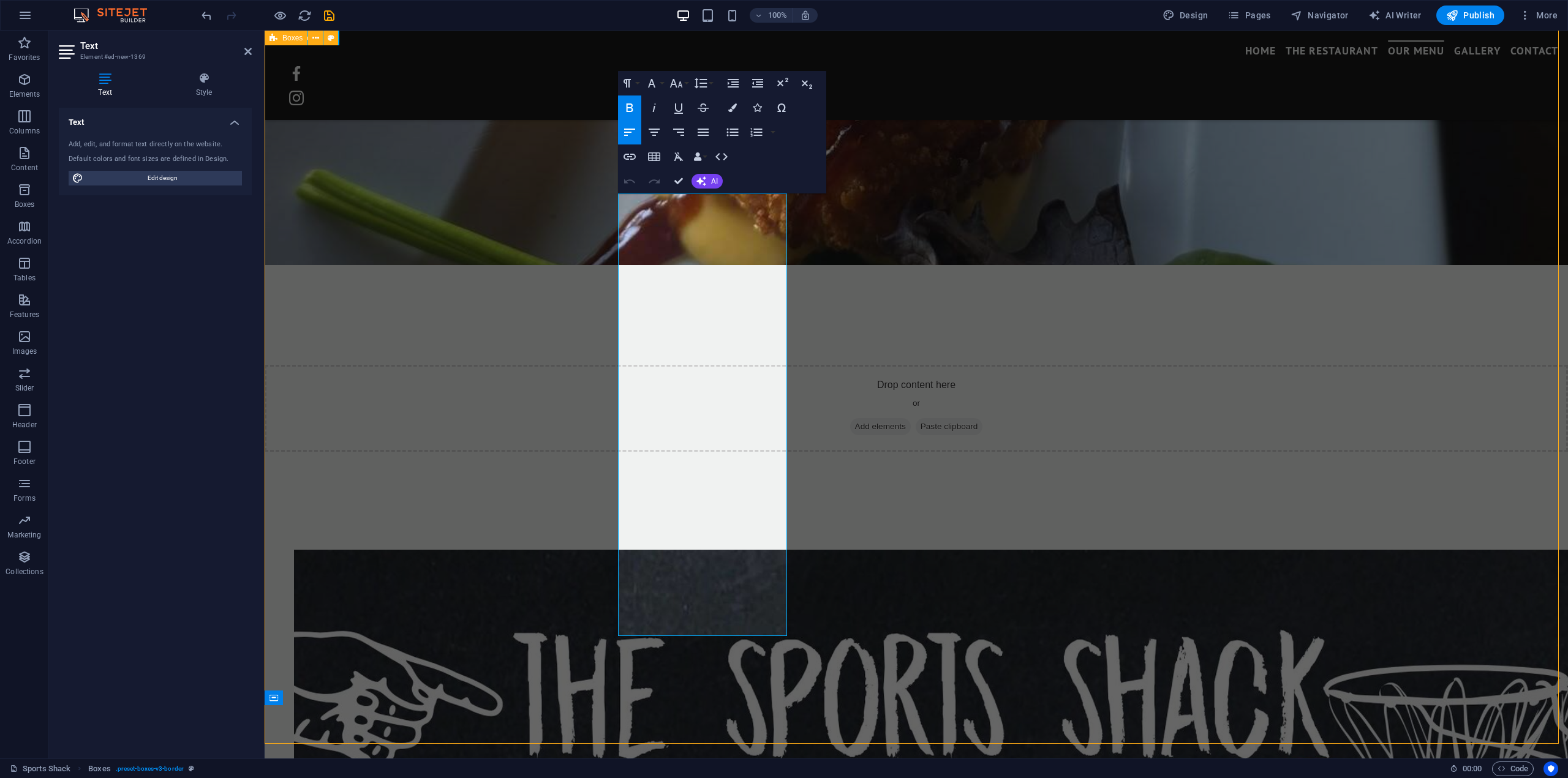
scroll to position [2389, 0]
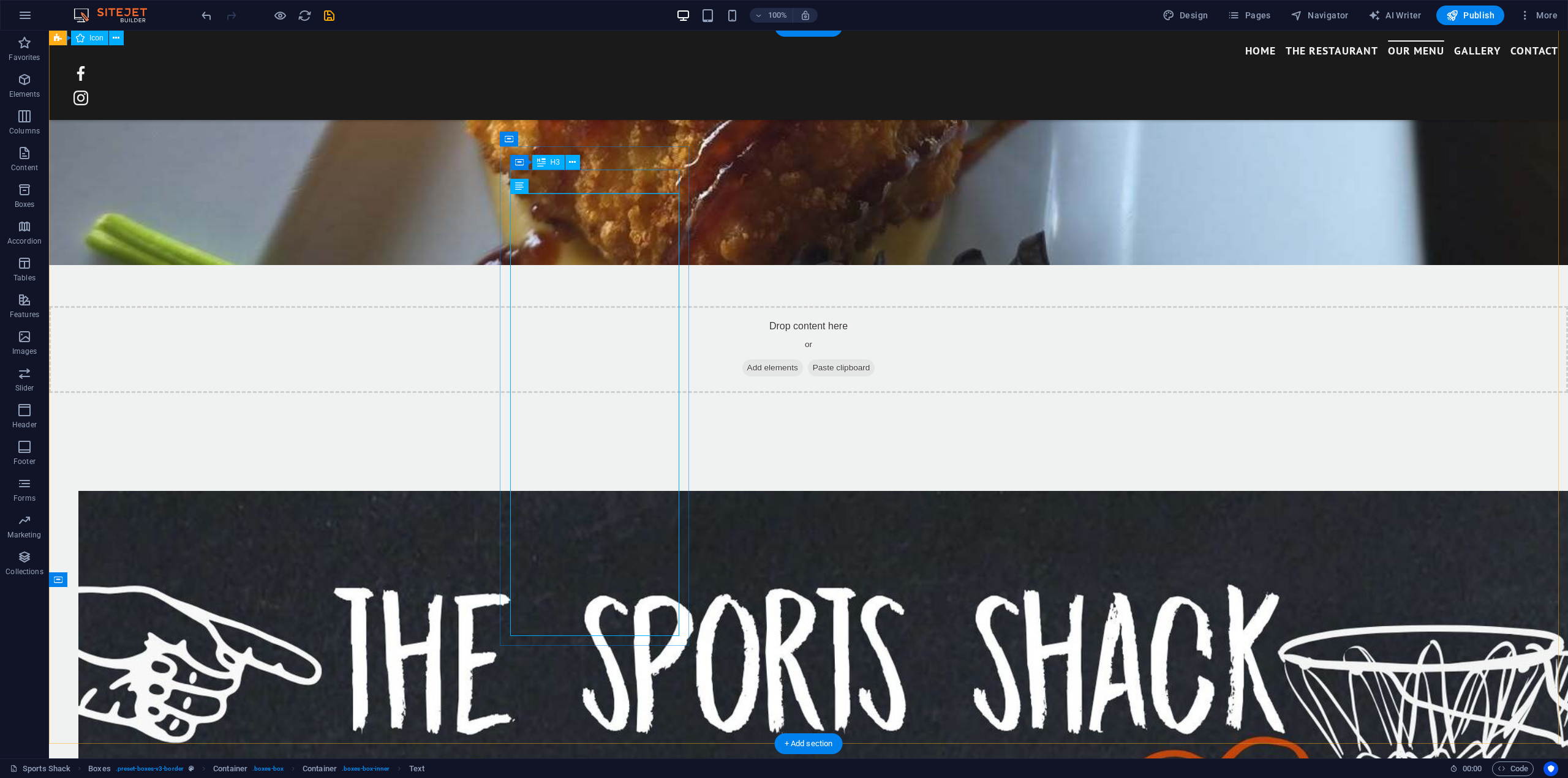
scroll to position [2389, 0]
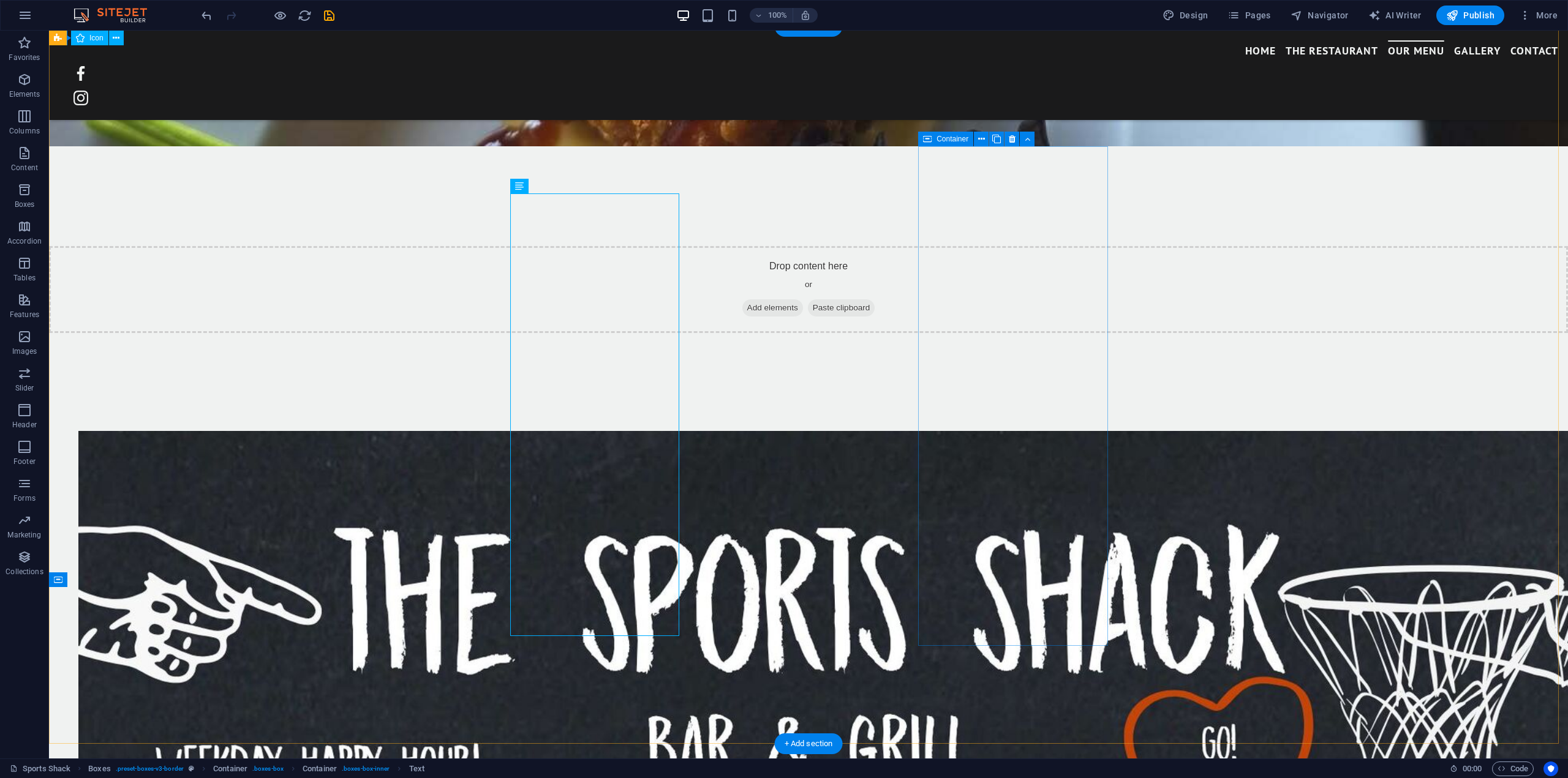
click at [1473, 18] on span "Publish" at bounding box center [1470, 15] width 48 height 12
